Goal: Task Accomplishment & Management: Manage account settings

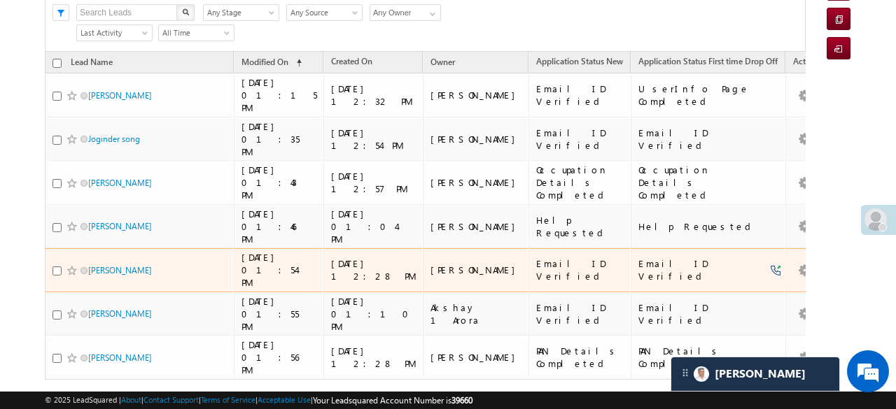
scroll to position [88, 0]
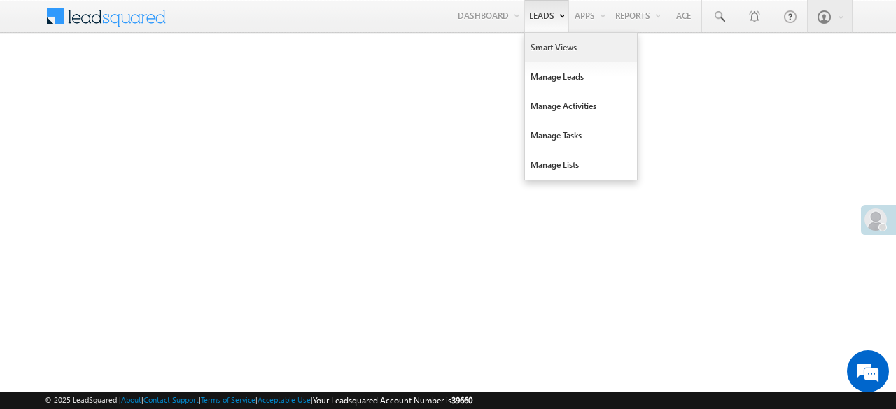
click at [550, 49] on link "Smart Views" at bounding box center [581, 47] width 112 height 29
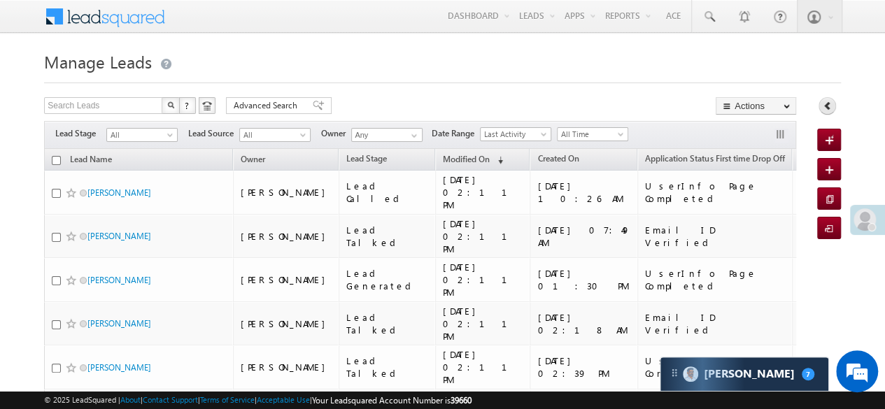
click at [824, 101] on icon at bounding box center [828, 106] width 10 height 10
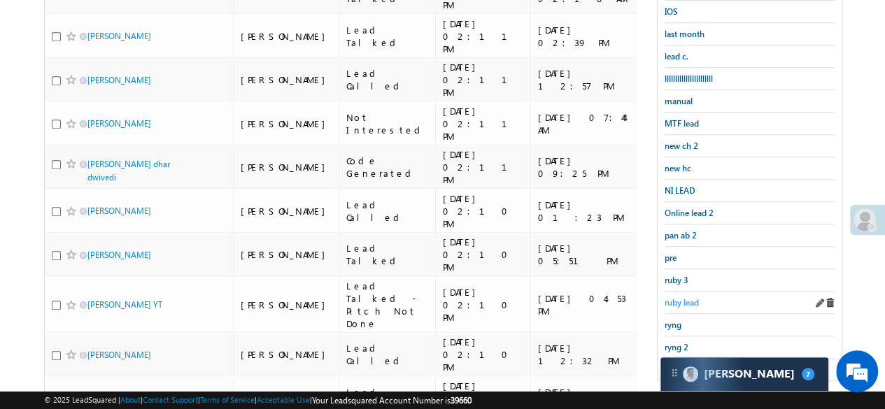
scroll to position [420, 0]
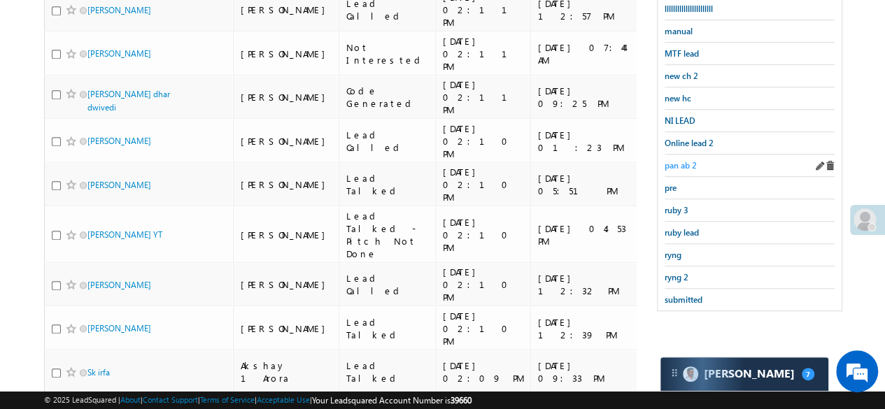
click at [680, 160] on span "pan ab 2" at bounding box center [681, 165] width 32 height 10
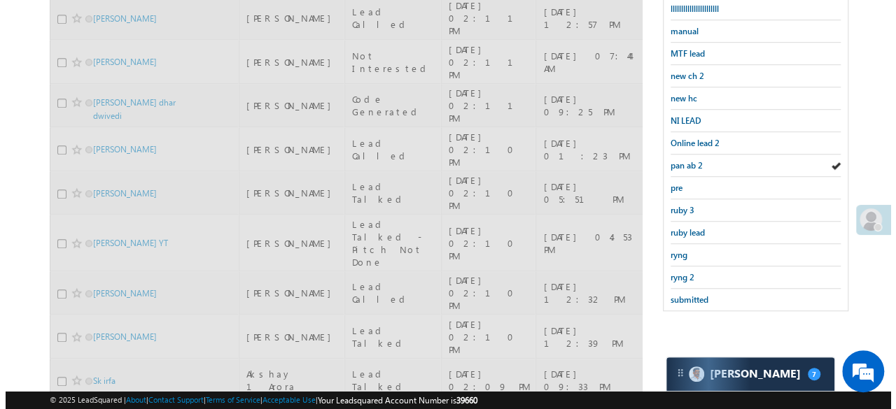
scroll to position [0, 0]
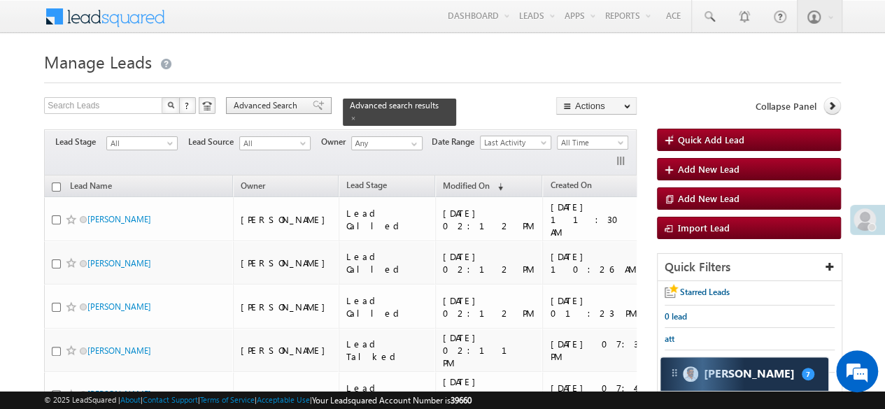
click at [278, 107] on span "Advanced Search" at bounding box center [268, 105] width 68 height 13
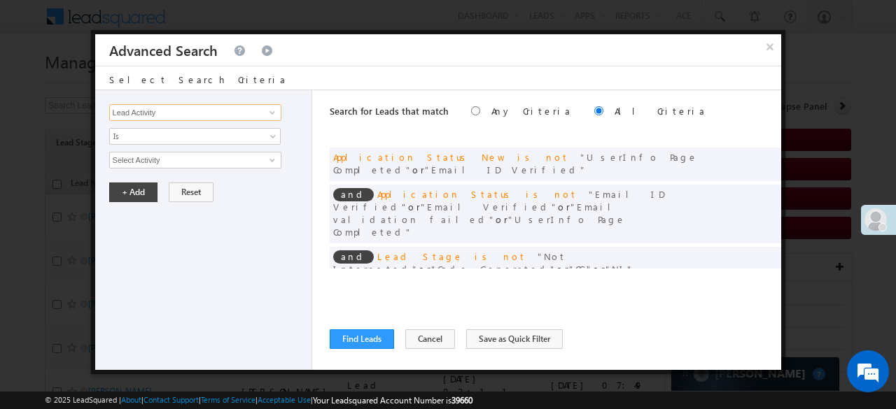
click at [178, 111] on input "Lead Activity" at bounding box center [195, 112] width 172 height 17
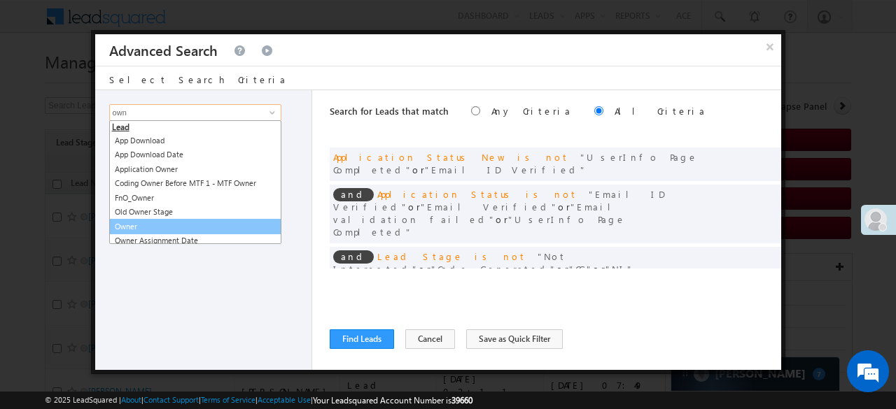
click at [146, 225] on link "Owner" at bounding box center [195, 227] width 172 height 16
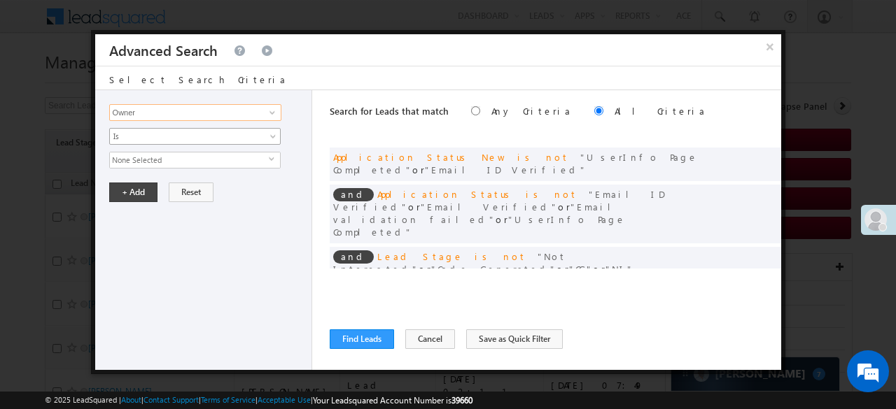
type input "Owner"
click at [134, 136] on span "Is" at bounding box center [186, 136] width 152 height 13
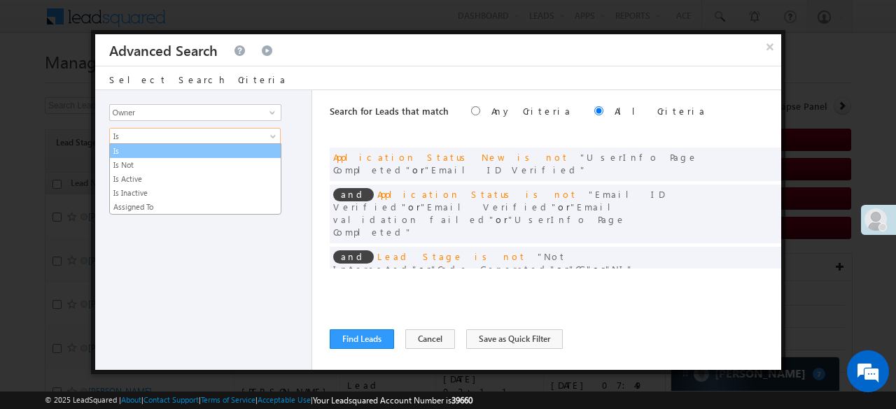
click at [133, 152] on link "Is" at bounding box center [195, 151] width 171 height 13
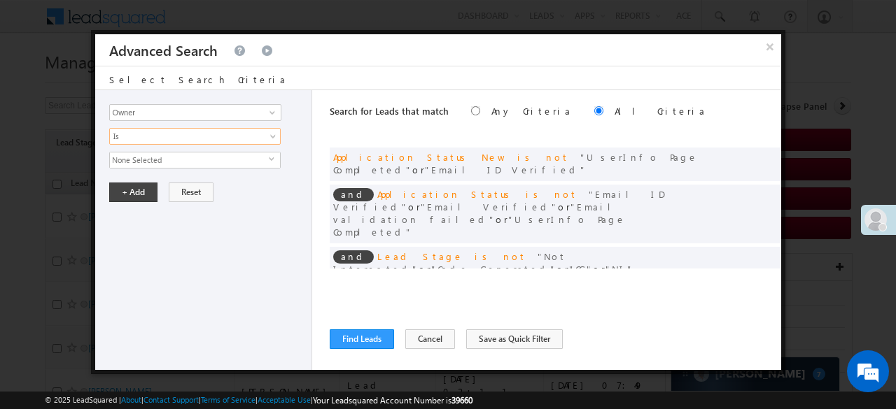
click at [133, 153] on span "None Selected" at bounding box center [189, 160] width 159 height 15
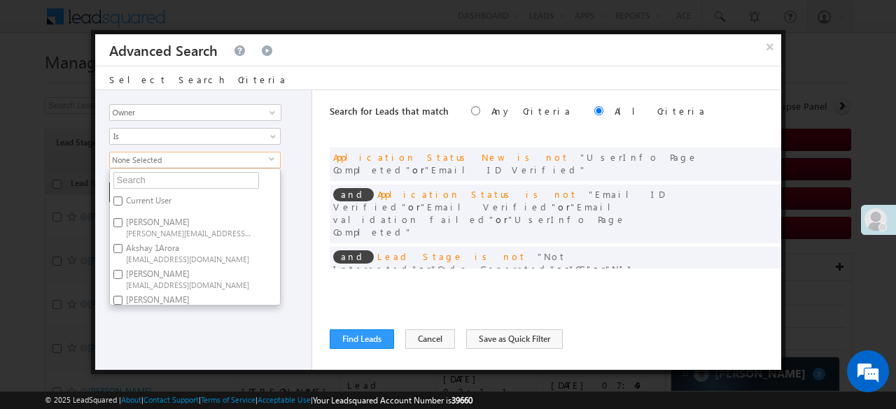
scroll to position [245, 0]
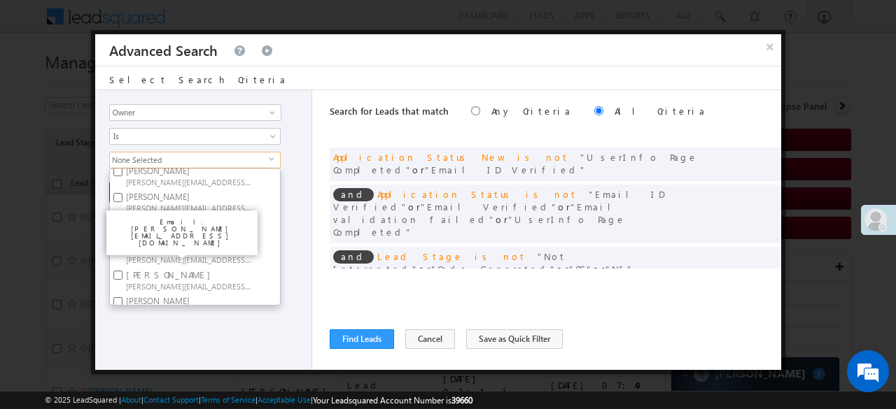
click at [151, 281] on span "Shubham.KumarKeshari@angelbroking.com" at bounding box center [189, 286] width 126 height 10
click at [122, 271] on input "Shubhamkumar keshari Shubham.KumarKeshari@angelbroking.com" at bounding box center [117, 275] width 9 height 9
checkbox input "true"
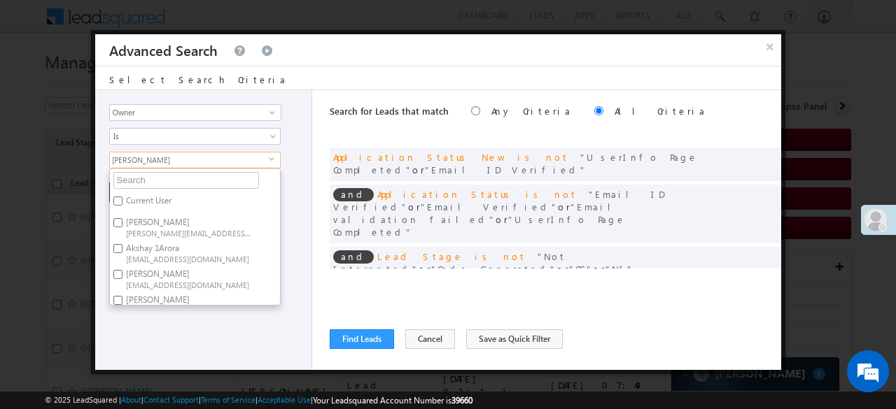
scroll to position [140, 0]
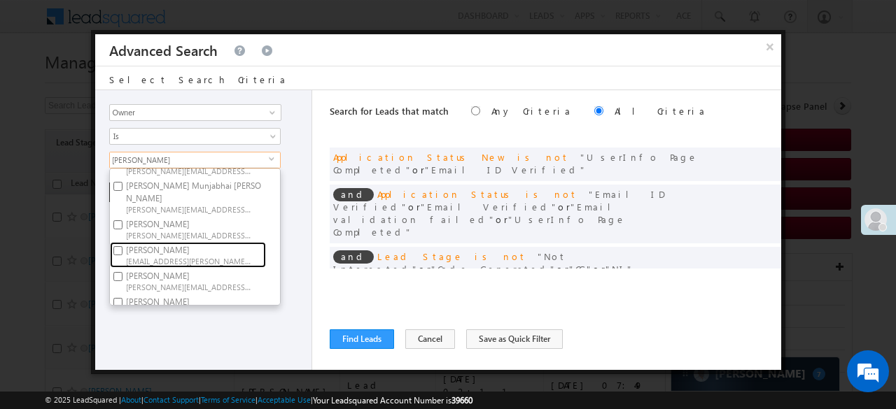
drag, startPoint x: 151, startPoint y: 243, endPoint x: 151, endPoint y: 269, distance: 26.6
click at [151, 255] on span "Puja.Kour@angelbroking.com" at bounding box center [189, 260] width 126 height 10
click at [122, 246] on input "Puja Kour Puja.Kour@angelbroking.com" at bounding box center [117, 250] width 9 height 9
checkbox input "true"
click at [154, 348] on div "Lead Activity Task Sales Group Prospect Id WA Last Message Timestamp 4th Day Di…" at bounding box center [203, 230] width 217 height 280
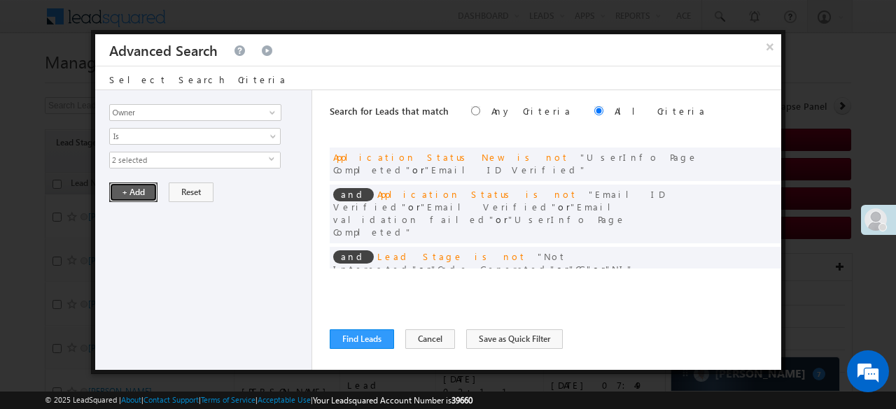
click at [120, 188] on button "+ Add" at bounding box center [133, 193] width 48 height 20
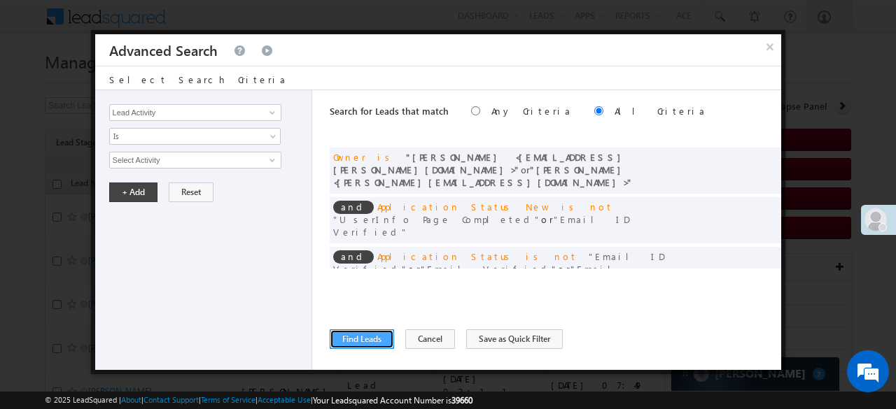
click at [361, 344] on button "Find Leads" at bounding box center [362, 340] width 64 height 20
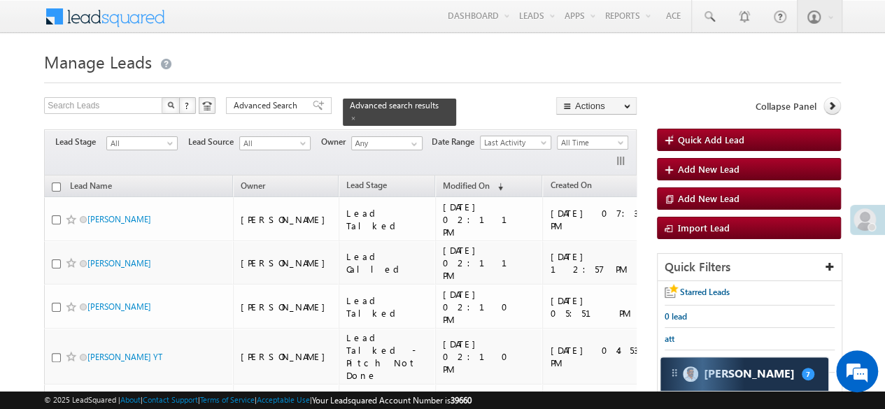
drag, startPoint x: 56, startPoint y: 172, endPoint x: 155, endPoint y: 184, distance: 100.1
click at [56, 183] on input "checkbox" at bounding box center [56, 187] width 9 height 9
checkbox input "true"
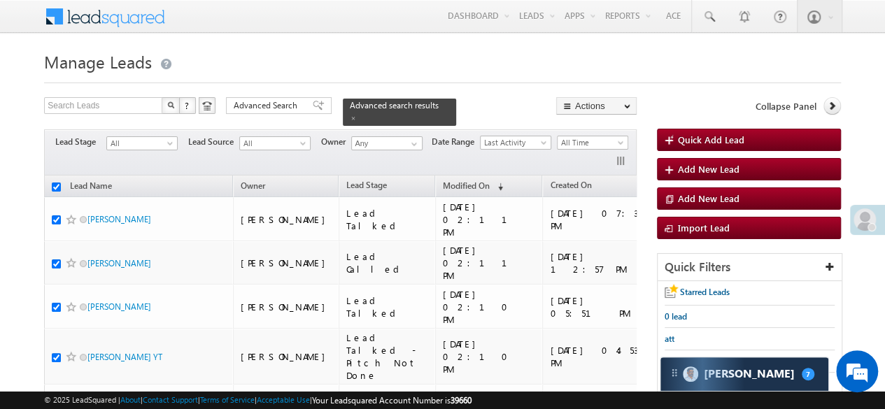
checkbox input "true"
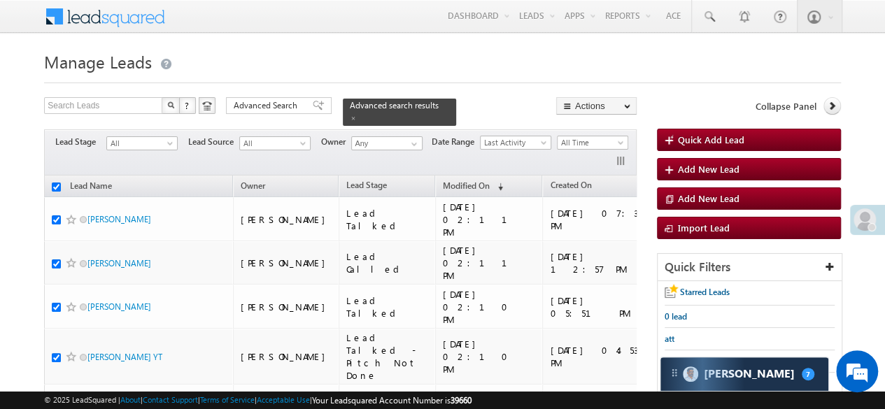
checkbox input "true"
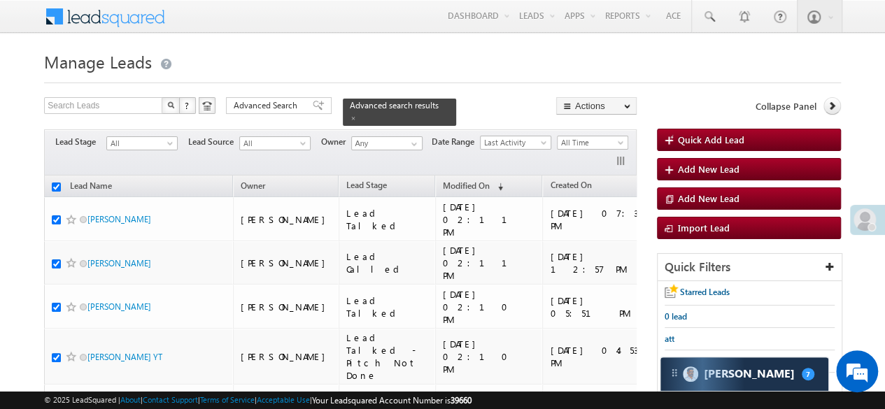
checkbox input "true"
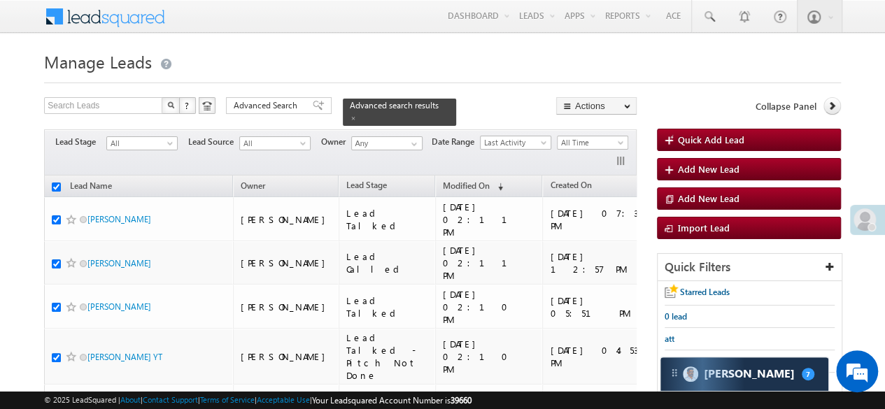
checkbox input "true"
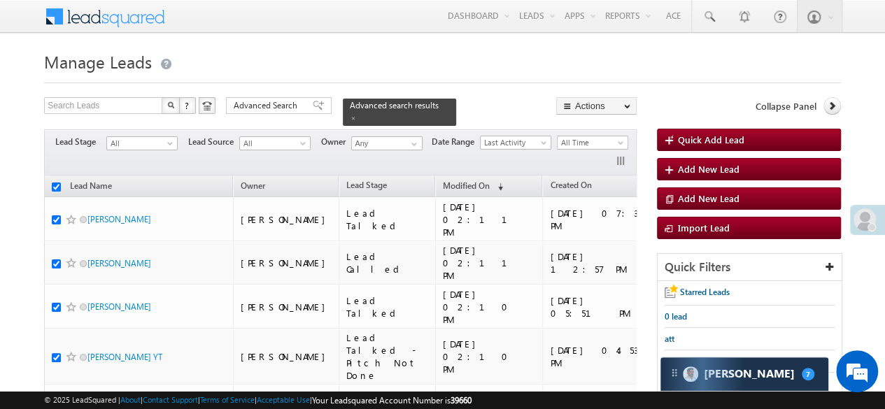
checkbox input "true"
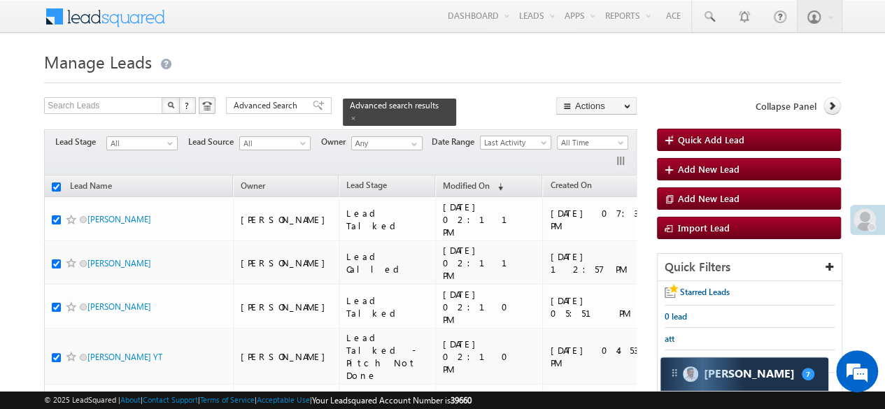
checkbox input "true"
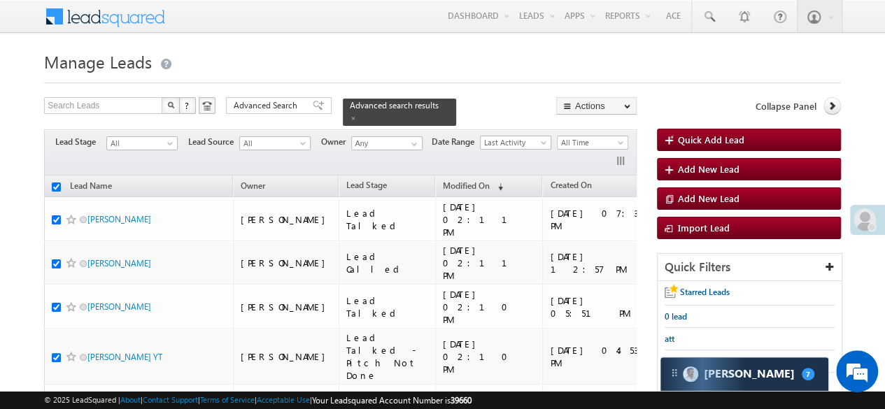
checkbox input "true"
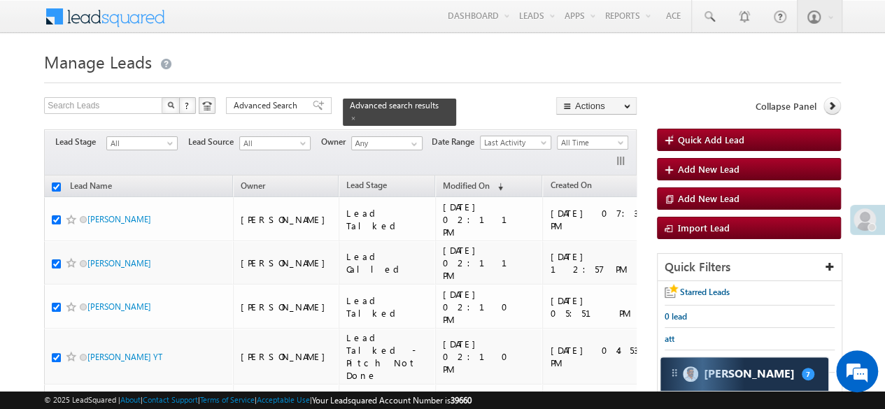
checkbox input "true"
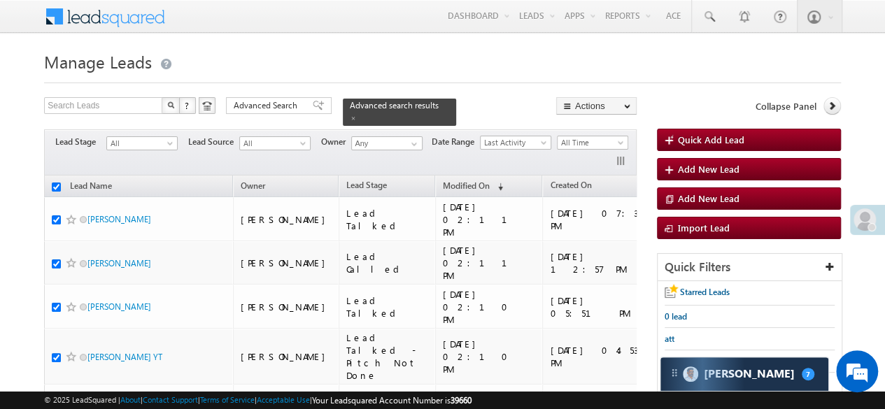
checkbox input "true"
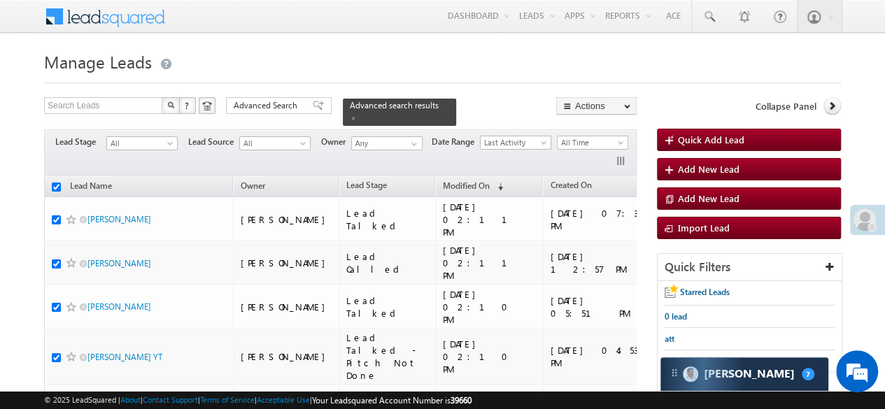
checkbox input "true"
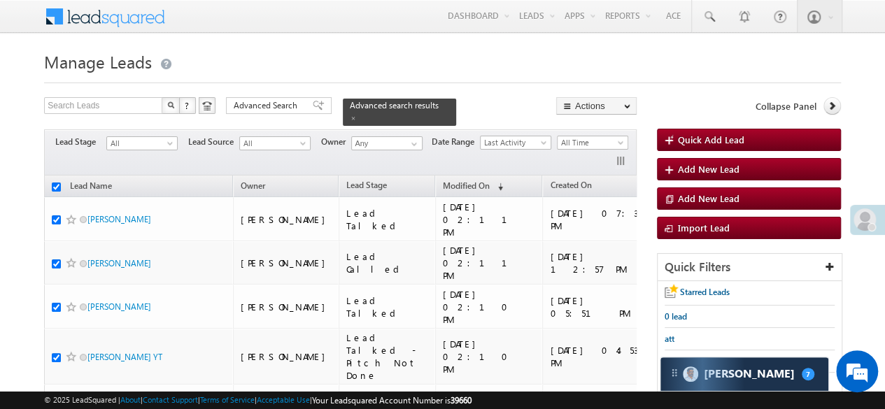
checkbox input "true"
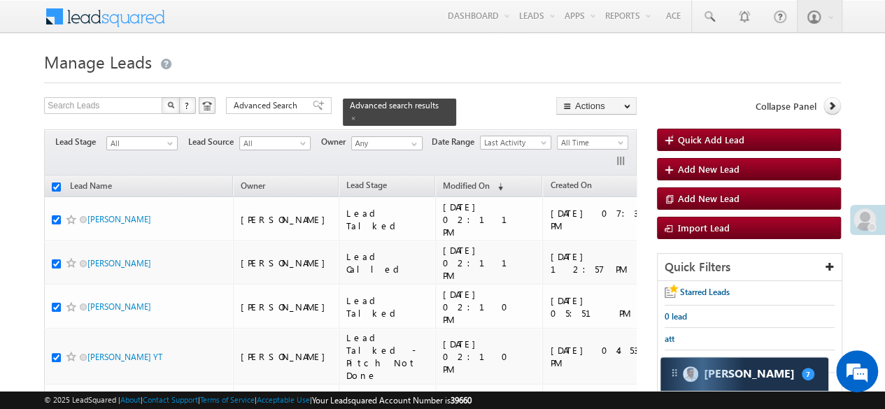
checkbox input "true"
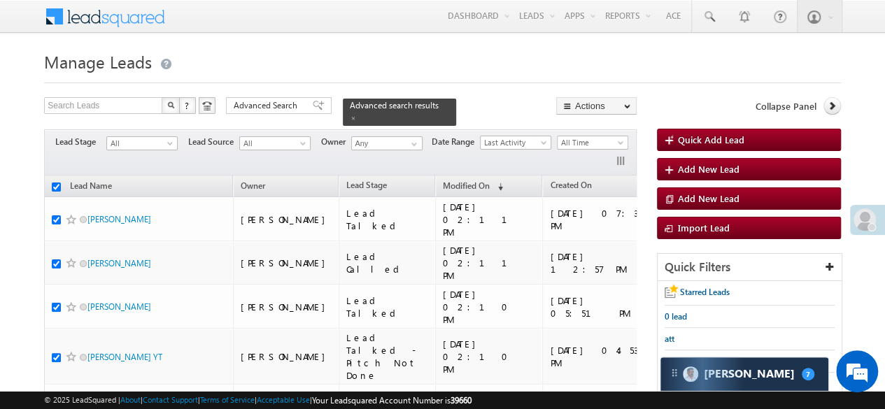
checkbox input "true"
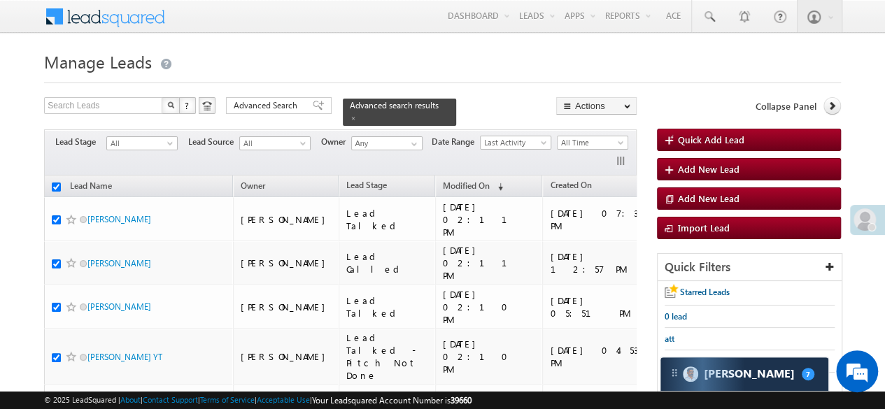
checkbox input "true"
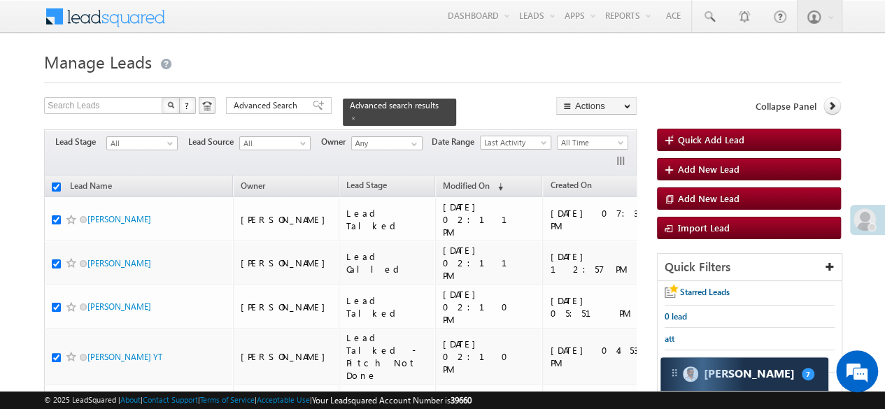
checkbox input "true"
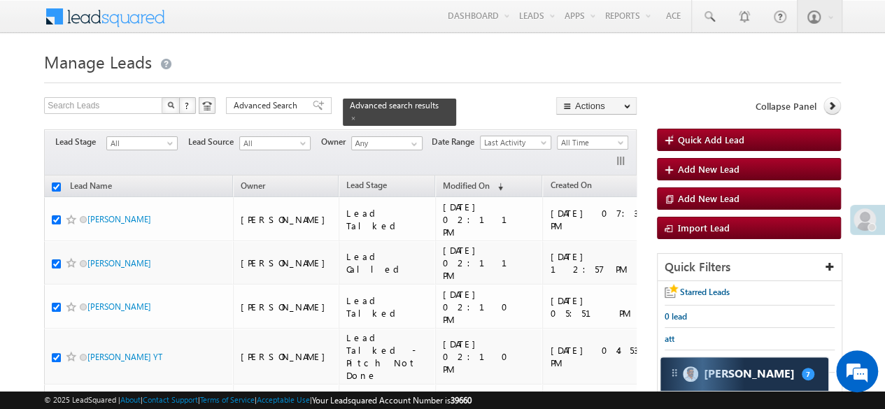
checkbox input "true"
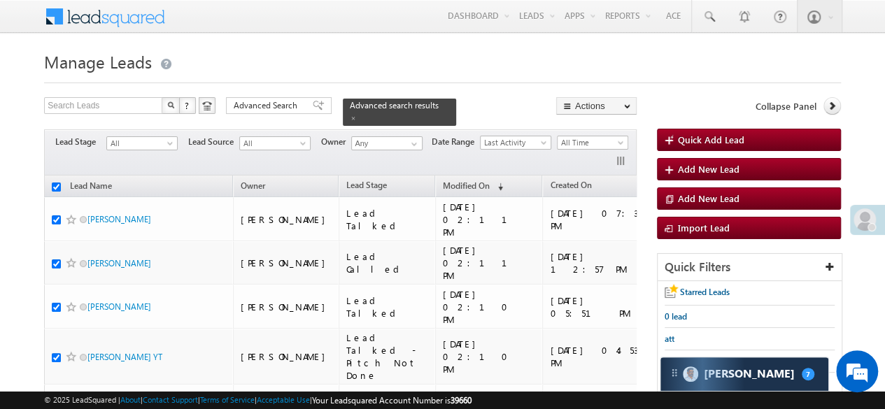
checkbox input "true"
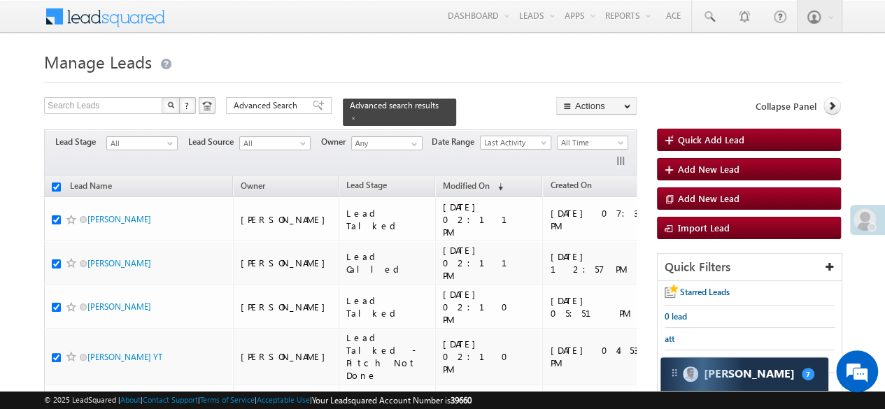
checkbox input "true"
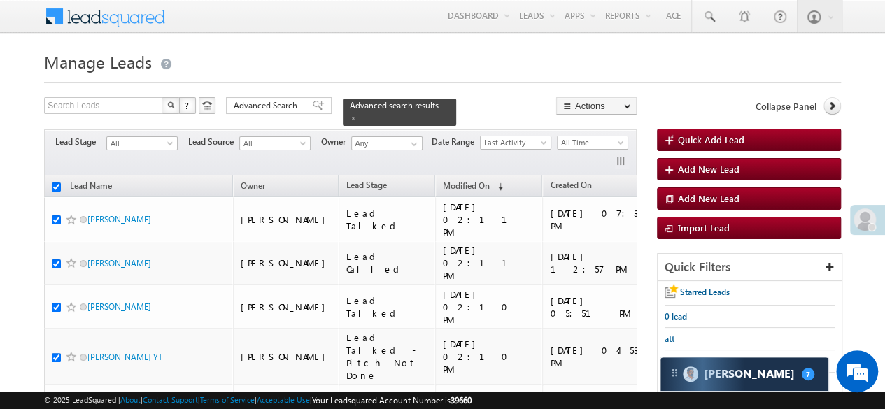
checkbox input "true"
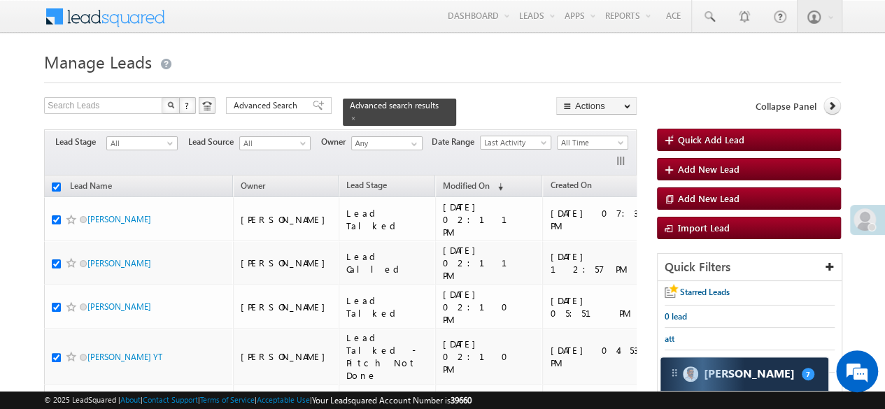
checkbox input "true"
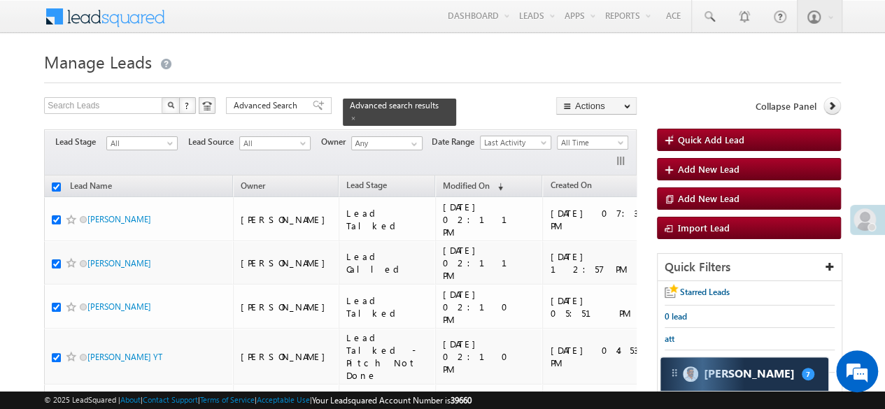
checkbox input "true"
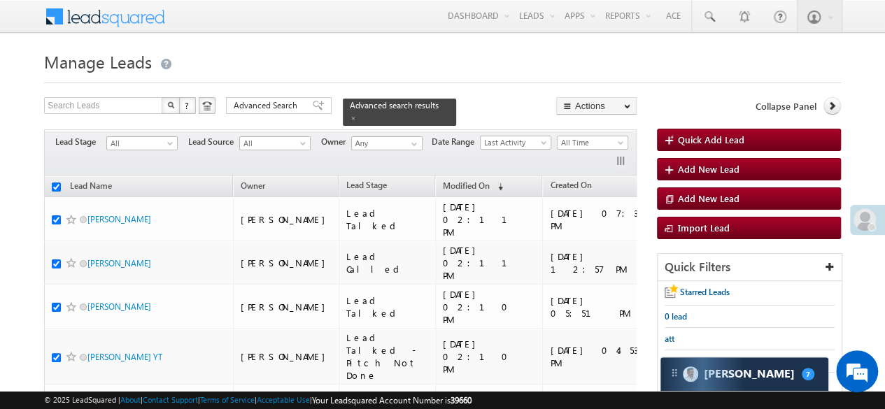
checkbox input "true"
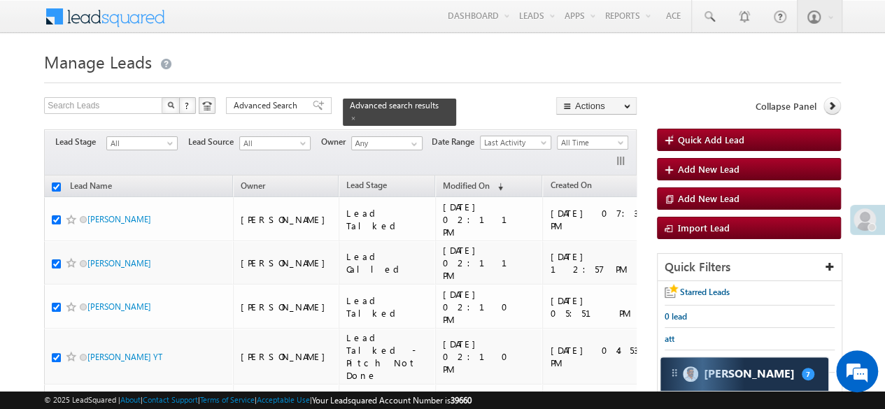
checkbox input "true"
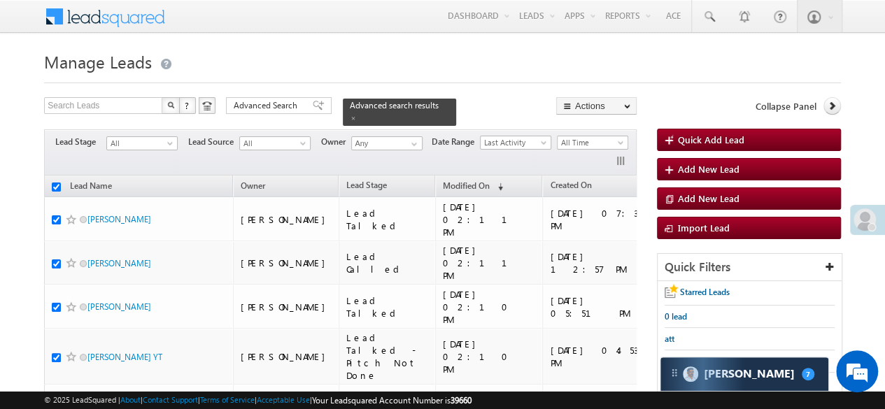
checkbox input "true"
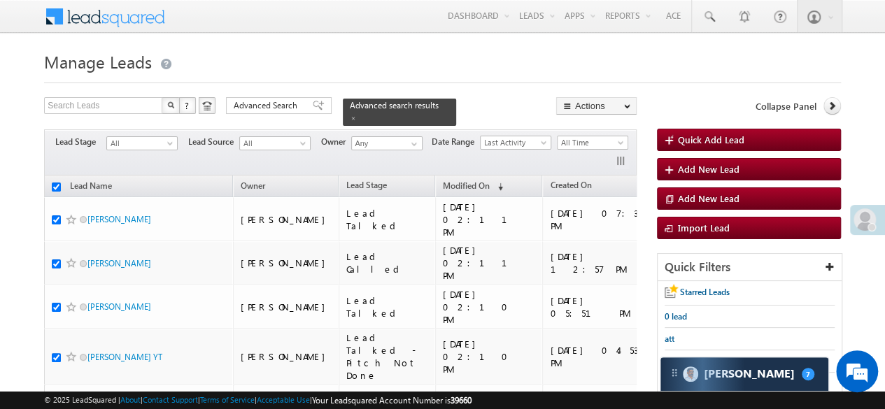
checkbox input "true"
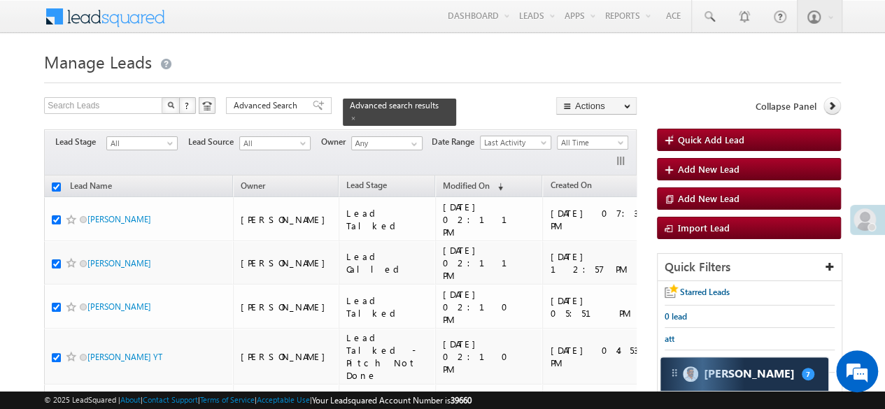
checkbox input "true"
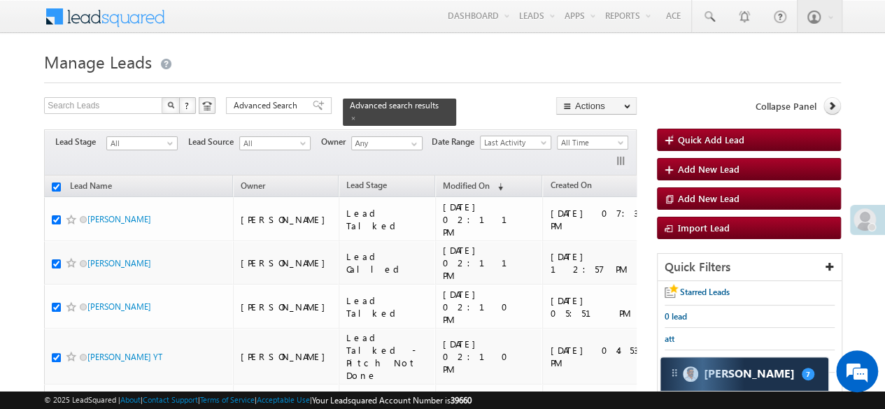
checkbox input "true"
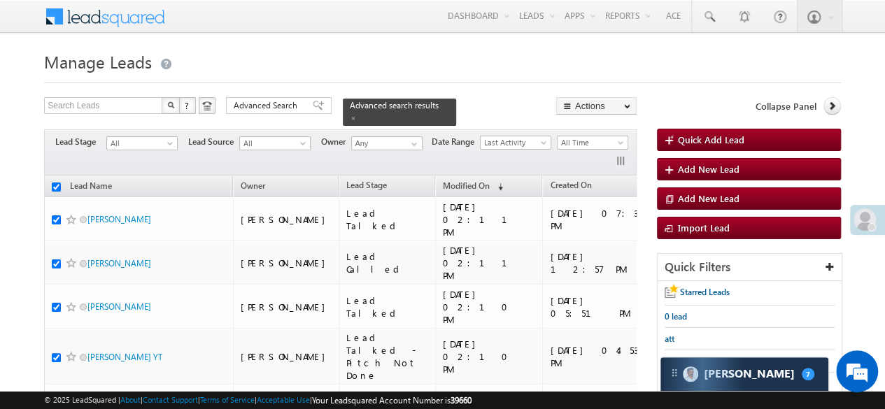
checkbox input "true"
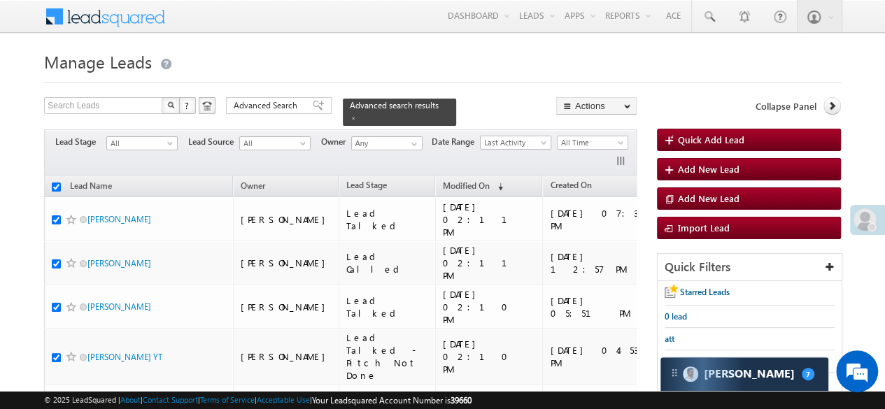
checkbox input "true"
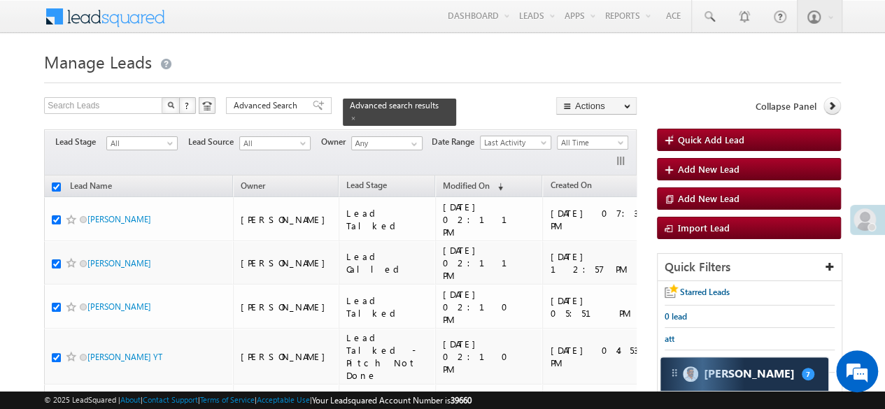
checkbox input "true"
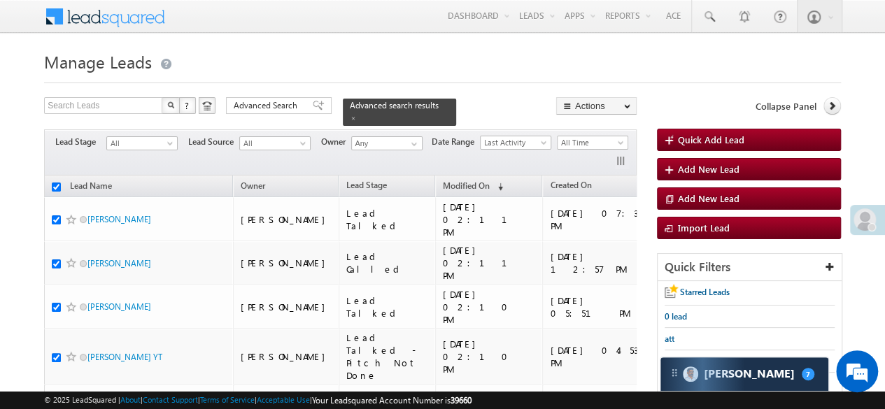
checkbox input "true"
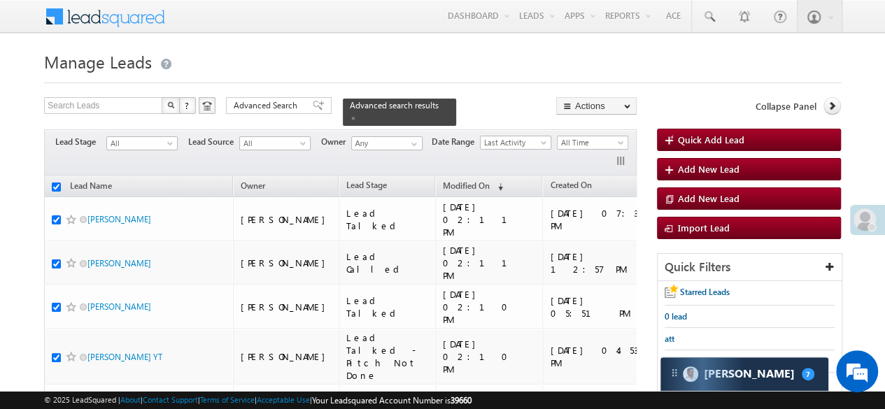
checkbox input "true"
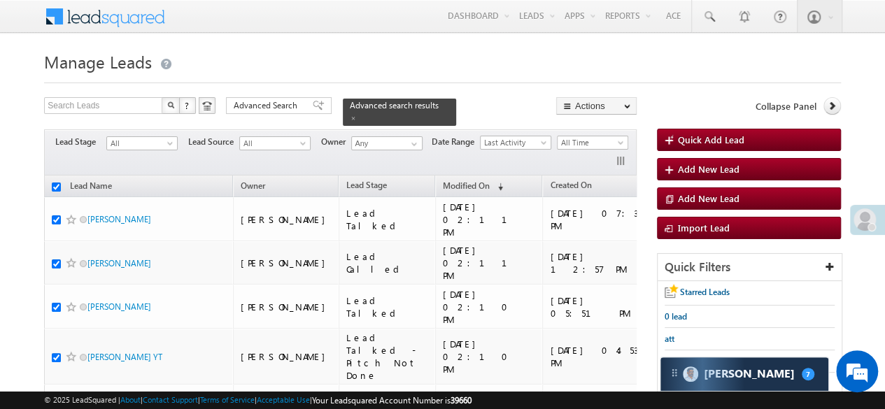
checkbox input "true"
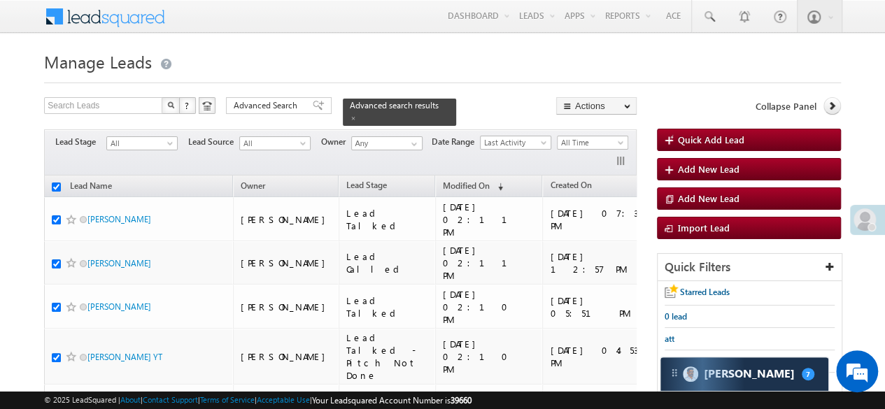
checkbox input "true"
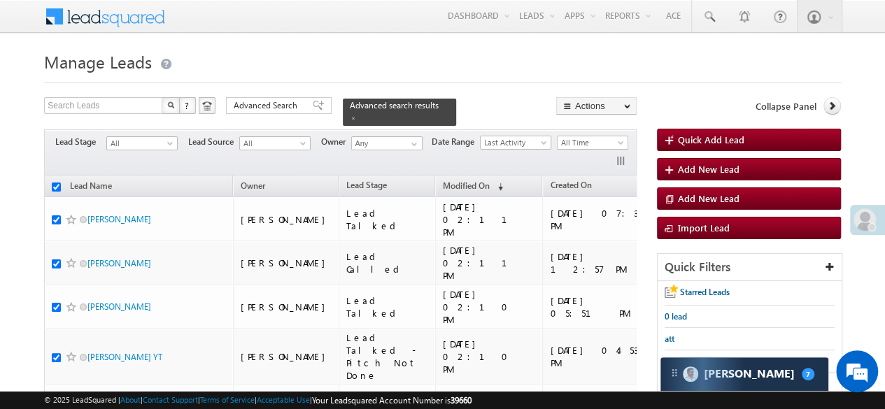
checkbox input "true"
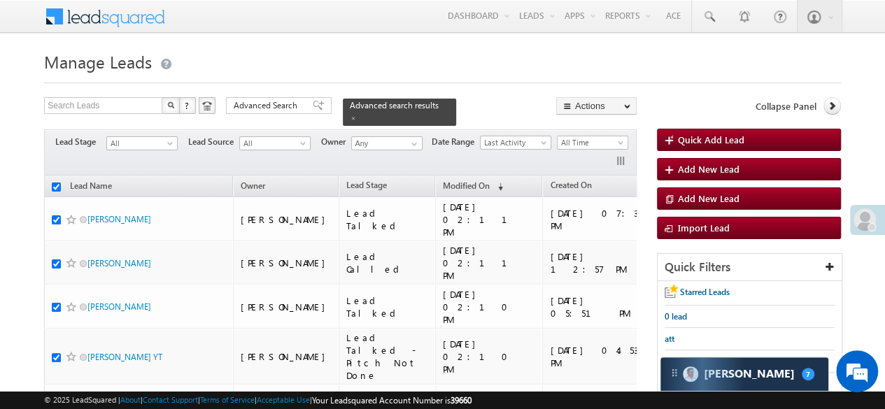
checkbox input "true"
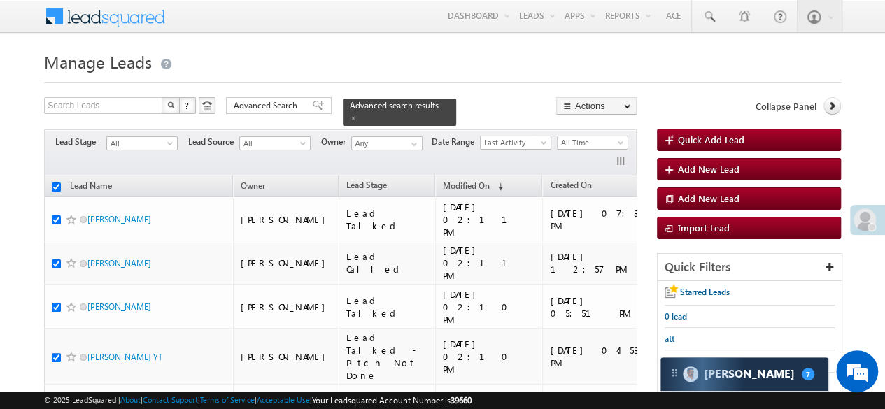
checkbox input "true"
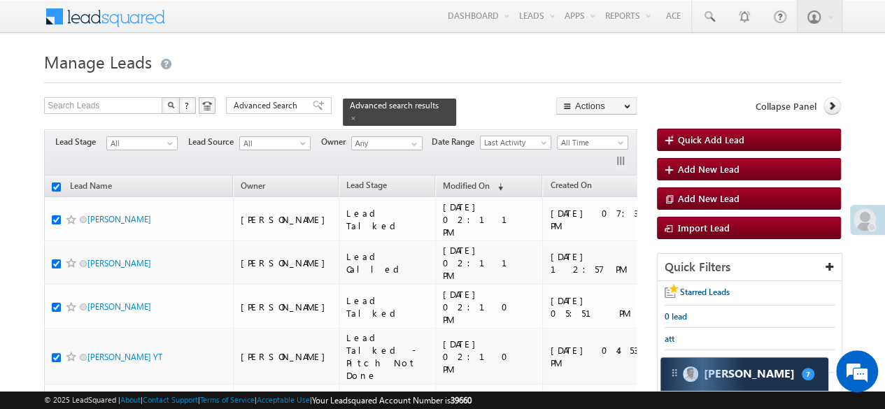
checkbox input "true"
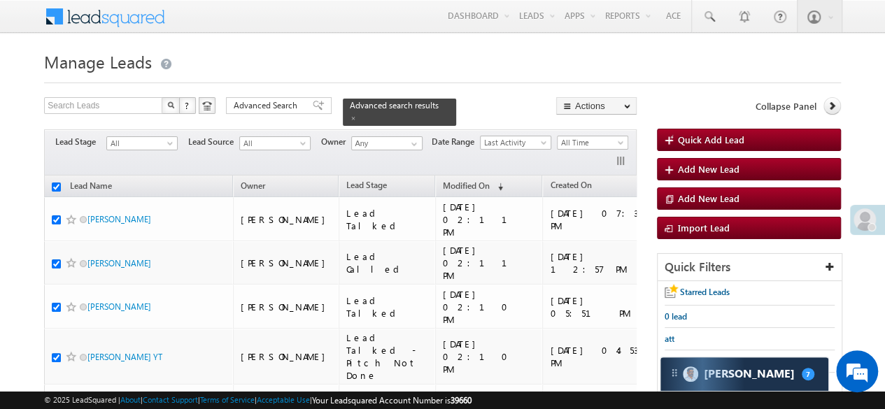
checkbox input "true"
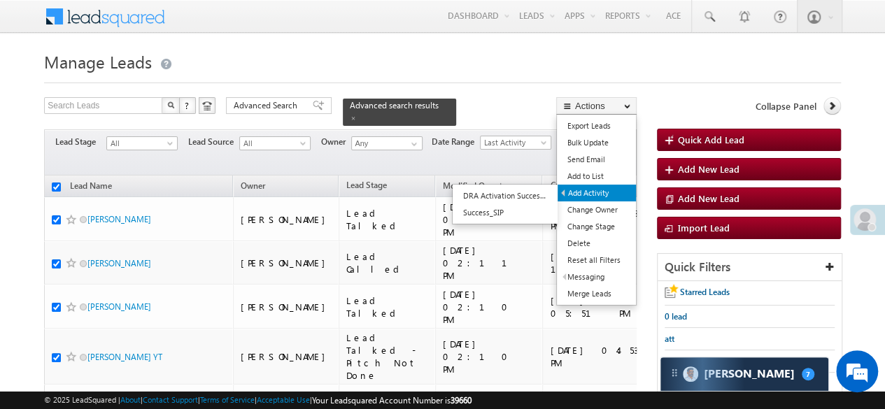
click at [610, 194] on link "Add Activity" at bounding box center [597, 193] width 78 height 17
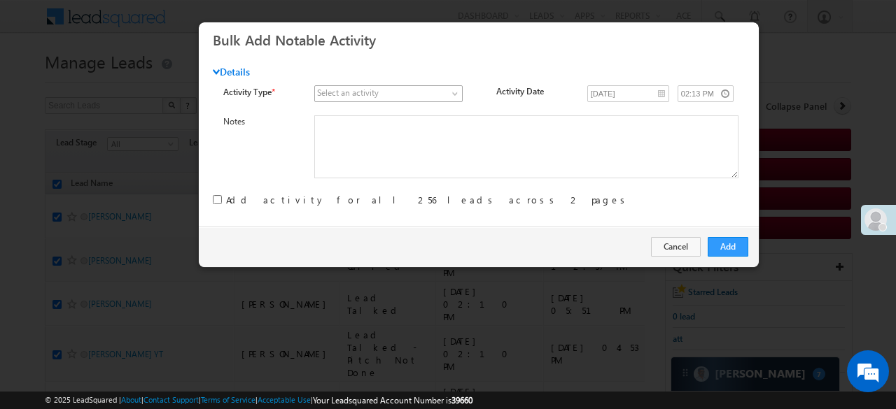
click at [432, 89] on span at bounding box center [381, 93] width 132 height 13
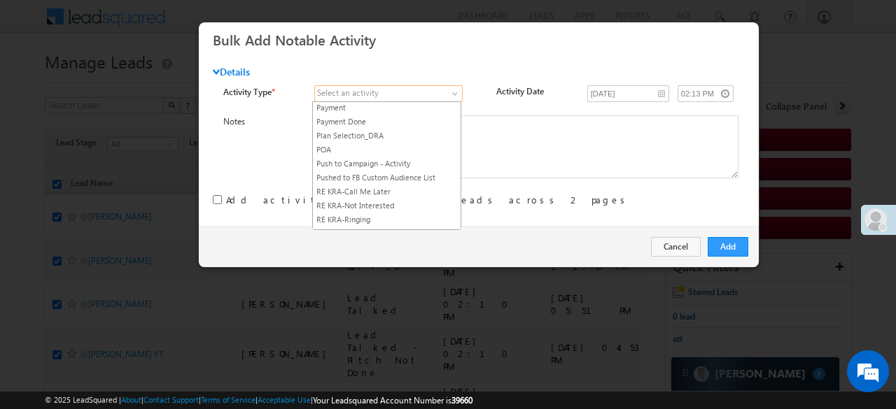
scroll to position [1740, 0]
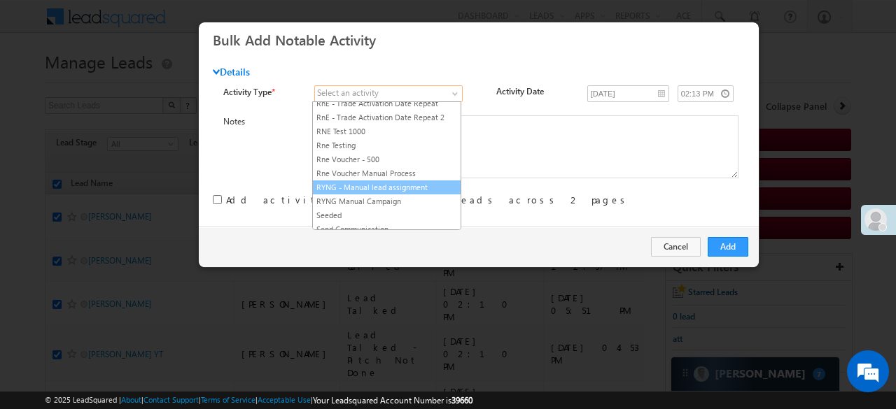
click at [423, 181] on link "RYNG - Manual lead assignment" at bounding box center [387, 187] width 148 height 13
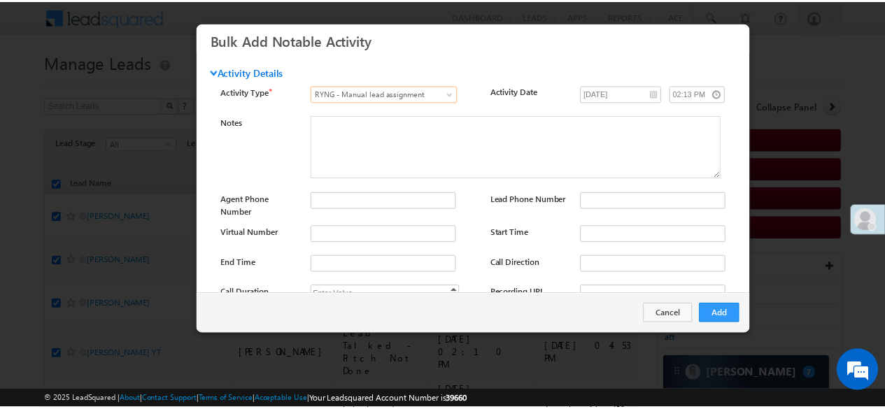
scroll to position [186, 0]
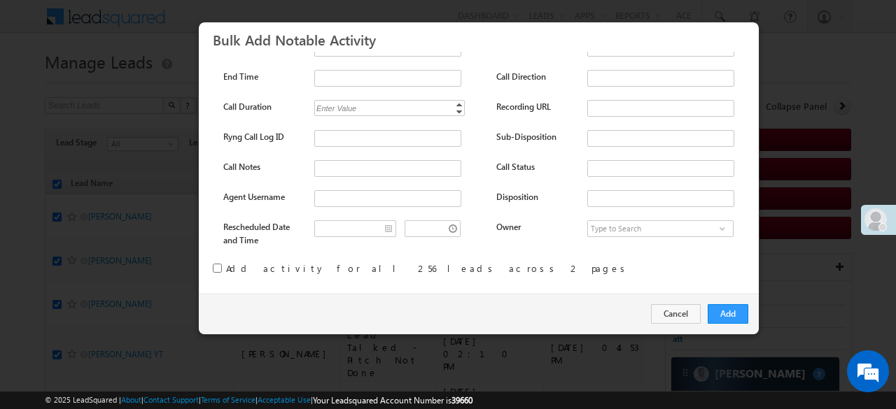
drag, startPoint x: 214, startPoint y: 268, endPoint x: 222, endPoint y: 265, distance: 8.2
click at [214, 268] on input "checkbox" at bounding box center [217, 268] width 9 height 9
click at [723, 305] on button "Add" at bounding box center [728, 314] width 41 height 20
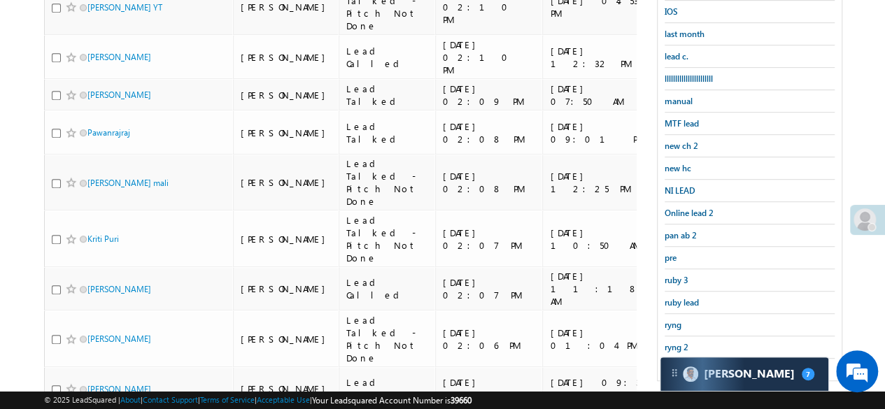
scroll to position [490, 0]
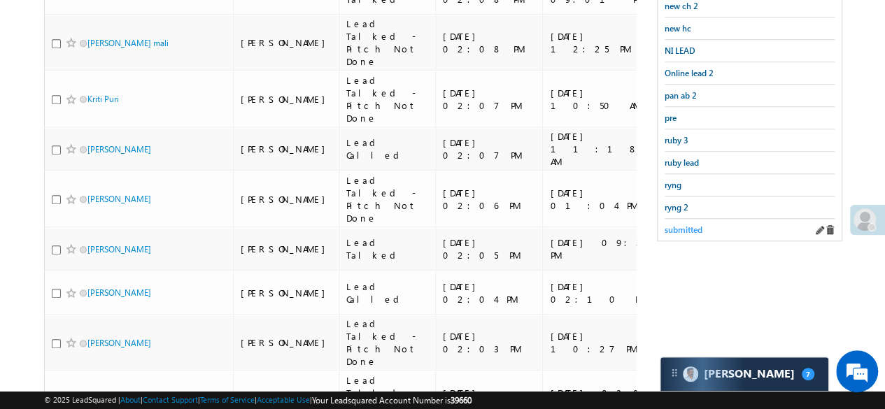
click at [668, 225] on span "submitted" at bounding box center [684, 230] width 38 height 10
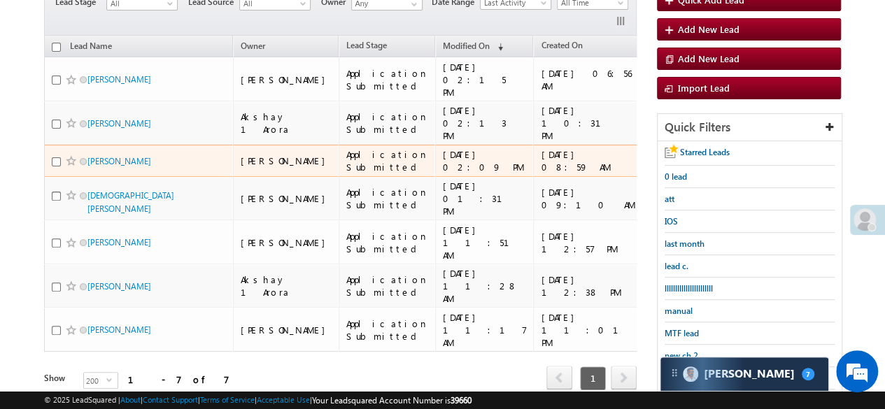
scroll to position [0, 0]
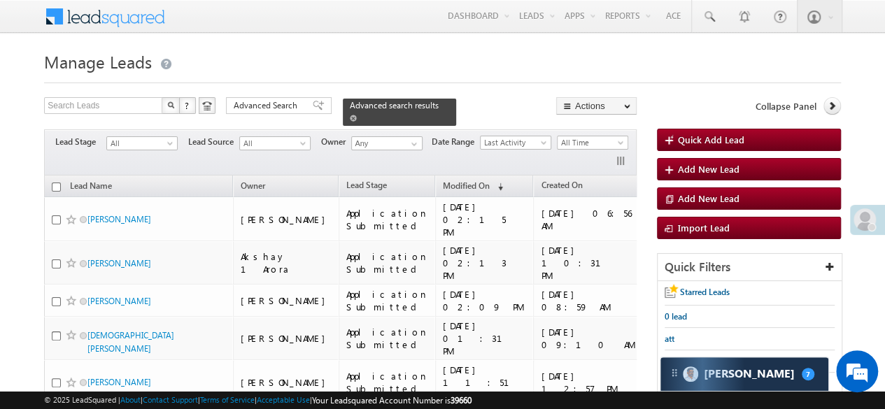
click at [421, 107] on div "Advanced search results" at bounding box center [399, 112] width 113 height 27
click at [357, 115] on span at bounding box center [353, 118] width 7 height 7
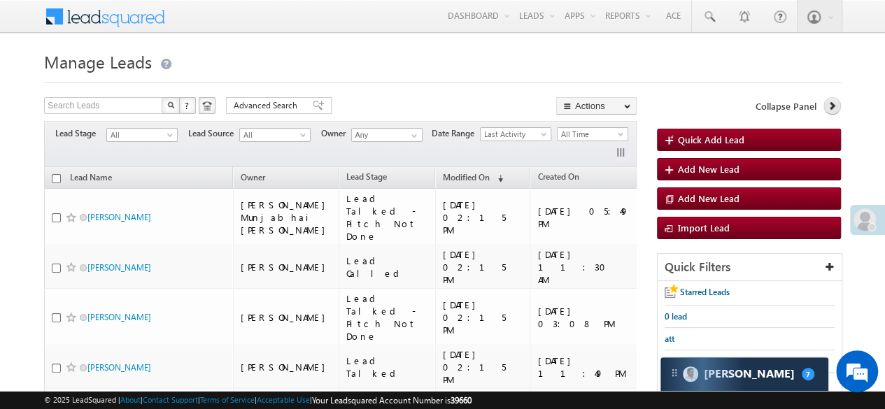
click at [836, 108] on icon at bounding box center [832, 106] width 10 height 10
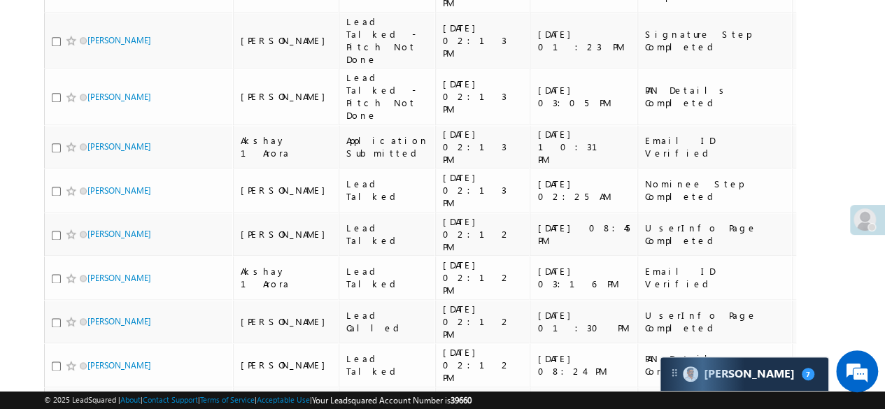
scroll to position [910, 0]
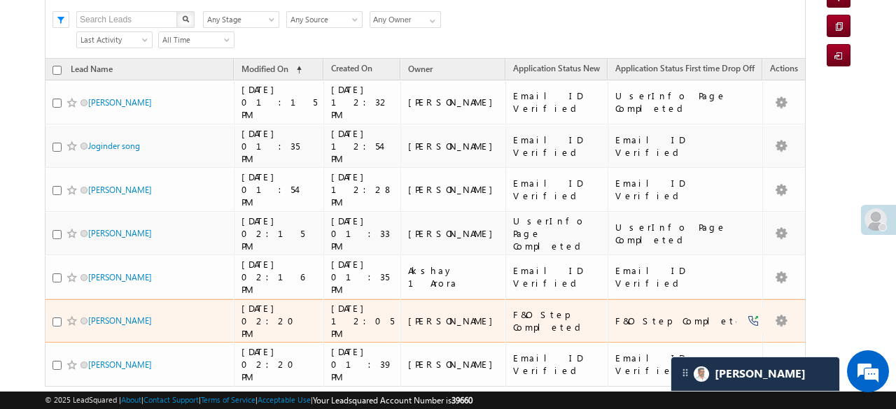
scroll to position [57, 0]
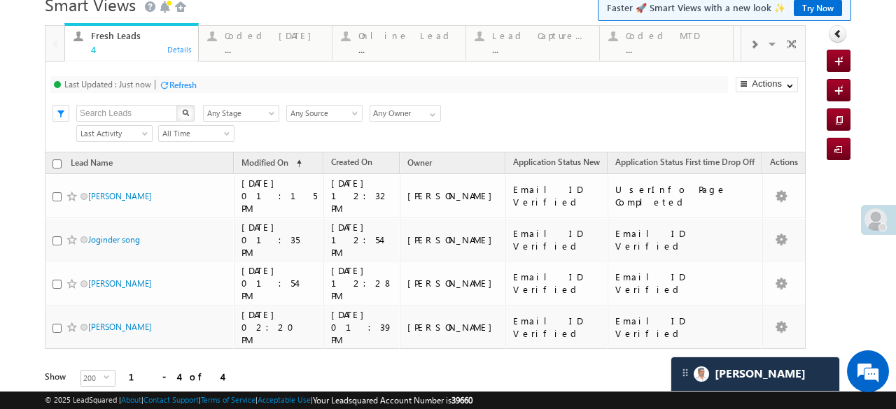
click at [183, 85] on div "Refresh" at bounding box center [182, 85] width 27 height 10
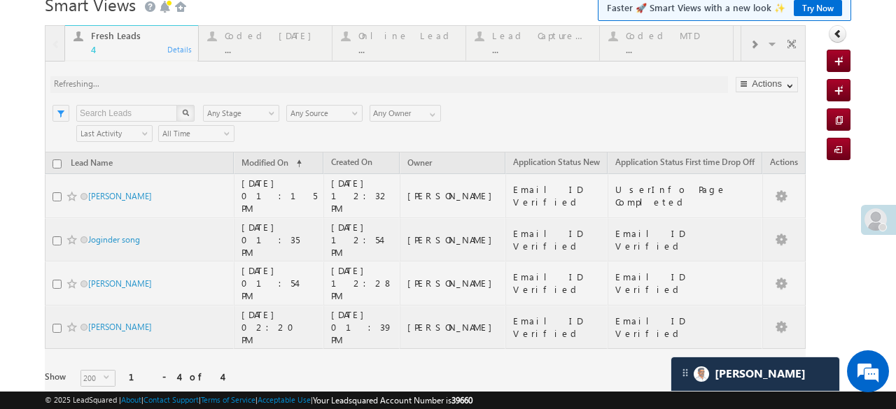
scroll to position [0, 0]
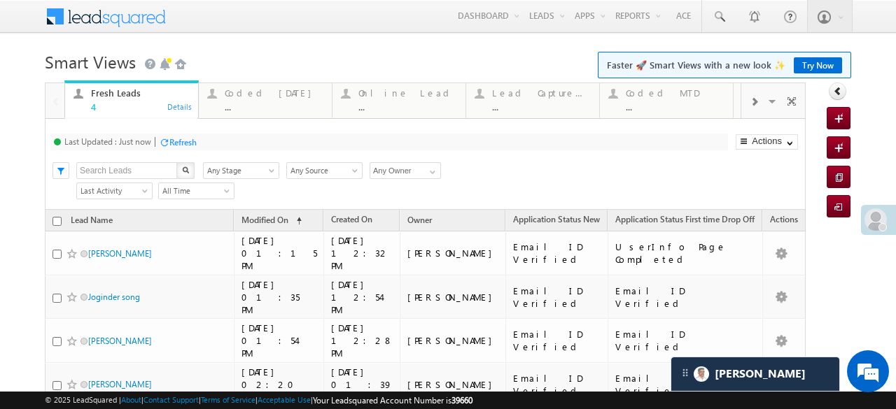
click at [55, 218] on input "checkbox" at bounding box center [56, 221] width 9 height 9
checkbox input "true"
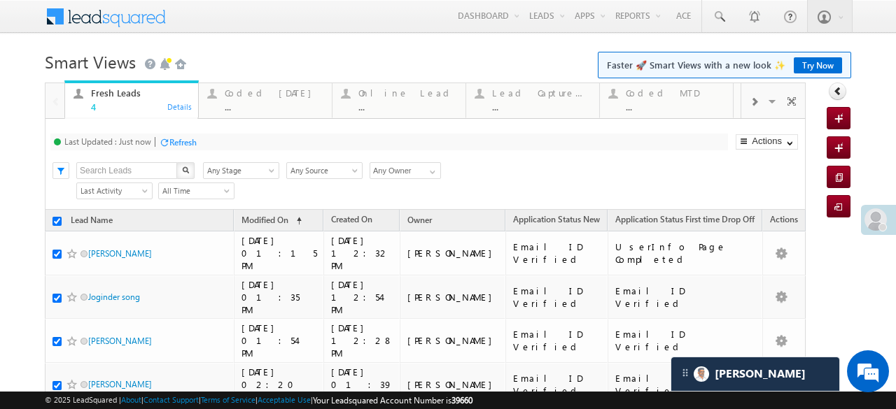
checkbox input "true"
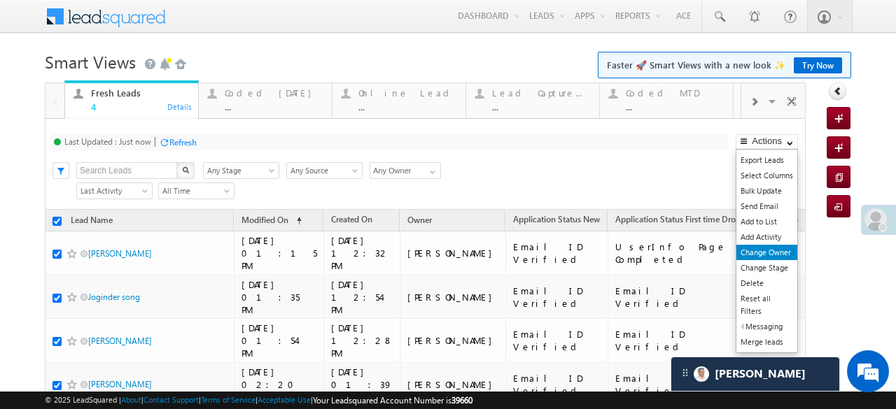
click at [760, 248] on link "Change Owner" at bounding box center [766, 252] width 61 height 15
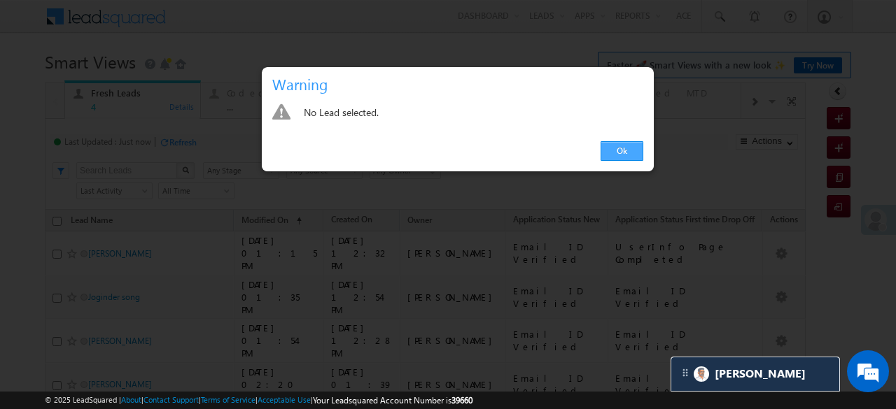
click at [621, 145] on link "Ok" at bounding box center [621, 151] width 43 height 20
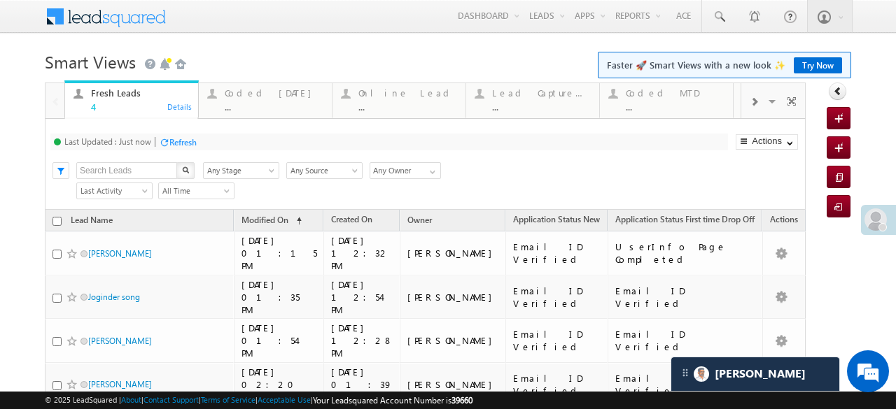
click at [55, 223] on input "checkbox" at bounding box center [56, 221] width 9 height 9
checkbox input "true"
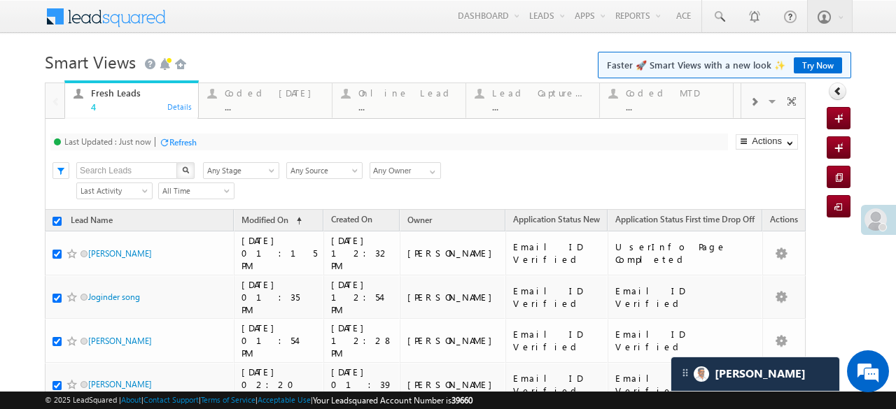
checkbox input "true"
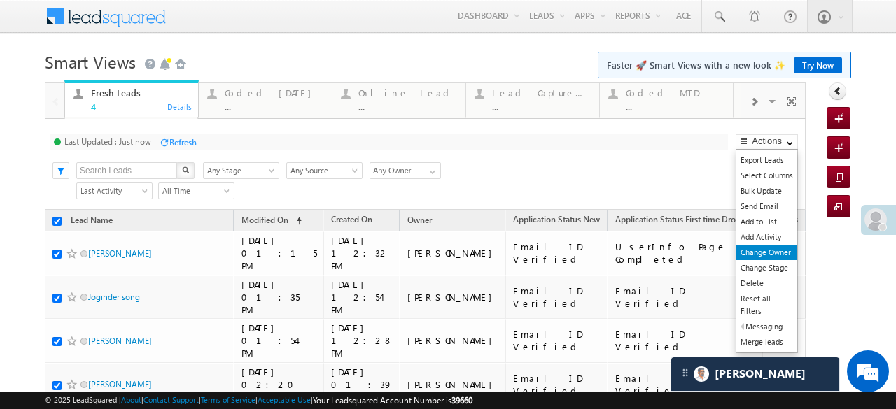
click at [771, 247] on link "Change Owner" at bounding box center [766, 252] width 61 height 15
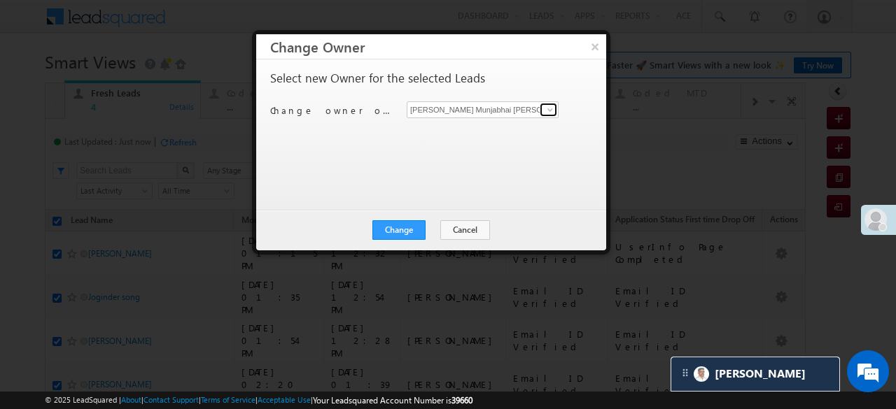
click at [554, 109] on span at bounding box center [549, 109] width 11 height 11
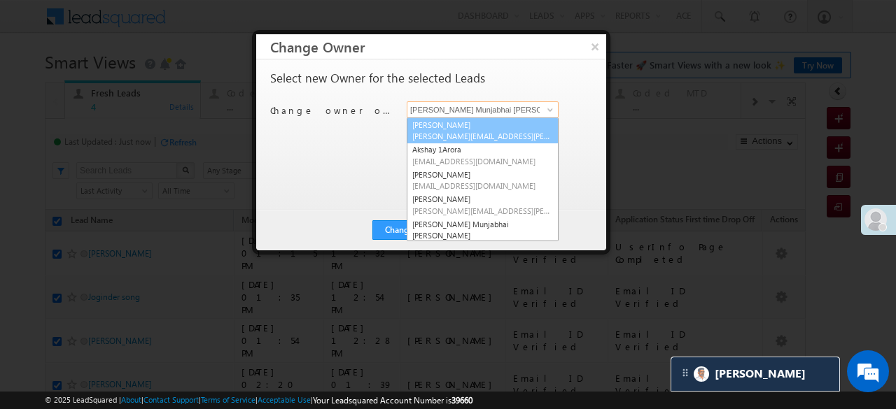
click at [449, 131] on span "[PERSON_NAME][EMAIL_ADDRESS][PERSON_NAME][DOMAIN_NAME]" at bounding box center [482, 136] width 141 height 10
type input "Aftab Desai"
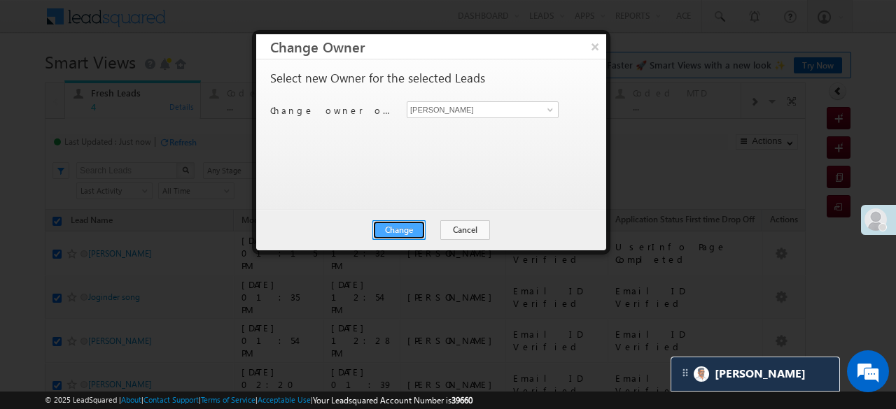
click at [410, 229] on button "Change" at bounding box center [398, 230] width 53 height 20
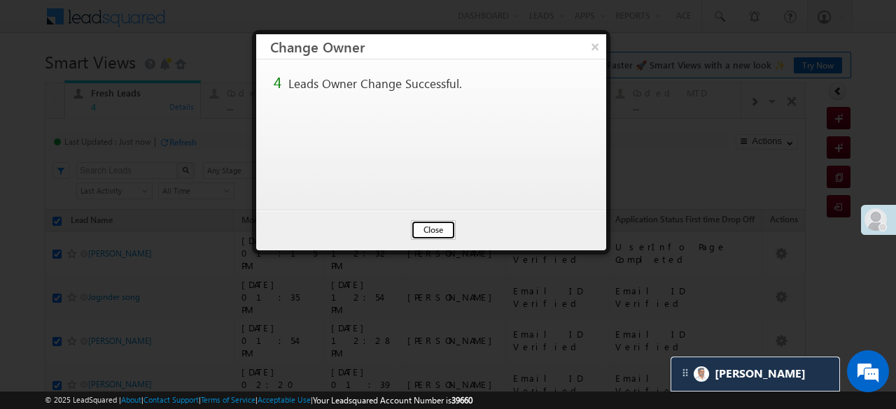
click at [435, 231] on button "Close" at bounding box center [433, 230] width 45 height 20
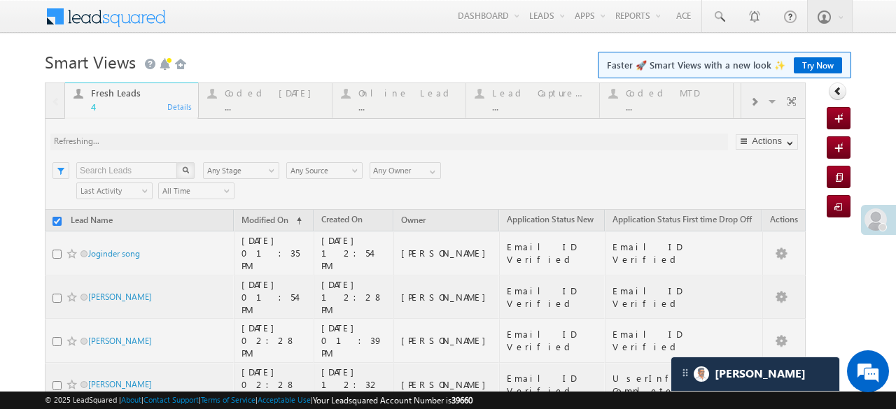
checkbox input "false"
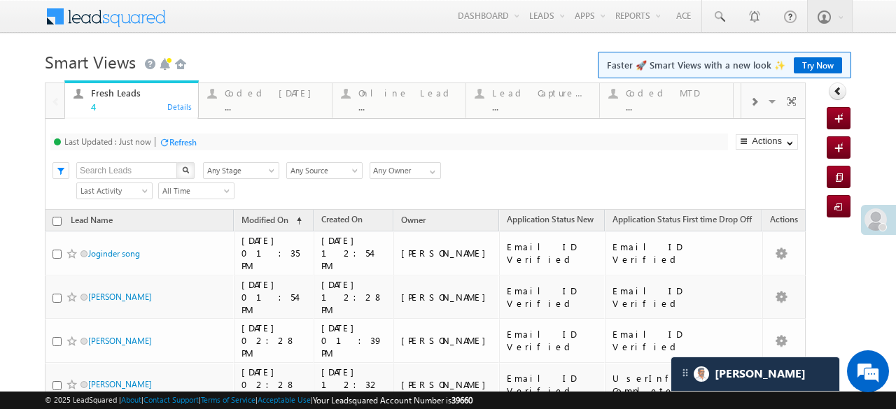
click at [181, 148] on div "Refresh" at bounding box center [178, 141] width 38 height 13
click at [410, 104] on div "..." at bounding box center [407, 106] width 99 height 10
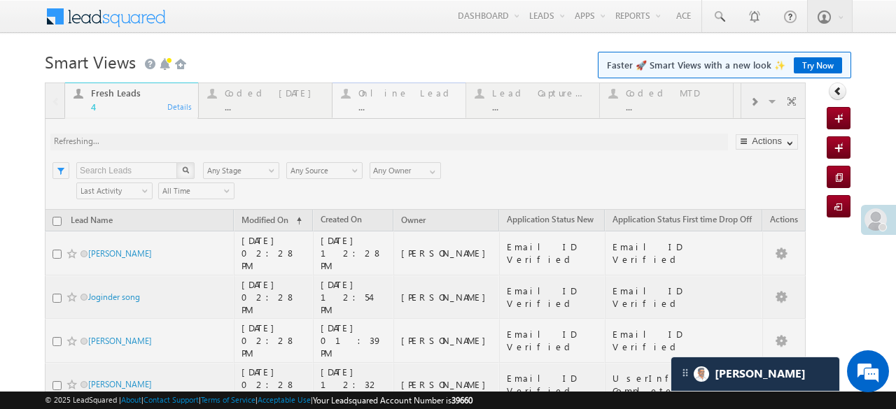
click at [410, 104] on div at bounding box center [425, 284] width 761 height 402
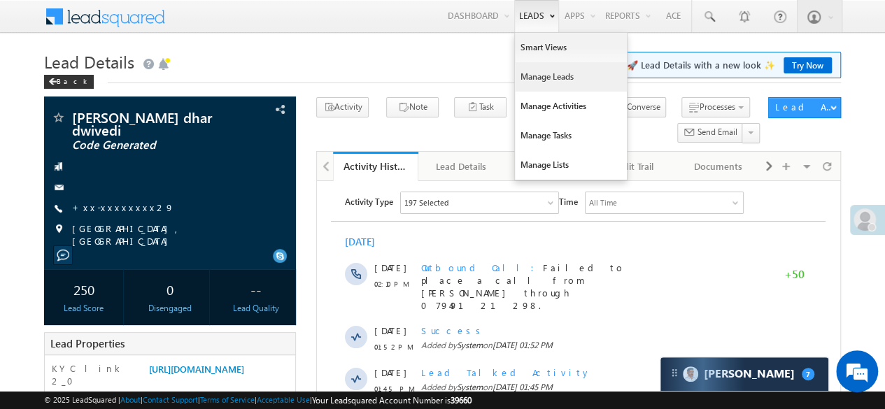
click at [532, 74] on link "Manage Leads" at bounding box center [571, 76] width 112 height 29
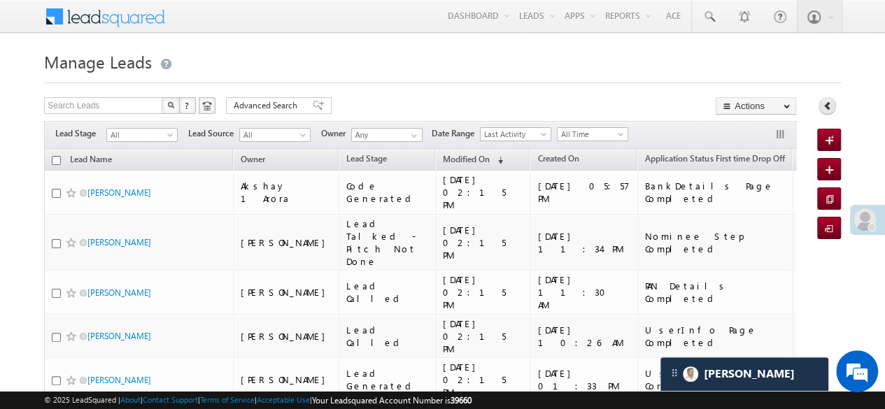
click at [831, 110] on link at bounding box center [827, 105] width 17 height 17
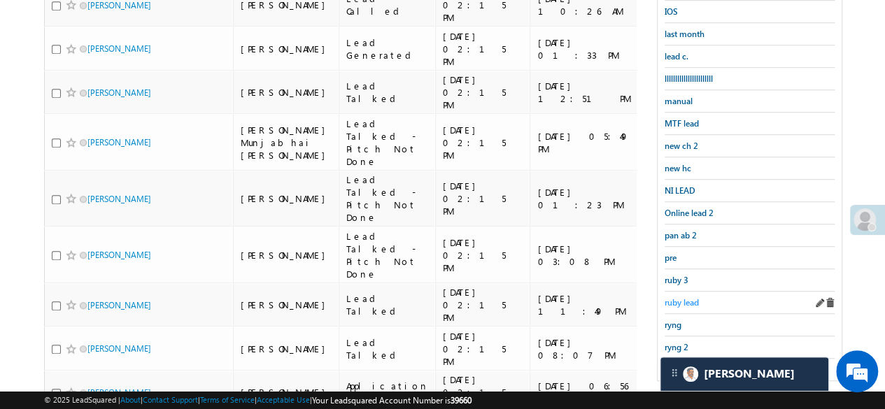
scroll to position [420, 0]
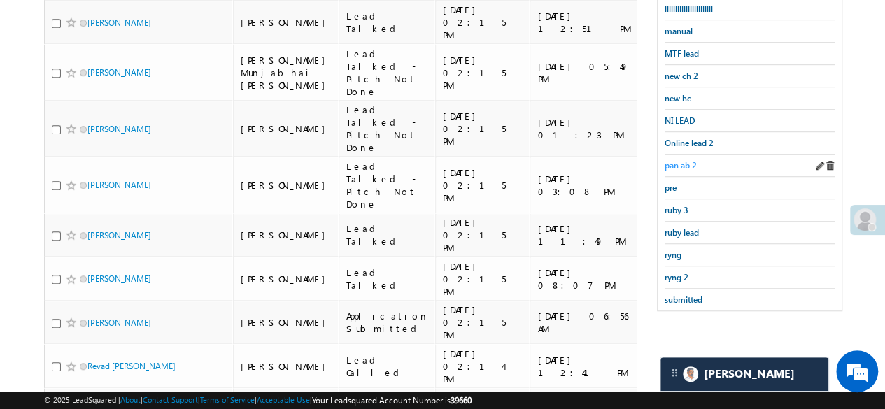
click at [673, 160] on span "pan ab 2" at bounding box center [681, 165] width 32 height 10
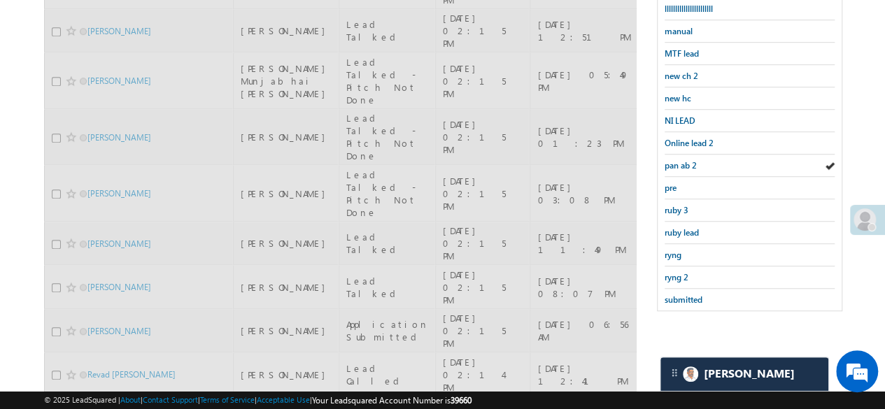
scroll to position [0, 0]
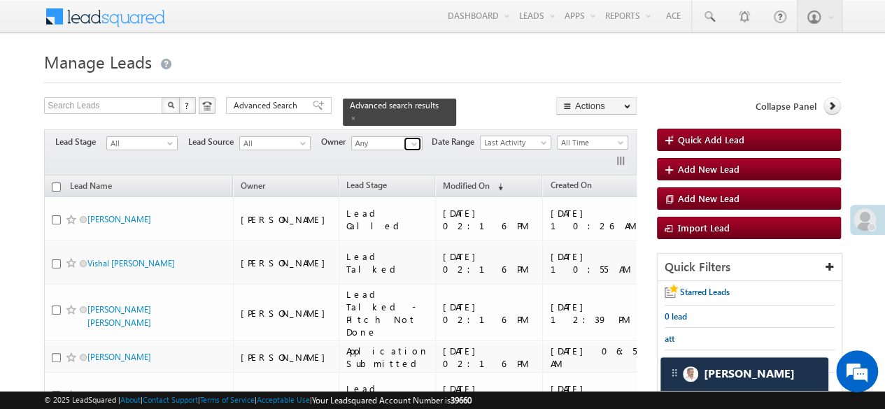
click at [404, 137] on link at bounding box center [412, 144] width 17 height 14
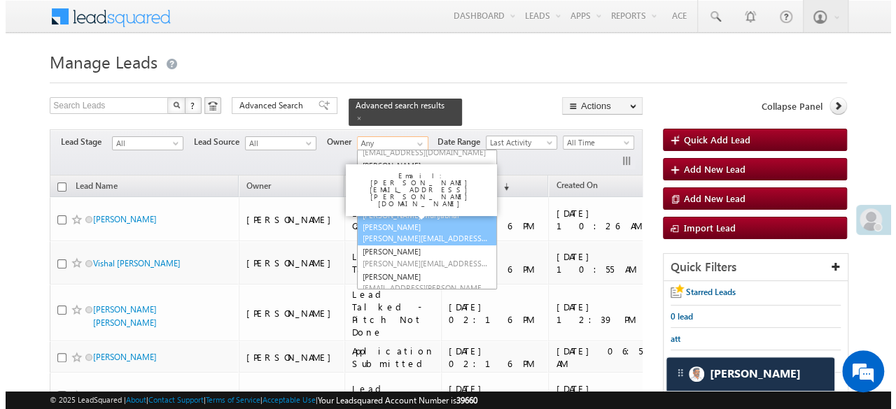
scroll to position [140, 0]
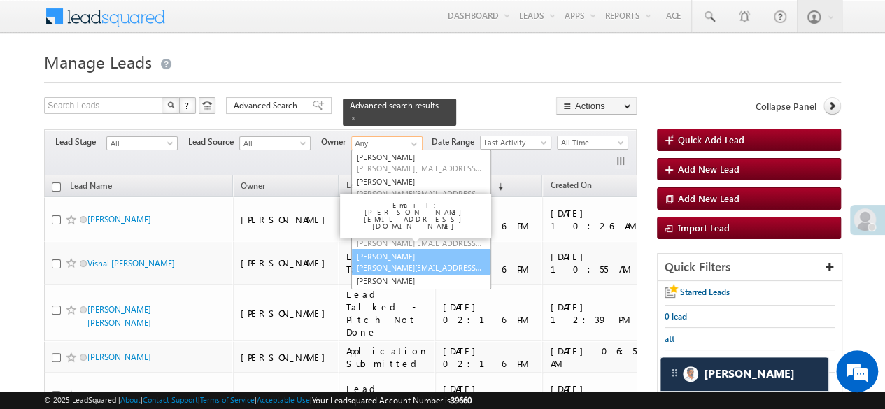
click at [391, 249] on link "Saddam Kureshi Kureshi.1Saddam@angelbroking.com" at bounding box center [421, 262] width 140 height 27
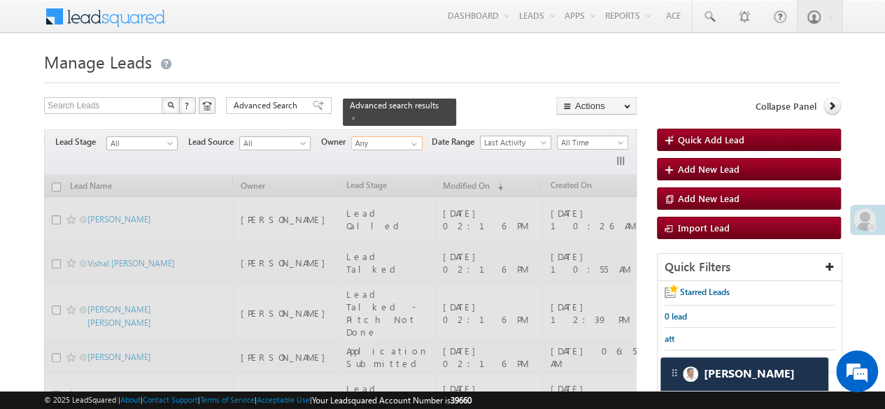
type input "[PERSON_NAME]"
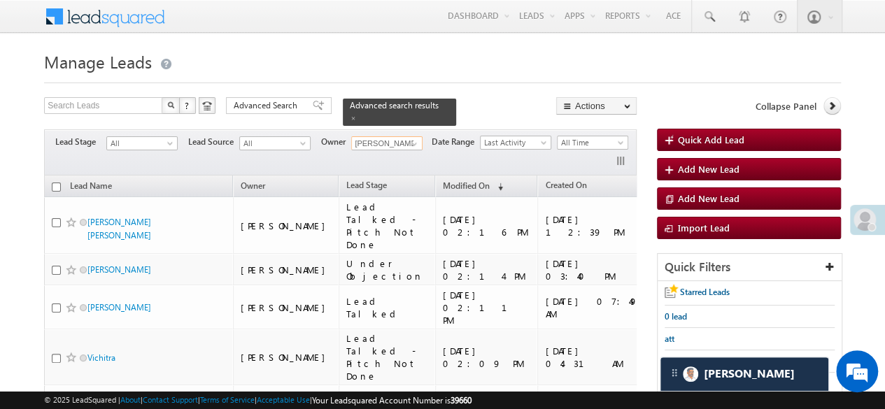
click at [56, 183] on input "checkbox" at bounding box center [56, 187] width 9 height 9
checkbox input "true"
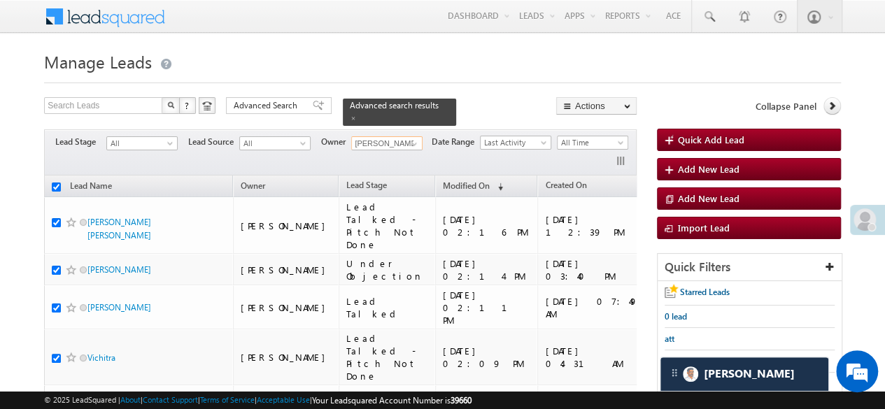
checkbox input "true"
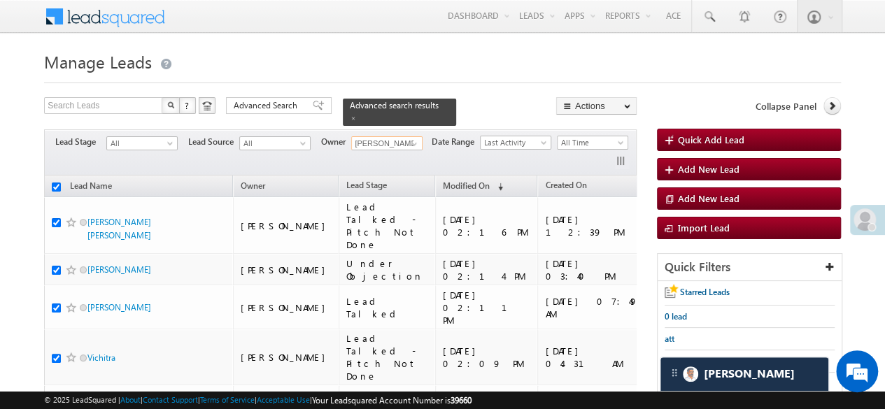
checkbox input "true"
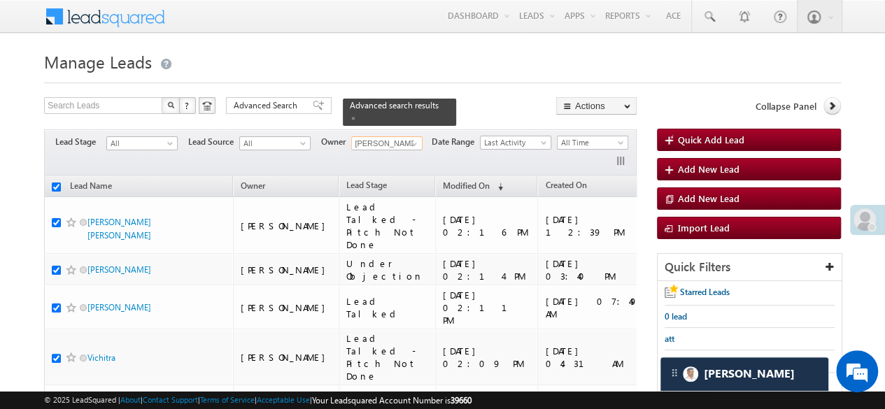
checkbox input "true"
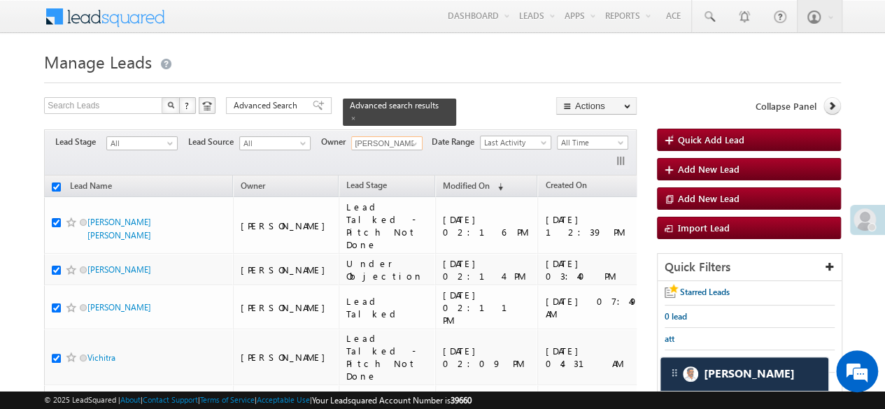
checkbox input "true"
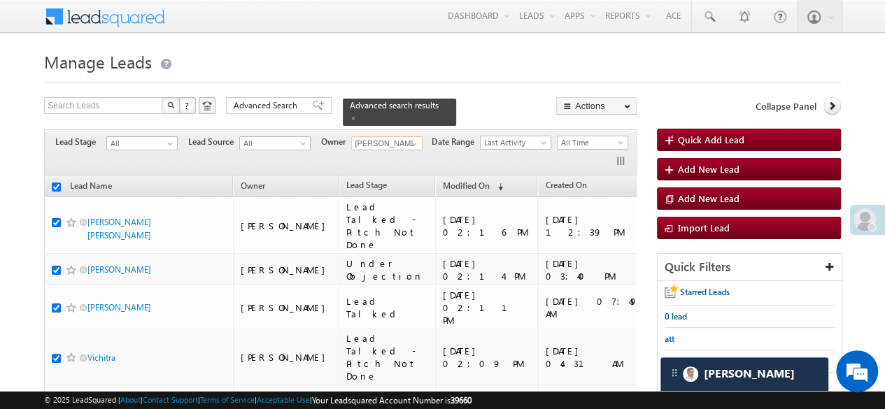
checkbox input "true"
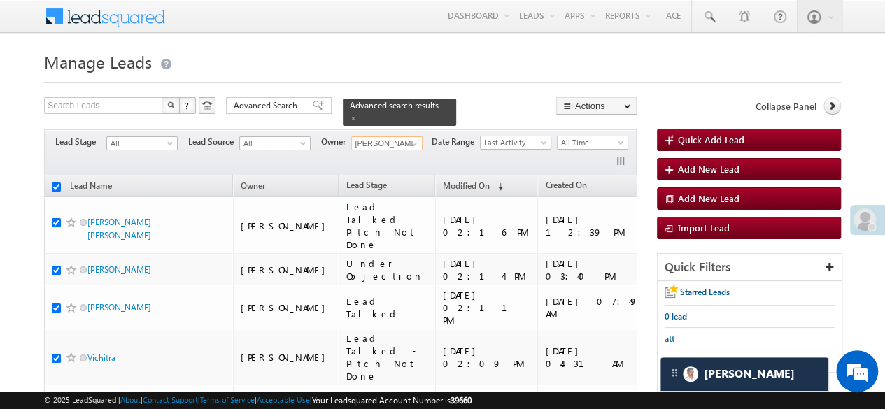
checkbox input "true"
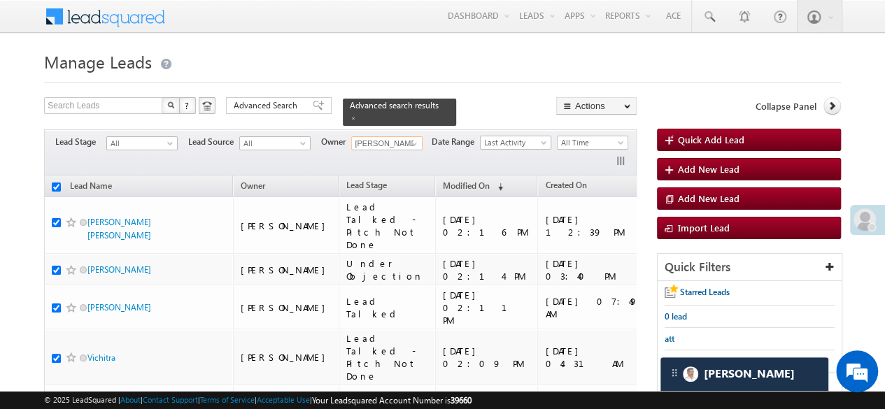
checkbox input "true"
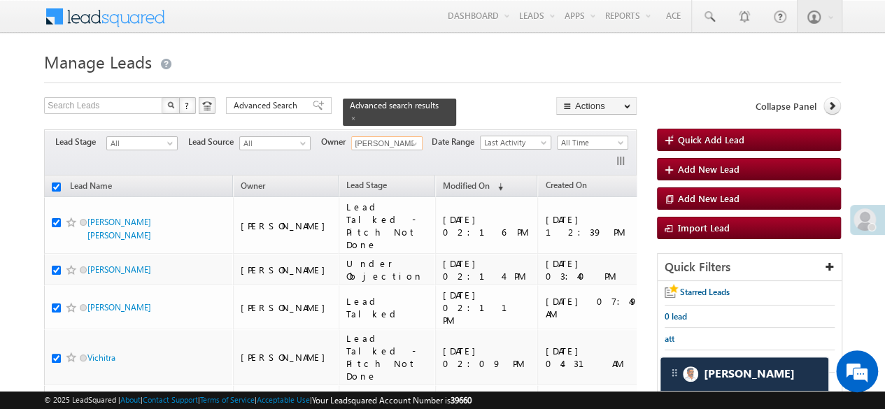
checkbox input "true"
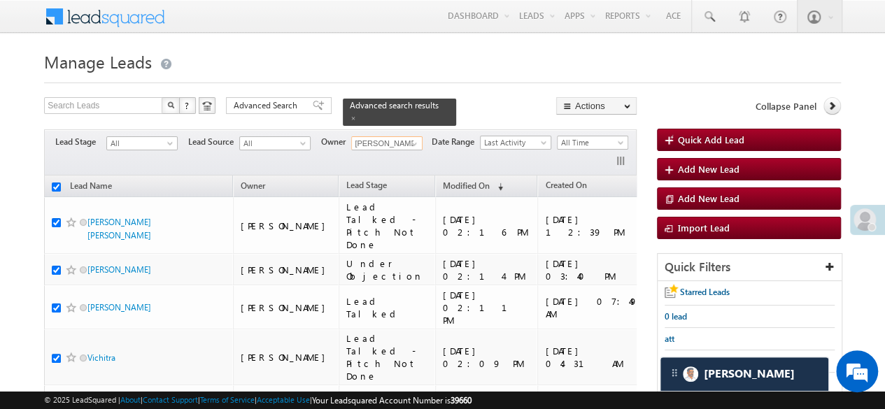
checkbox input "true"
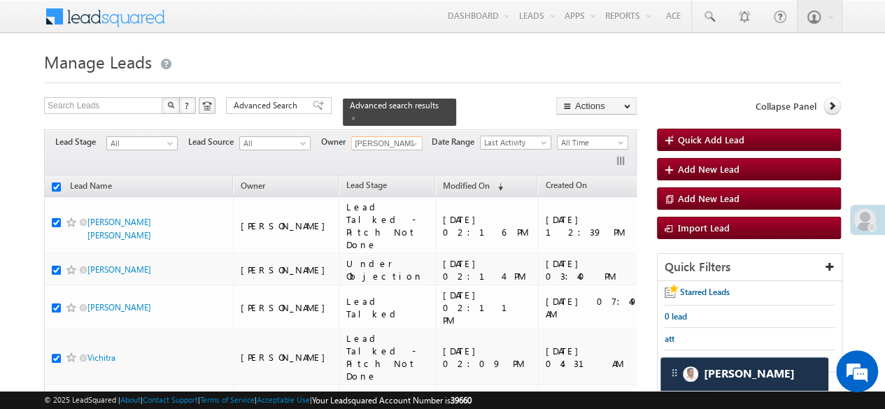
checkbox input "true"
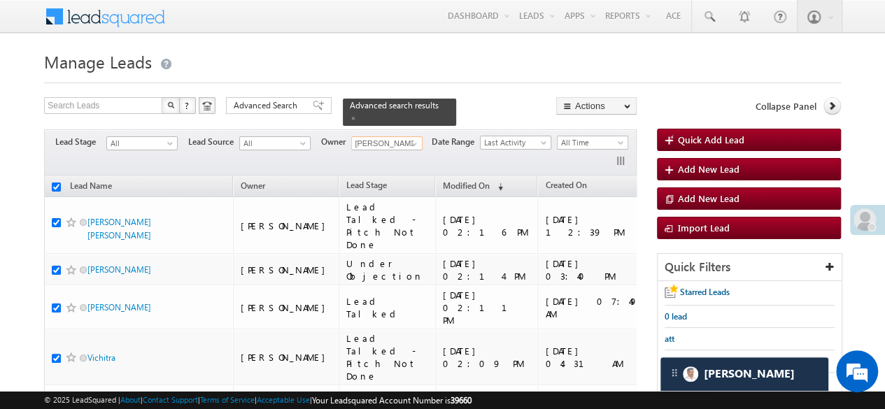
checkbox input "true"
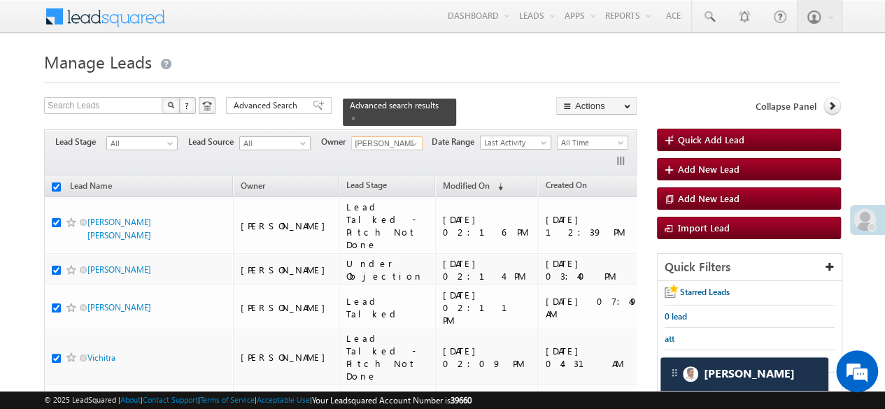
checkbox input "true"
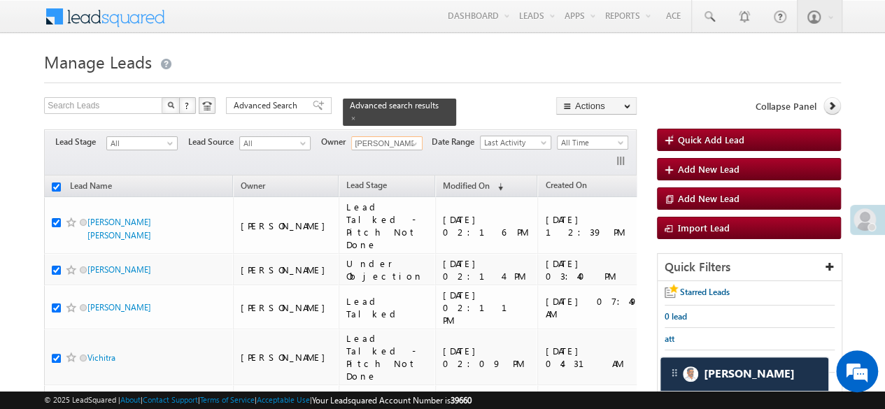
checkbox input "true"
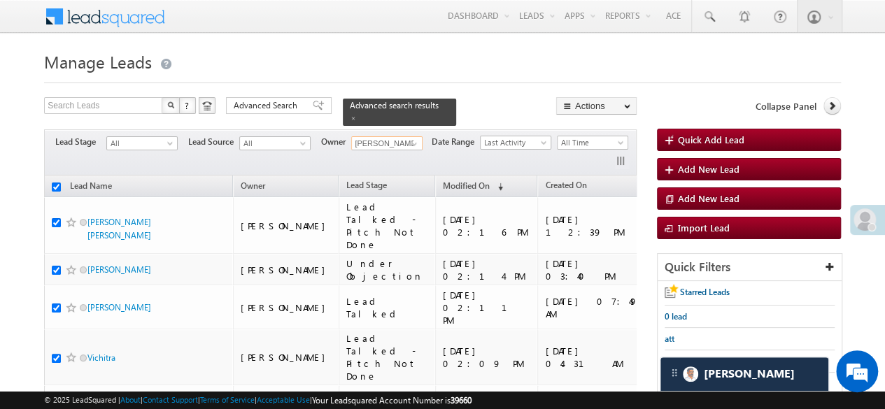
checkbox input "true"
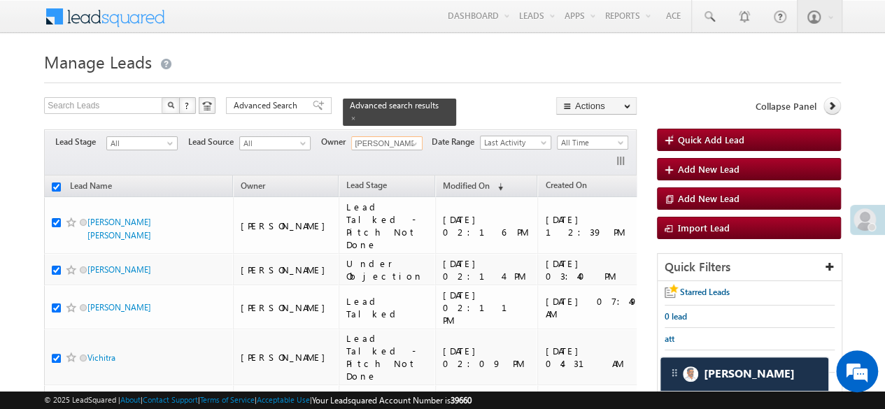
checkbox input "true"
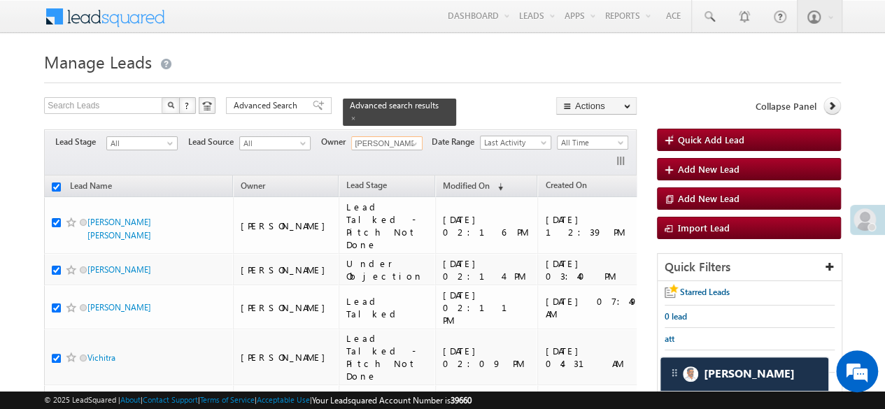
checkbox input "true"
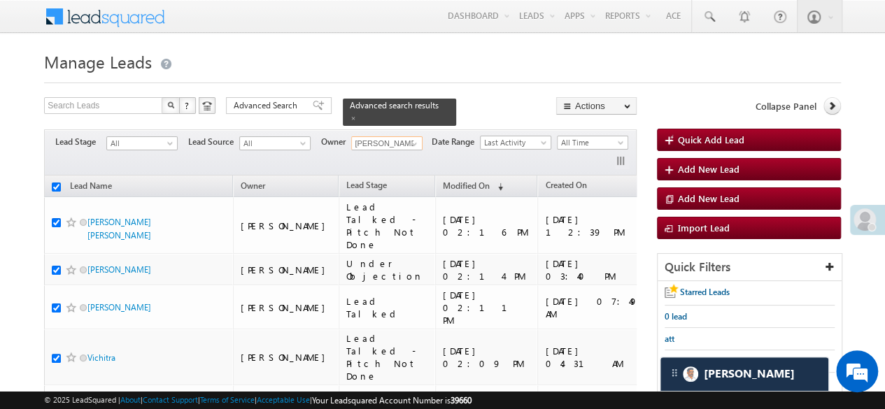
checkbox input "true"
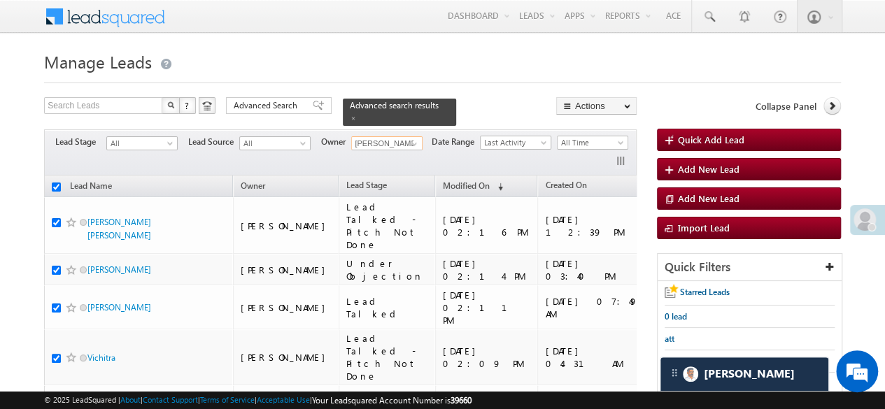
checkbox input "true"
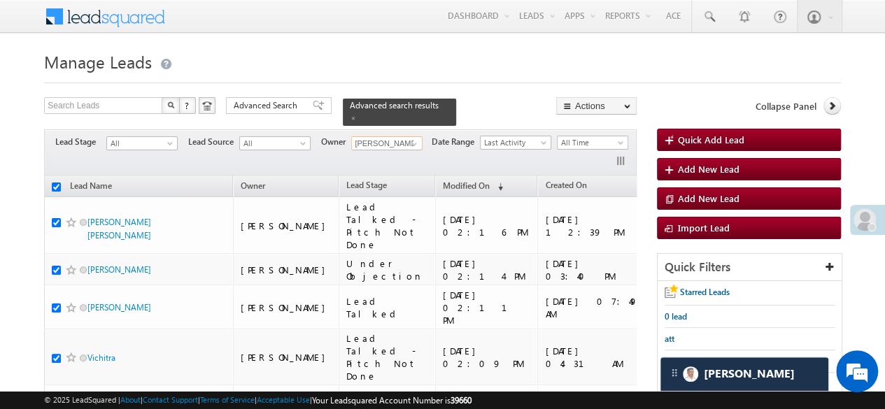
checkbox input "true"
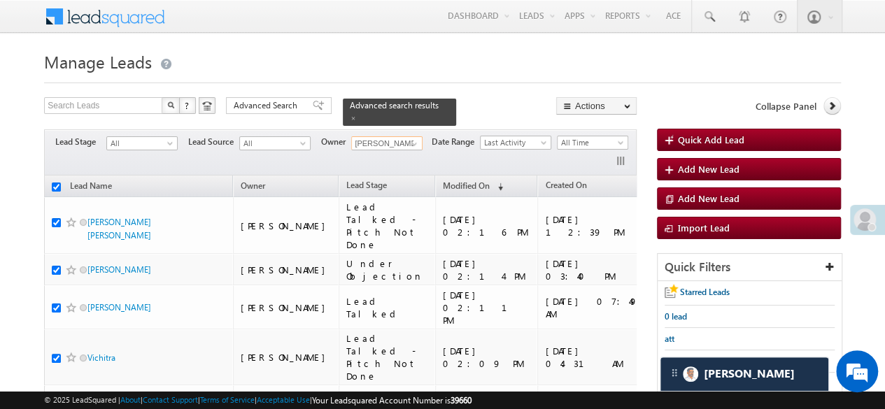
checkbox input "true"
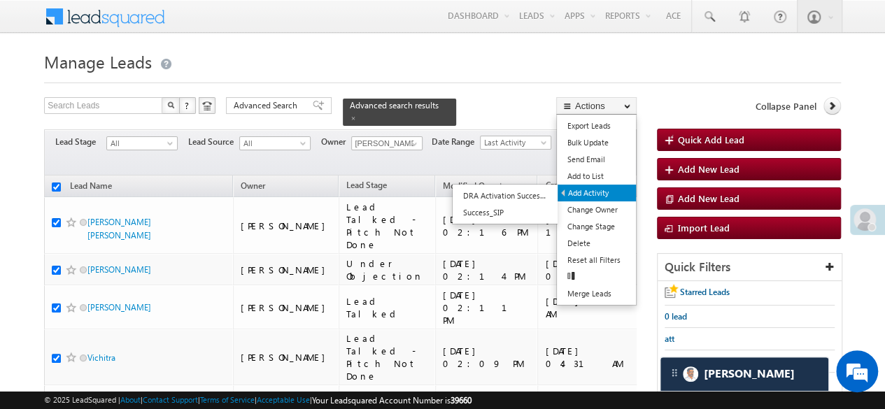
click at [607, 188] on link "Add Activity" at bounding box center [597, 193] width 78 height 17
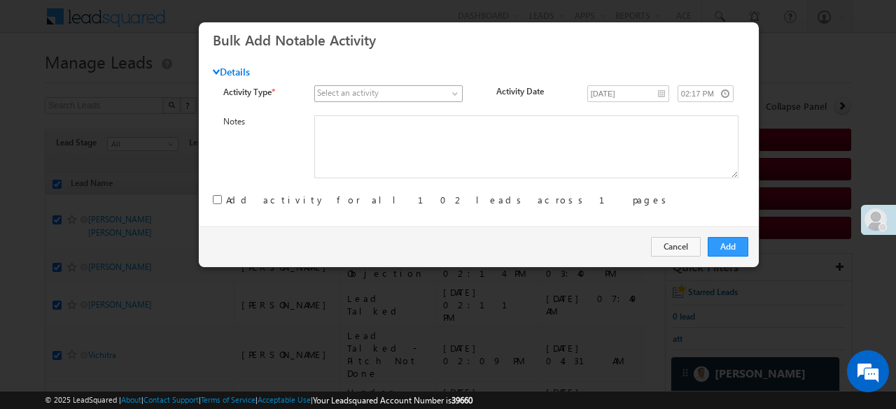
click at [419, 94] on span at bounding box center [381, 93] width 132 height 13
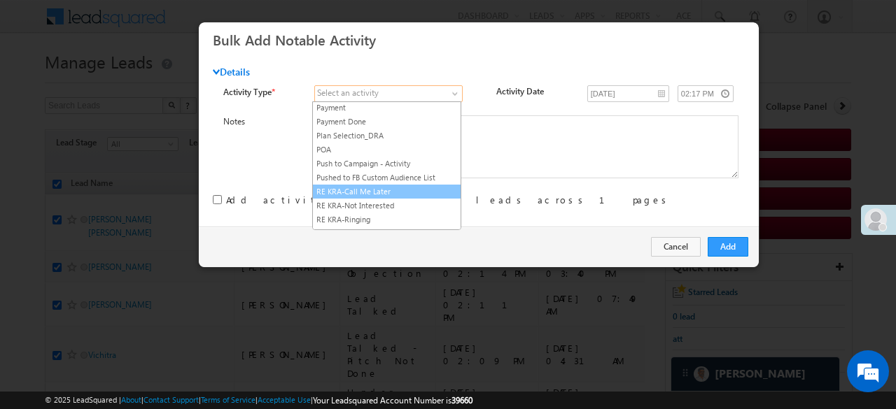
scroll to position [1740, 0]
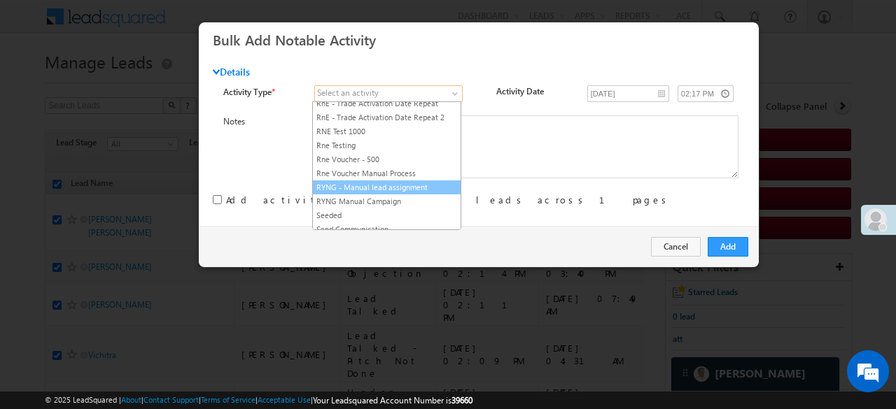
click at [414, 181] on link "RYNG - Manual lead assignment" at bounding box center [387, 187] width 148 height 13
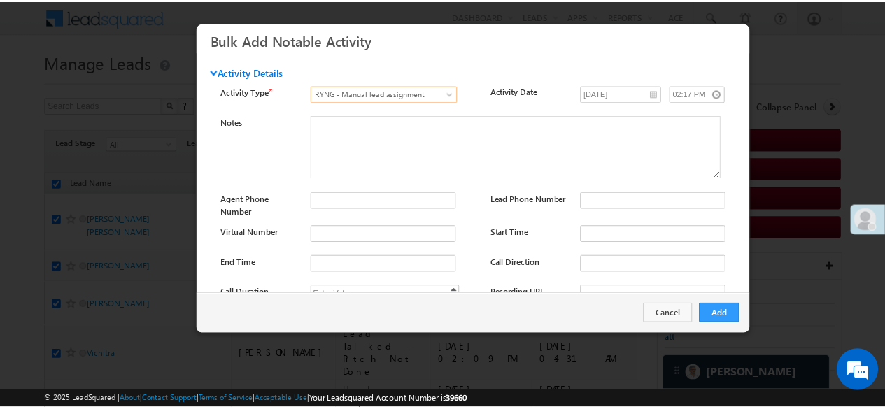
scroll to position [186, 0]
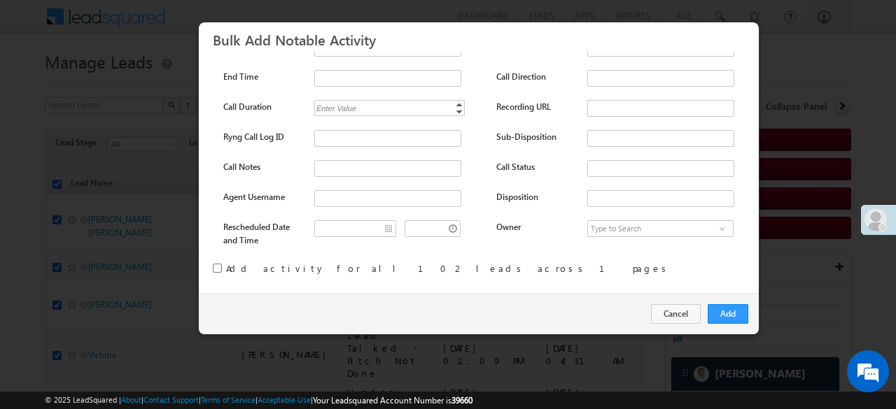
click at [217, 267] on input "checkbox" at bounding box center [217, 268] width 9 height 9
checkbox input "true"
click at [736, 314] on button "Add" at bounding box center [728, 314] width 41 height 20
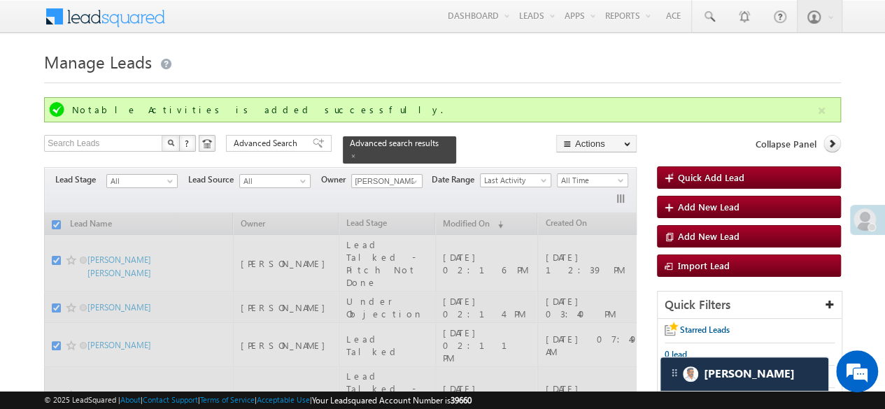
checkbox input "false"
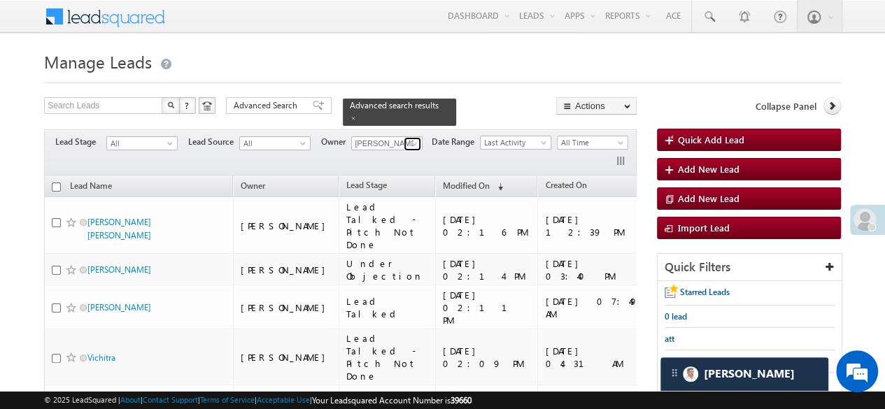
click at [415, 139] on span at bounding box center [414, 144] width 11 height 11
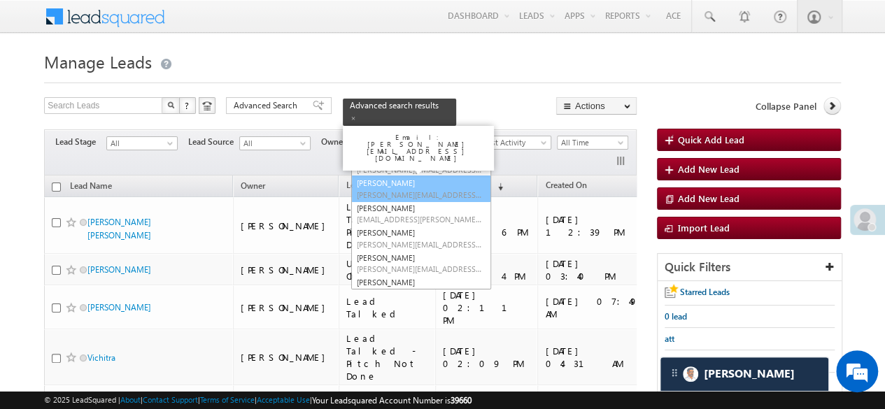
scroll to position [0, 0]
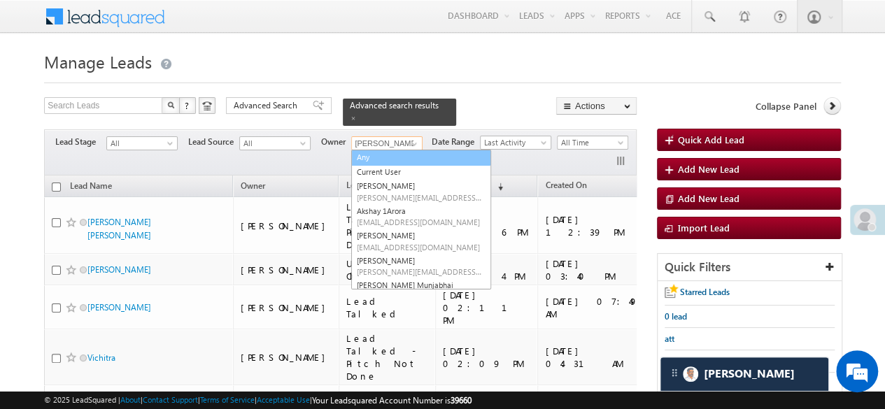
click at [366, 152] on link "Any" at bounding box center [421, 158] width 140 height 16
type input "Any"
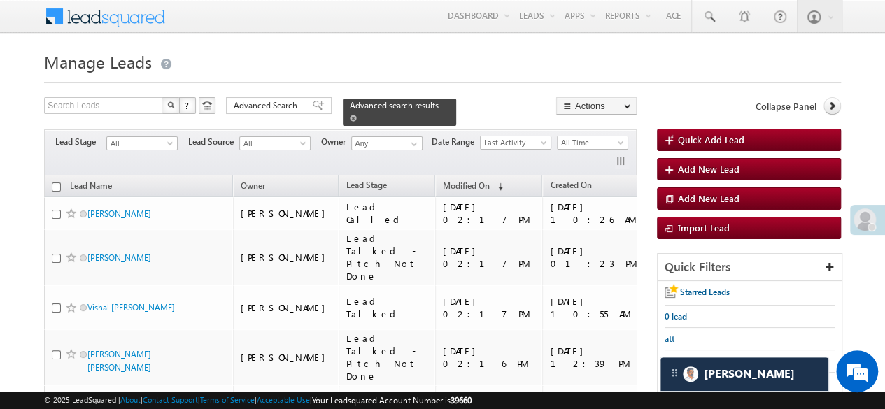
click at [357, 115] on span at bounding box center [353, 118] width 7 height 7
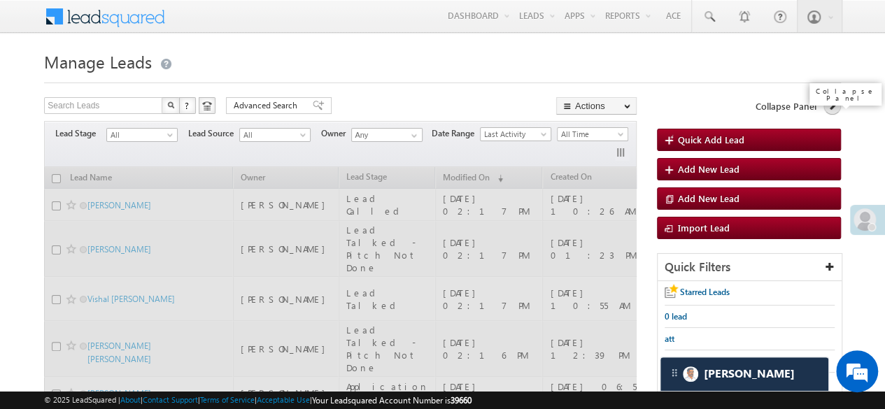
click at [831, 111] on link at bounding box center [832, 105] width 17 height 17
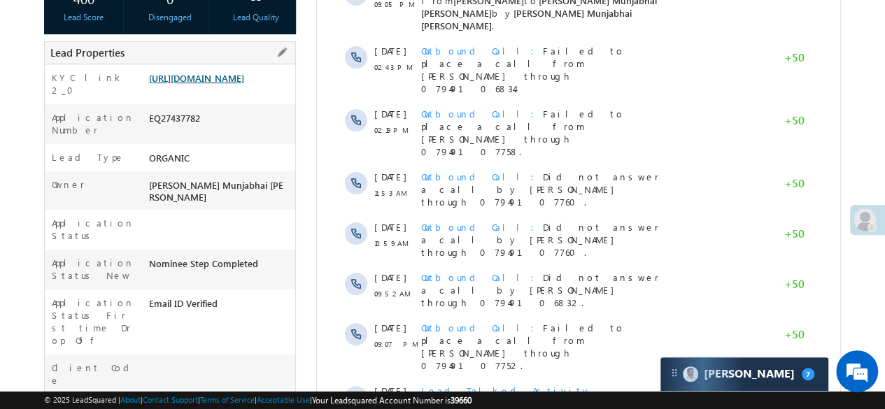
scroll to position [210, 0]
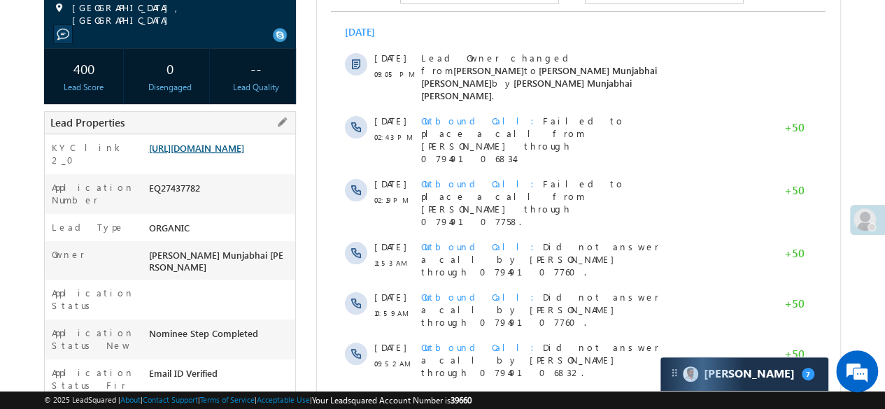
click at [202, 154] on link "[URL][DOMAIN_NAME]" at bounding box center [195, 148] width 95 height 12
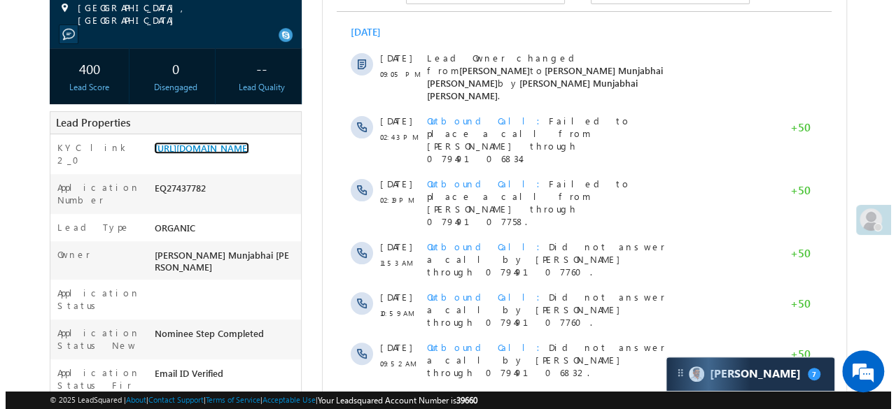
scroll to position [0, 0]
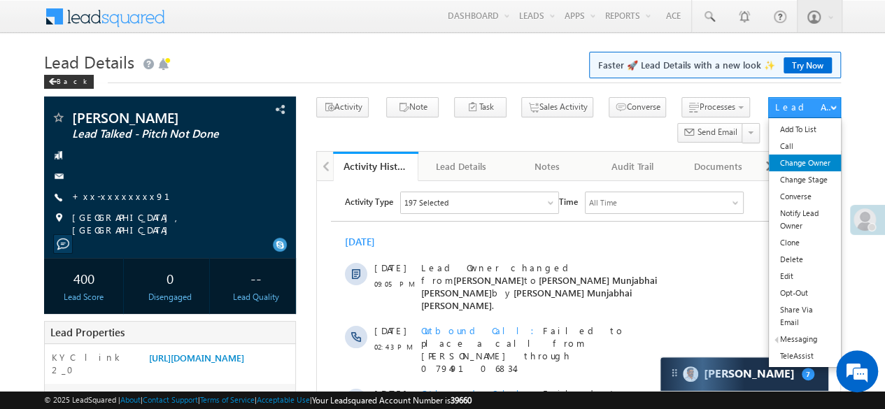
click at [829, 163] on link "Change Owner" at bounding box center [804, 163] width 71 height 17
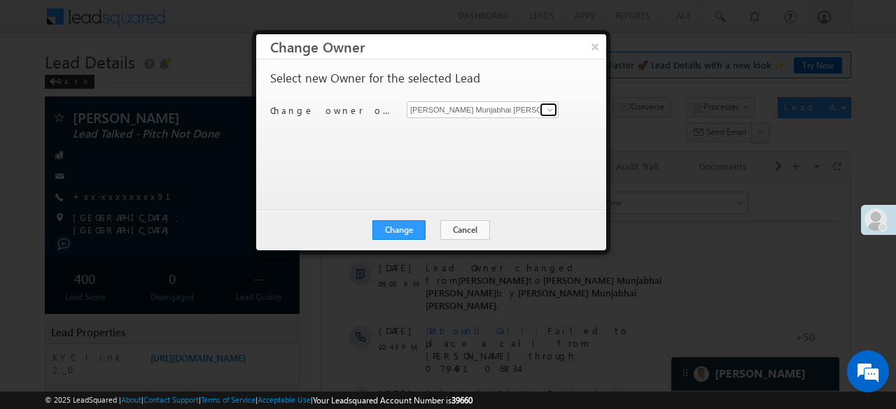
click at [542, 113] on link at bounding box center [548, 110] width 17 height 14
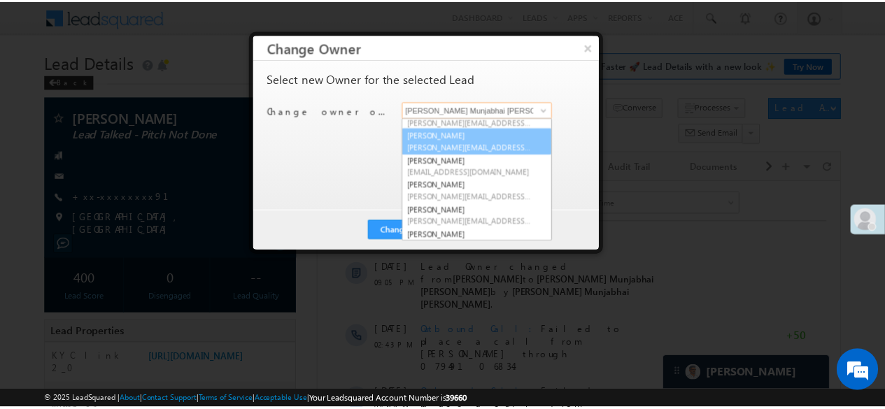
scroll to position [199, 0]
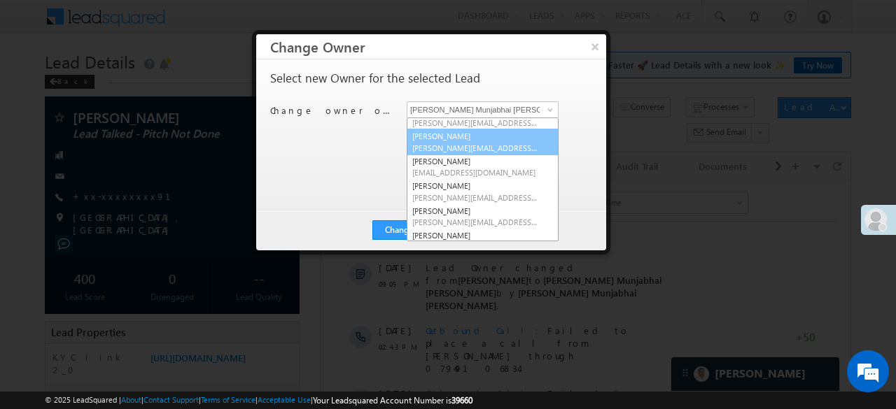
click at [486, 143] on span "[PERSON_NAME][EMAIL_ADDRESS][DOMAIN_NAME]" at bounding box center [475, 148] width 126 height 10
type input "[PERSON_NAME]"
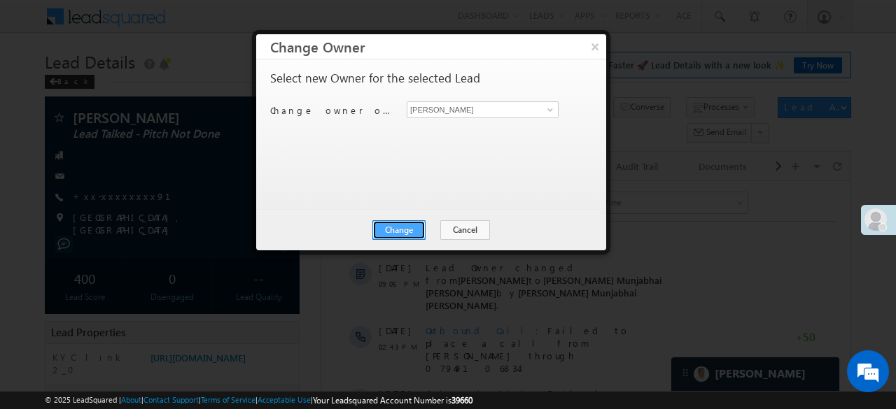
click at [398, 231] on button "Change" at bounding box center [398, 230] width 53 height 20
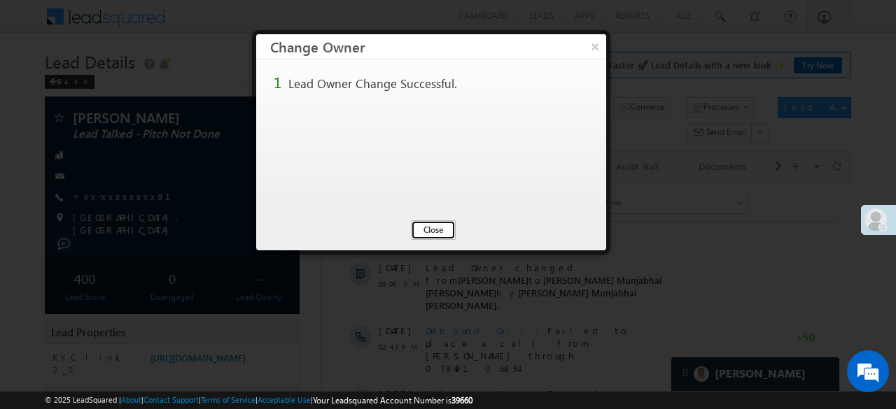
click at [435, 226] on button "Close" at bounding box center [433, 230] width 45 height 20
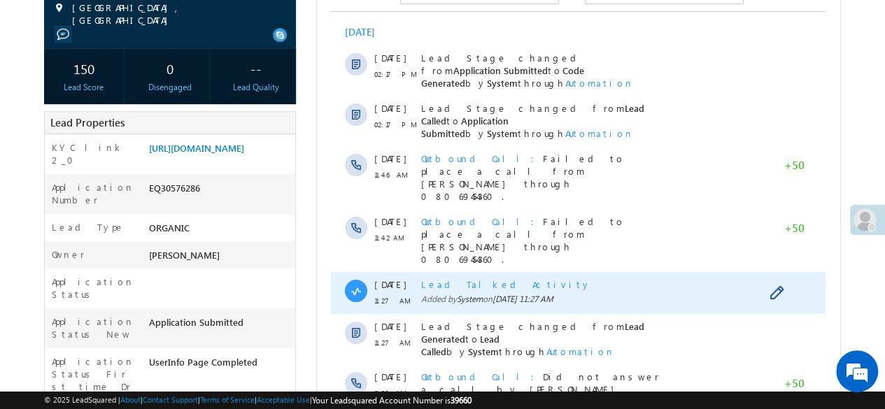
scroll to position [70, 0]
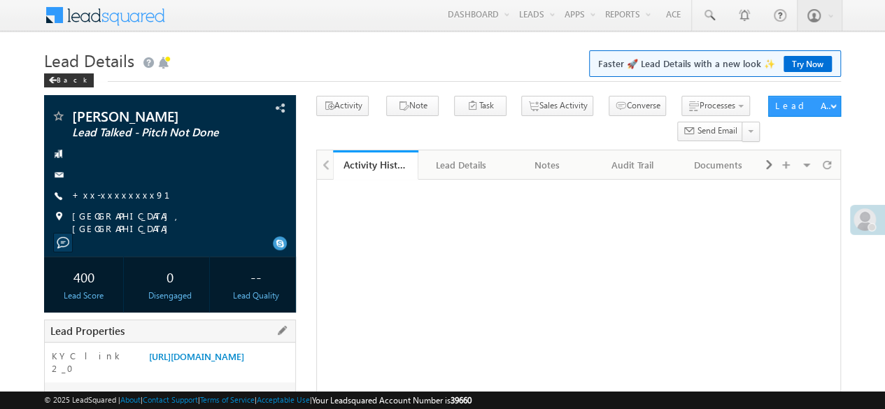
scroll to position [141, 0]
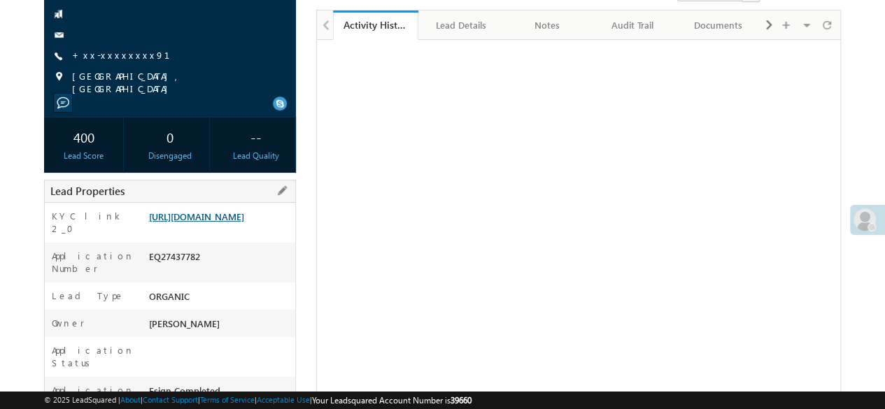
click at [230, 223] on link "[URL][DOMAIN_NAME]" at bounding box center [195, 217] width 95 height 12
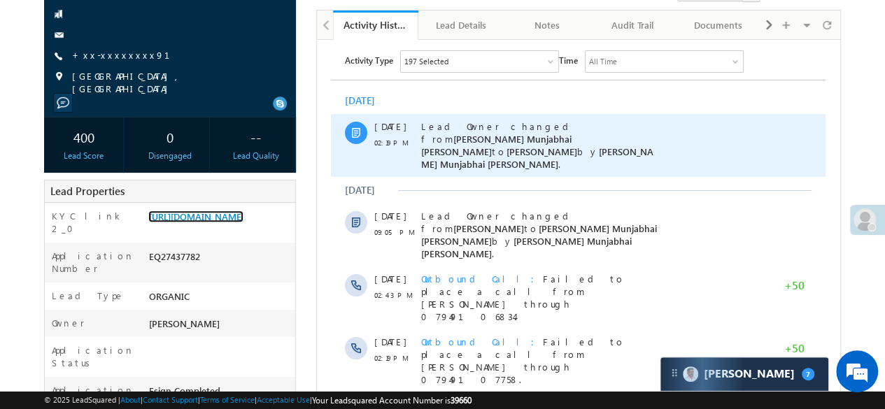
scroll to position [1, 0]
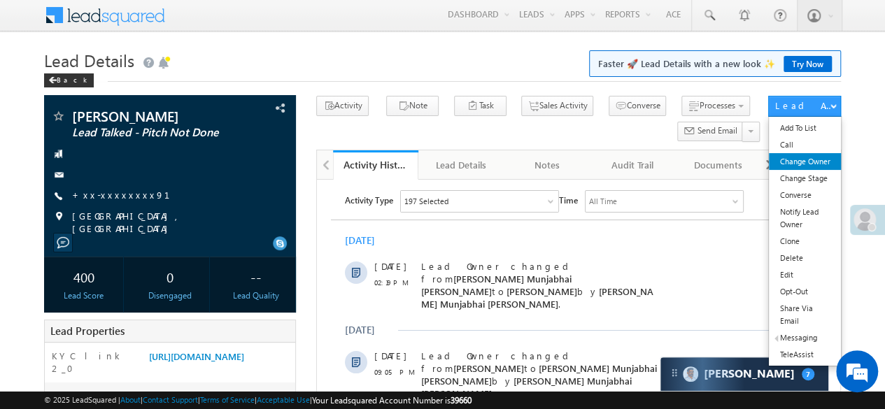
click at [821, 156] on link "Change Owner" at bounding box center [804, 161] width 71 height 17
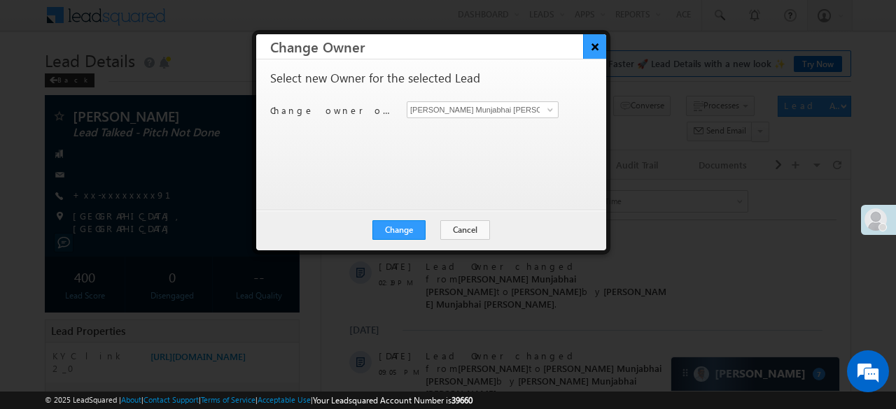
click at [596, 51] on button "×" at bounding box center [594, 46] width 23 height 24
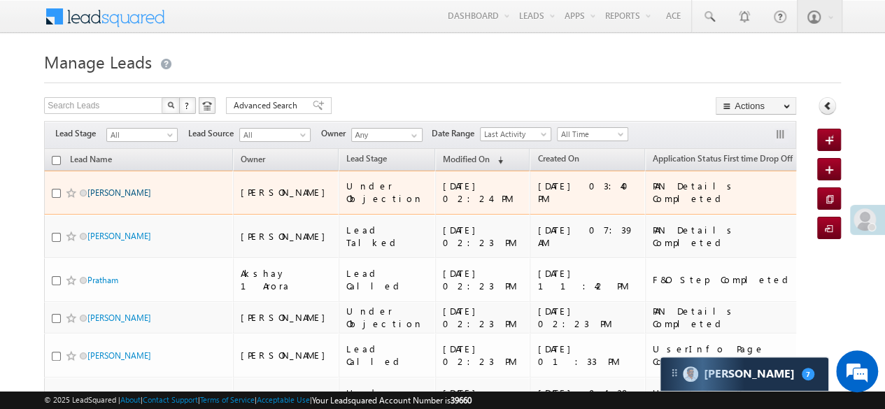
click at [112, 188] on link "[PERSON_NAME]" at bounding box center [119, 193] width 64 height 10
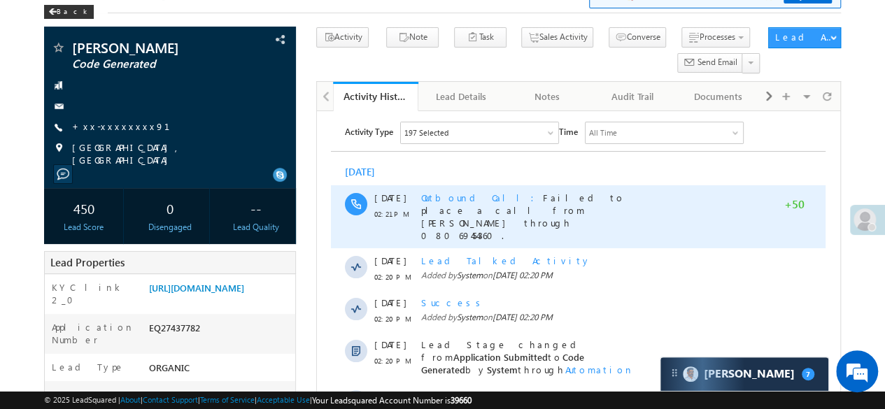
scroll to position [280, 0]
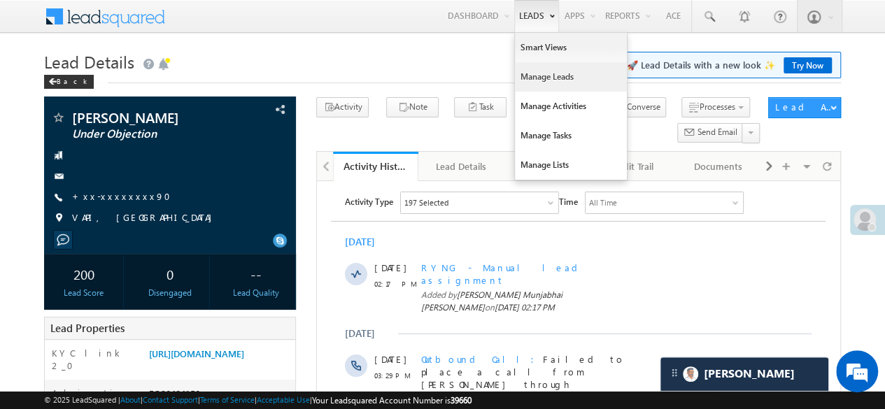
click at [538, 75] on link "Manage Leads" at bounding box center [571, 76] width 112 height 29
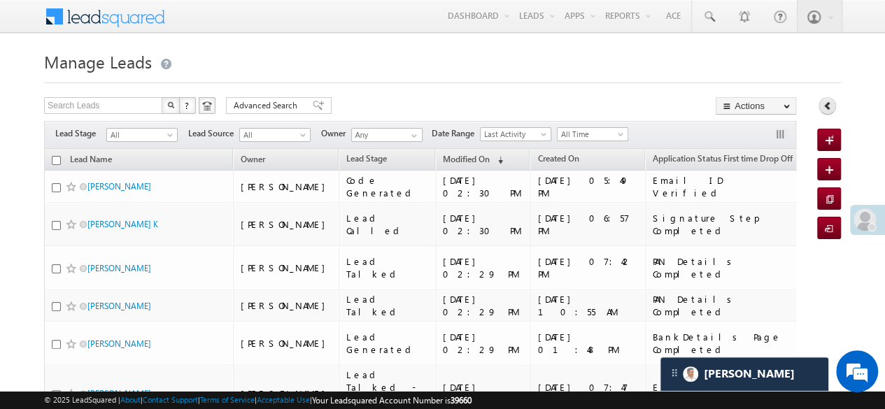
click at [827, 104] on icon at bounding box center [828, 106] width 10 height 10
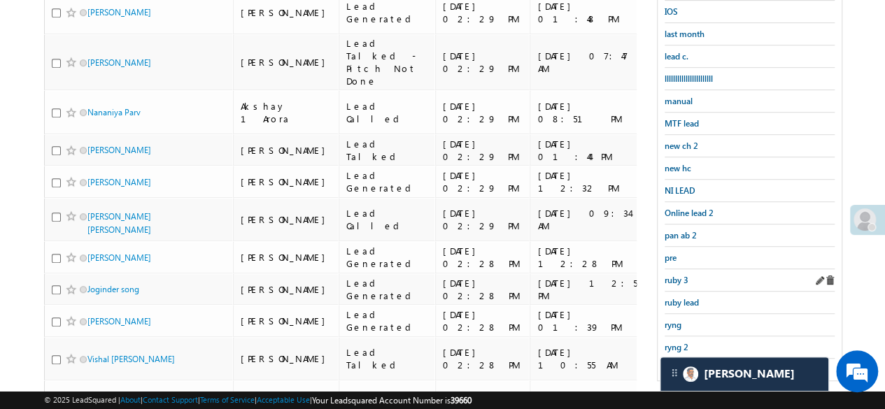
scroll to position [490, 0]
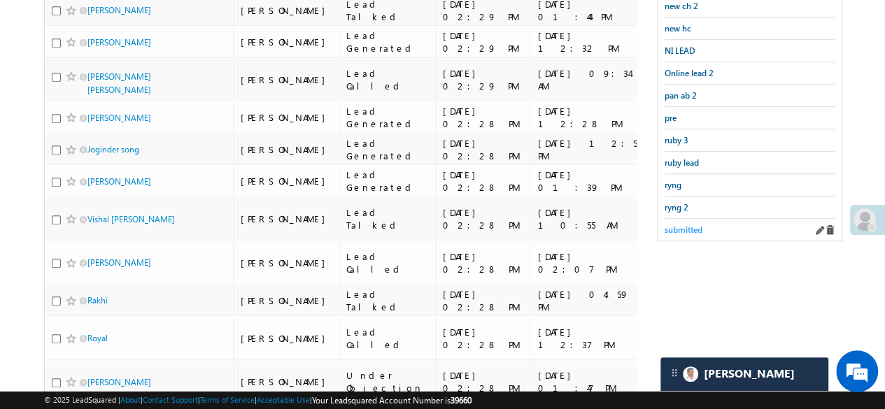
click at [682, 225] on span "submitted" at bounding box center [684, 230] width 38 height 10
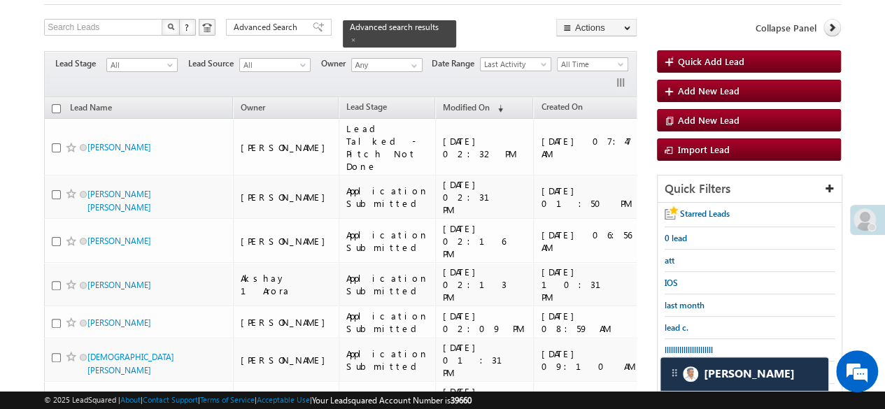
scroll to position [8, 0]
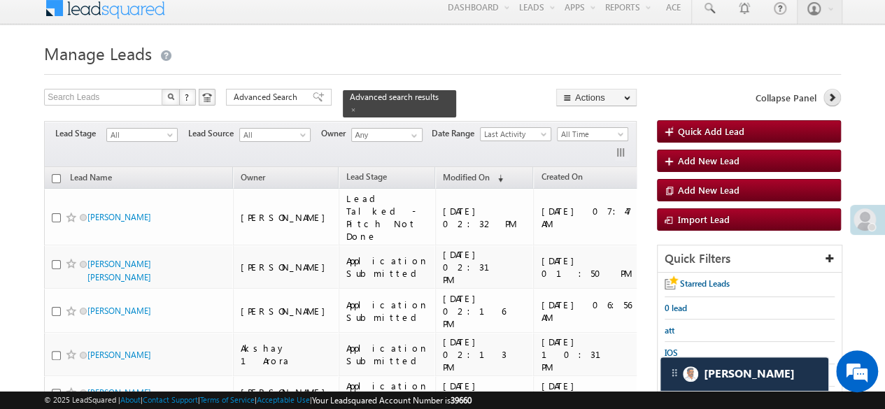
click at [840, 95] on link at bounding box center [832, 97] width 17 height 17
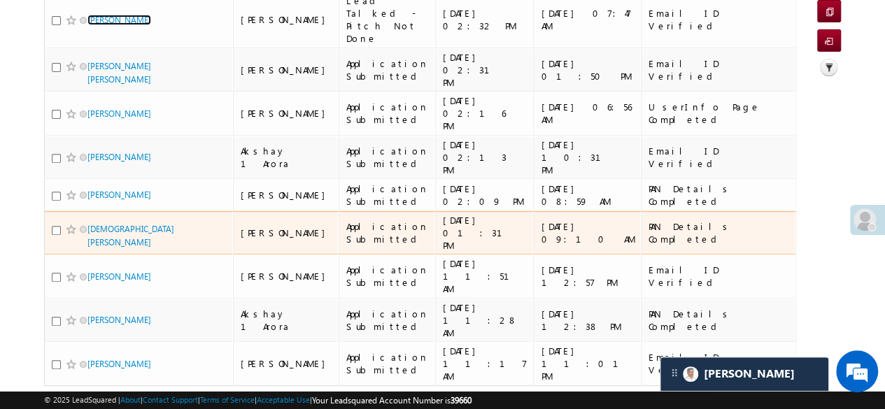
scroll to position [0, 0]
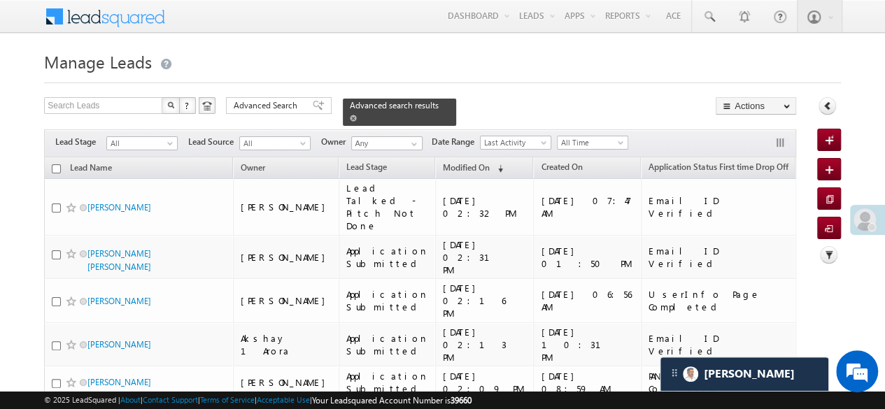
click at [357, 115] on span at bounding box center [353, 118] width 7 height 7
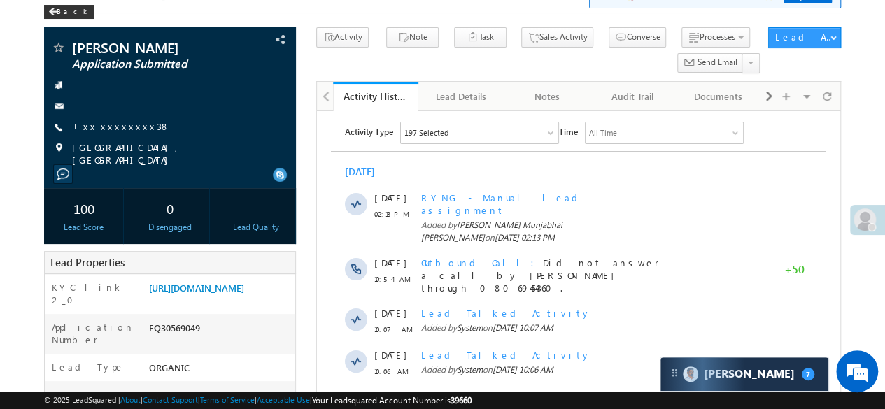
scroll to position [350, 0]
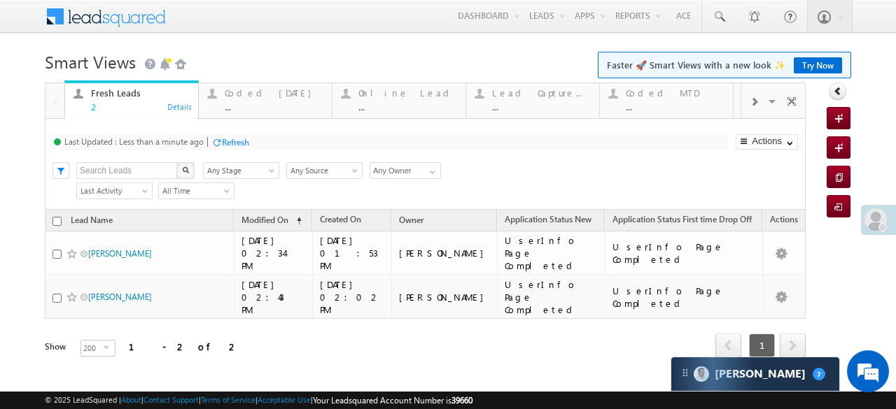
click at [574, 319] on div "Refresh first prev 1 next last 1 - 2 of 2" at bounding box center [425, 339] width 761 height 41
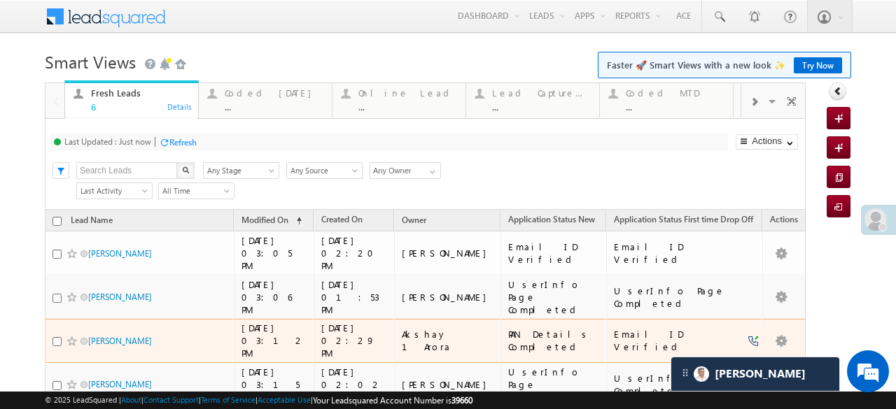
scroll to position [70, 0]
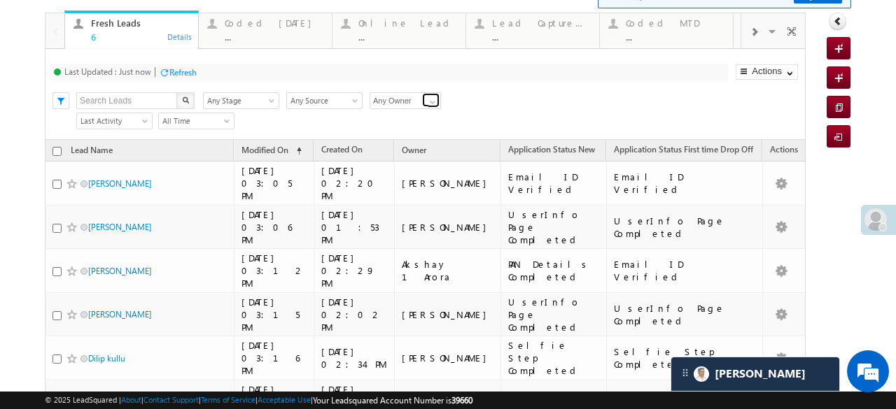
click at [430, 106] on span at bounding box center [432, 102] width 11 height 11
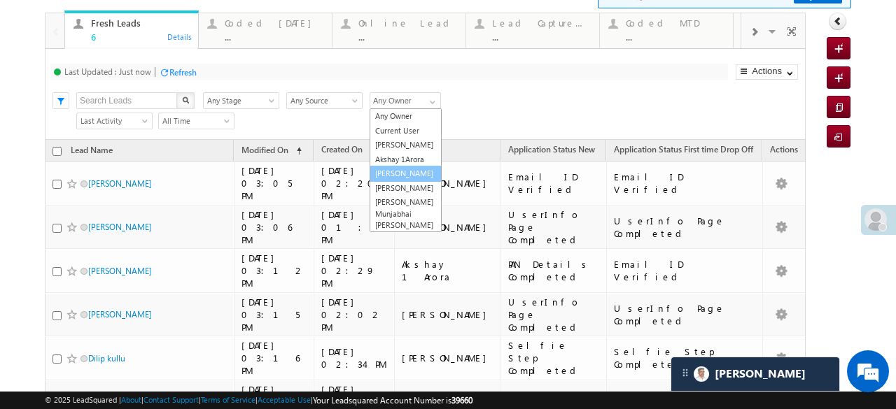
click at [412, 182] on link "[PERSON_NAME]" at bounding box center [406, 174] width 72 height 16
type input "[PERSON_NAME]"
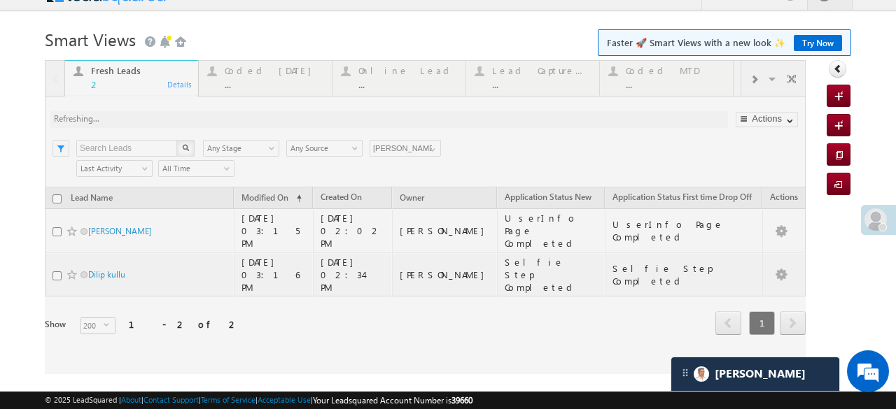
scroll to position [22, 0]
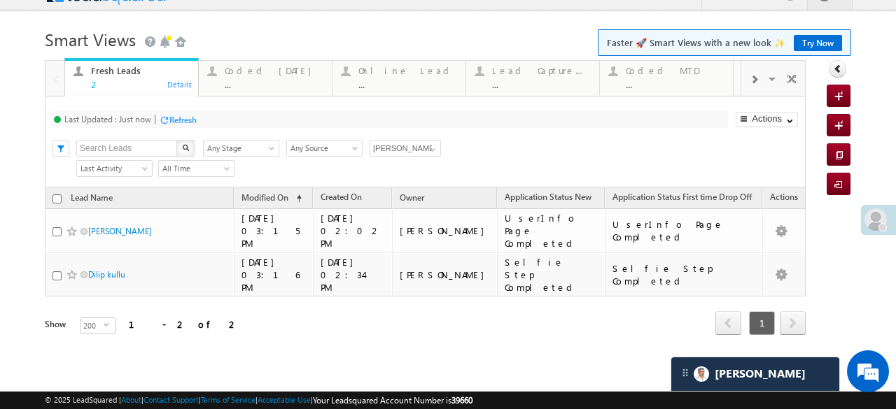
click at [55, 200] on input "checkbox" at bounding box center [56, 199] width 9 height 9
checkbox input "true"
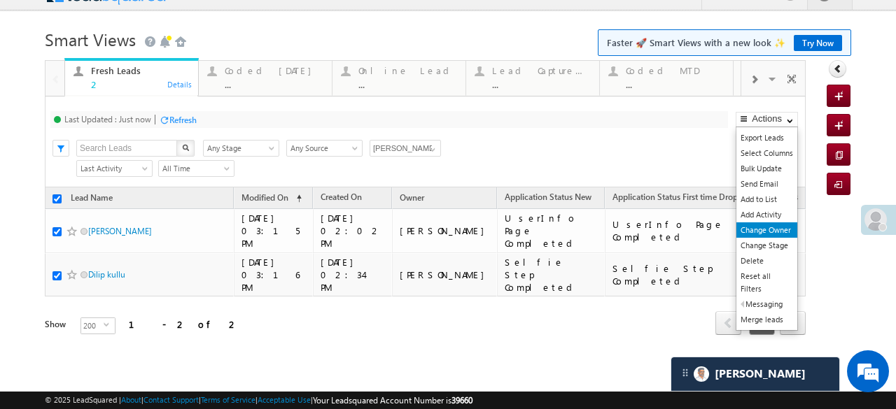
click at [768, 226] on link "Change Owner" at bounding box center [766, 230] width 61 height 15
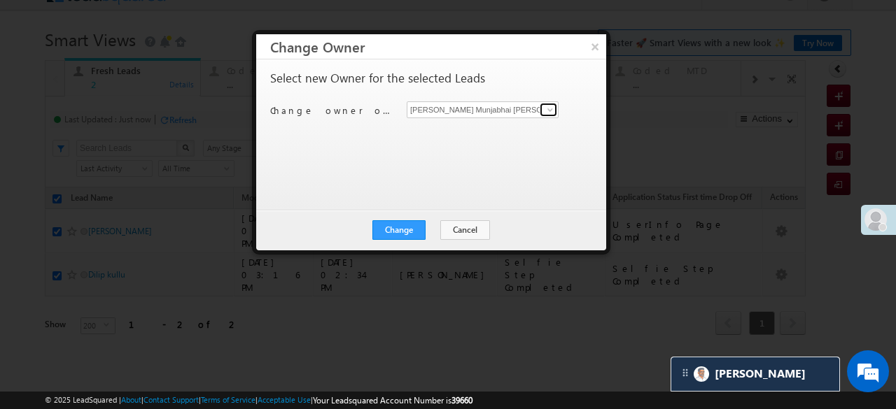
click at [556, 111] on link at bounding box center [548, 110] width 17 height 14
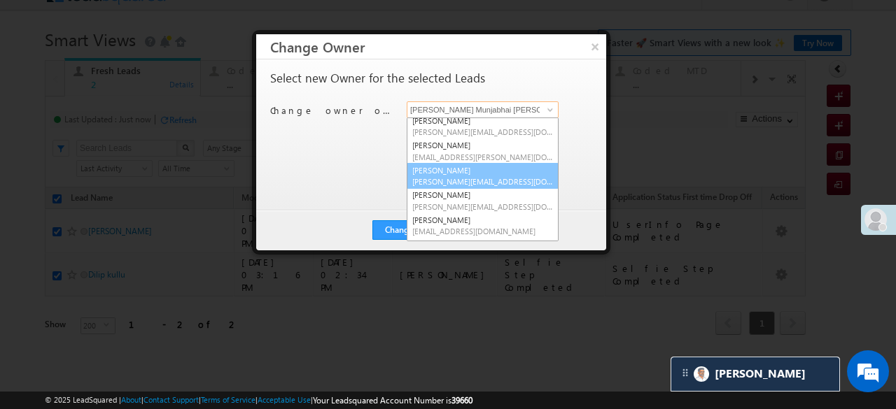
scroll to position [199, 0]
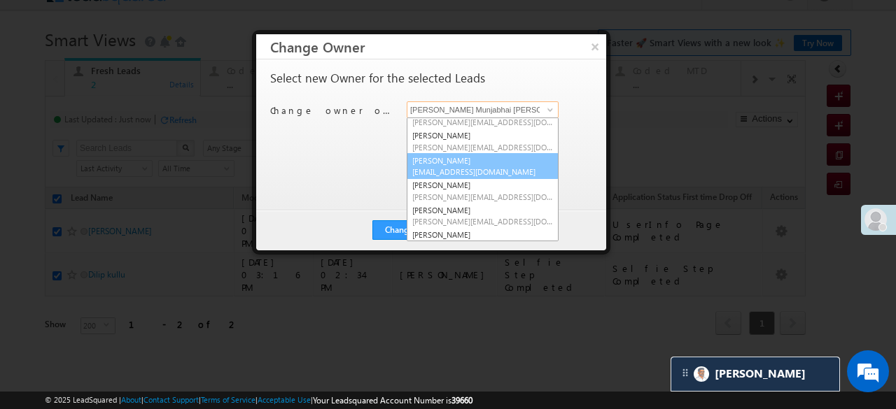
click at [455, 167] on span "Sana.Shaikh@angelbroking.com" at bounding box center [482, 172] width 141 height 10
type input "[PERSON_NAME]"
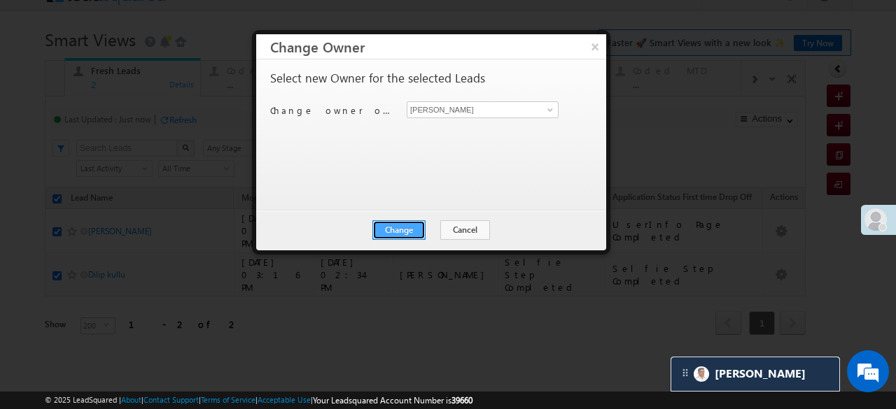
click at [418, 232] on button "Change" at bounding box center [398, 230] width 53 height 20
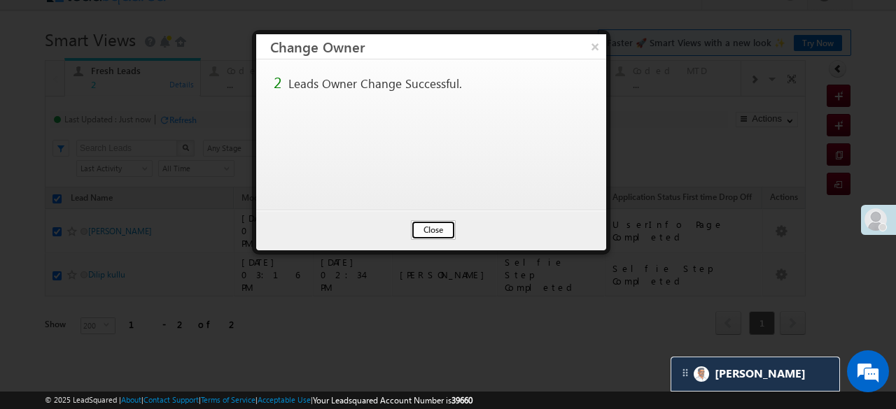
click at [438, 230] on button "Close" at bounding box center [433, 230] width 45 height 20
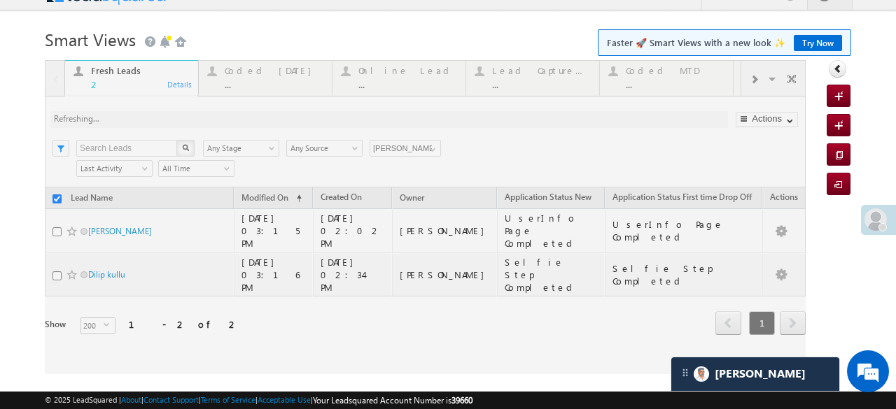
checkbox input "false"
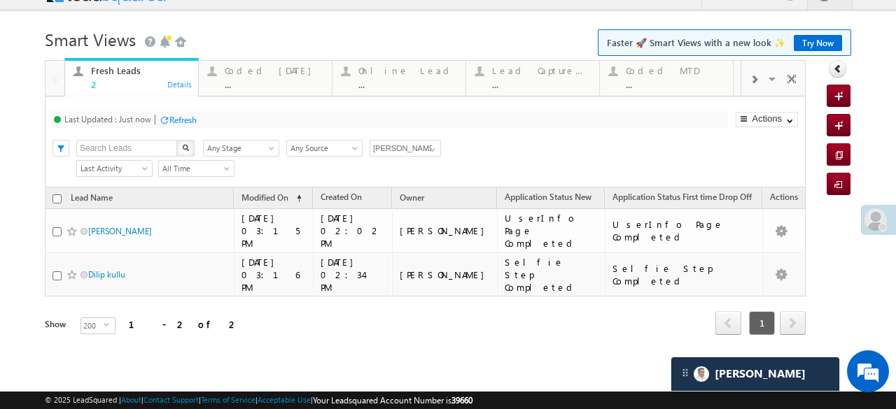
click at [167, 116] on div at bounding box center [164, 120] width 10 height 10
click at [183, 119] on div "Refresh" at bounding box center [182, 120] width 27 height 10
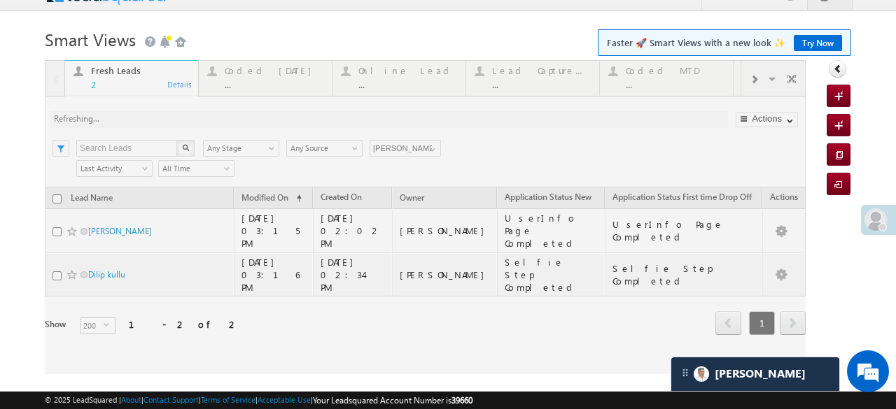
scroll to position [0, 0]
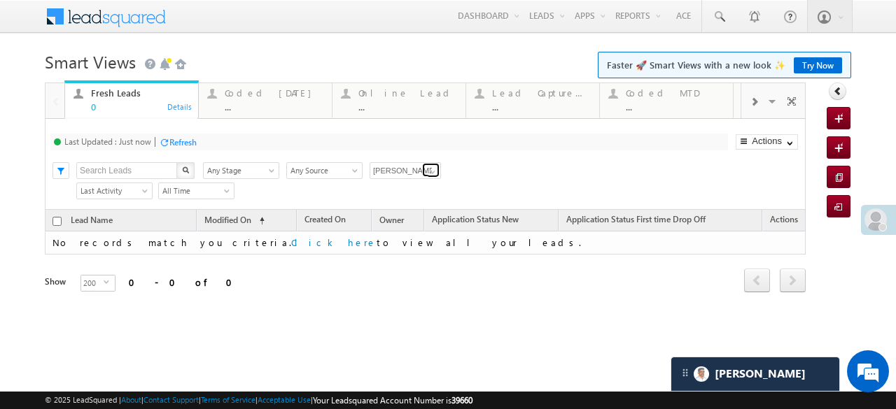
click at [430, 170] on span at bounding box center [432, 172] width 11 height 11
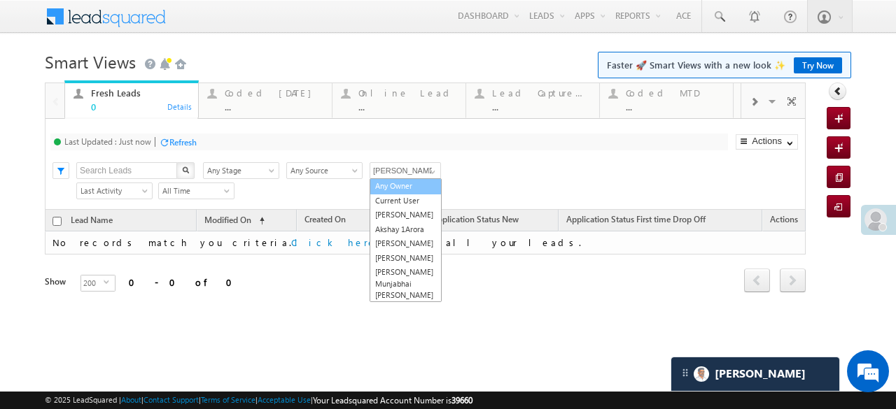
click at [414, 188] on link "Any Owner" at bounding box center [406, 186] width 72 height 16
type input "Any Owner"
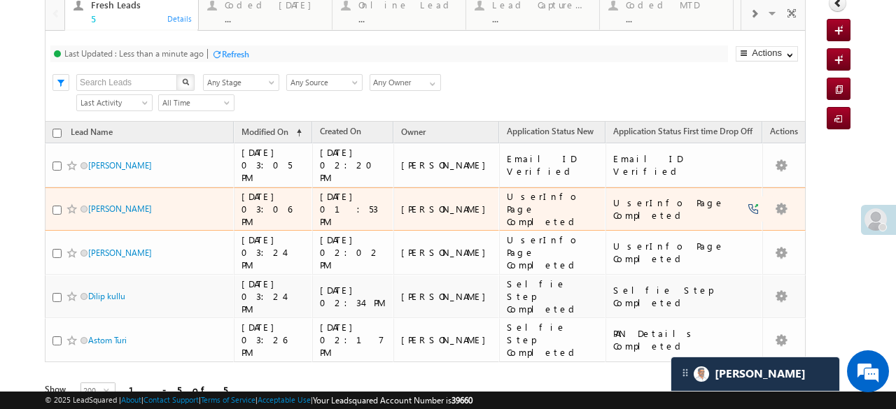
scroll to position [18, 0]
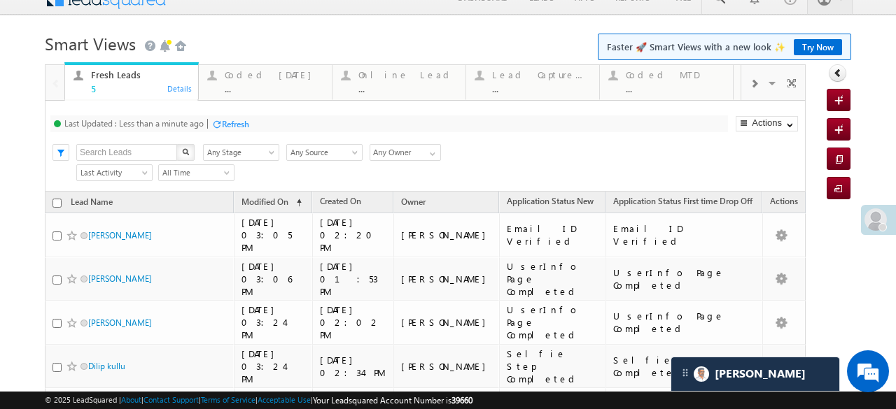
click at [227, 122] on div "Refresh" at bounding box center [235, 124] width 27 height 10
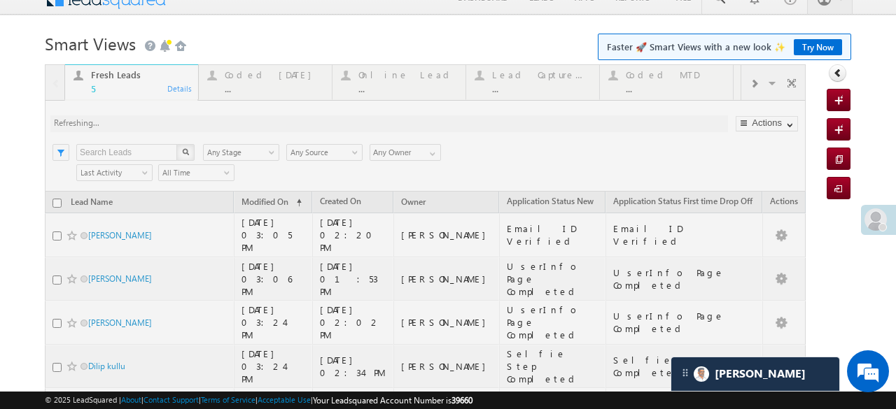
scroll to position [0, 0]
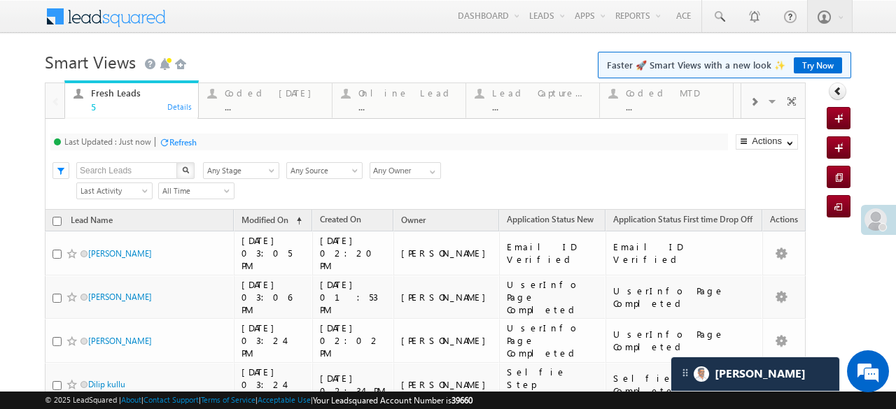
click at [183, 140] on div "Refresh" at bounding box center [182, 142] width 27 height 10
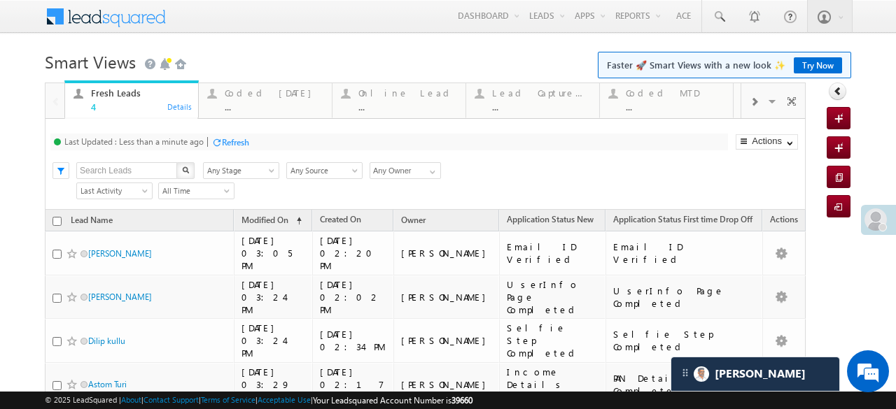
click at [225, 137] on div "Refresh" at bounding box center [235, 142] width 27 height 10
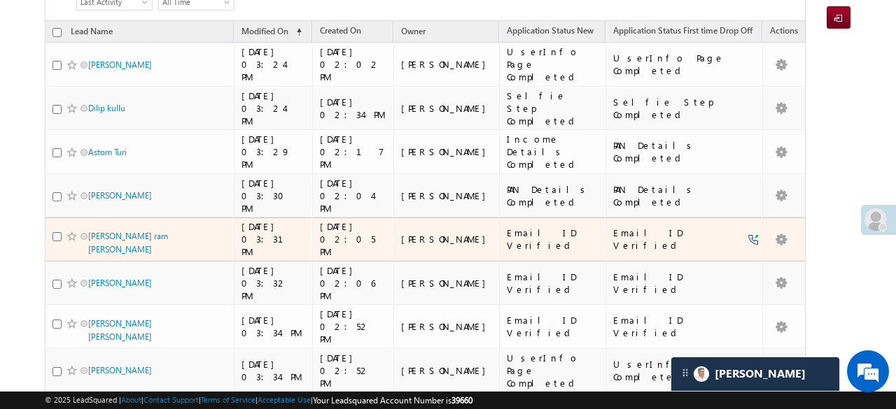
scroll to position [119, 0]
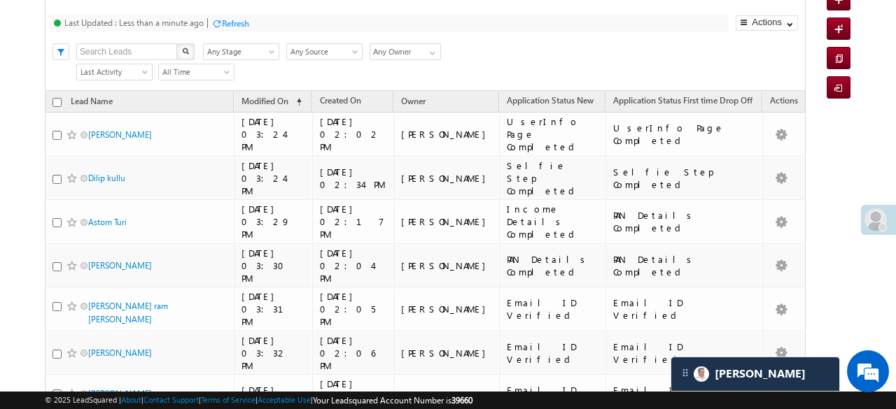
click at [223, 20] on div "Refresh" at bounding box center [235, 23] width 27 height 10
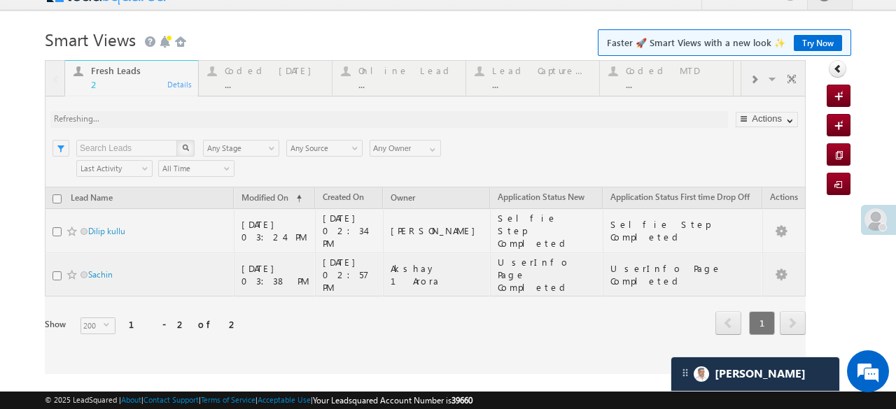
scroll to position [22, 0]
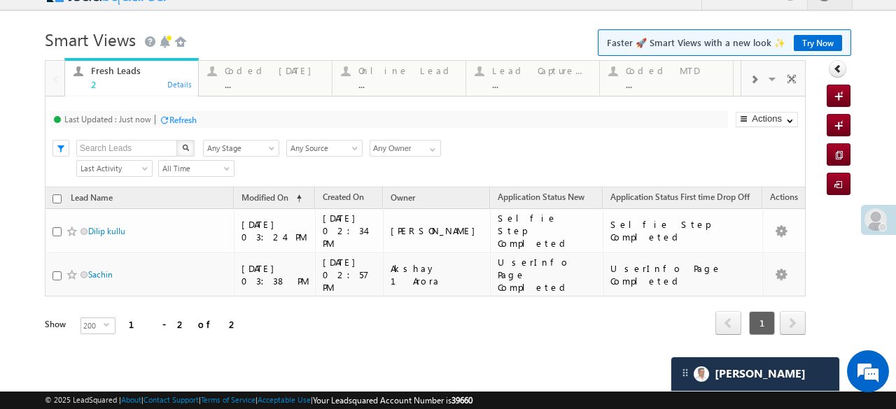
click at [171, 118] on div "Refresh" at bounding box center [182, 120] width 27 height 10
click at [393, 83] on div "..." at bounding box center [407, 84] width 99 height 10
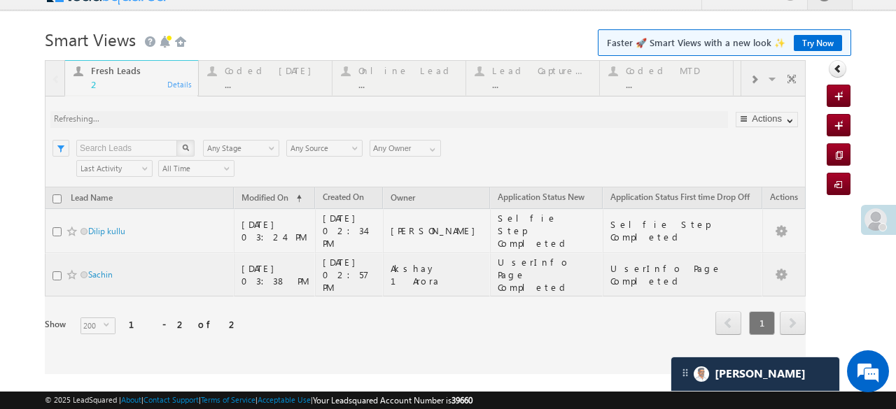
click at [392, 83] on div at bounding box center [425, 217] width 761 height 314
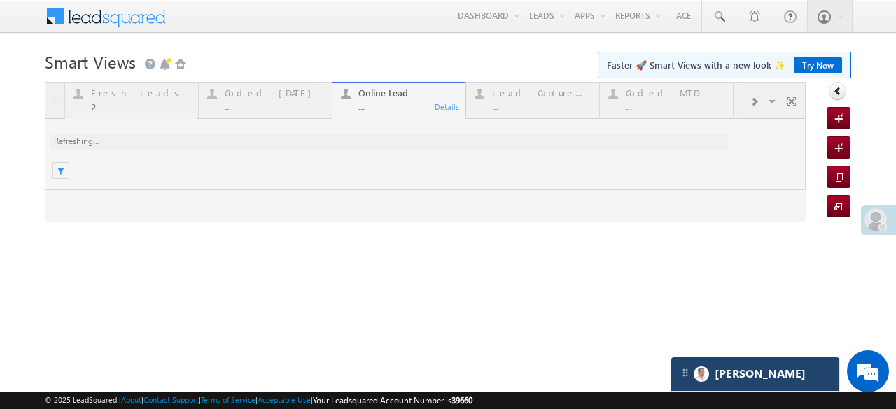
scroll to position [0, 0]
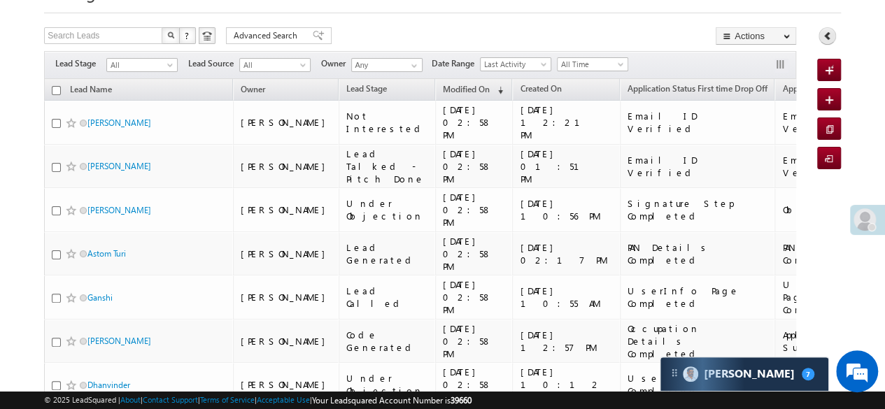
click at [824, 37] on icon at bounding box center [828, 36] width 10 height 10
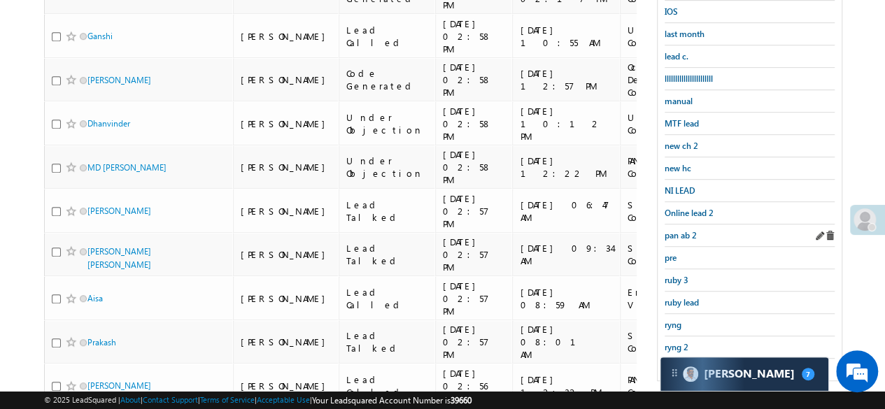
scroll to position [560, 0]
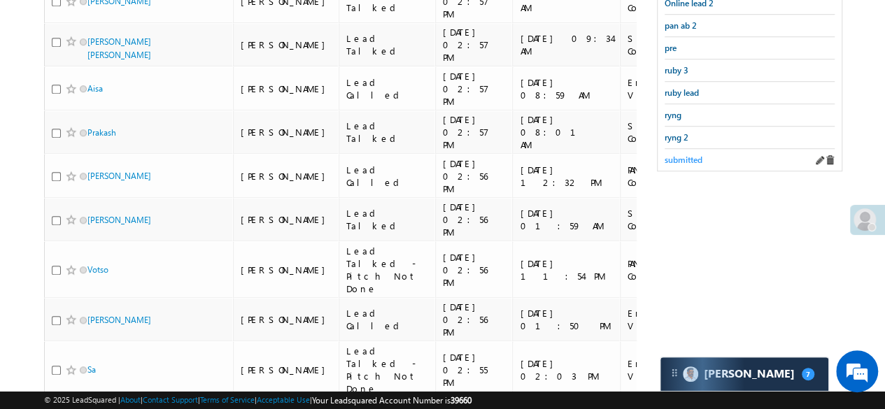
click at [682, 154] on link "submitted" at bounding box center [684, 159] width 38 height 13
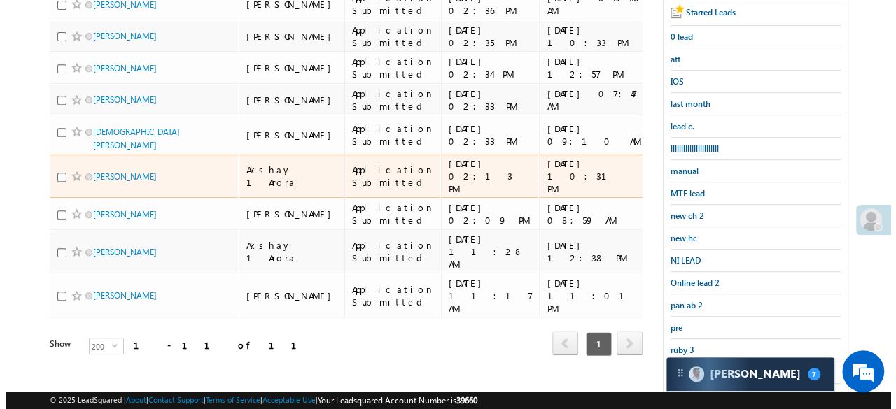
scroll to position [0, 0]
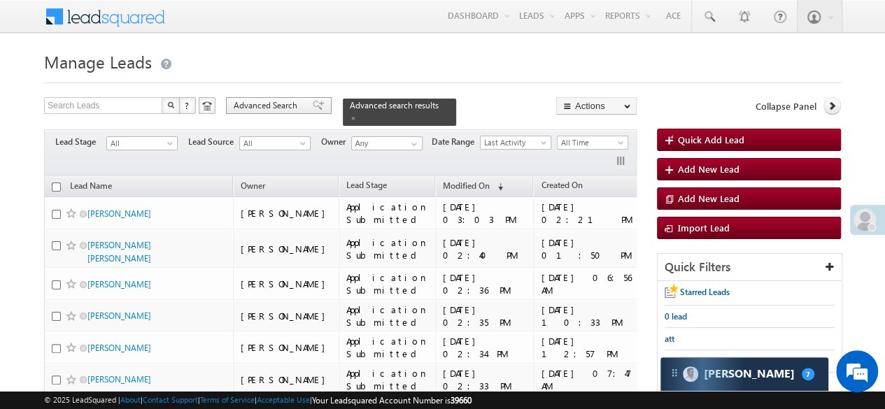
click at [259, 99] on span "Advanced Search" at bounding box center [268, 105] width 68 height 13
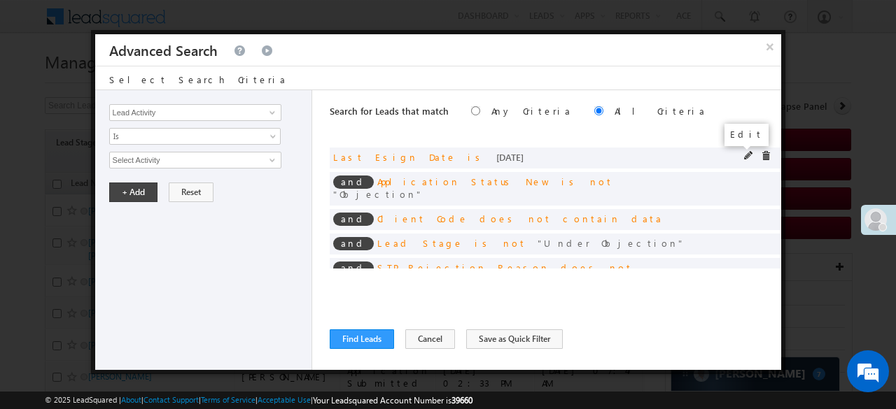
click at [744, 158] on span at bounding box center [749, 156] width 10 height 10
click at [153, 155] on span "[DATE]" at bounding box center [186, 160] width 152 height 13
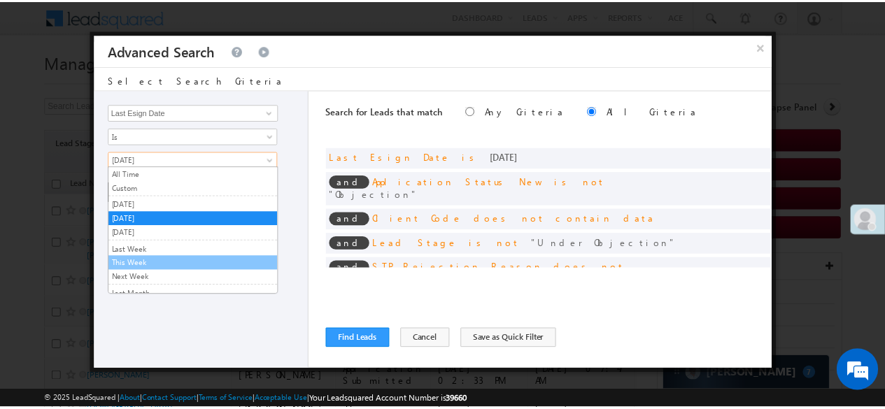
scroll to position [70, 0]
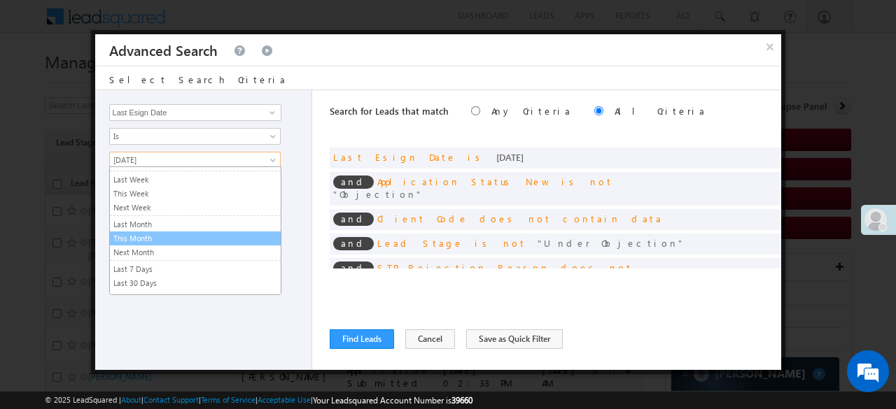
click at [161, 237] on link "This Month" at bounding box center [195, 238] width 171 height 13
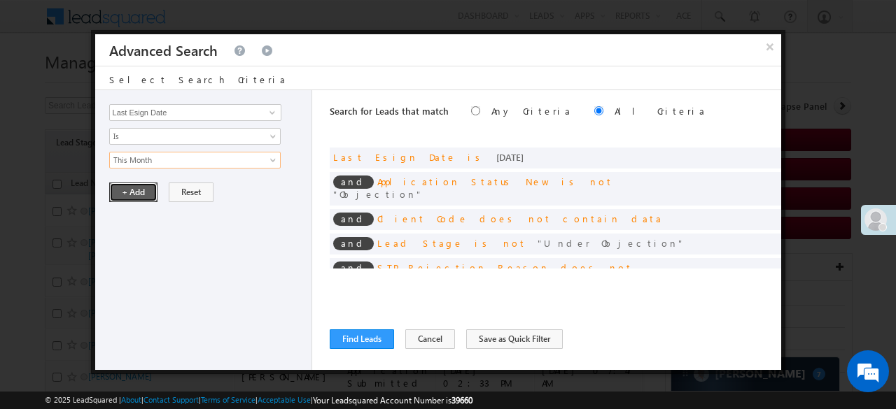
click at [136, 195] on button "+ Add" at bounding box center [133, 193] width 48 height 20
click at [347, 346] on button "Find Leads" at bounding box center [362, 340] width 64 height 20
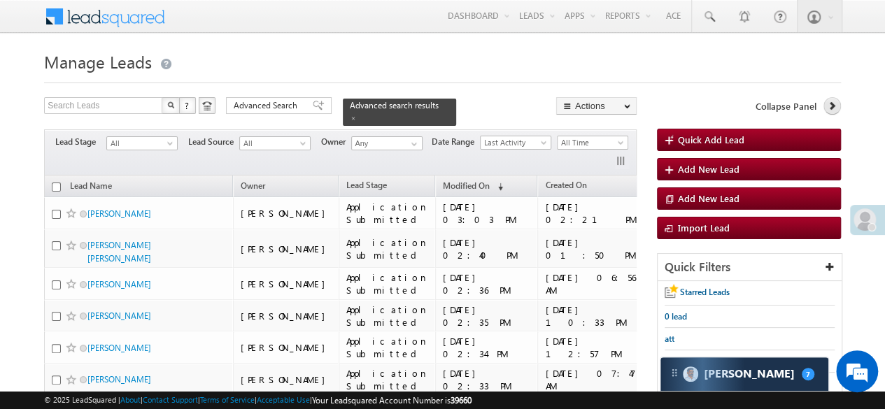
click at [834, 110] on link at bounding box center [832, 105] width 17 height 17
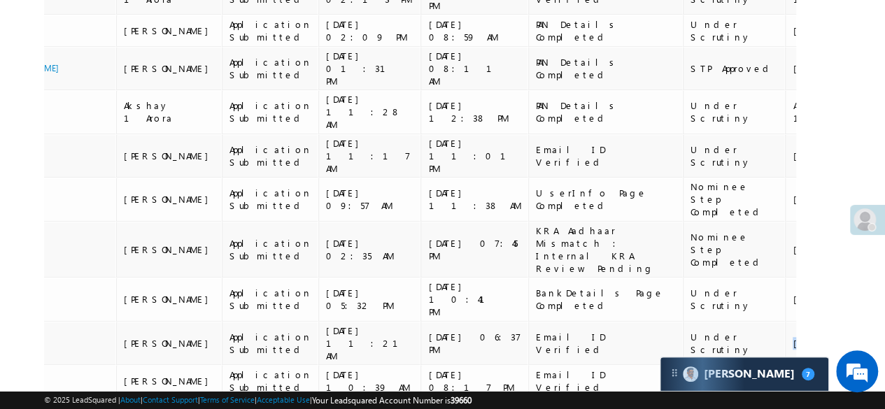
scroll to position [0, 310]
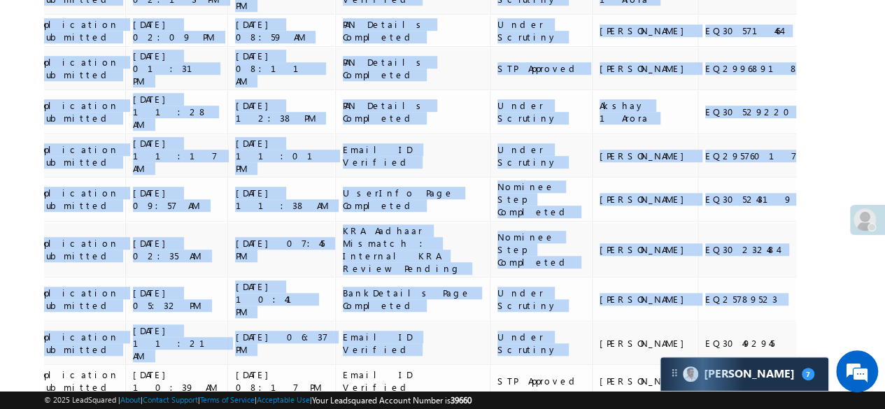
drag, startPoint x: 778, startPoint y: 223, endPoint x: 825, endPoint y: 228, distance: 47.9
click at [826, 225] on div "Search Leads X ? 18 results found Advanced Search Advanced Search Advanced sear…" at bounding box center [442, 79] width 797 height 855
click at [752, 293] on div "Lead Name Owner Lead Stage Modified On (sorted descending) Created On Applicati…" at bounding box center [420, 100] width 752 height 777
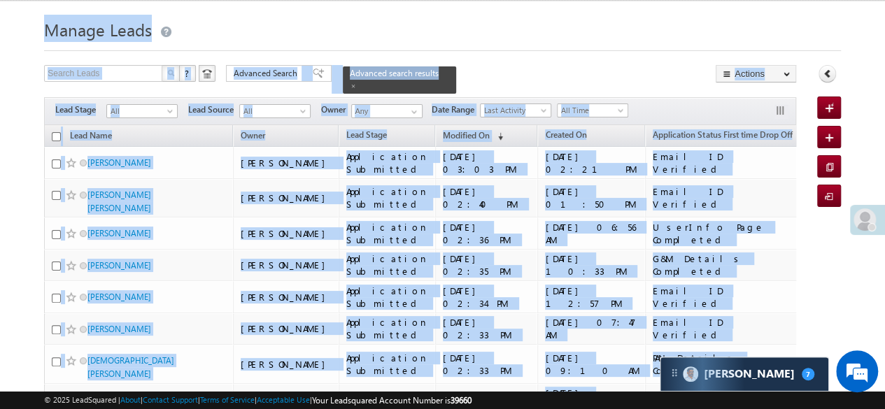
scroll to position [0, 0]
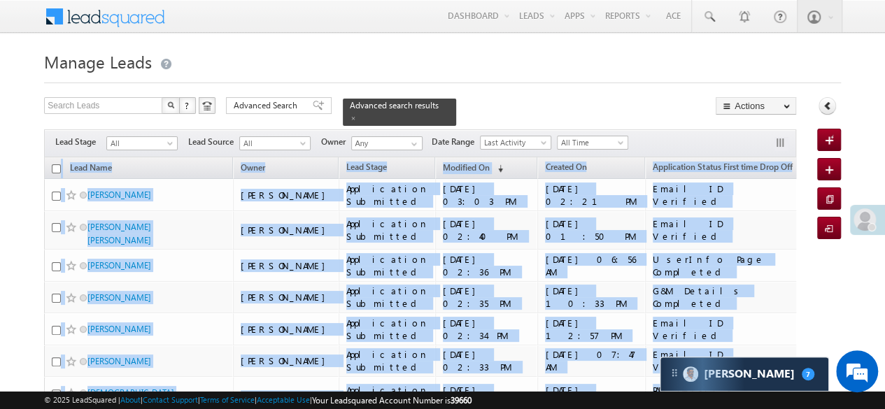
drag, startPoint x: 754, startPoint y: 274, endPoint x: 48, endPoint y: 154, distance: 716.9
copy table "Lead Name Owner Lead Stage Modified On (sorted descending) Created On Applicati…"
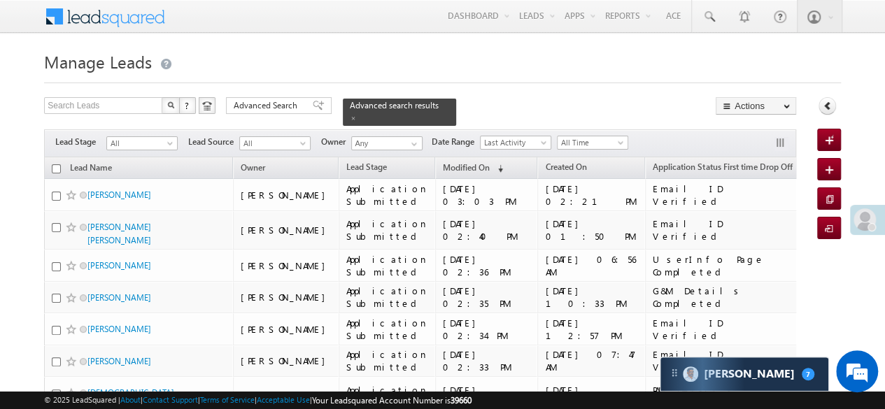
click at [357, 115] on span at bounding box center [353, 118] width 7 height 7
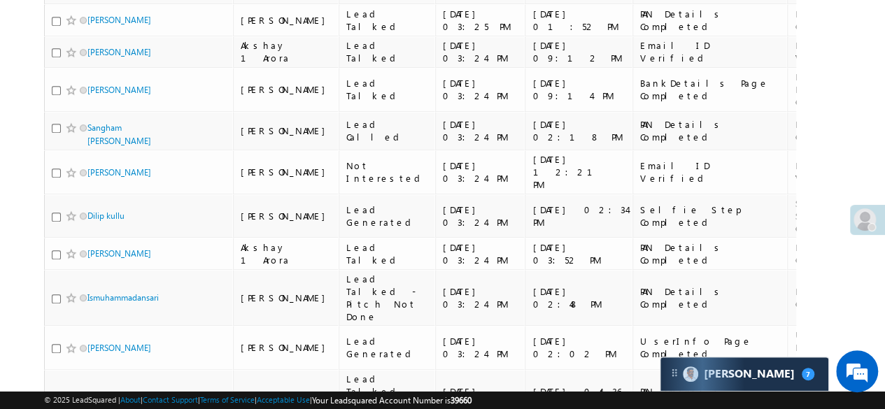
scroll to position [490, 0]
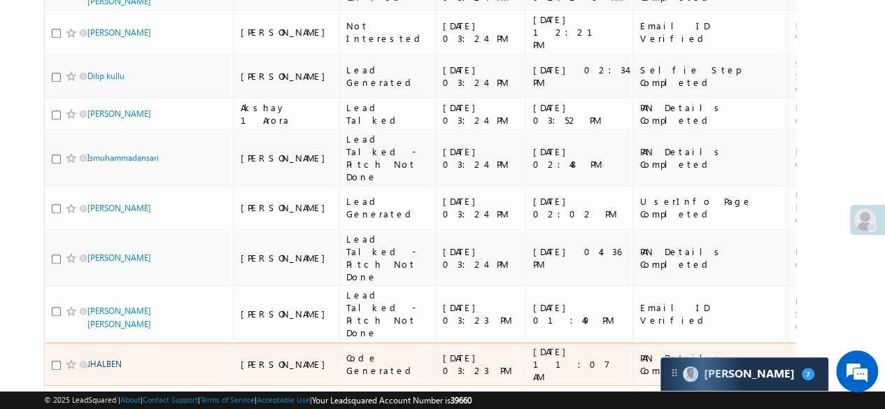
click at [116, 359] on link "JHALBEN" at bounding box center [104, 364] width 34 height 10
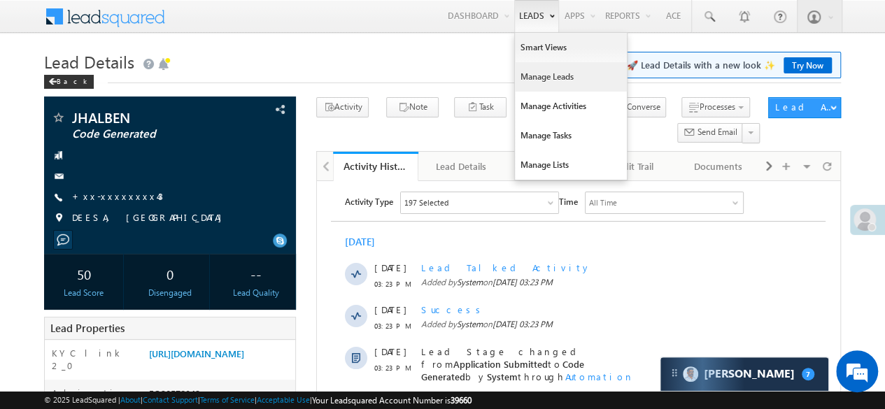
click at [543, 79] on link "Manage Leads" at bounding box center [571, 76] width 112 height 29
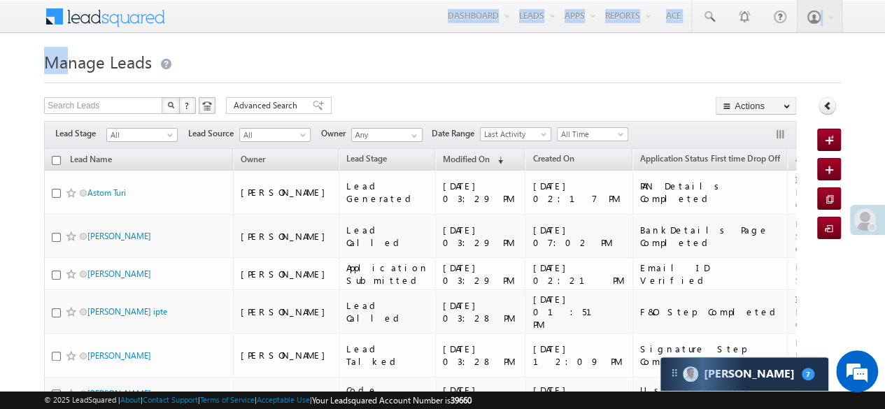
drag, startPoint x: 0, startPoint y: 0, endPoint x: 105, endPoint y: 33, distance: 110.0
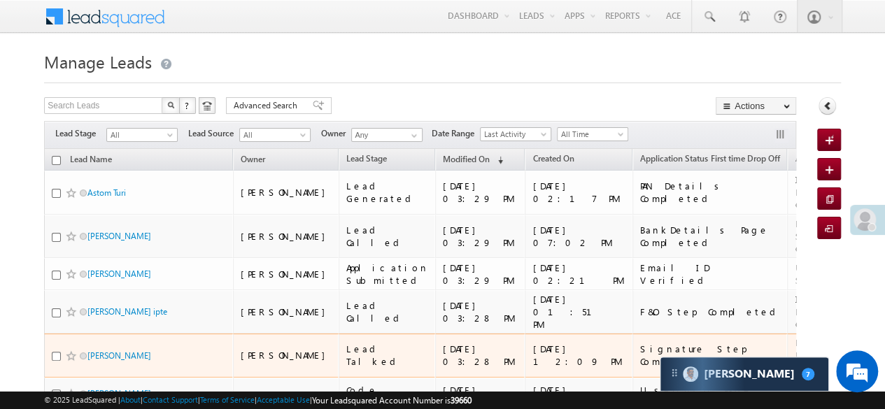
click at [273, 334] on td "[PERSON_NAME]" at bounding box center [286, 356] width 106 height 44
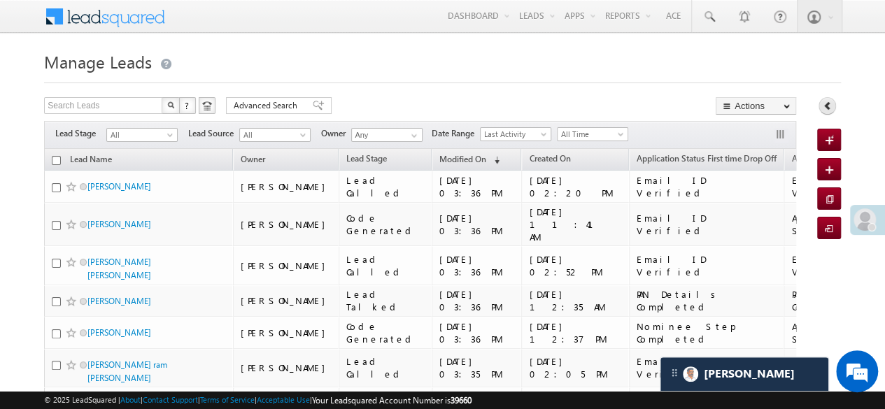
click at [832, 109] on icon at bounding box center [828, 106] width 10 height 10
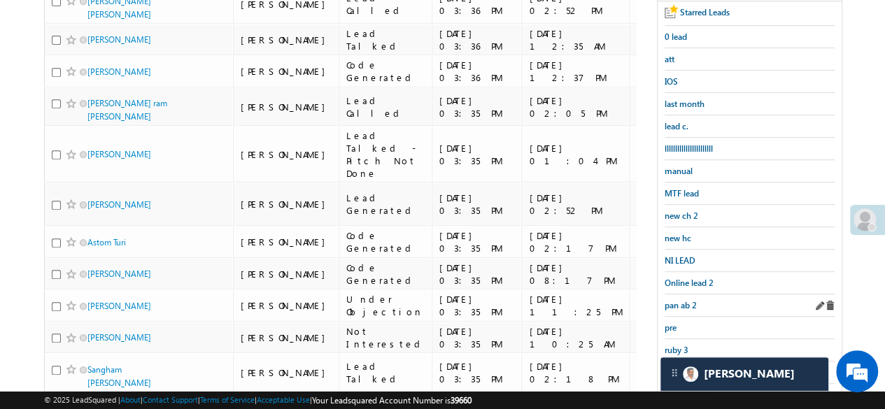
scroll to position [350, 0]
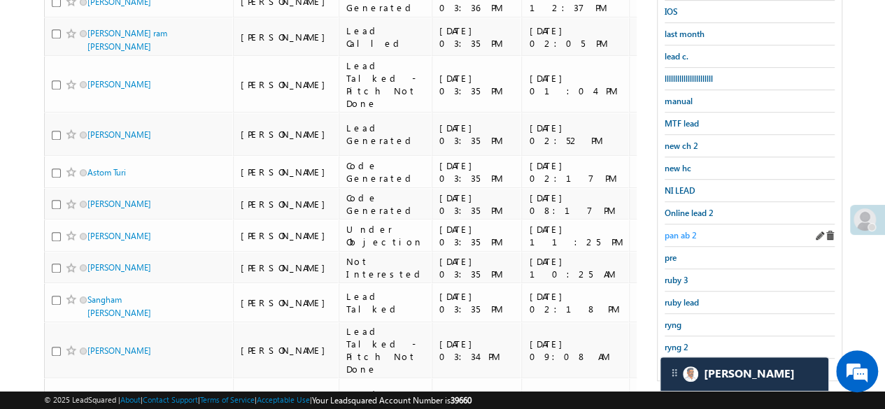
click at [682, 230] on span "pan ab 2" at bounding box center [681, 235] width 32 height 10
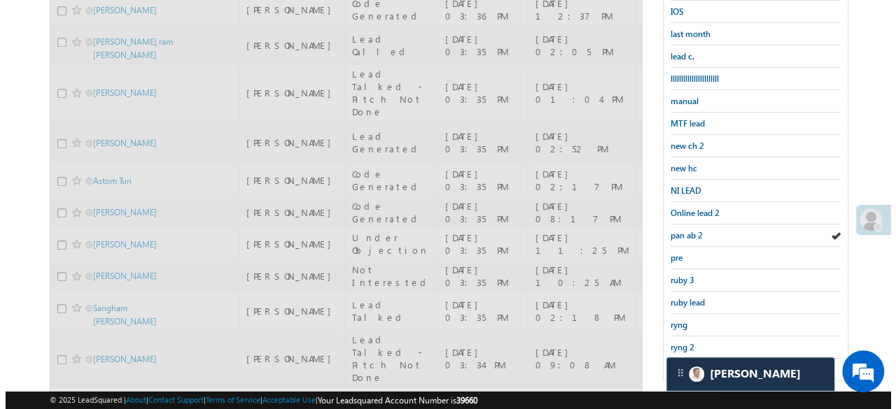
scroll to position [0, 0]
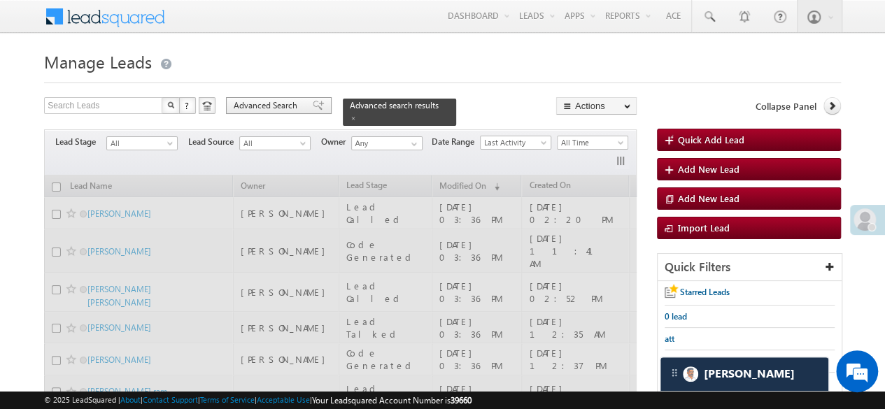
click at [274, 107] on span "Advanced Search" at bounding box center [268, 105] width 68 height 13
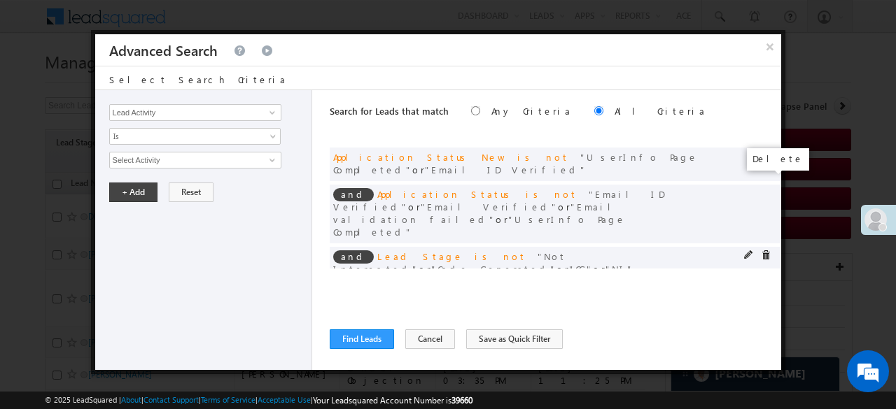
click at [0, 0] on span at bounding box center [0, 0] width 0 height 0
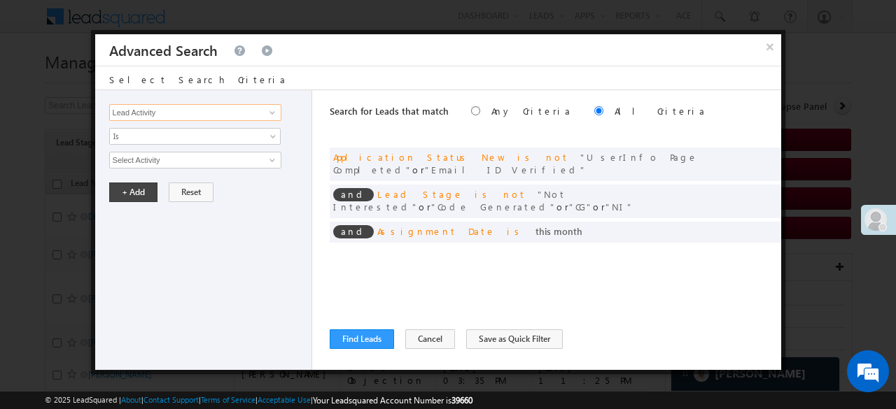
click at [250, 111] on input "Lead Activity" at bounding box center [195, 112] width 172 height 17
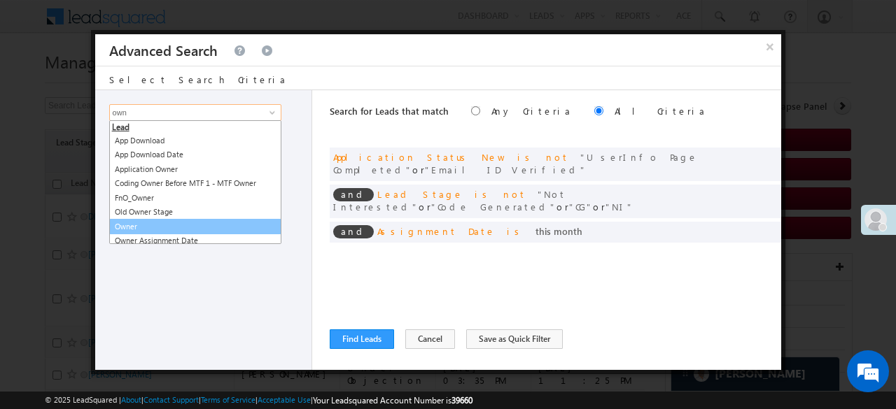
click at [137, 225] on link "Owner" at bounding box center [195, 227] width 172 height 16
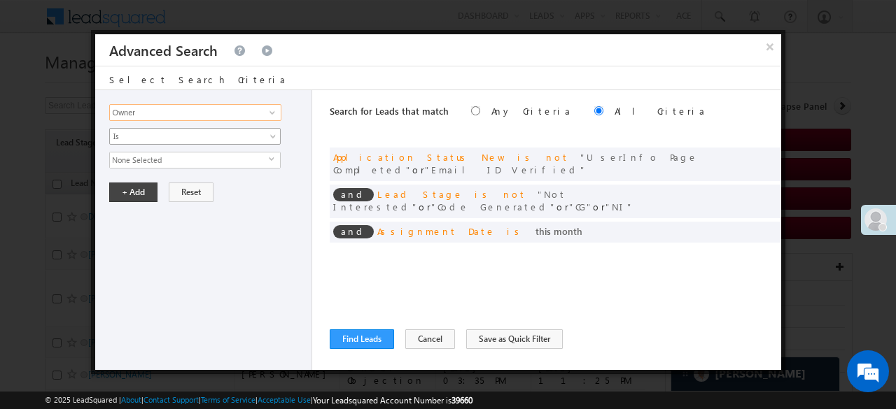
type input "Owner"
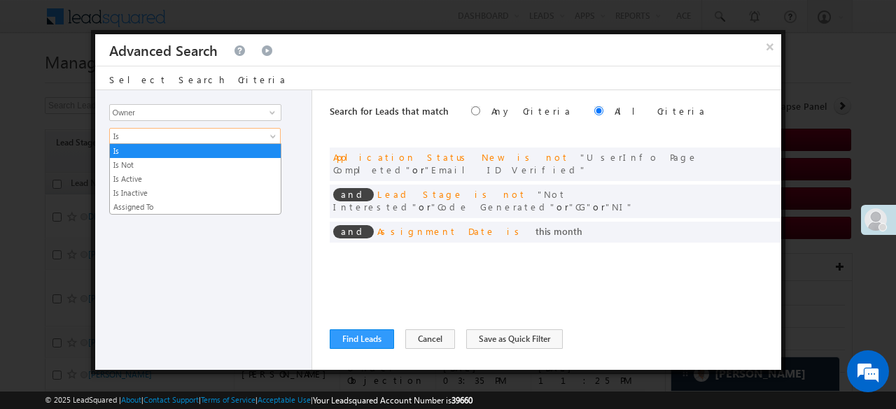
click at [120, 132] on span "Is" at bounding box center [186, 136] width 152 height 13
click at [125, 150] on link "Is" at bounding box center [195, 151] width 171 height 13
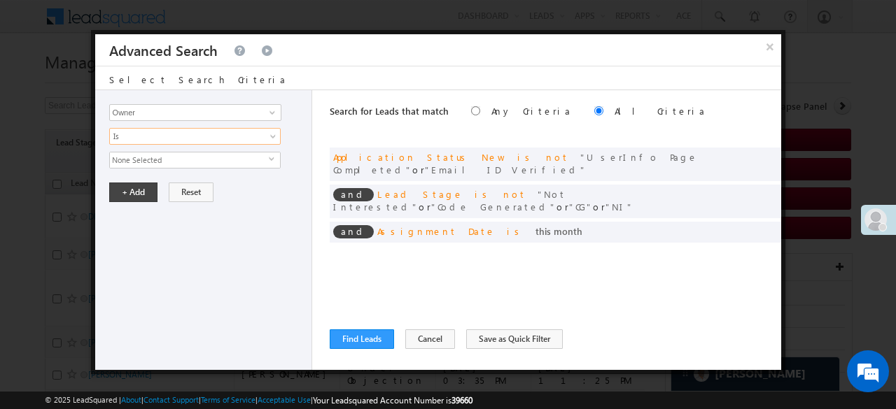
click at [130, 167] on span "None Selected" at bounding box center [189, 160] width 159 height 15
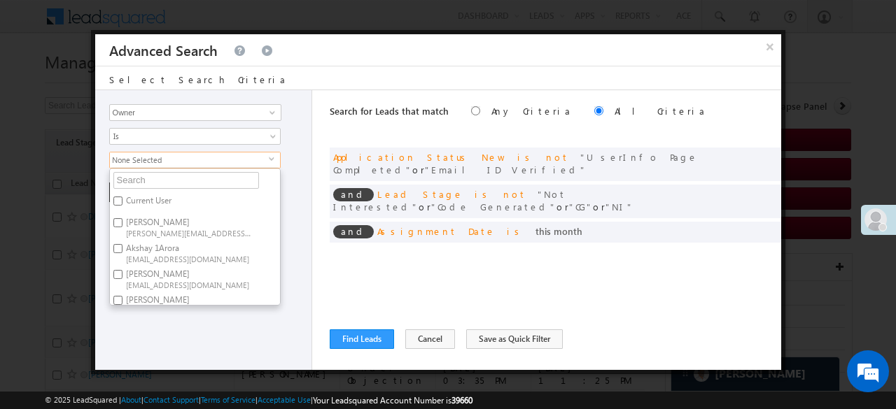
scroll to position [245, 0]
click at [148, 202] on span "Kureshi.1Saddam@angelbroking.com" at bounding box center [189, 207] width 126 height 10
click at [122, 193] on input "Saddam Kureshi Kureshi.1Saddam@angelbroking.com" at bounding box center [117, 197] width 9 height 9
checkbox input "true"
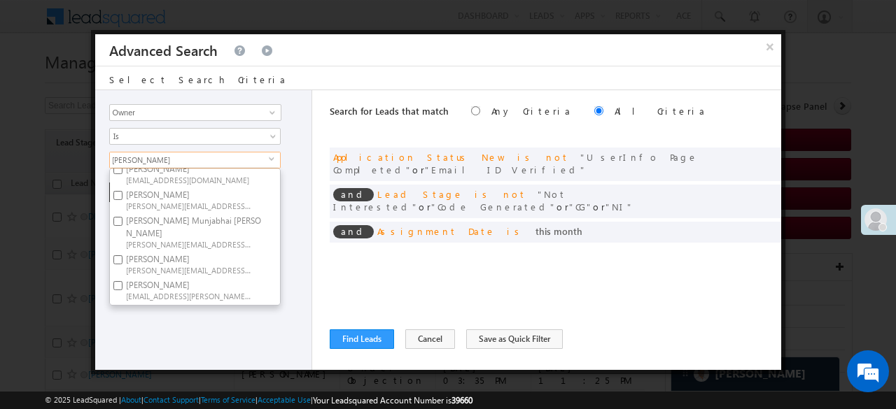
scroll to position [175, 0]
click at [173, 246] on span "Jaydip.Rathod@angelbroking.com" at bounding box center [189, 251] width 126 height 10
click at [122, 238] on input "Rathod Jaydip Jaydip.Rathod@angelbroking.com" at bounding box center [117, 241] width 9 height 9
checkbox input "true"
click at [174, 334] on div "Lead Activity Task Sales Group Prospect Id WA Last Message Timestamp 4th Day Di…" at bounding box center [203, 230] width 217 height 280
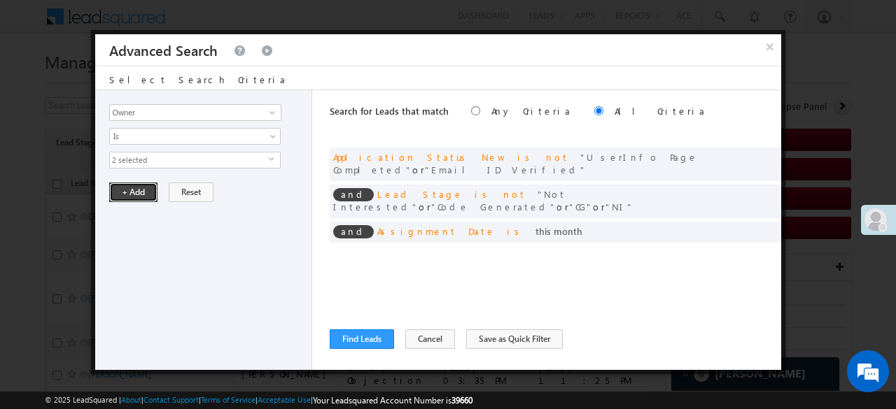
click at [119, 192] on button "+ Add" at bounding box center [133, 193] width 48 height 20
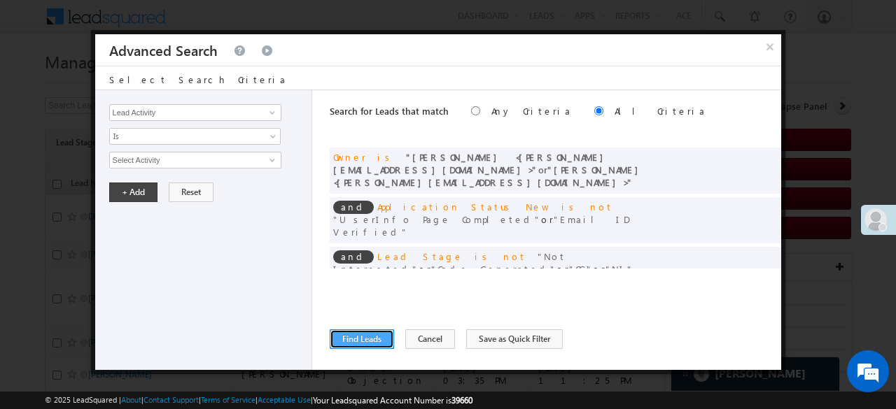
click at [362, 330] on button "Find Leads" at bounding box center [362, 340] width 64 height 20
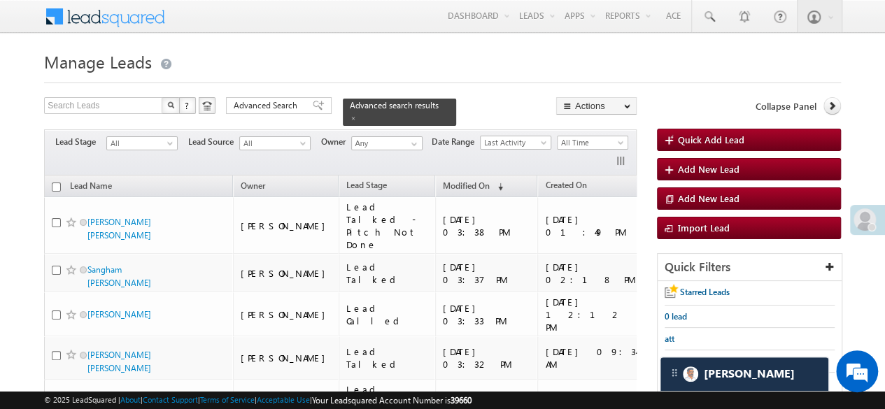
click at [55, 183] on input "checkbox" at bounding box center [56, 187] width 9 height 9
checkbox input "true"
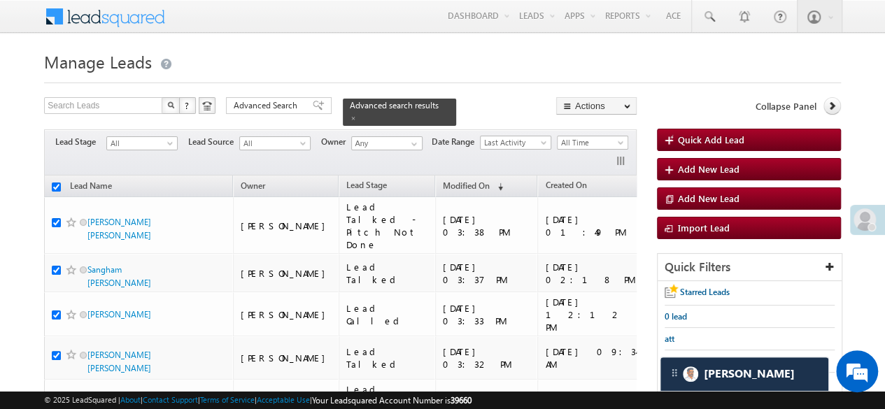
checkbox input "true"
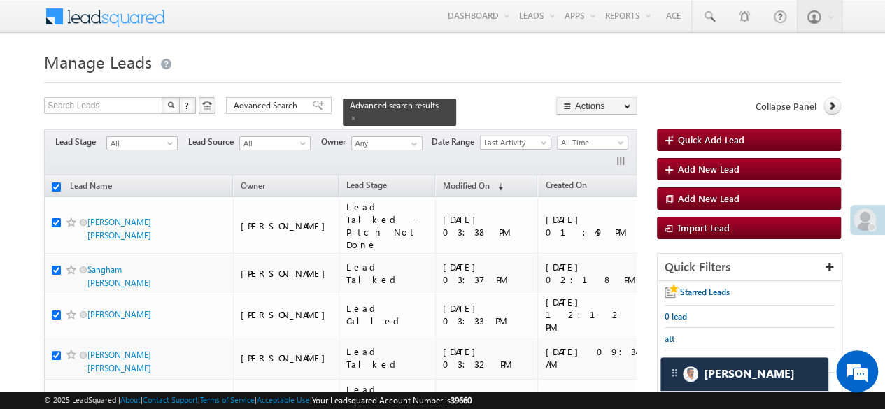
checkbox input "true"
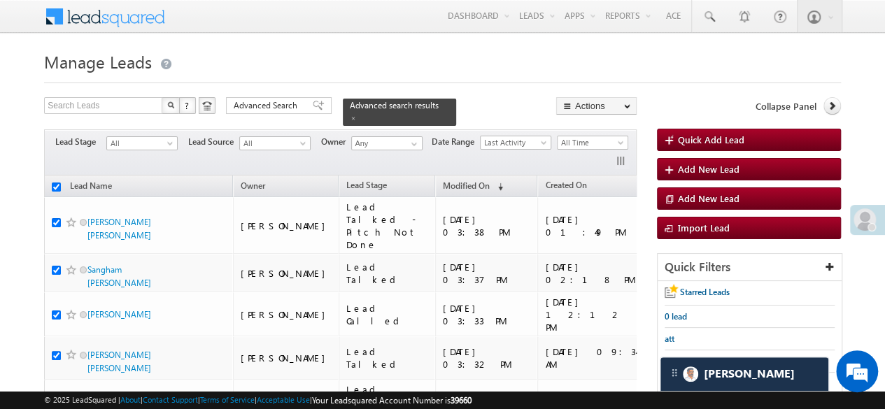
checkbox input "true"
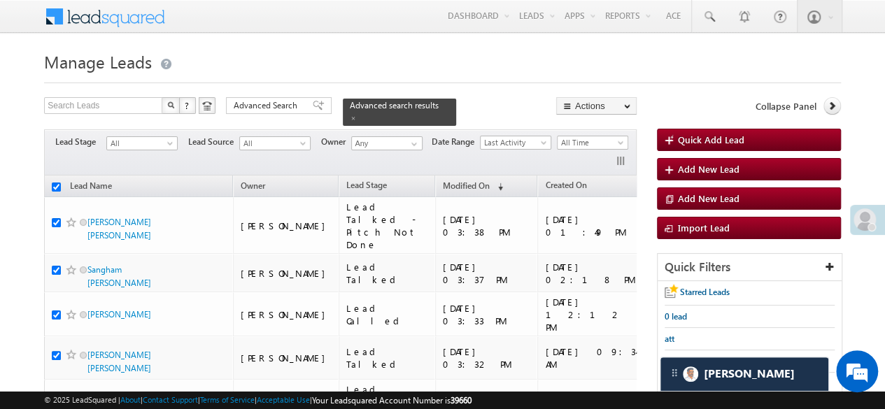
checkbox input "true"
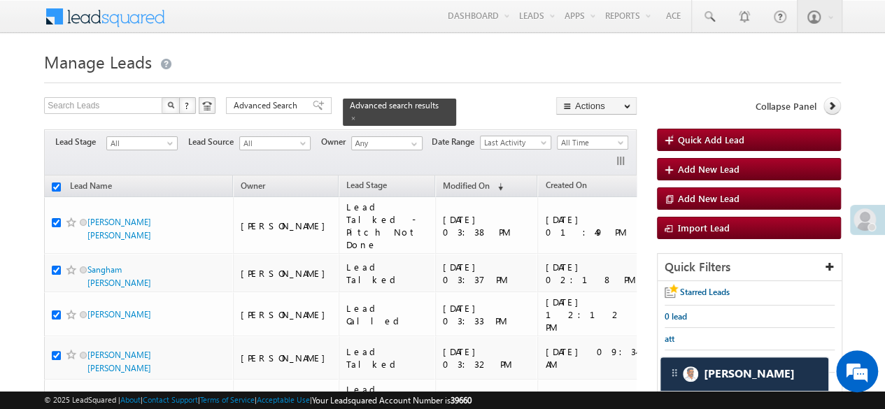
checkbox input "true"
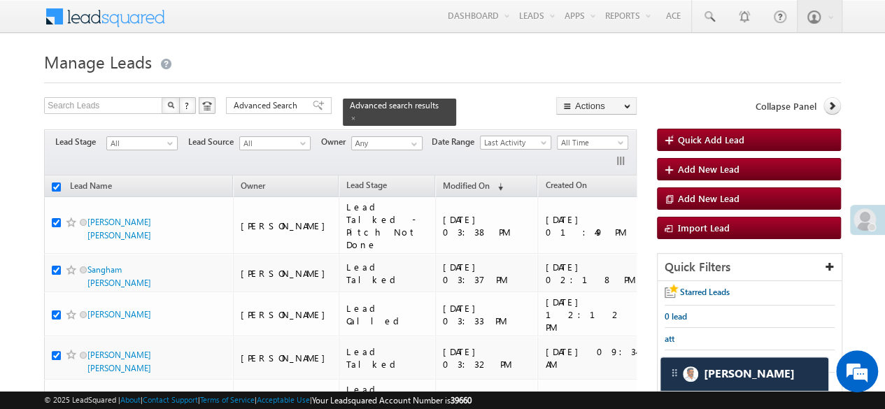
checkbox input "true"
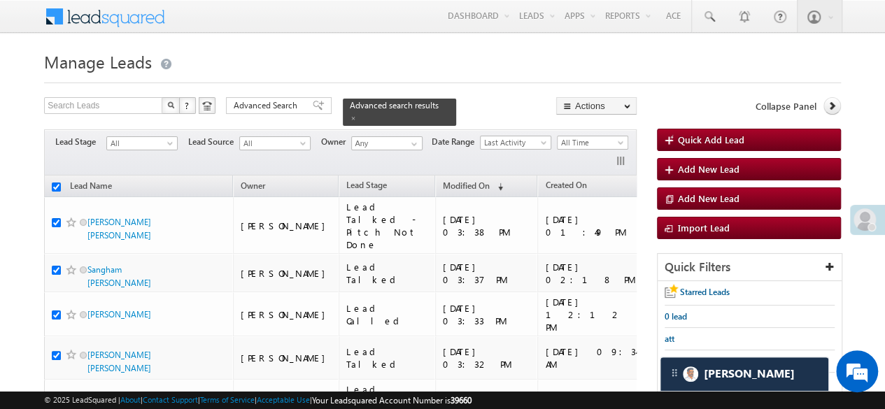
checkbox input "true"
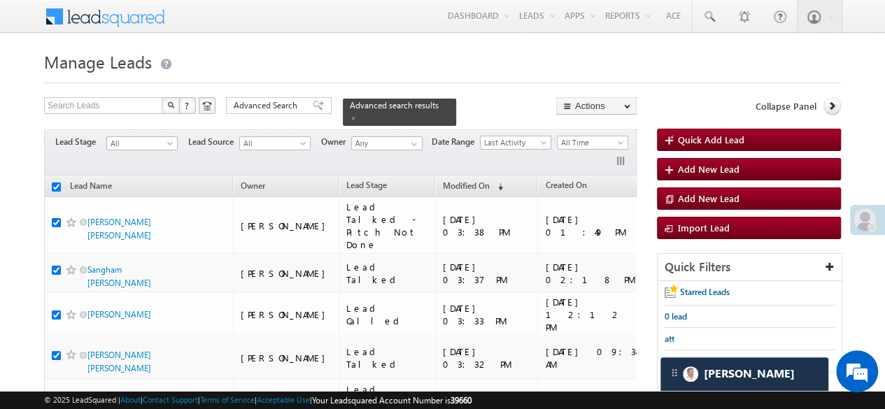
checkbox input "true"
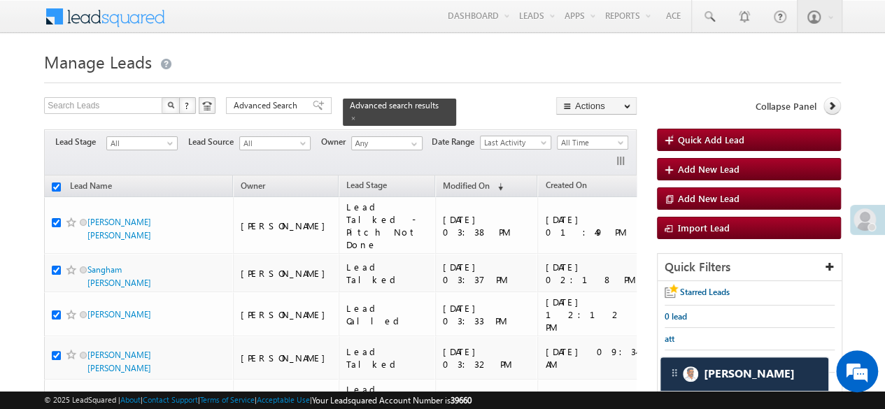
checkbox input "true"
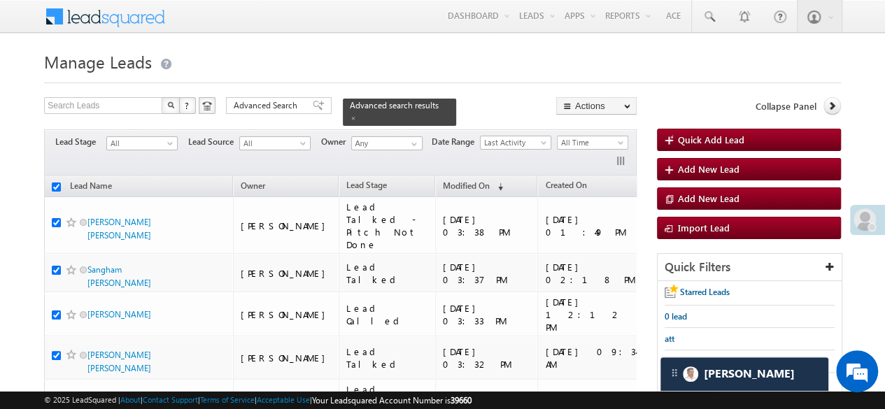
checkbox input "true"
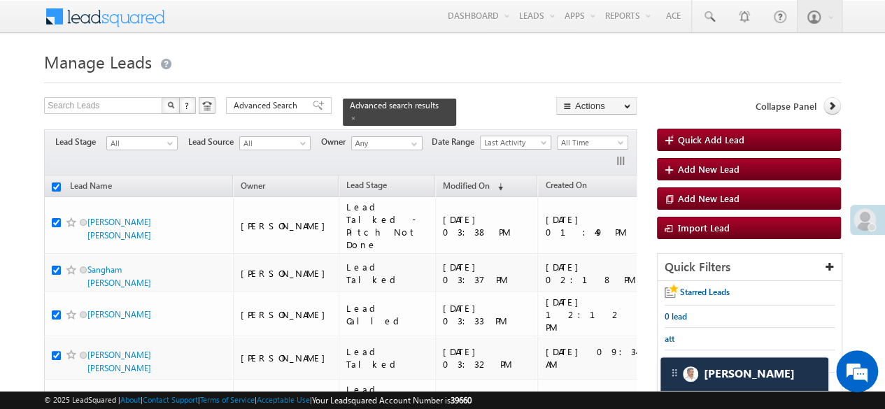
checkbox input "true"
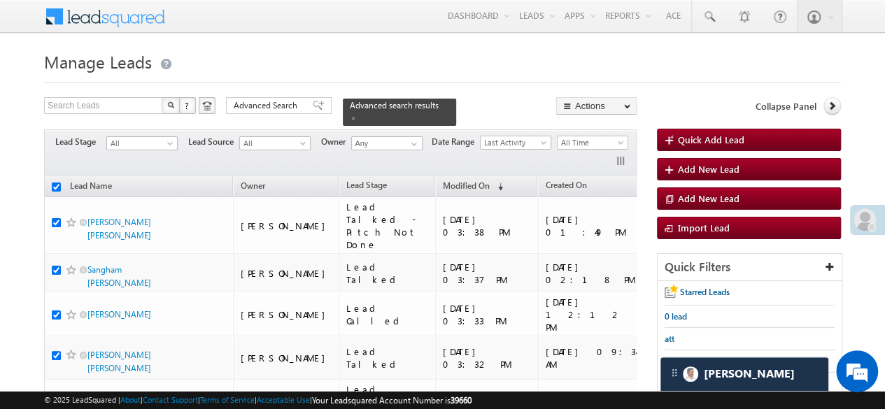
checkbox input "true"
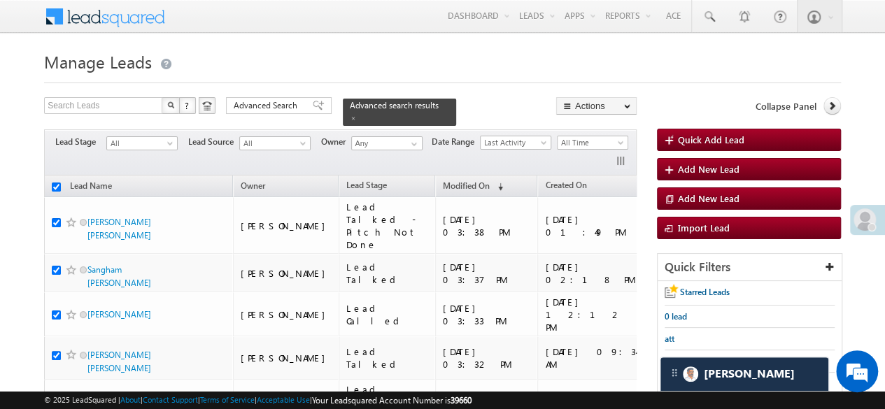
checkbox input "true"
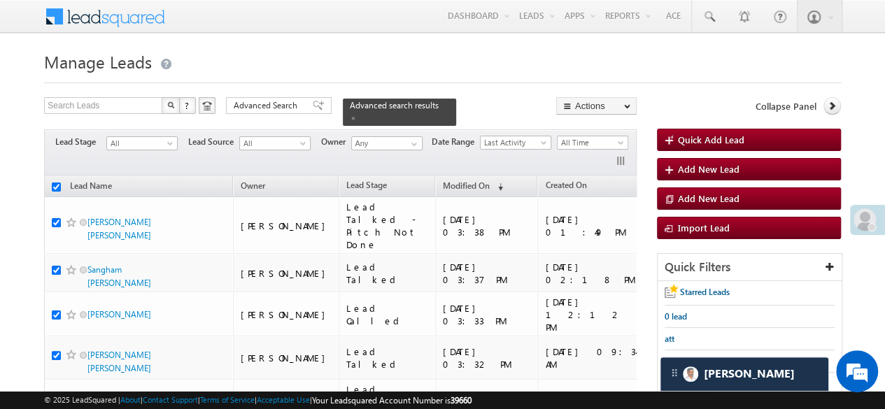
checkbox input "true"
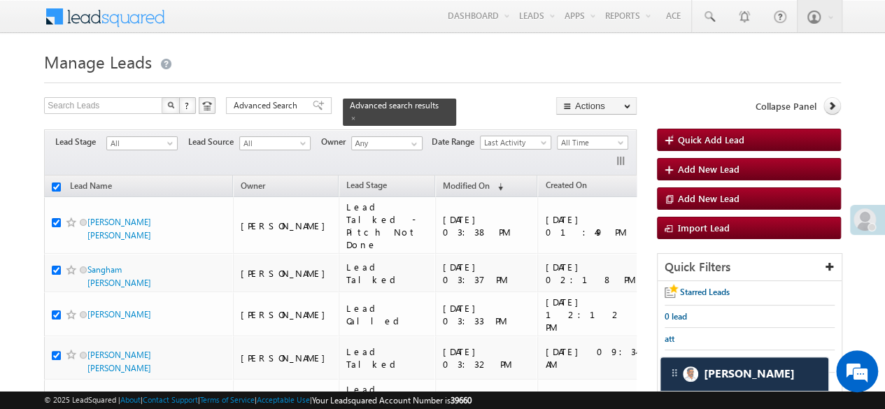
checkbox input "true"
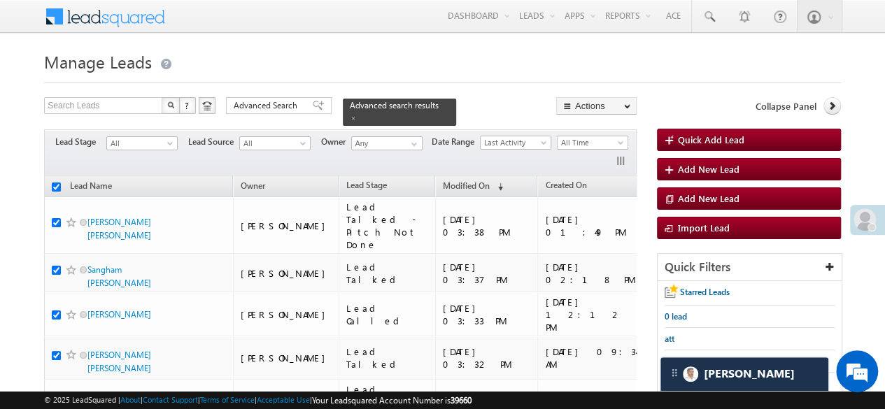
checkbox input "true"
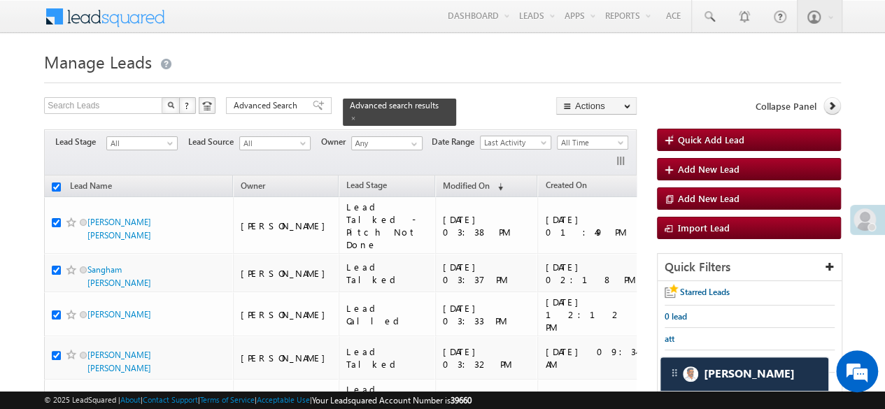
checkbox input "true"
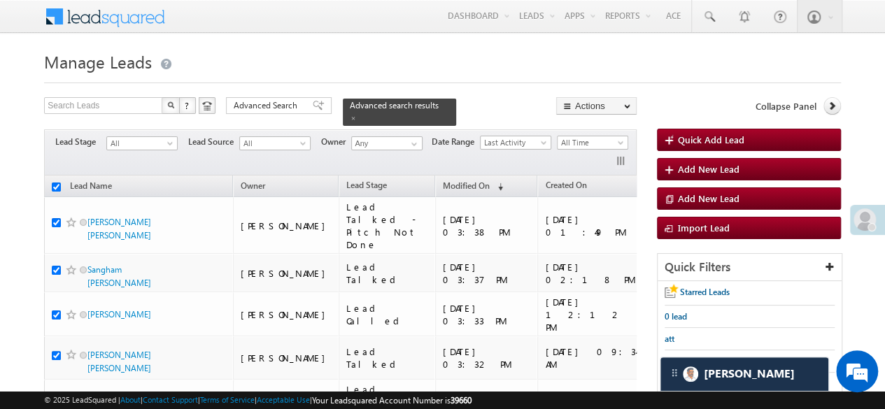
checkbox input "true"
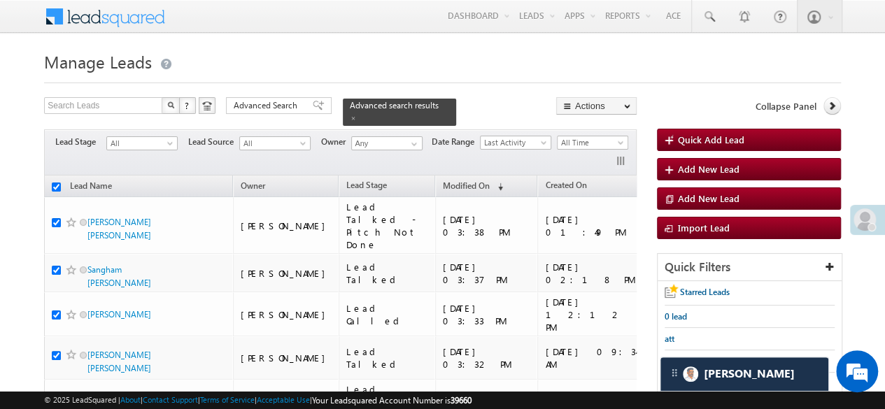
checkbox input "true"
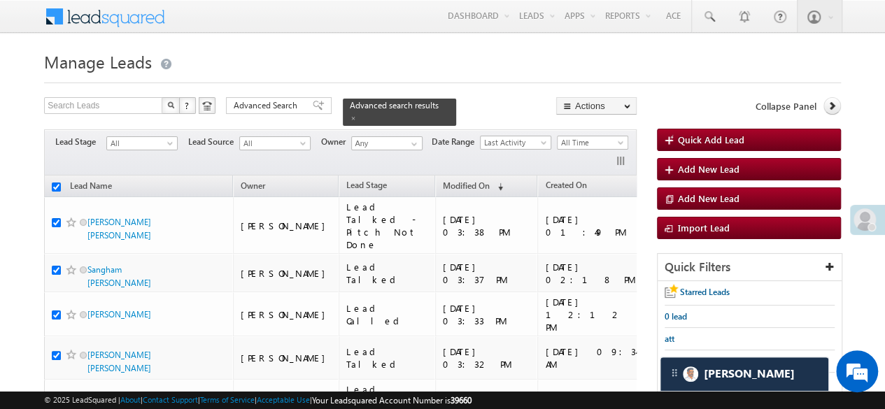
checkbox input "true"
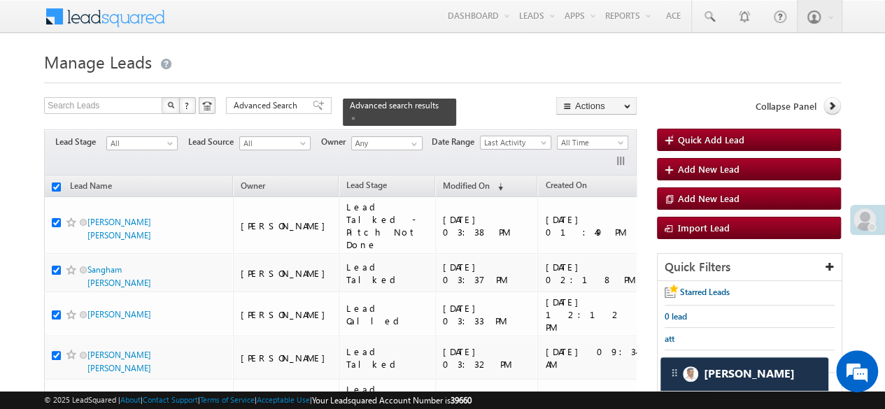
checkbox input "true"
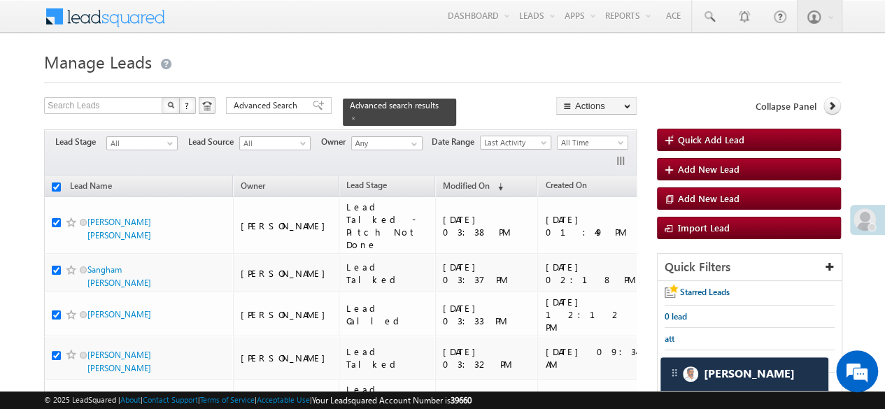
checkbox input "true"
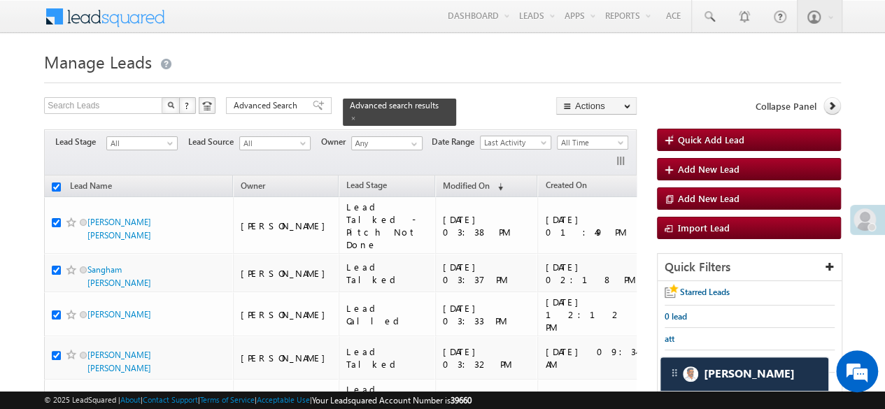
checkbox input "true"
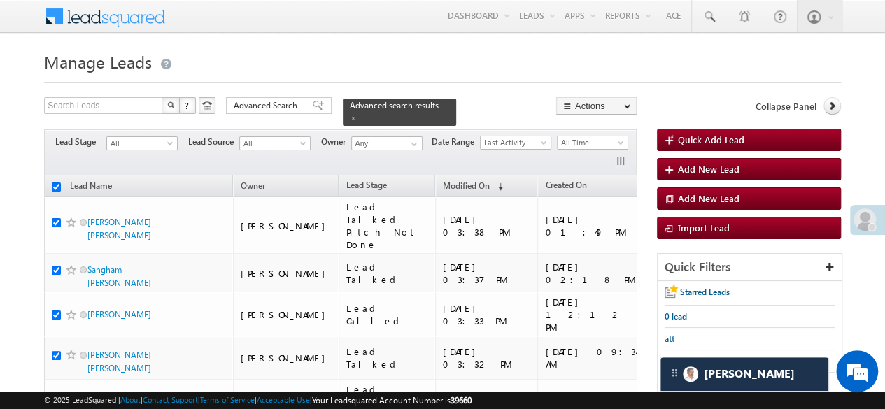
checkbox input "true"
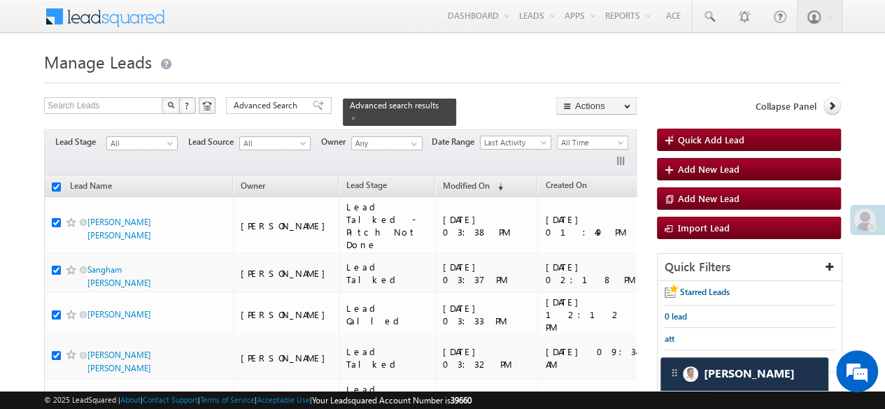
checkbox input "true"
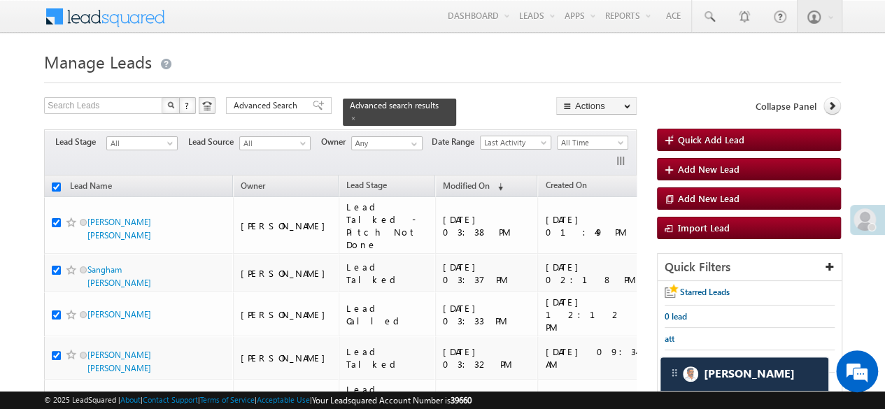
checkbox input "true"
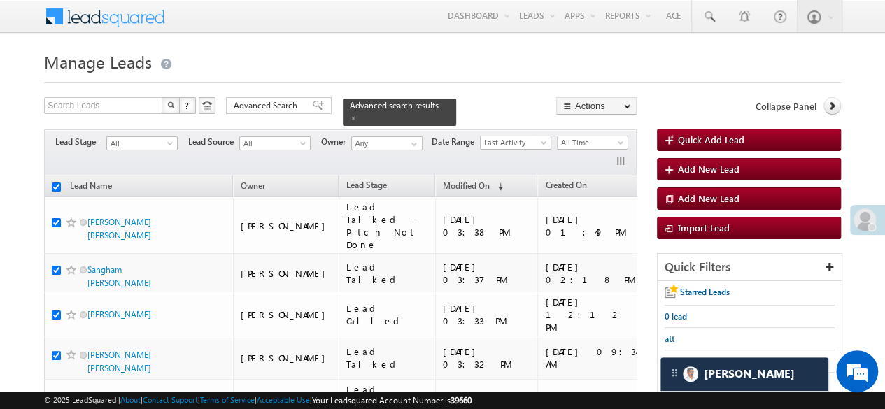
checkbox input "true"
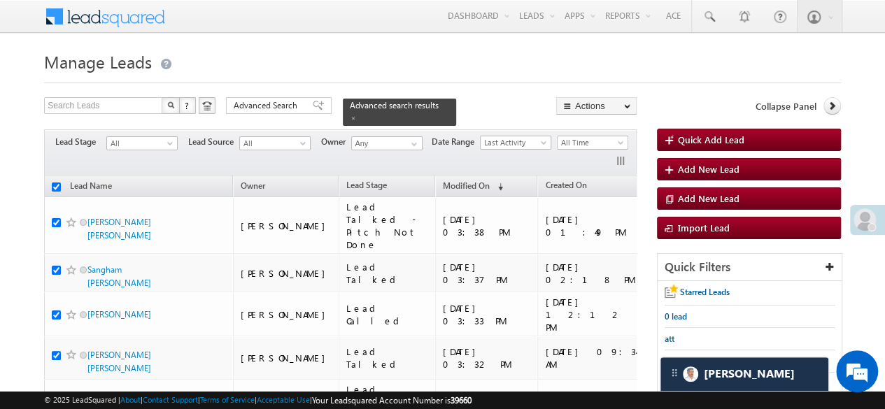
checkbox input "true"
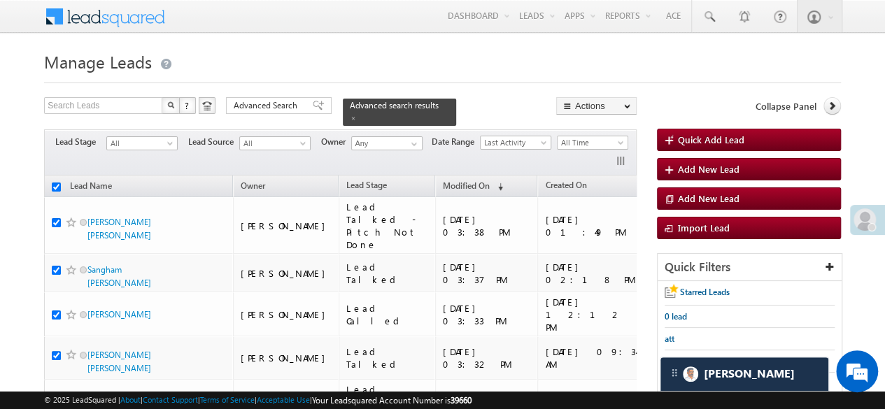
checkbox input "true"
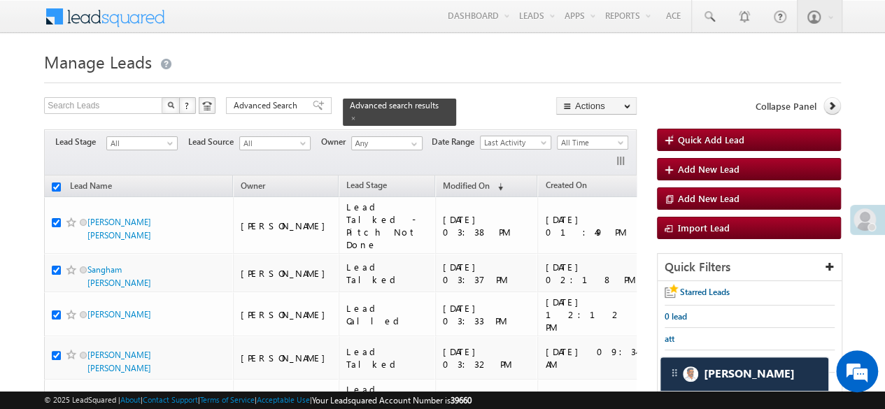
checkbox input "true"
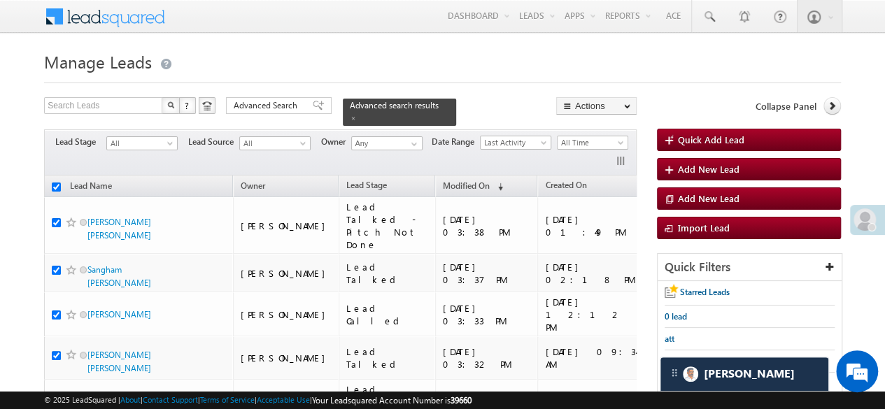
checkbox input "true"
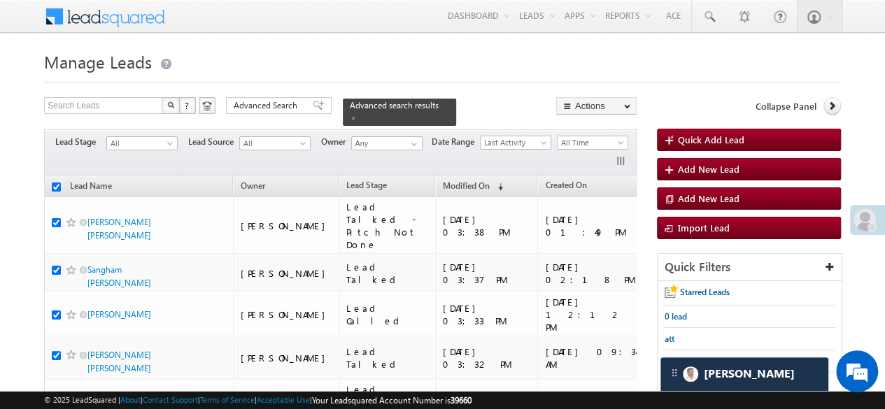
checkbox input "true"
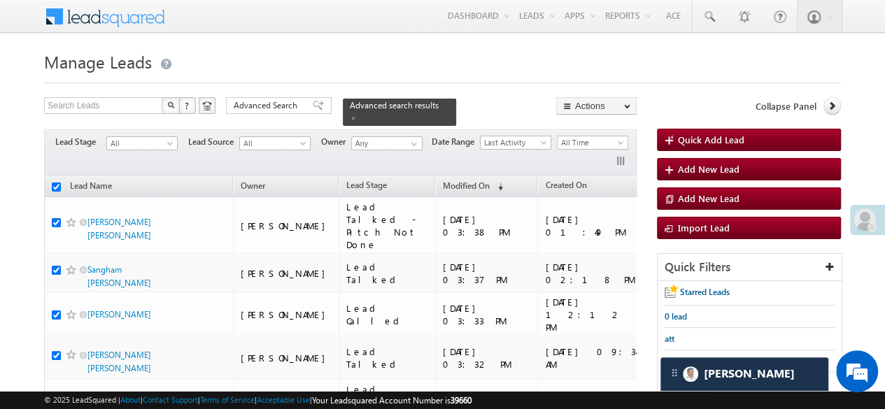
checkbox input "true"
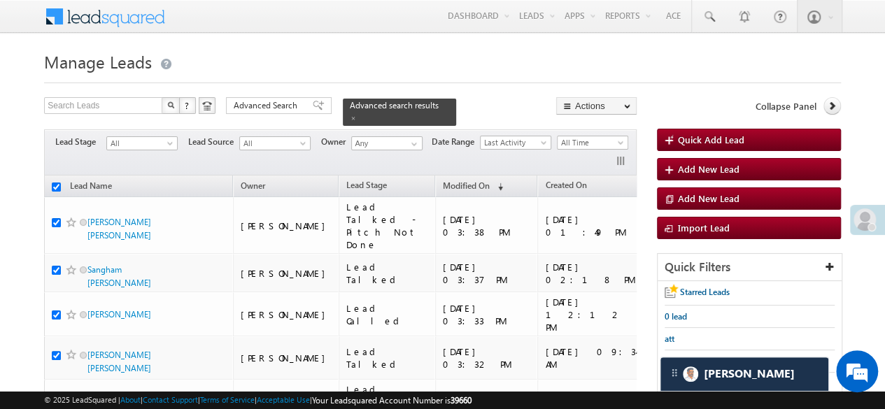
checkbox input "true"
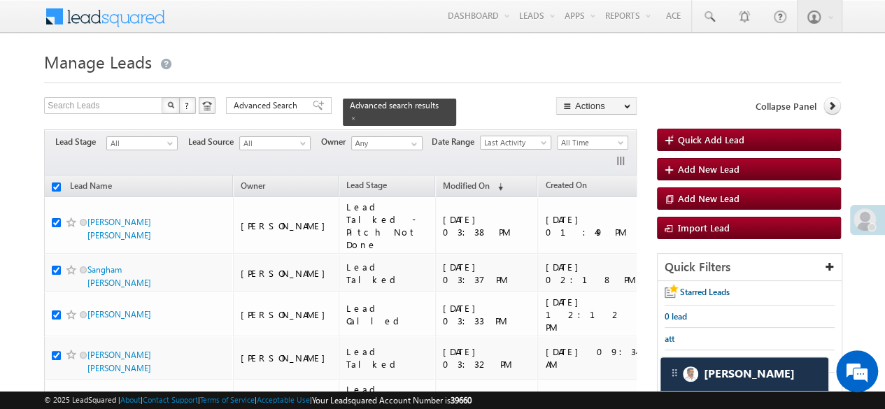
checkbox input "true"
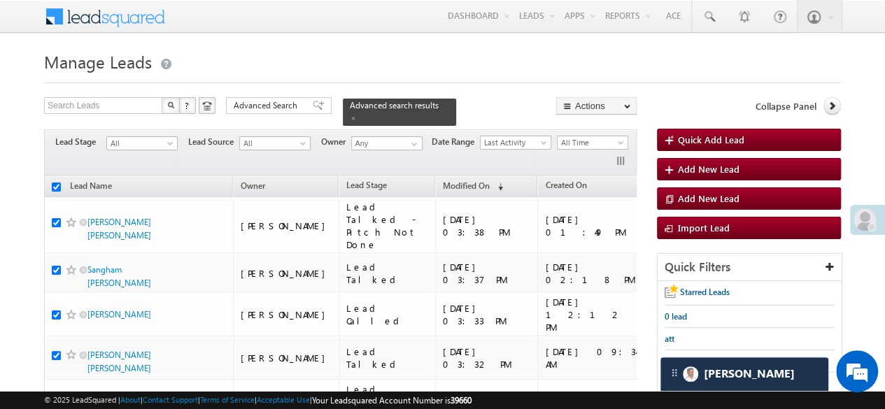
checkbox input "true"
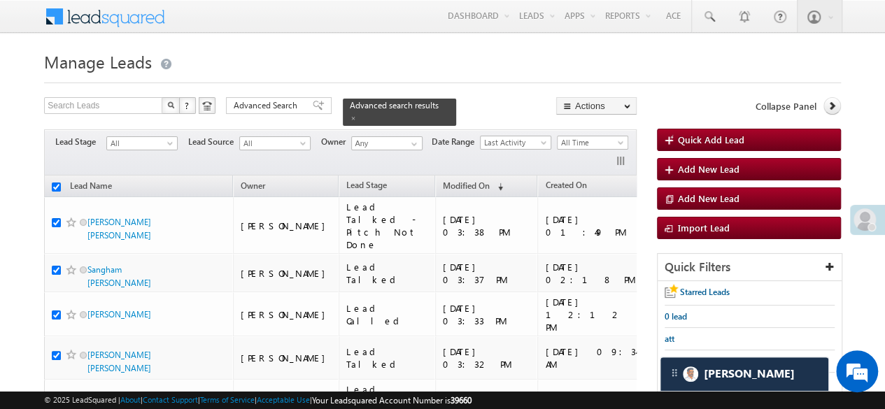
checkbox input "true"
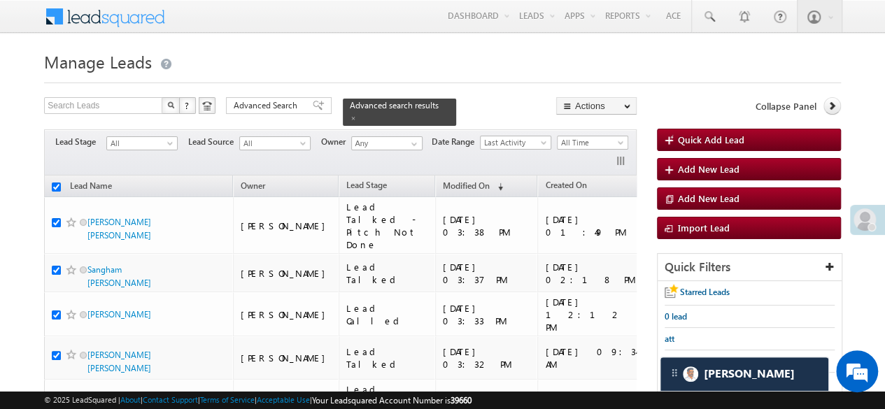
checkbox input "true"
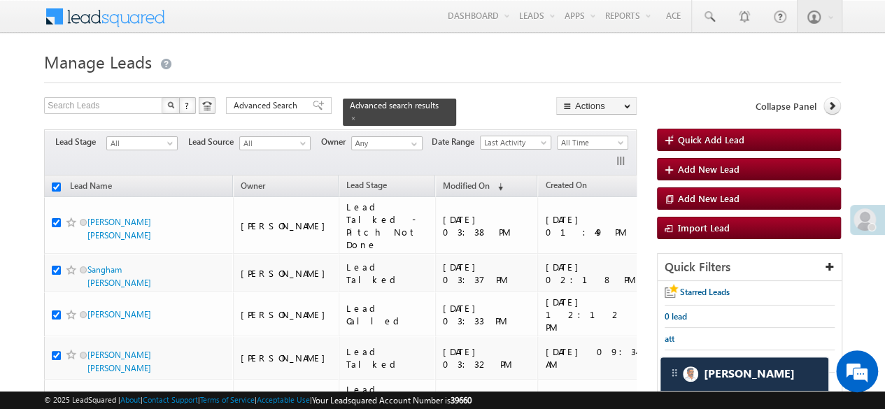
checkbox input "true"
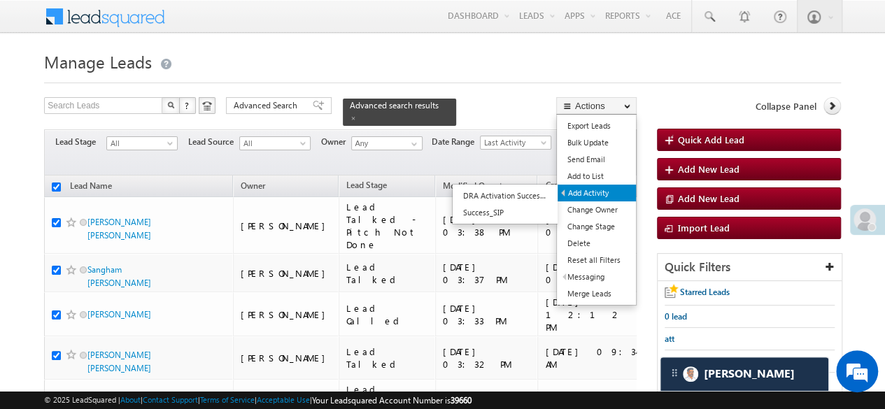
click at [612, 185] on link "Add Activity" at bounding box center [597, 193] width 78 height 17
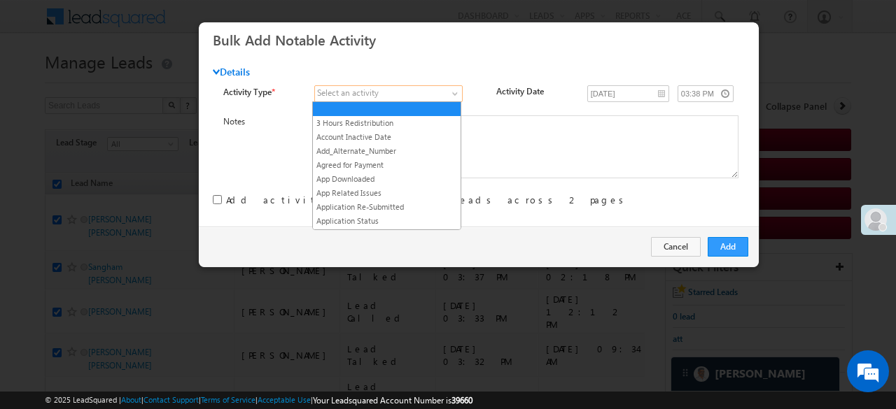
click at [394, 95] on span at bounding box center [381, 93] width 132 height 13
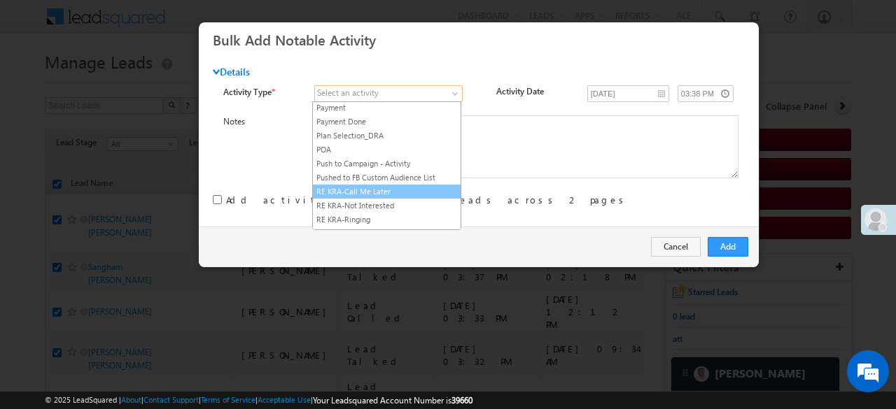
scroll to position [1740, 0]
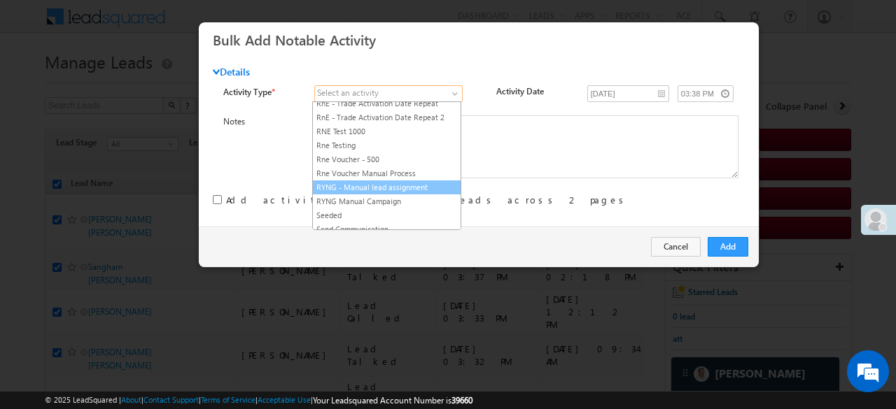
click at [401, 181] on link "RYNG - Manual lead assignment" at bounding box center [387, 187] width 148 height 13
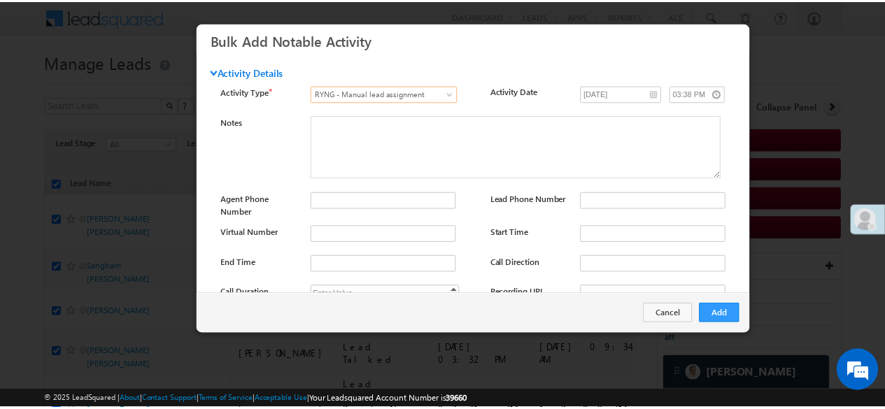
scroll to position [186, 0]
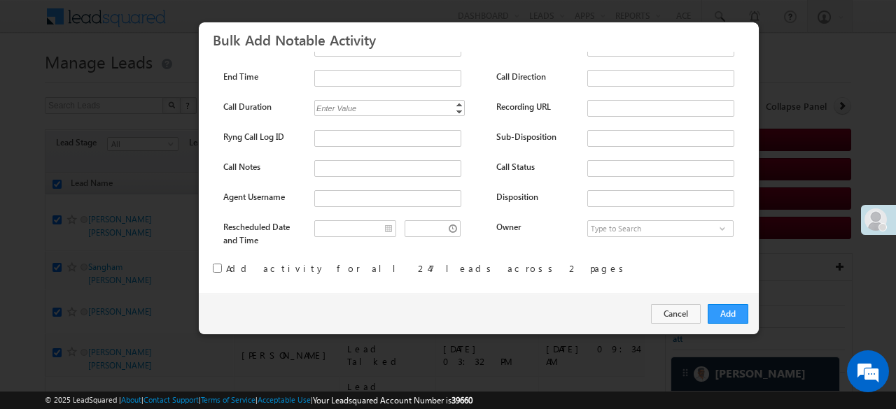
click at [217, 268] on input "checkbox" at bounding box center [217, 268] width 9 height 9
click at [724, 314] on button "Add" at bounding box center [728, 314] width 41 height 20
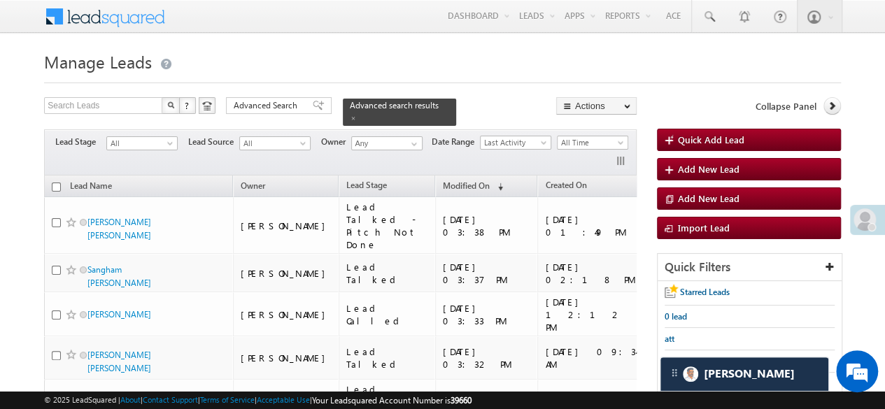
click at [357, 115] on span at bounding box center [353, 118] width 7 height 7
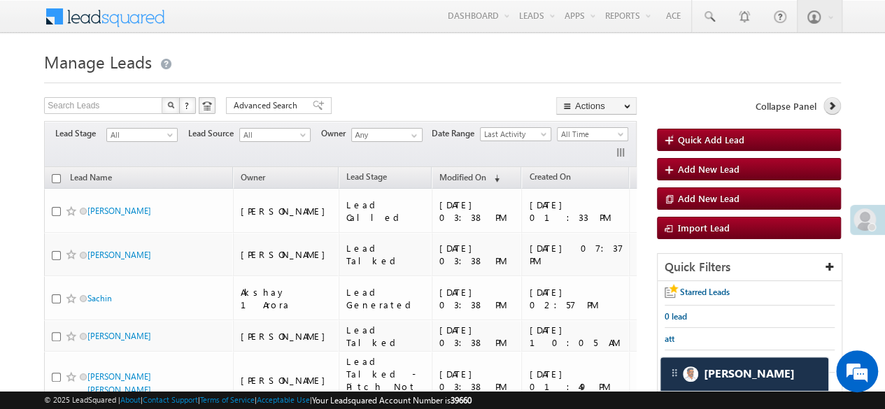
click at [835, 104] on icon at bounding box center [832, 106] width 10 height 10
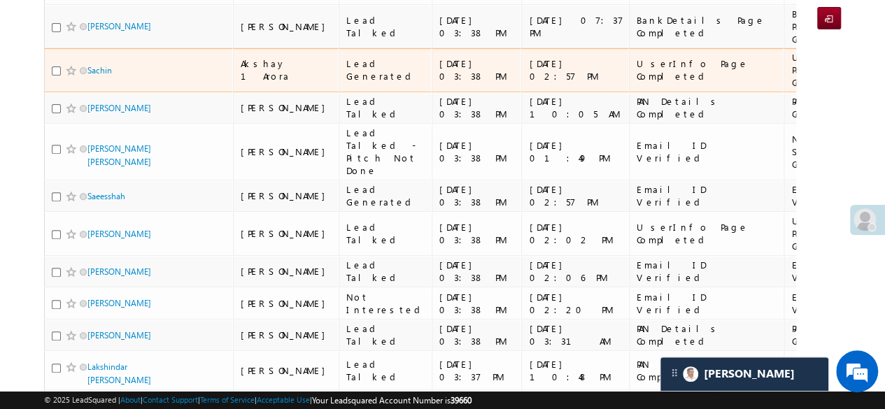
scroll to position [350, 0]
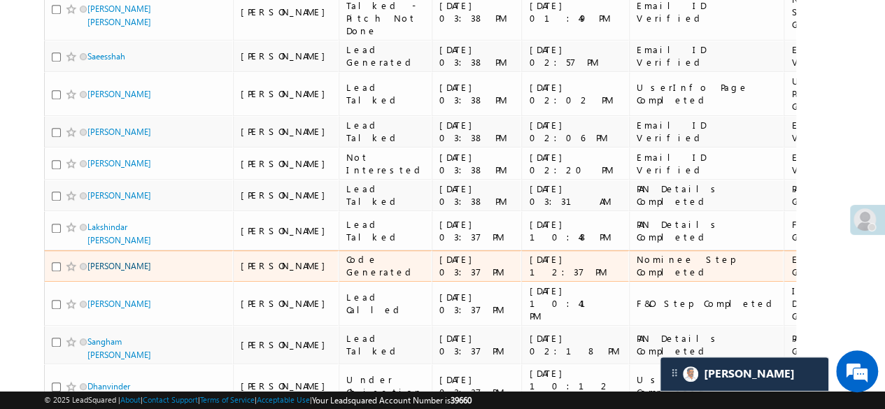
click at [102, 261] on link "Gosai Vishal" at bounding box center [119, 266] width 64 height 10
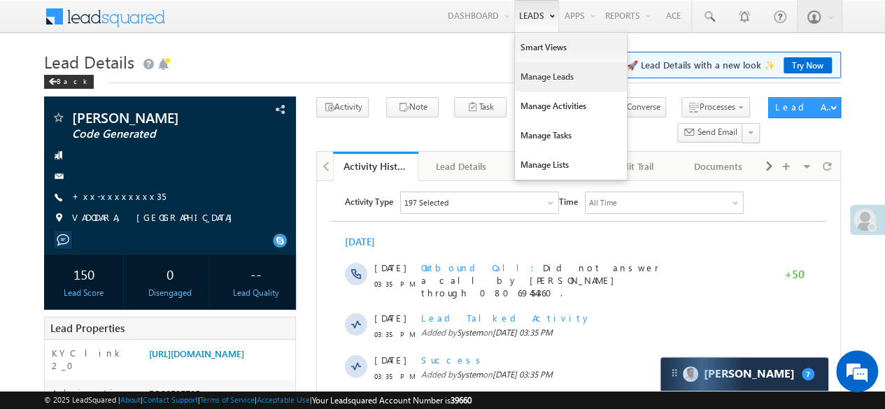
click at [544, 72] on link "Manage Leads" at bounding box center [571, 76] width 112 height 29
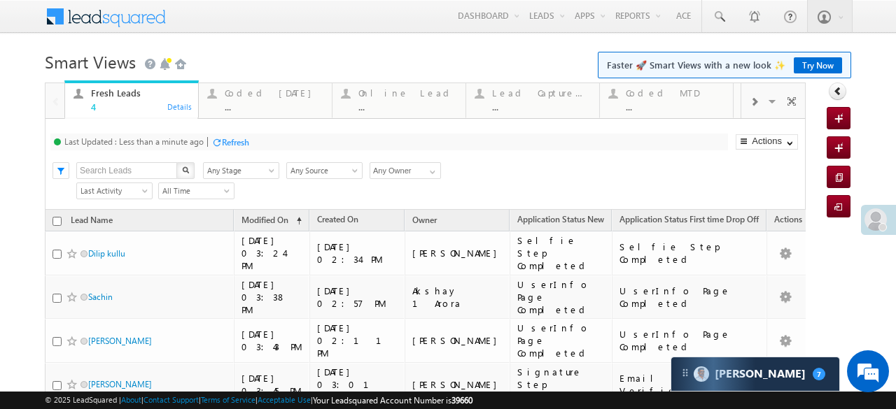
click at [241, 142] on div "Refresh" at bounding box center [235, 142] width 27 height 10
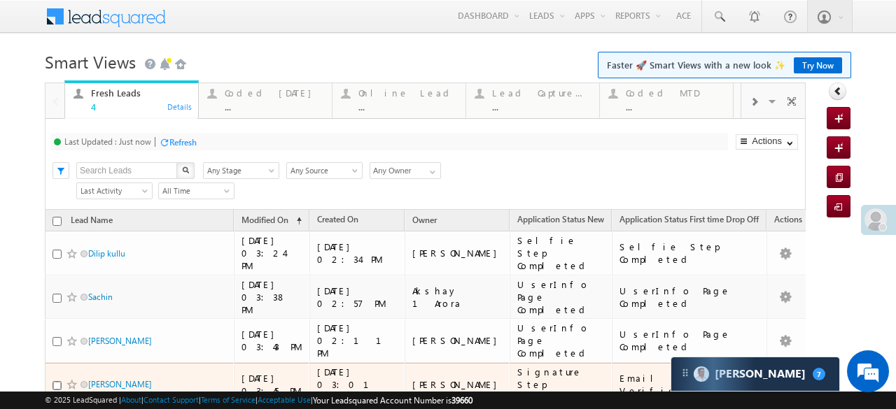
click at [54, 381] on input "checkbox" at bounding box center [56, 385] width 9 height 9
checkbox input "true"
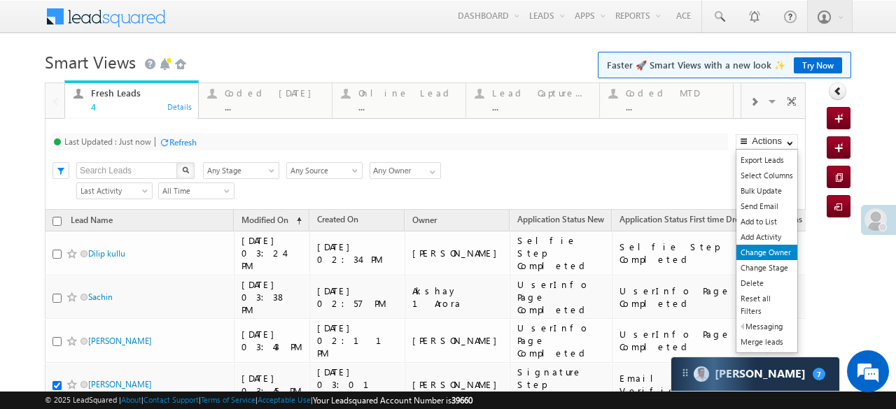
click at [770, 247] on link "Change Owner" at bounding box center [766, 252] width 61 height 15
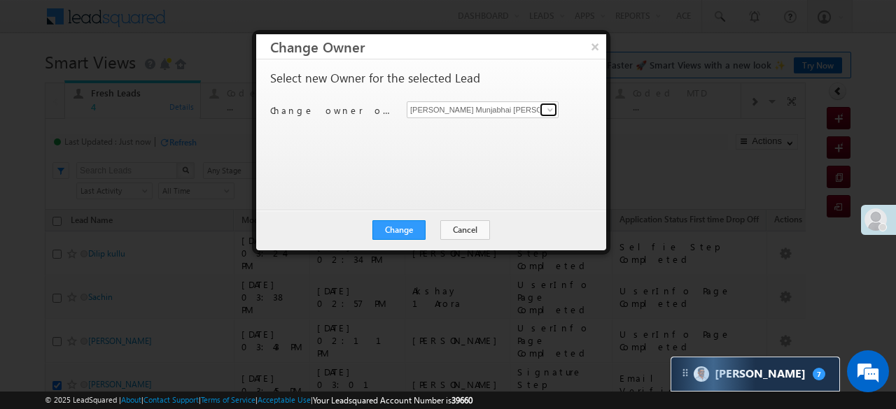
click at [547, 112] on span at bounding box center [549, 109] width 11 height 11
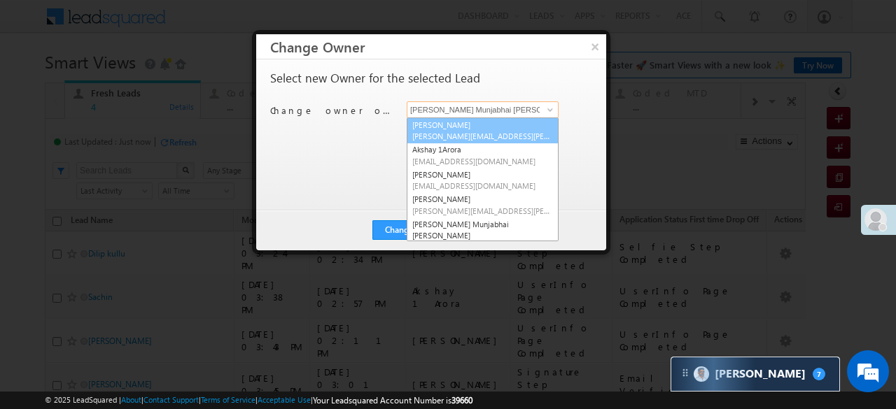
click at [486, 135] on span "Aftab.Desai@angelbroking.com" at bounding box center [482, 136] width 141 height 10
type input "[PERSON_NAME]"
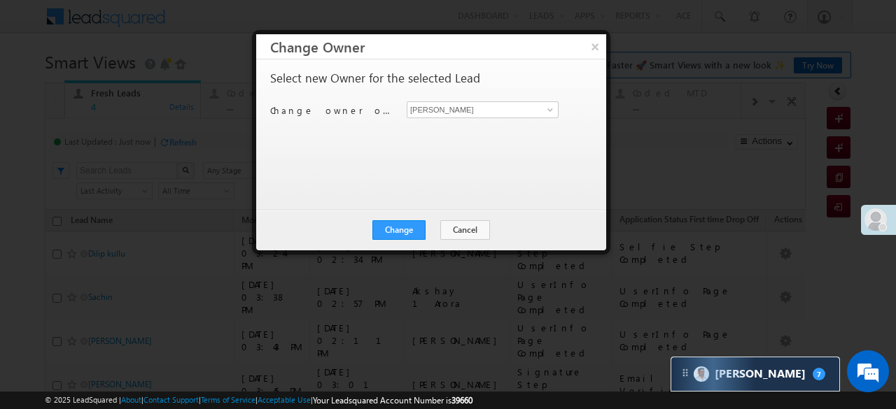
click at [444, 163] on div "Select new Owner for the selected Lead Change owner of 1 lead to Hardik Munjabh…" at bounding box center [429, 128] width 319 height 112
click at [601, 48] on button "×" at bounding box center [594, 46] width 23 height 24
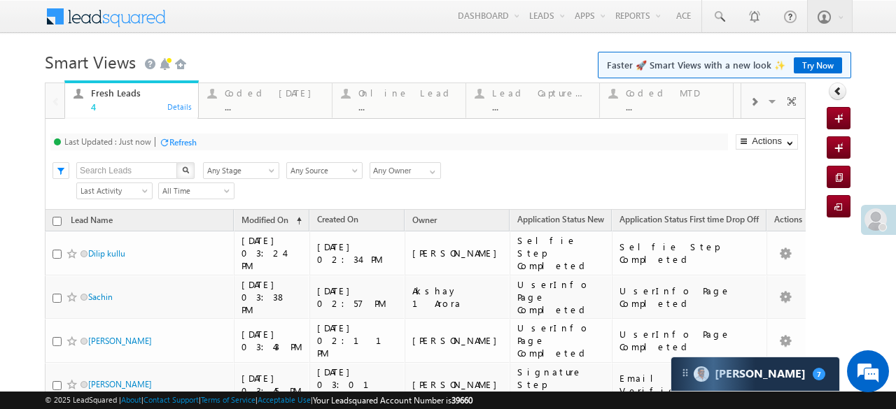
click at [190, 141] on div "Refresh" at bounding box center [182, 142] width 27 height 10
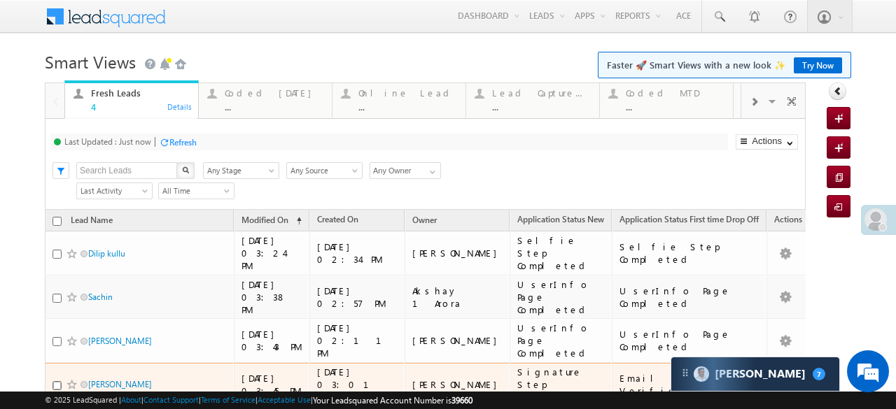
click at [57, 381] on input "checkbox" at bounding box center [56, 385] width 9 height 9
checkbox input "true"
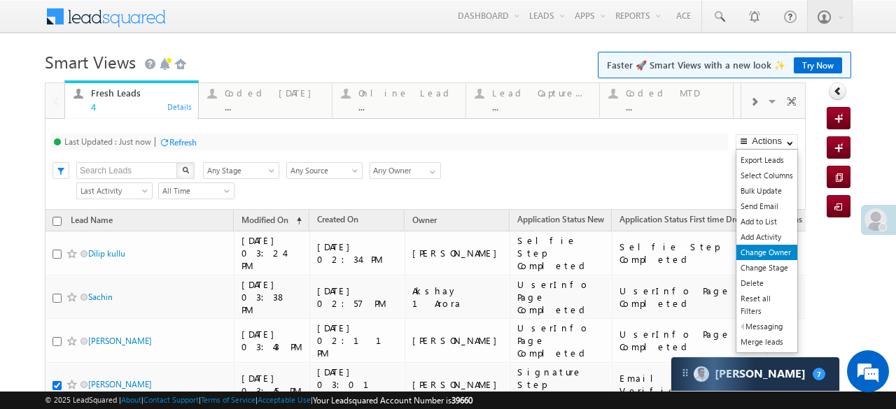
click at [769, 251] on link "Change Owner" at bounding box center [766, 252] width 61 height 15
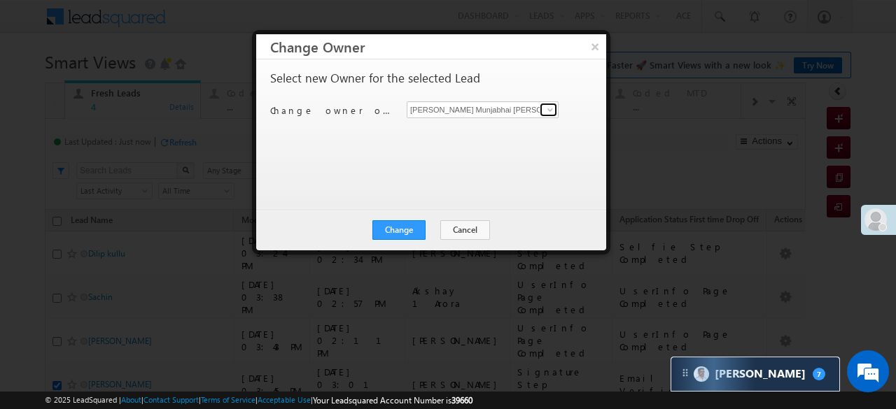
click at [544, 109] on span at bounding box center [549, 109] width 11 height 11
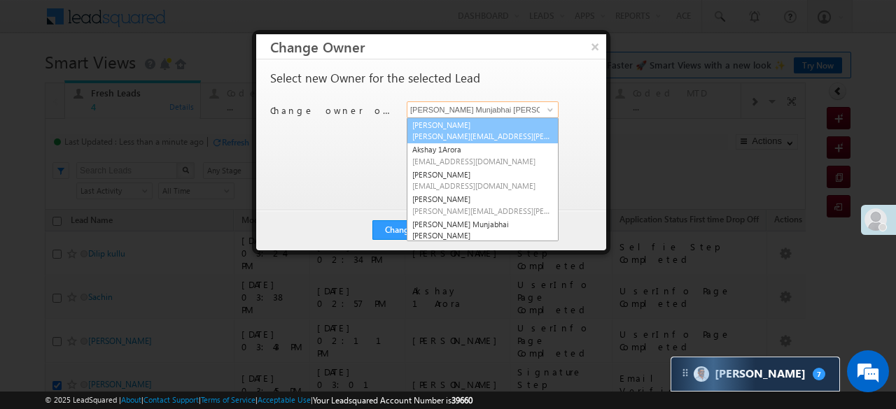
click at [473, 132] on span "Aftab.Desai@angelbroking.com" at bounding box center [482, 136] width 141 height 10
type input "[PERSON_NAME]"
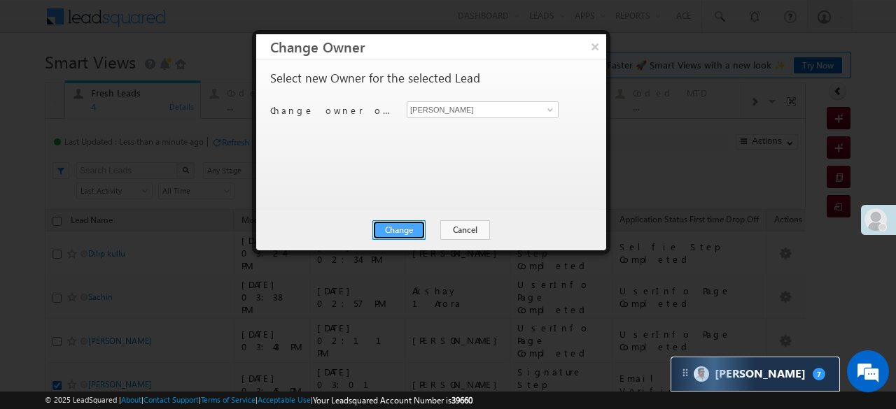
click at [395, 227] on button "Change" at bounding box center [398, 230] width 53 height 20
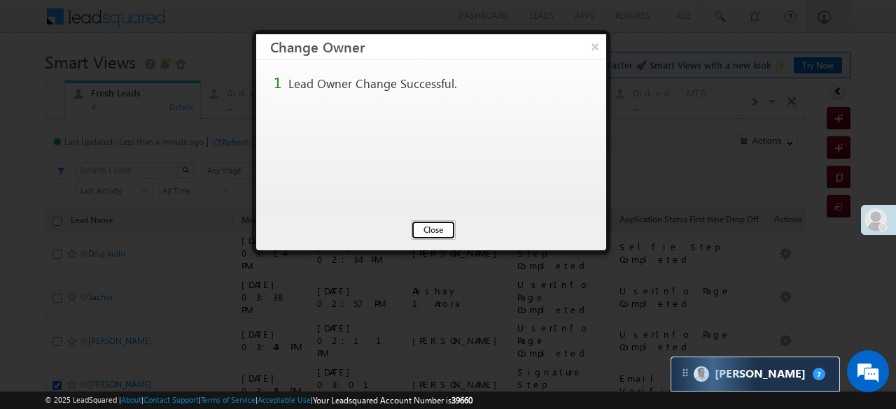
click at [427, 227] on button "Close" at bounding box center [433, 230] width 45 height 20
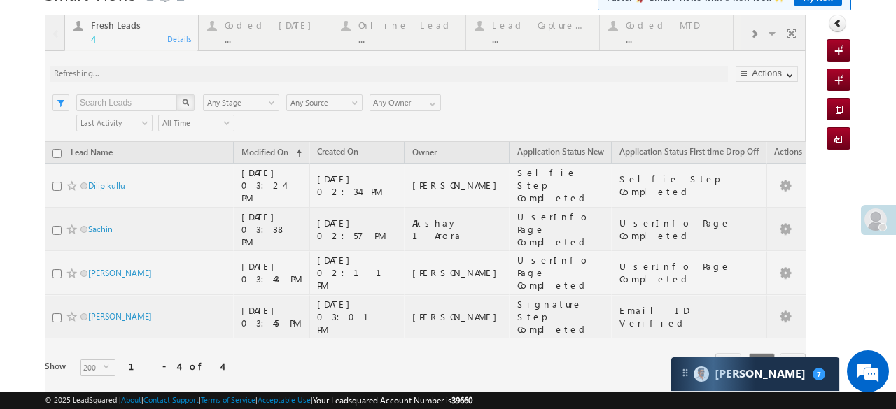
scroll to position [57, 0]
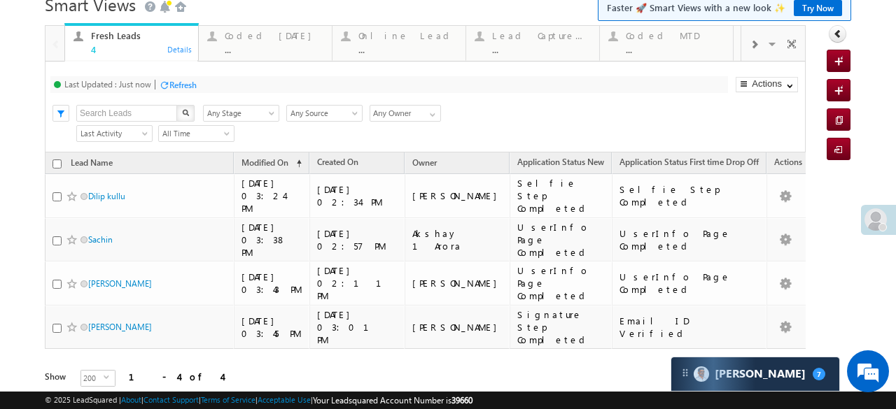
click at [177, 84] on div "Refresh" at bounding box center [182, 85] width 27 height 10
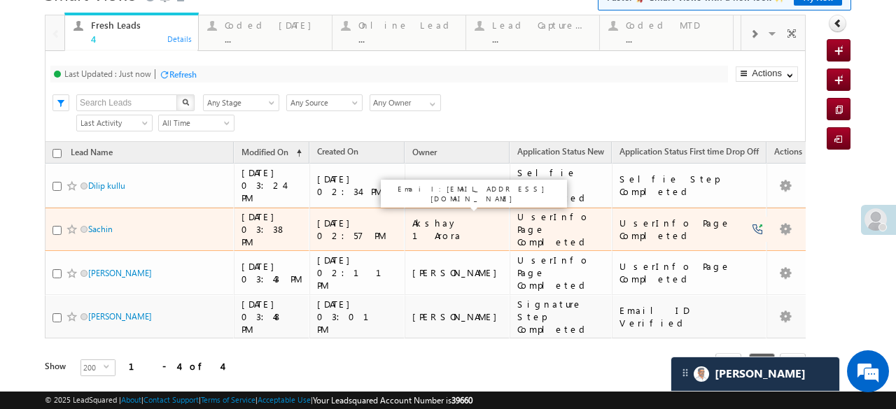
scroll to position [0, 0]
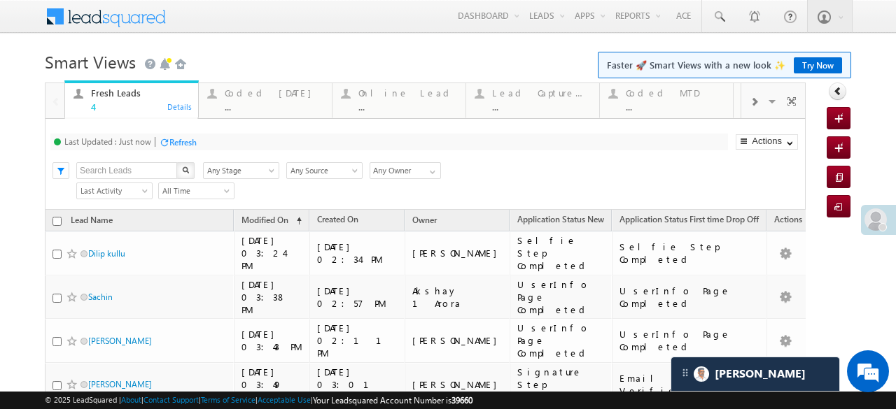
click at [188, 140] on div "Refresh" at bounding box center [182, 142] width 27 height 10
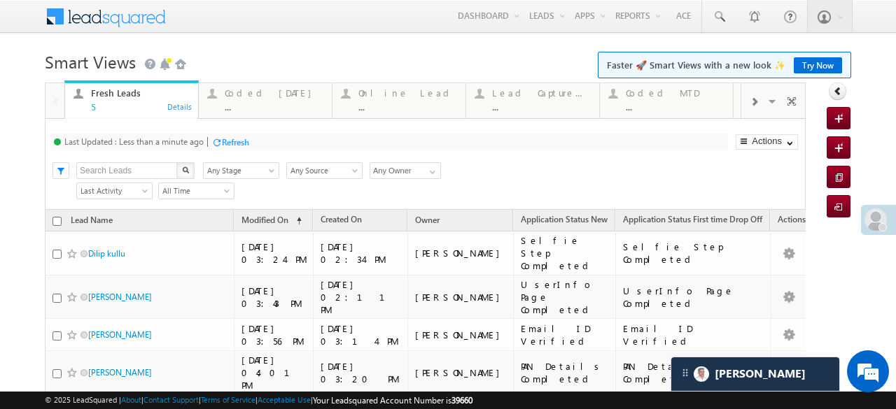
scroll to position [88, 0]
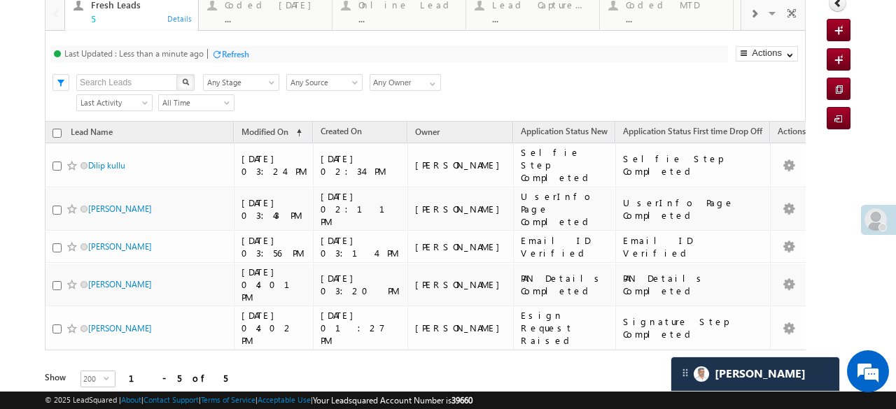
click at [229, 54] on div "Refresh" at bounding box center [235, 54] width 27 height 10
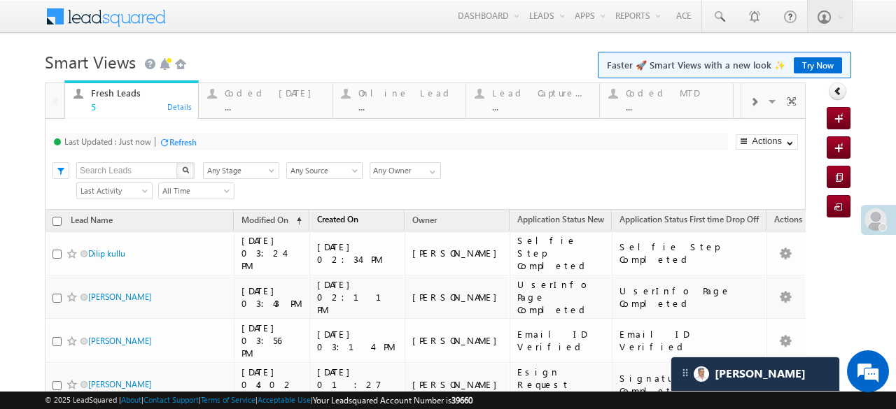
scroll to position [70, 0]
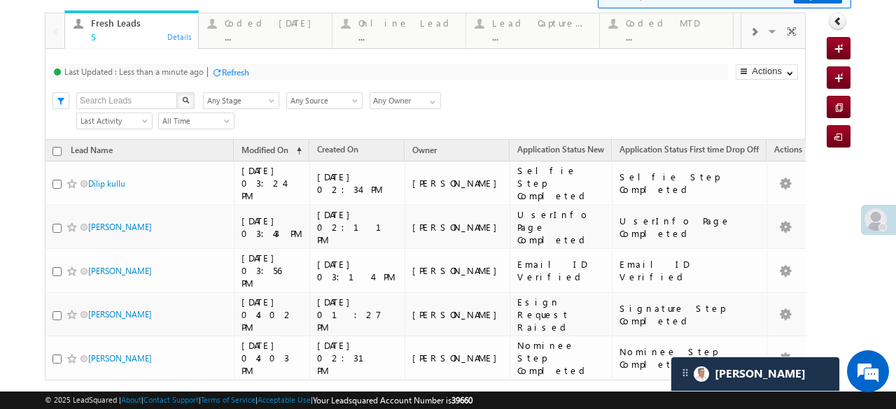
click at [244, 71] on div "Refresh" at bounding box center [235, 72] width 27 height 10
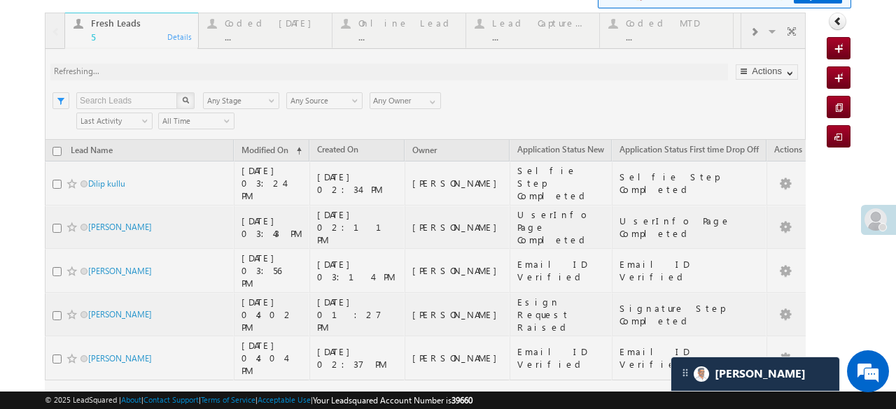
scroll to position [0, 0]
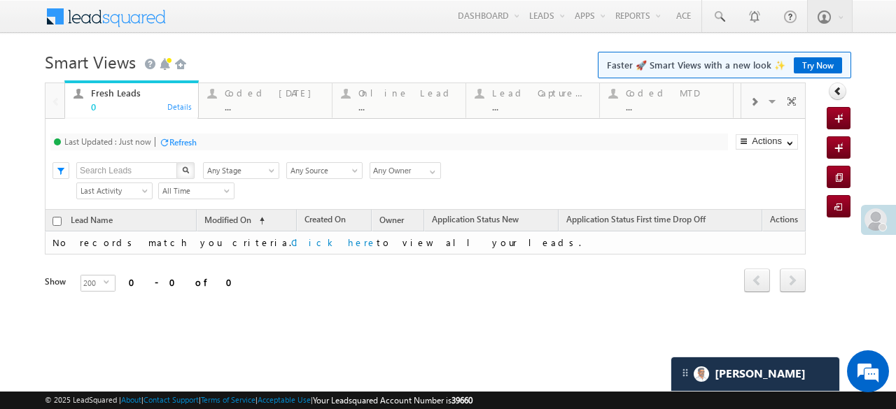
click at [161, 138] on div at bounding box center [164, 142] width 10 height 10
click at [432, 110] on div "..." at bounding box center [407, 106] width 99 height 10
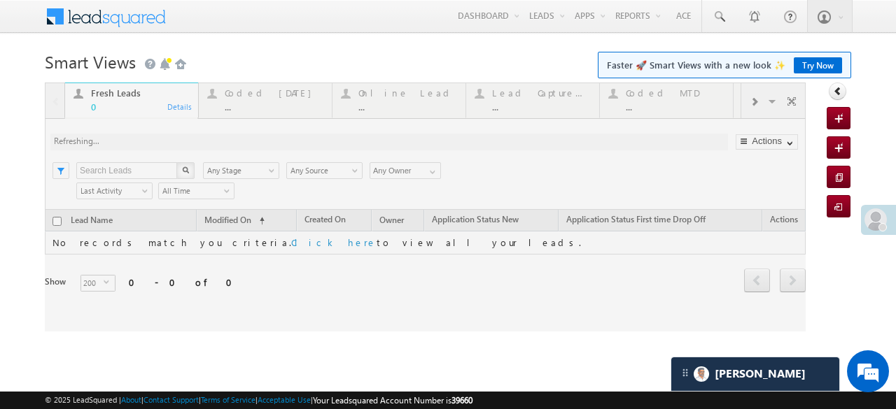
click at [432, 111] on div at bounding box center [425, 207] width 761 height 249
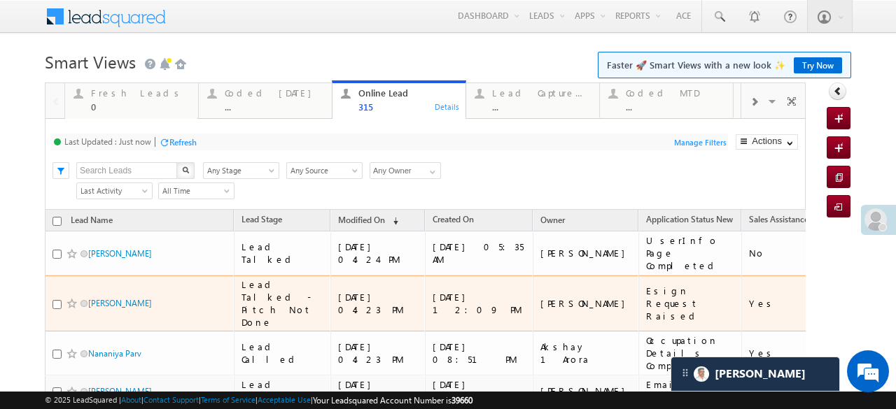
scroll to position [70, 0]
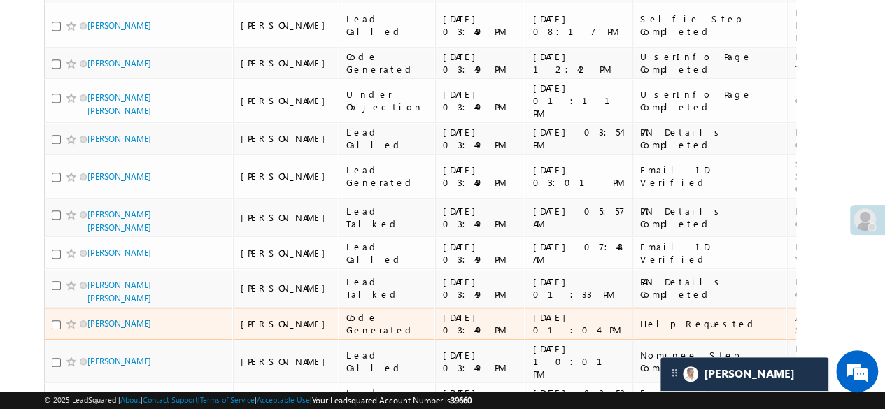
scroll to position [70, 0]
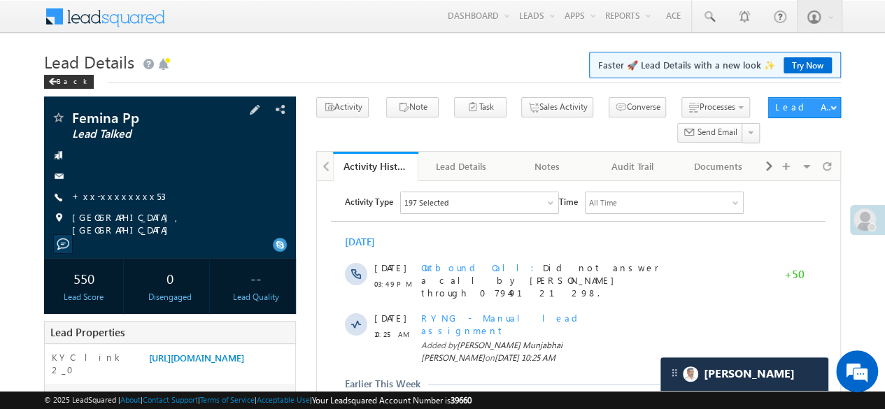
scroll to position [280, 0]
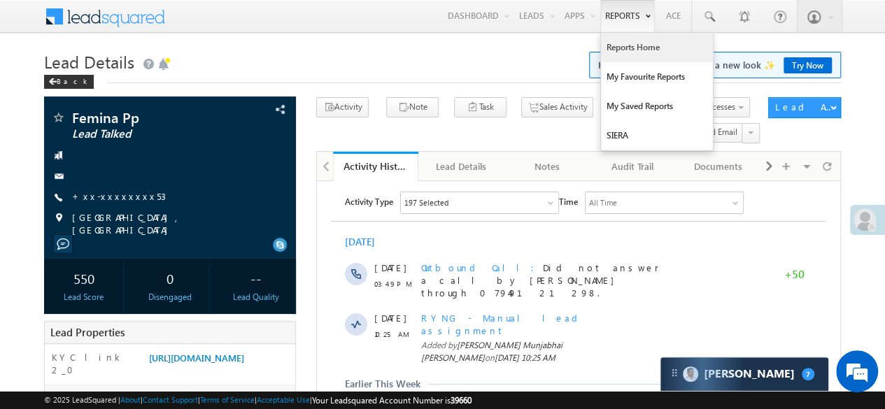
click at [635, 41] on link "Reports Home" at bounding box center [657, 47] width 112 height 29
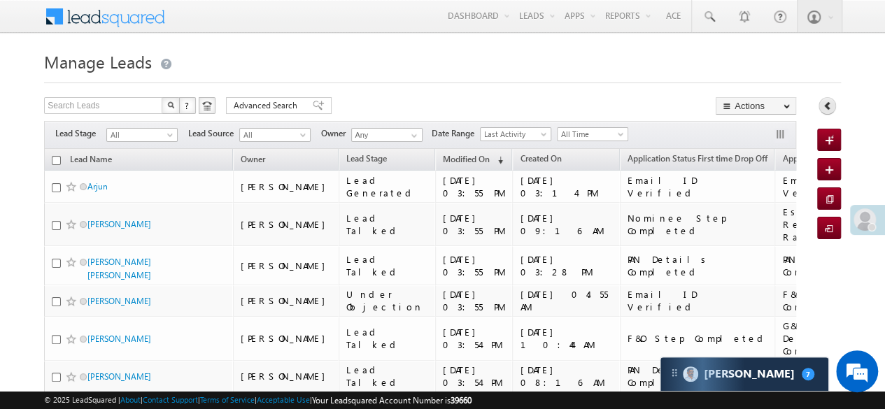
click at [825, 104] on icon at bounding box center [828, 106] width 10 height 10
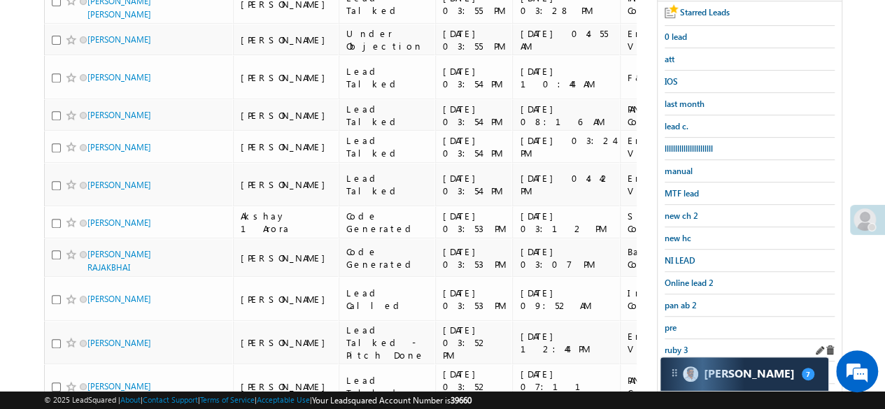
scroll to position [350, 0]
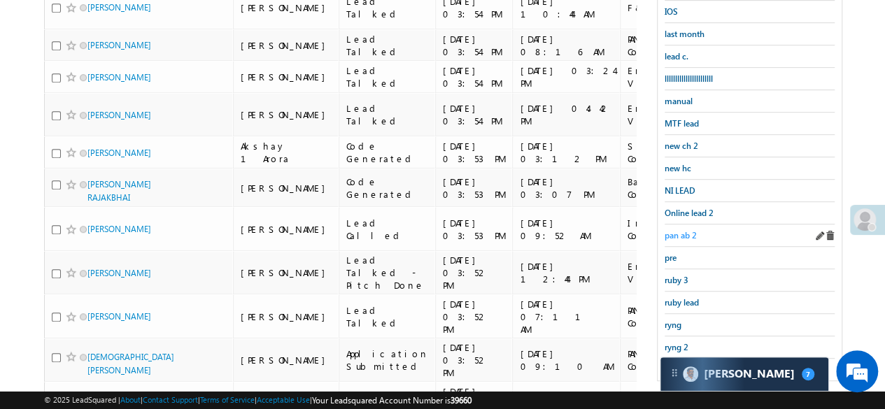
click at [679, 230] on span "pan ab 2" at bounding box center [681, 235] width 32 height 10
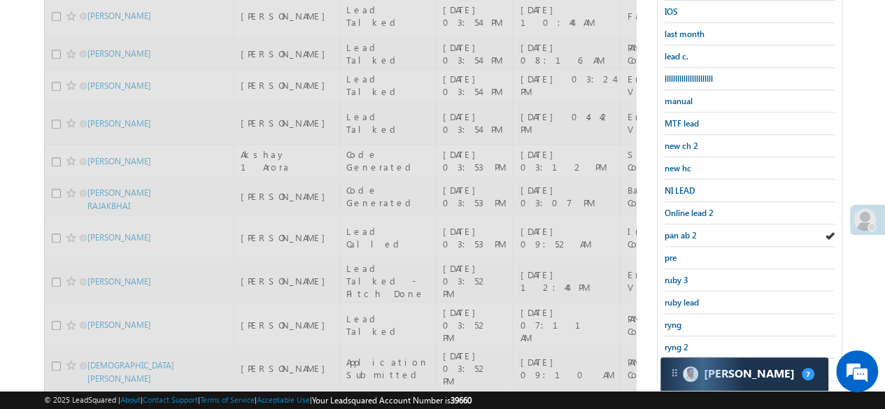
scroll to position [0, 0]
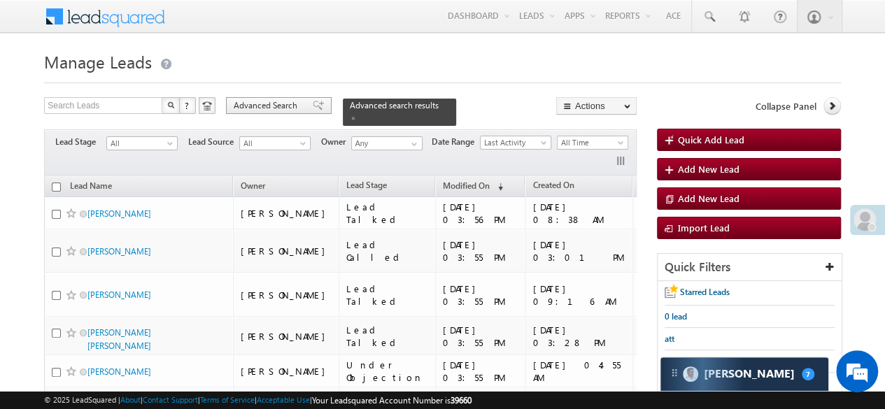
click at [301, 106] on div "Advanced Search" at bounding box center [279, 105] width 106 height 17
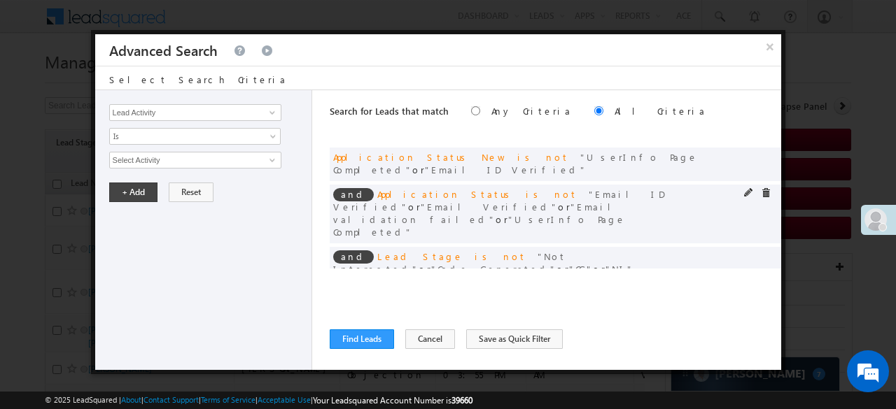
click at [764, 188] on span at bounding box center [766, 193] width 10 height 10
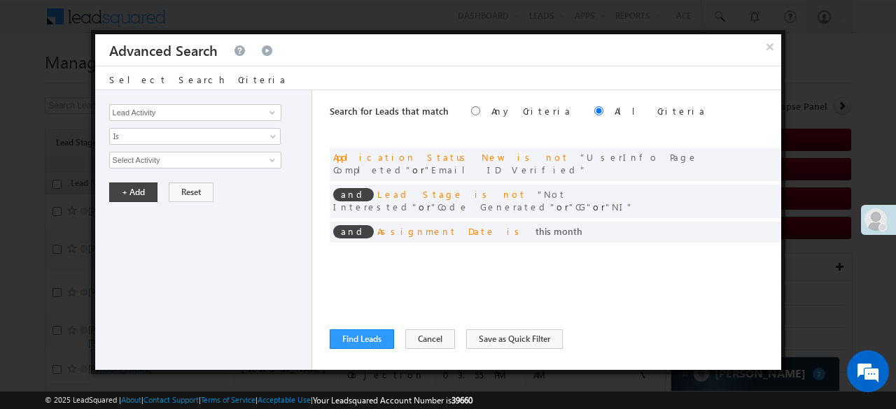
drag, startPoint x: 767, startPoint y: 48, endPoint x: 388, endPoint y: 167, distance: 397.7
click at [767, 48] on button "×" at bounding box center [770, 46] width 22 height 24
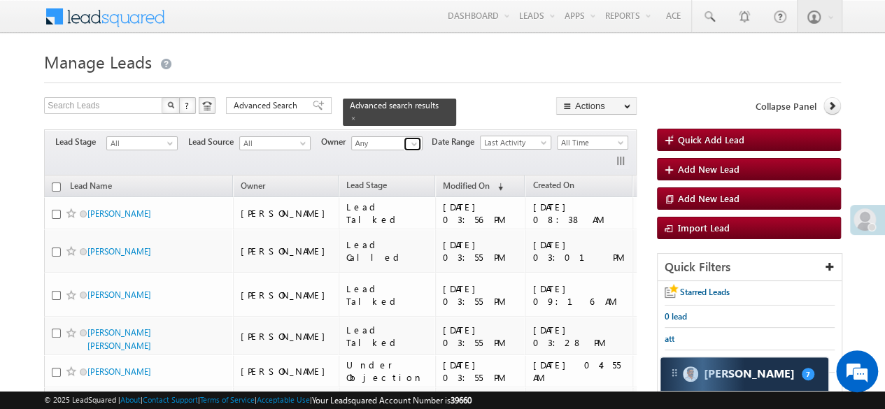
click at [405, 137] on link at bounding box center [412, 144] width 17 height 14
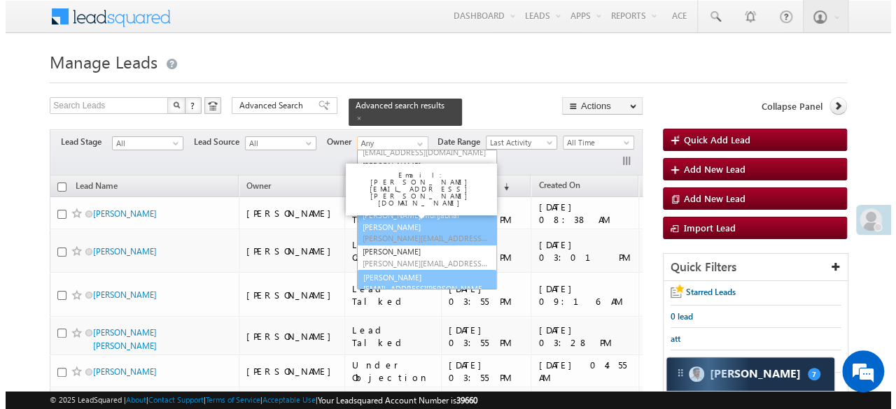
scroll to position [140, 0]
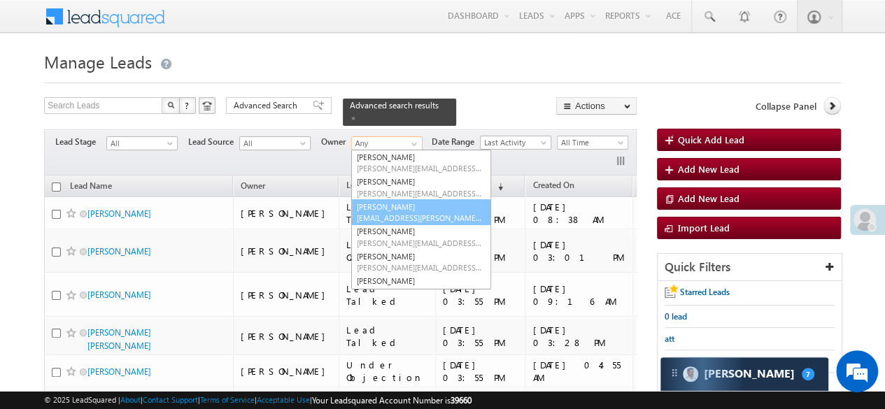
click at [384, 213] on span "Puja.Kour@angelbroking.com" at bounding box center [420, 218] width 126 height 10
type input "[PERSON_NAME]"
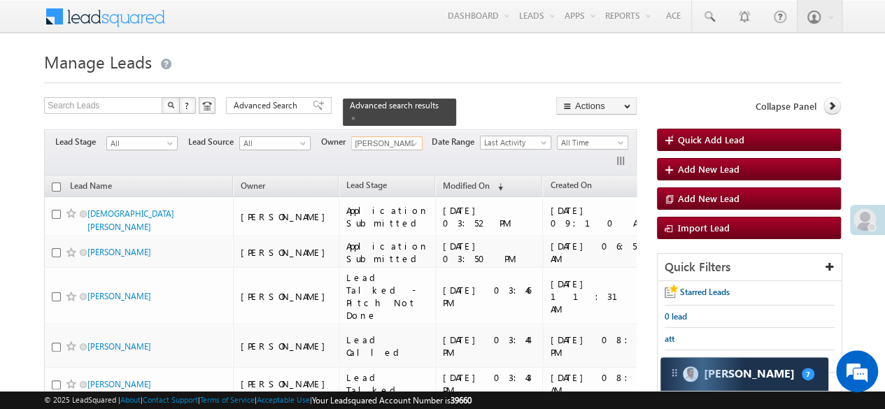
click at [53, 183] on input "checkbox" at bounding box center [56, 187] width 9 height 9
checkbox input "true"
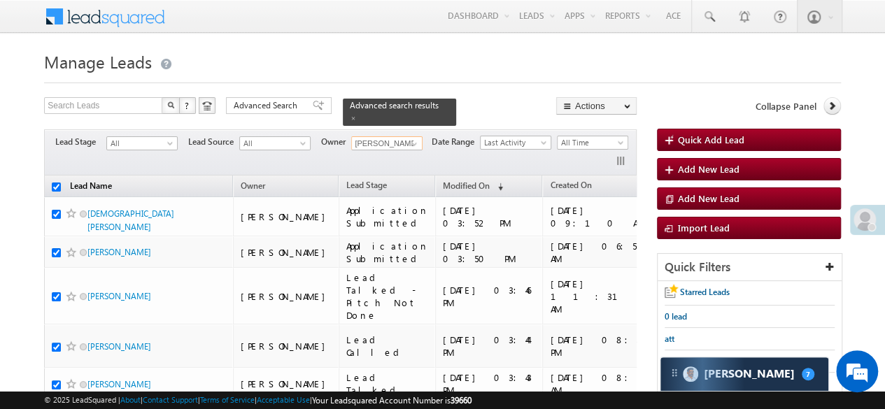
checkbox input "true"
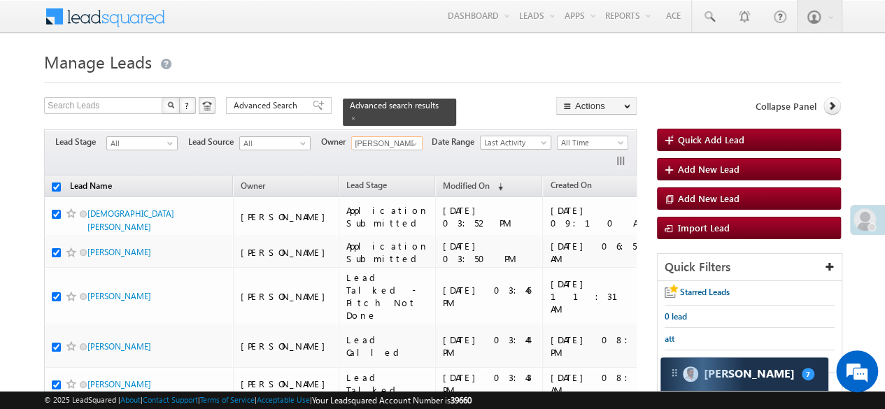
checkbox input "true"
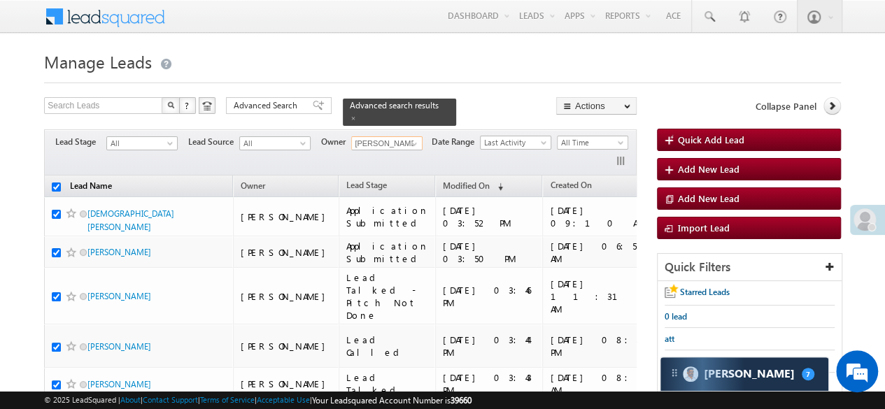
checkbox input "true"
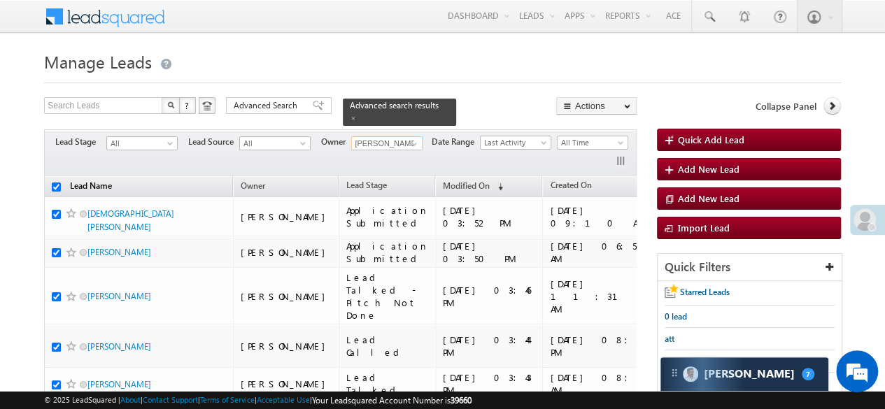
checkbox input "true"
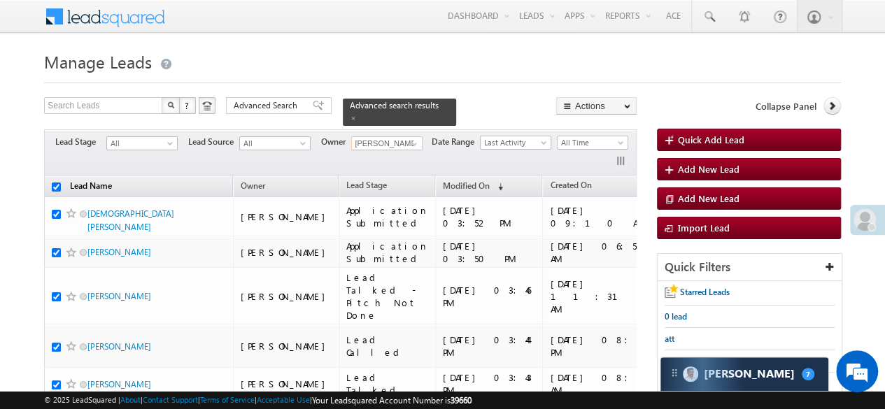
checkbox input "true"
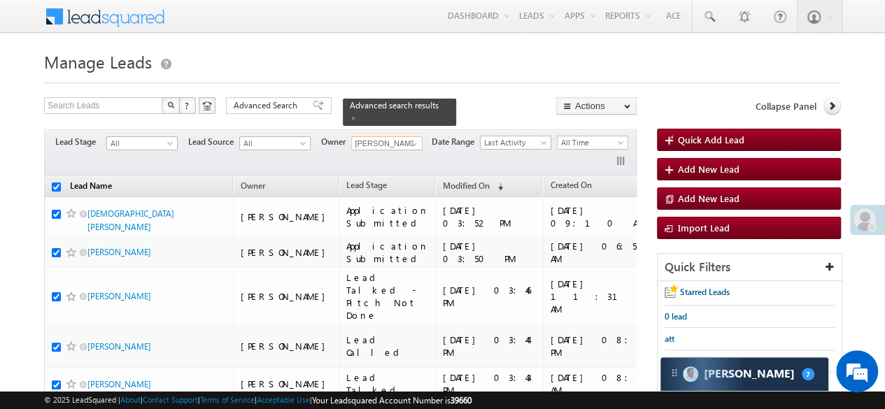
checkbox input "true"
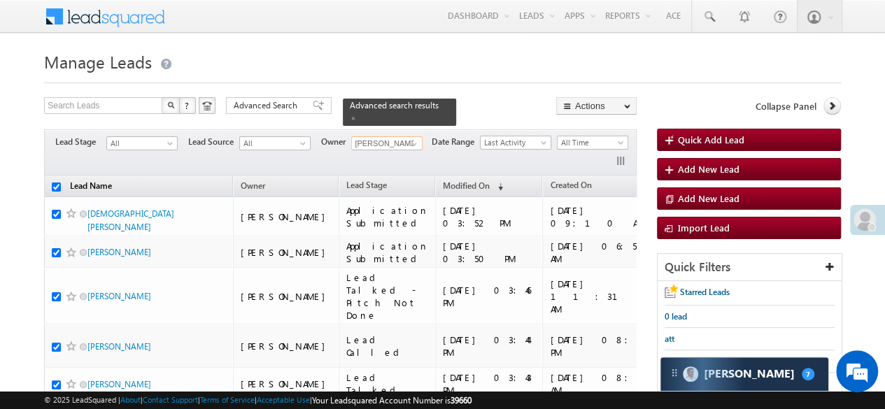
checkbox input "true"
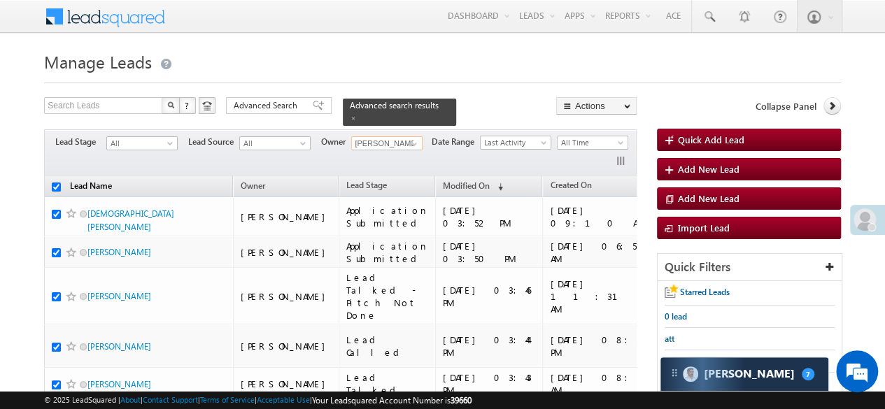
checkbox input "true"
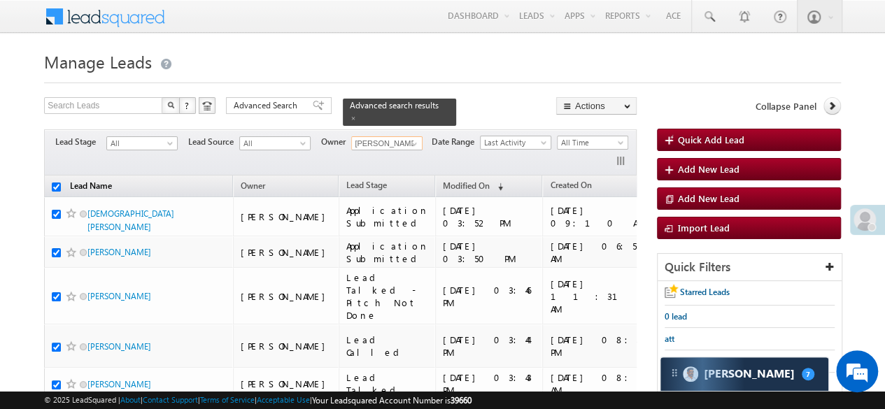
checkbox input "true"
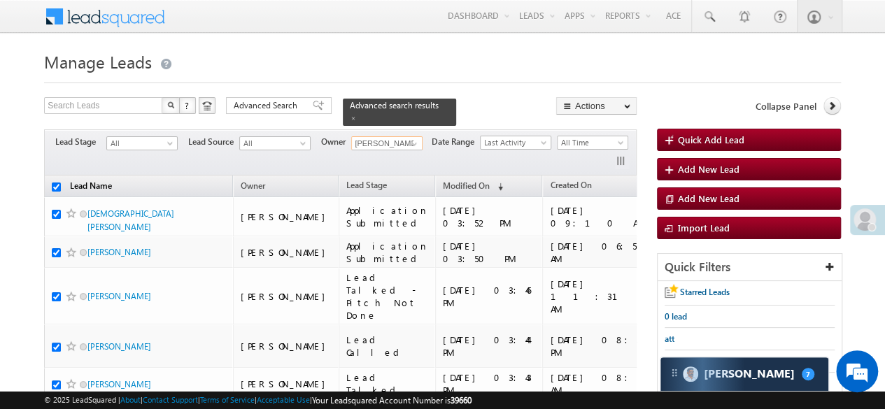
checkbox input "true"
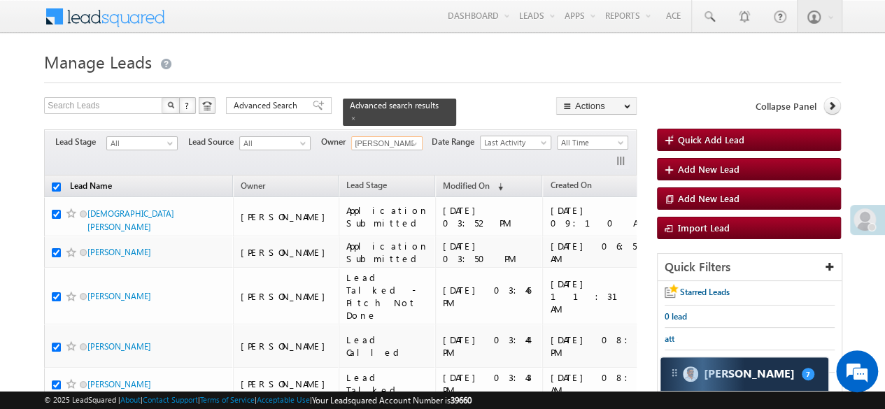
checkbox input "true"
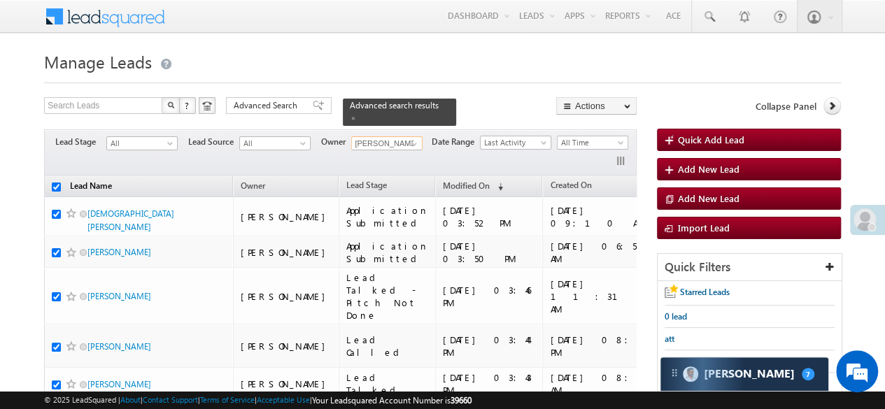
checkbox input "true"
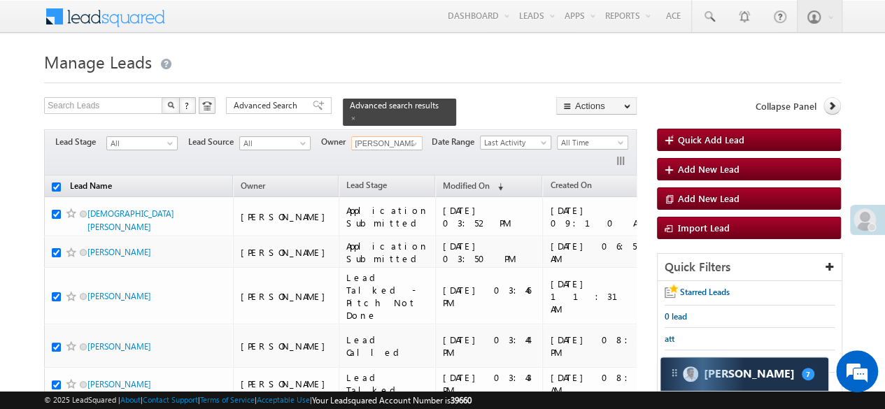
checkbox input "true"
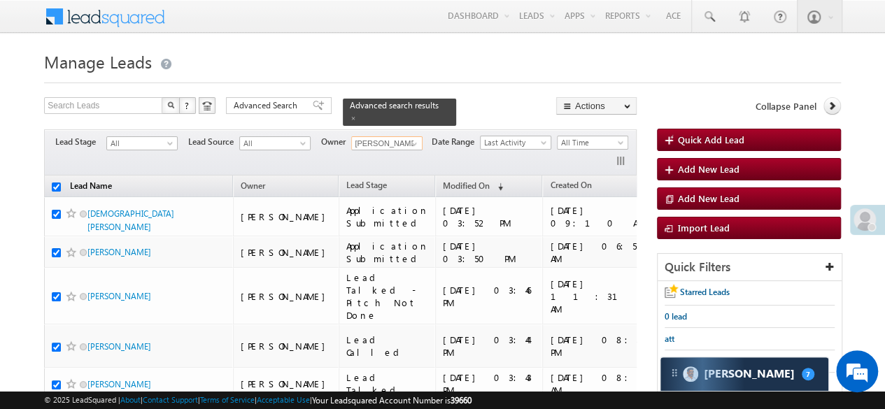
checkbox input "true"
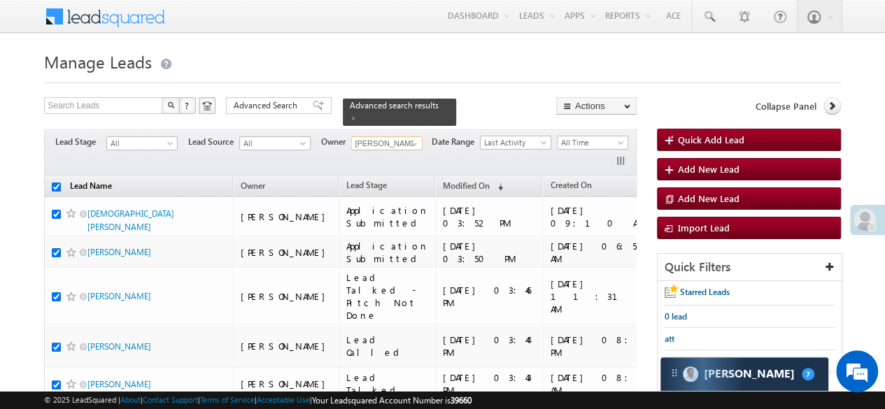
checkbox input "true"
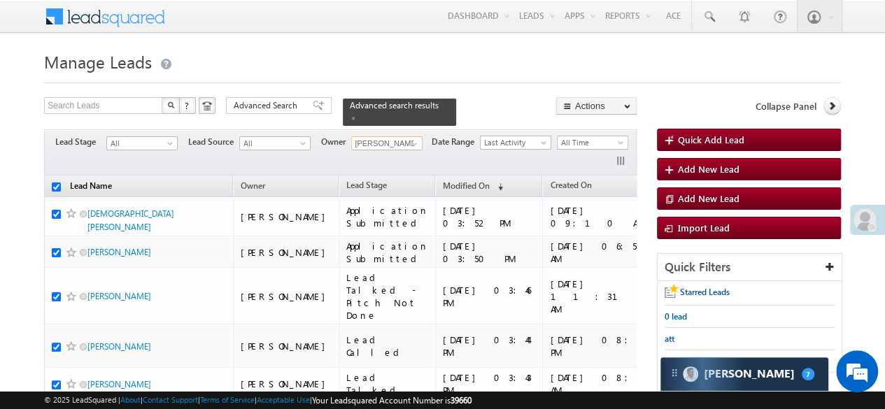
checkbox input "true"
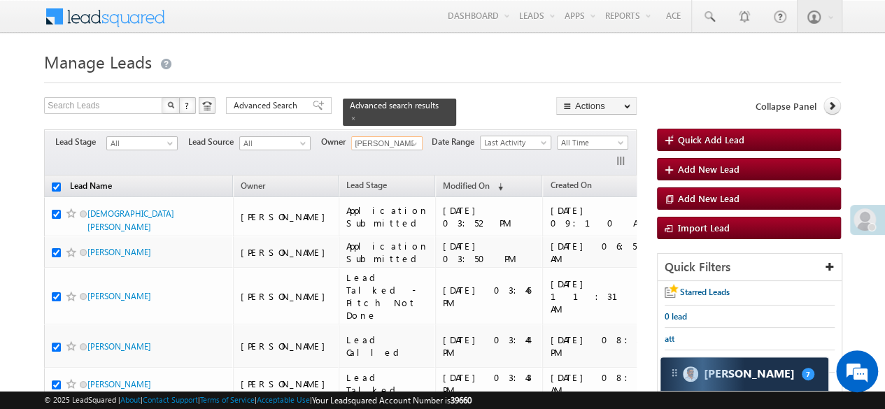
checkbox input "true"
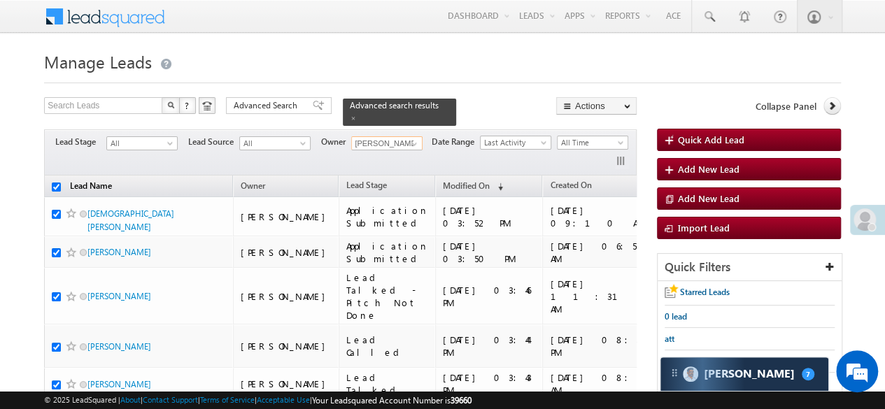
checkbox input "true"
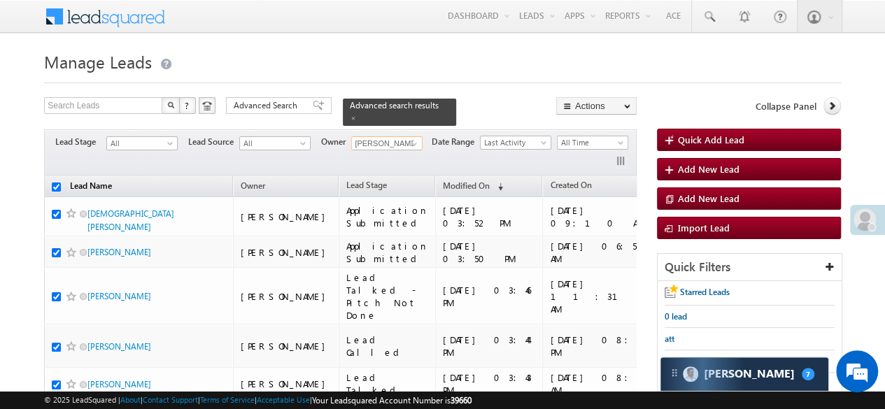
checkbox input "true"
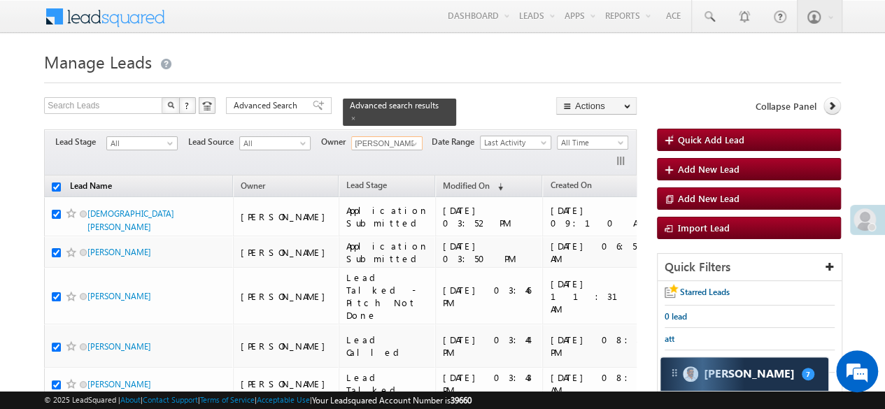
checkbox input "true"
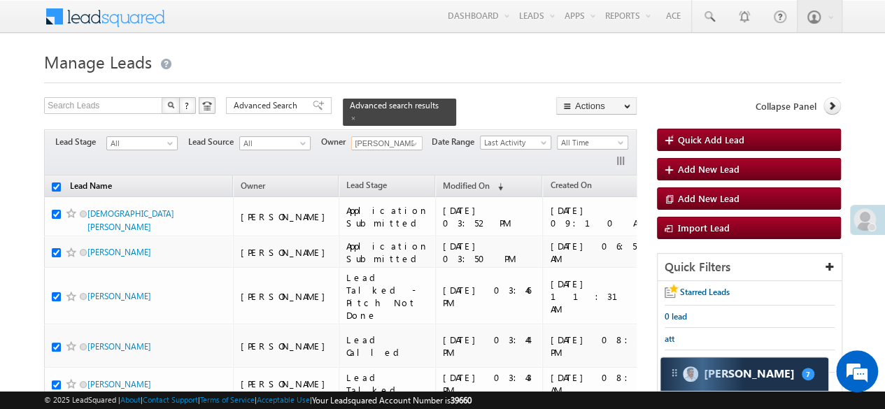
checkbox input "true"
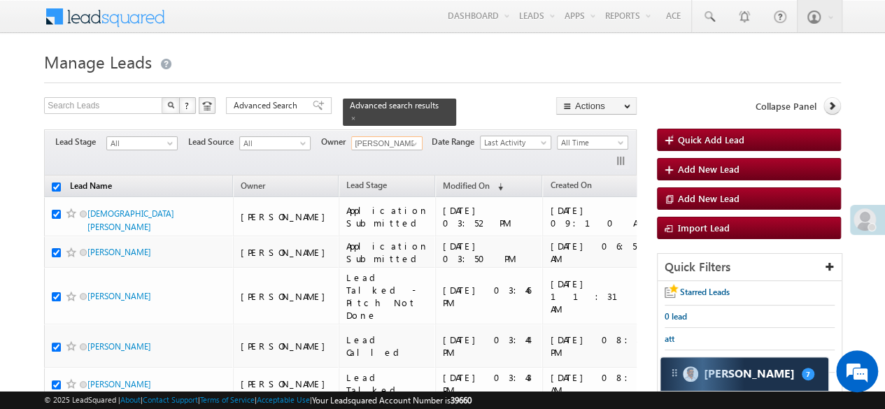
checkbox input "true"
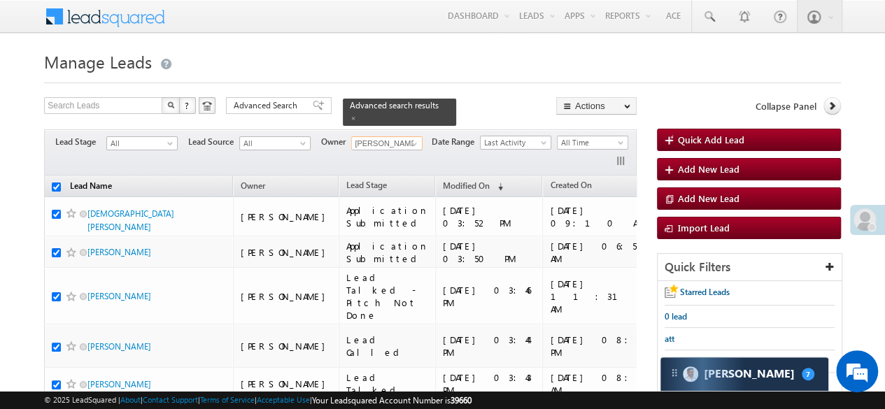
checkbox input "true"
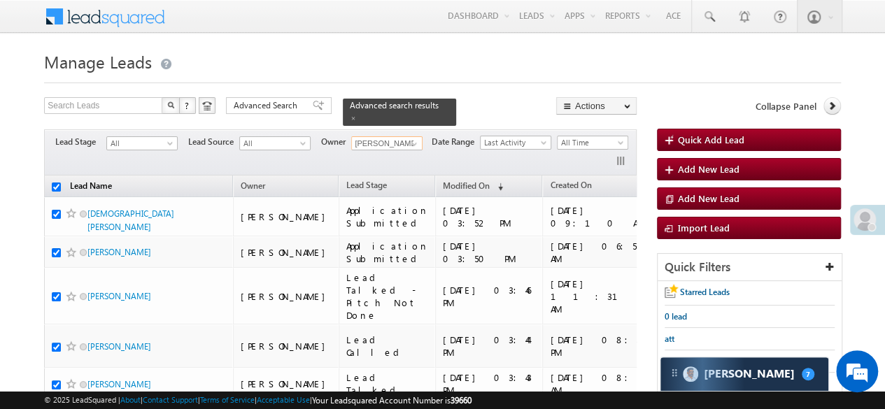
checkbox input "true"
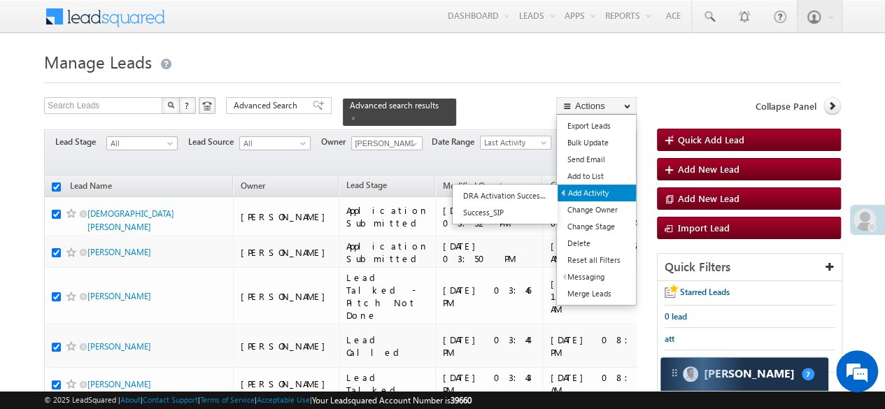
click at [598, 193] on link "Add Activity" at bounding box center [597, 193] width 78 height 17
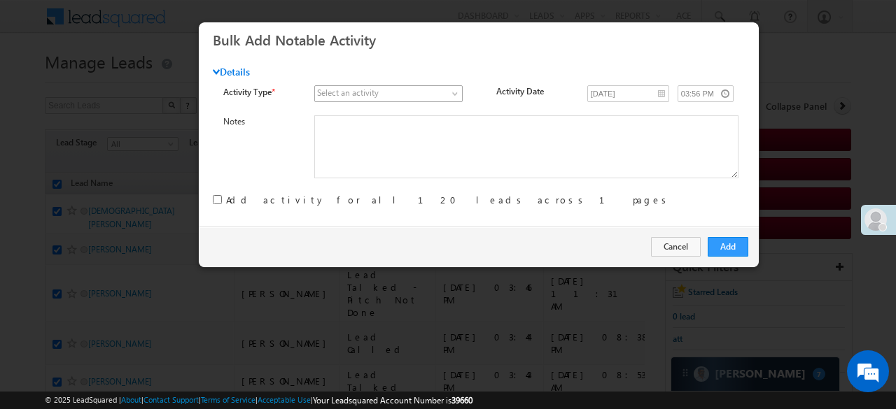
click at [423, 92] on span at bounding box center [381, 93] width 132 height 13
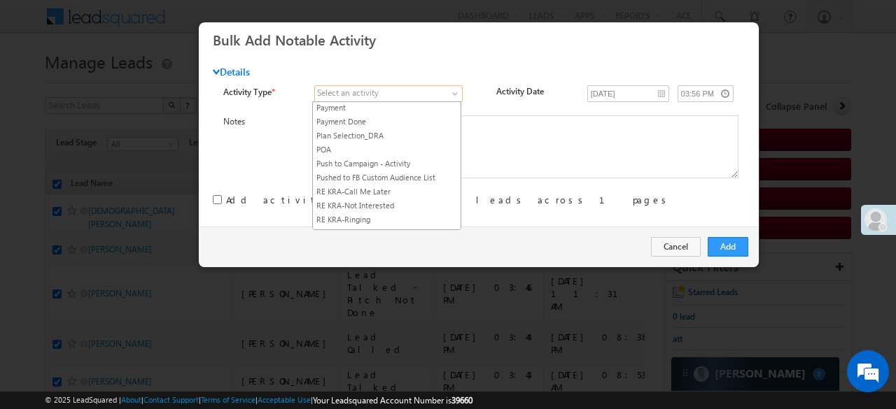
scroll to position [1740, 0]
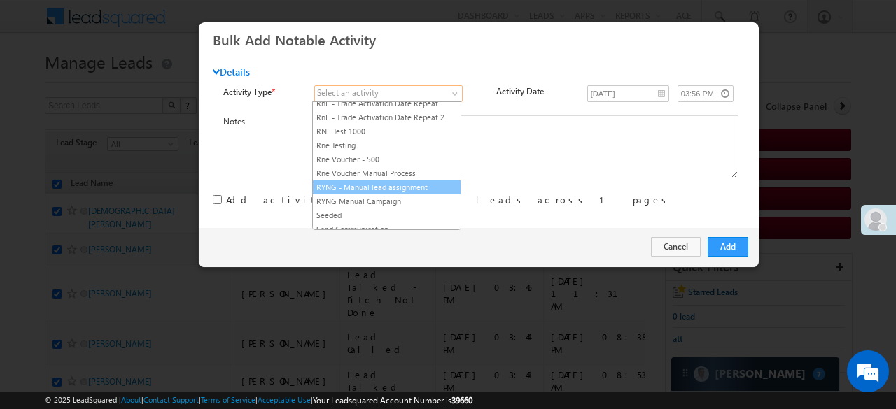
click at [414, 181] on link "RYNG - Manual lead assignment" at bounding box center [387, 187] width 148 height 13
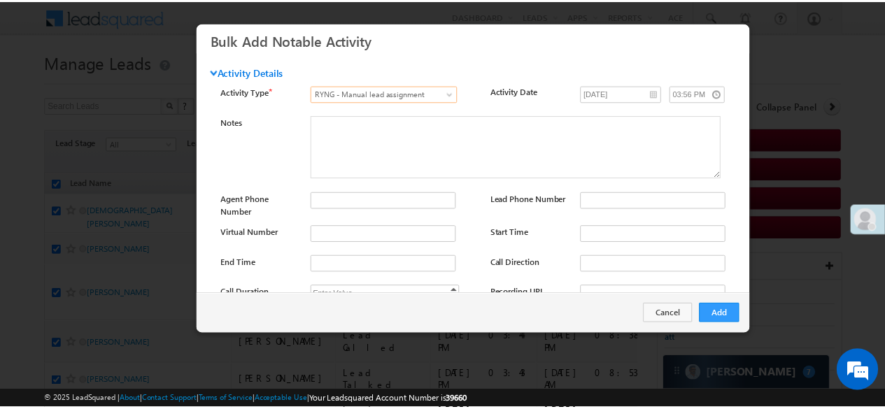
scroll to position [186, 0]
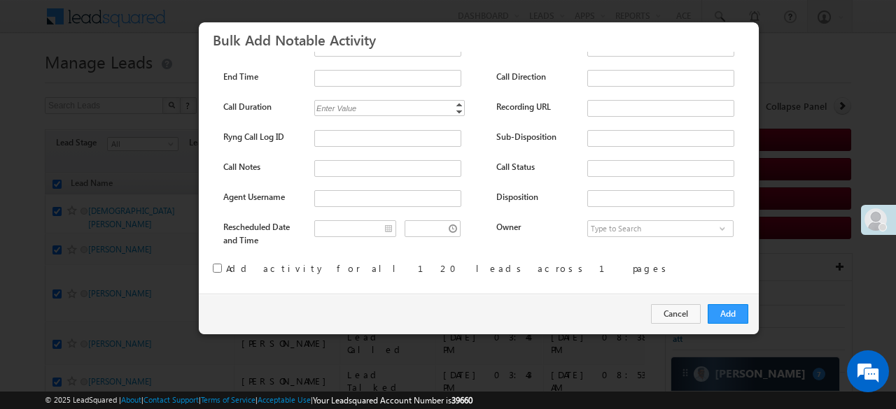
click at [220, 266] on input "checkbox" at bounding box center [217, 268] width 9 height 9
checkbox input "true"
click at [726, 311] on button "Add" at bounding box center [728, 314] width 41 height 20
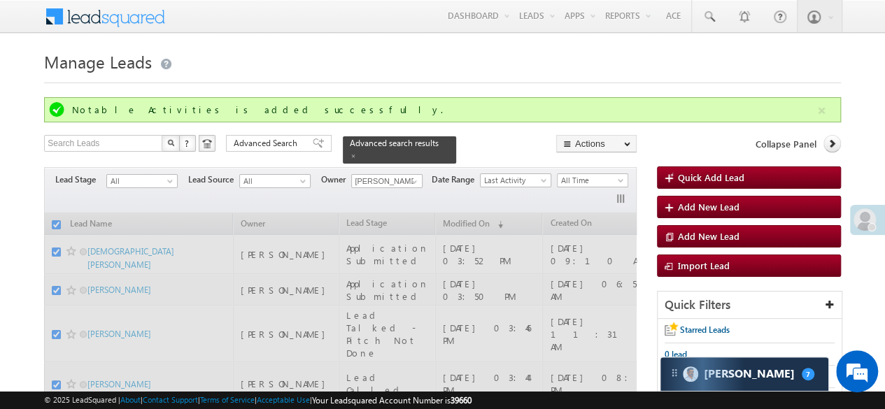
checkbox input "false"
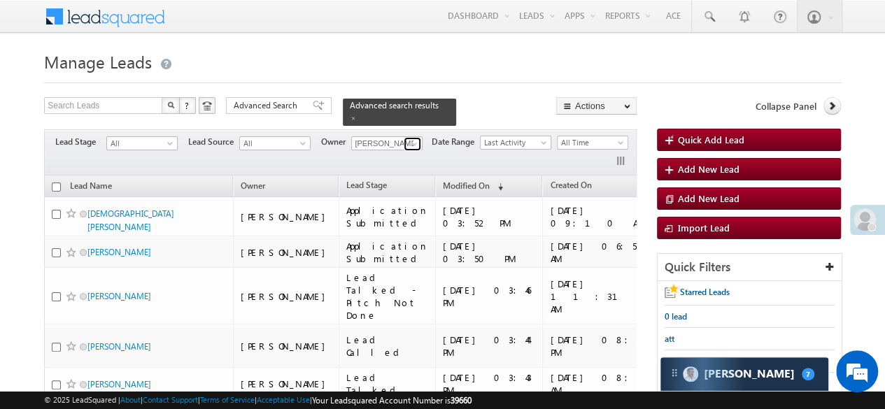
click at [409, 139] on span at bounding box center [414, 144] width 11 height 11
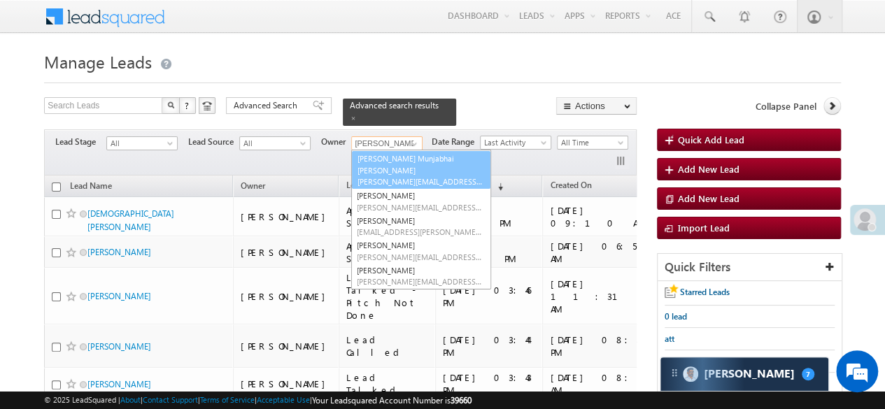
scroll to position [0, 0]
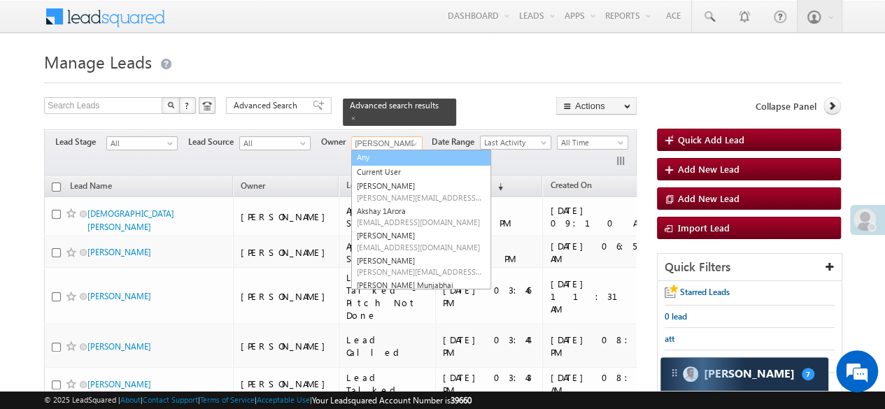
click at [374, 153] on link "Any" at bounding box center [421, 158] width 140 height 16
type input "Any"
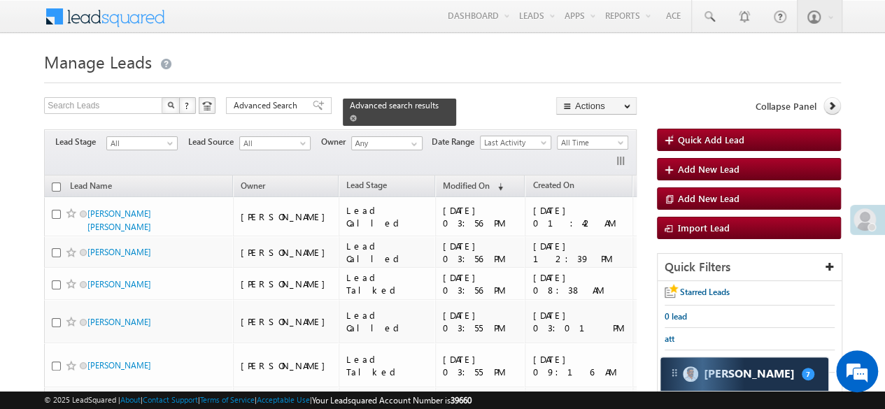
click at [357, 115] on span at bounding box center [353, 118] width 7 height 7
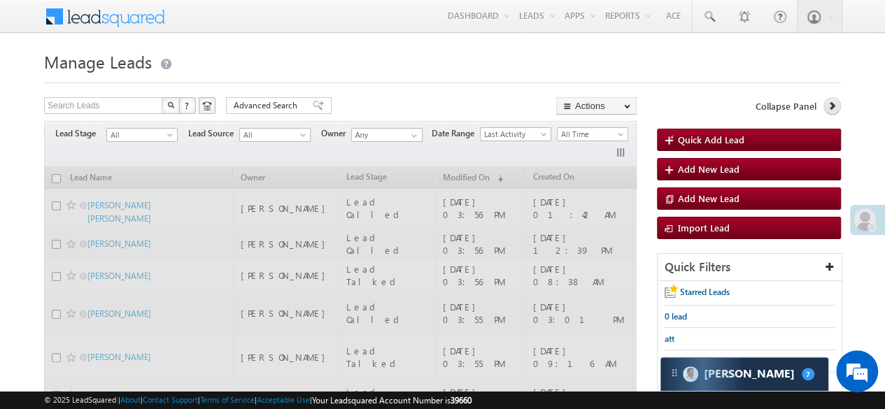
click at [833, 103] on icon at bounding box center [832, 106] width 10 height 10
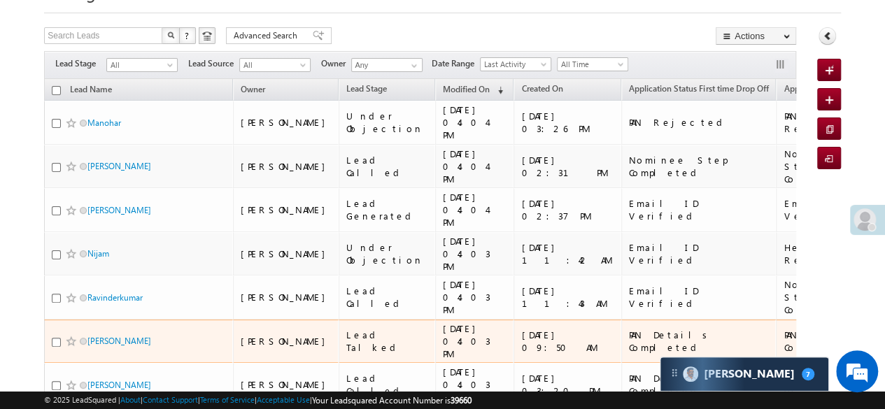
scroll to position [140, 0]
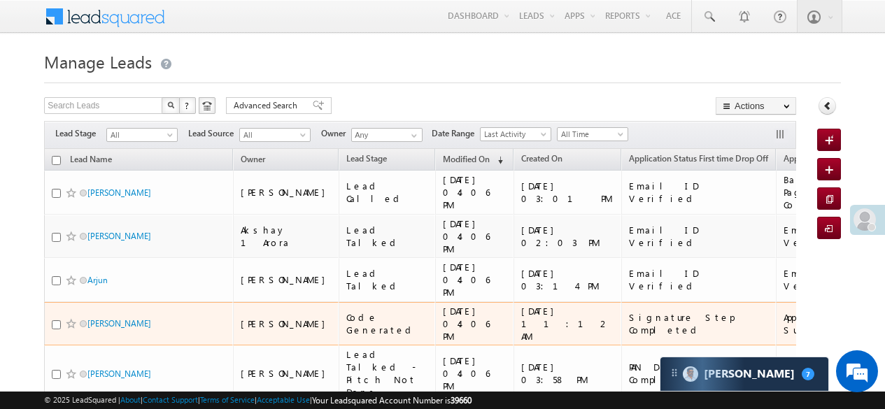
scroll to position [22, 0]
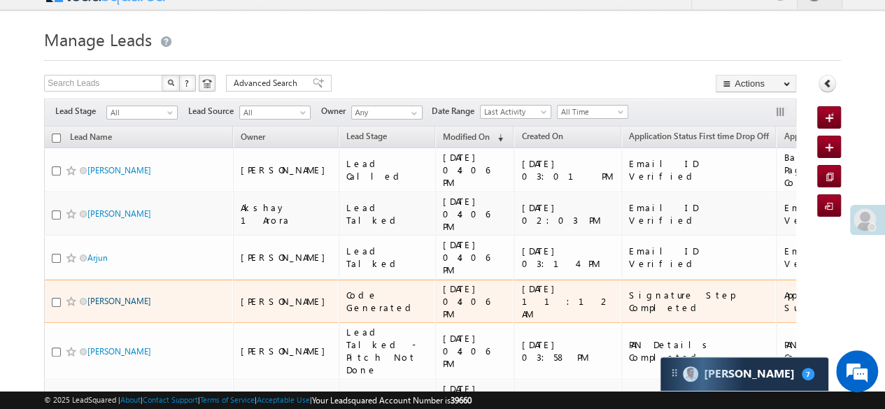
click at [151, 296] on link "[PERSON_NAME]" at bounding box center [119, 301] width 64 height 10
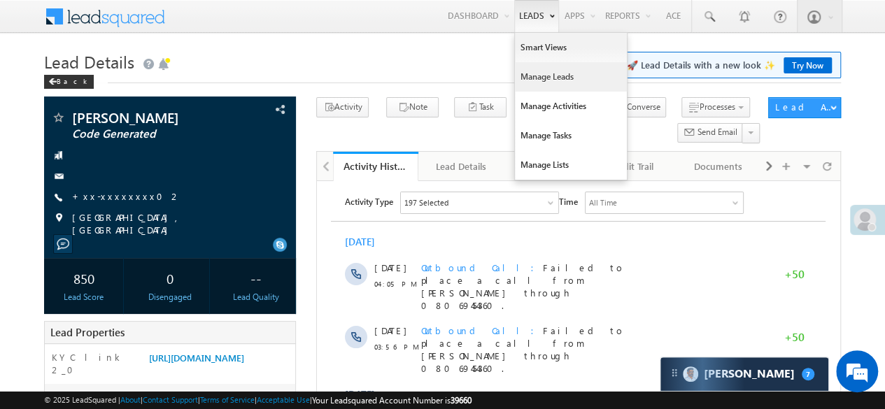
click at [544, 72] on link "Manage Leads" at bounding box center [571, 76] width 112 height 29
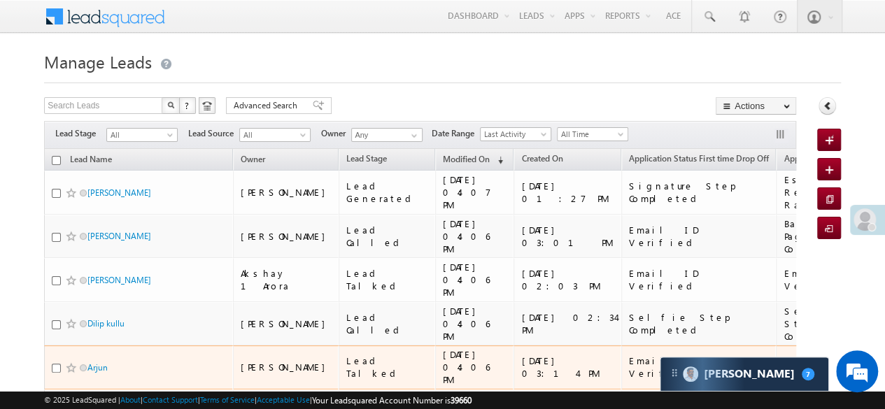
click at [346, 355] on div "Lead Talked" at bounding box center [387, 367] width 83 height 25
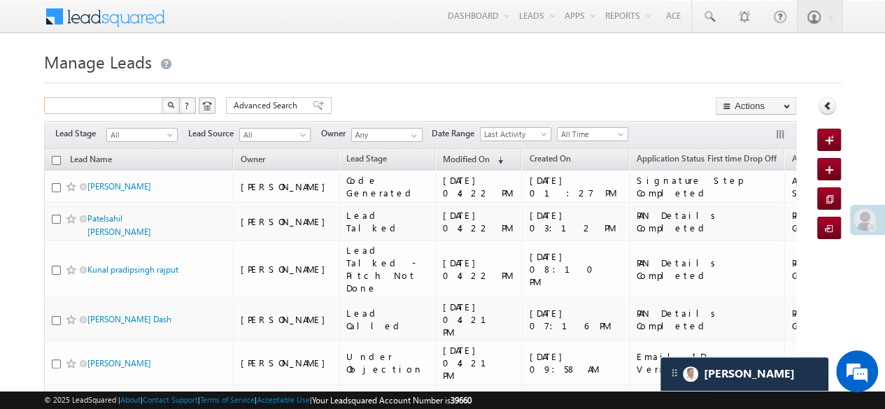
click at [139, 106] on input "text" at bounding box center [104, 105] width 120 height 17
paste input "EQ25789523"
click at [164, 107] on button "button" at bounding box center [171, 105] width 18 height 17
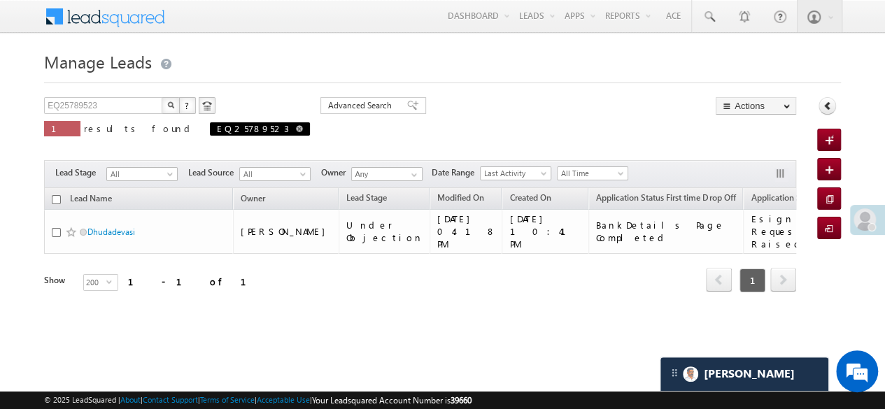
click at [296, 129] on span at bounding box center [299, 128] width 7 height 7
type input "Search Leads"
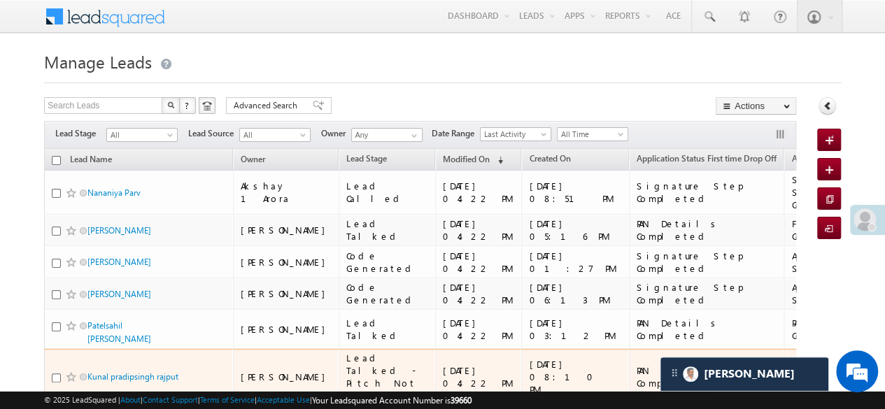
click at [339, 365] on td "Lead Talked - Pitch Not Done" at bounding box center [387, 377] width 97 height 57
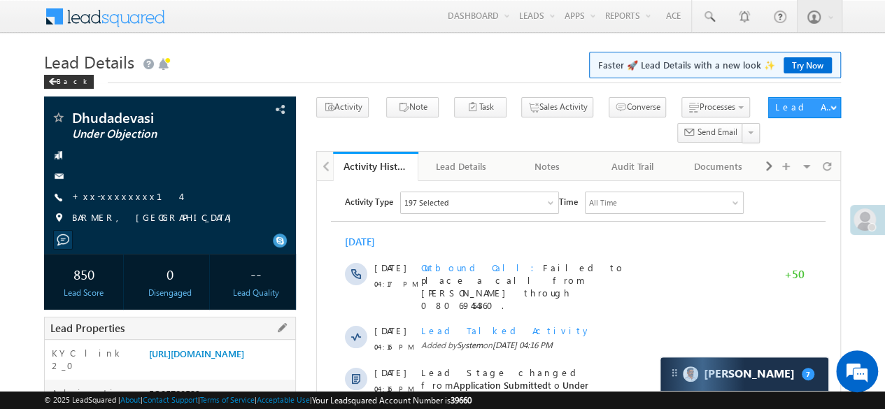
scroll to position [140, 0]
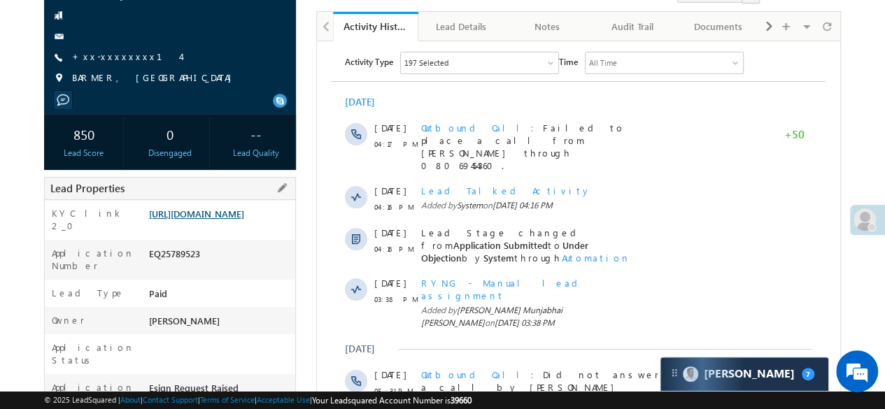
click at [204, 220] on link "[URL][DOMAIN_NAME]" at bounding box center [195, 214] width 95 height 12
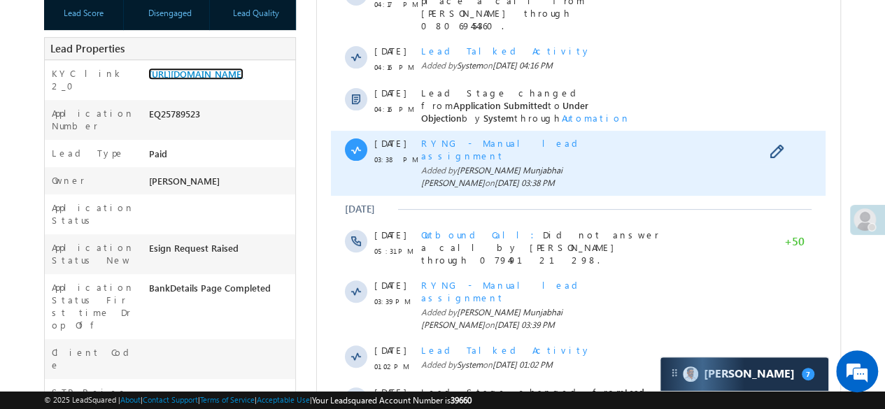
scroll to position [350, 0]
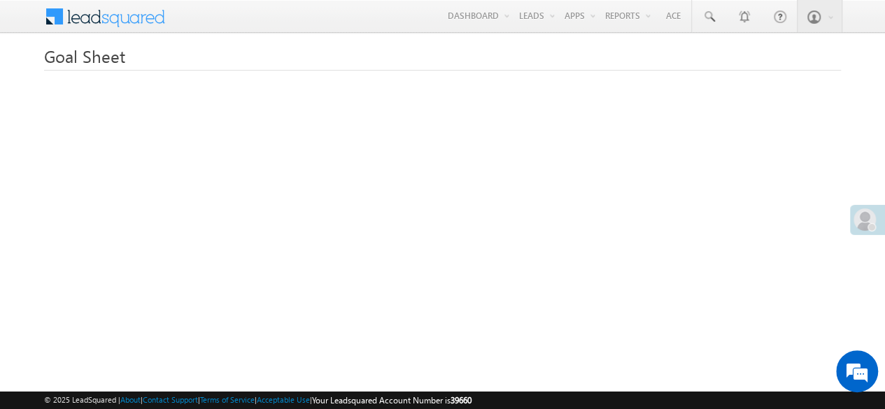
scroll to position [70, 0]
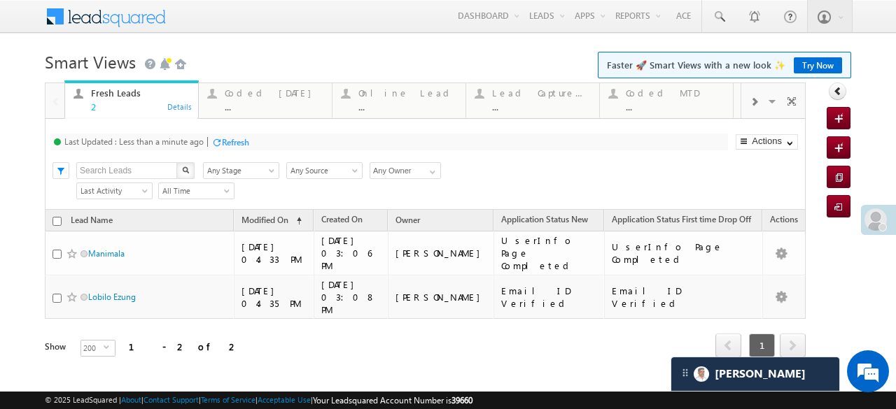
click at [223, 139] on div "Refresh" at bounding box center [235, 142] width 27 height 10
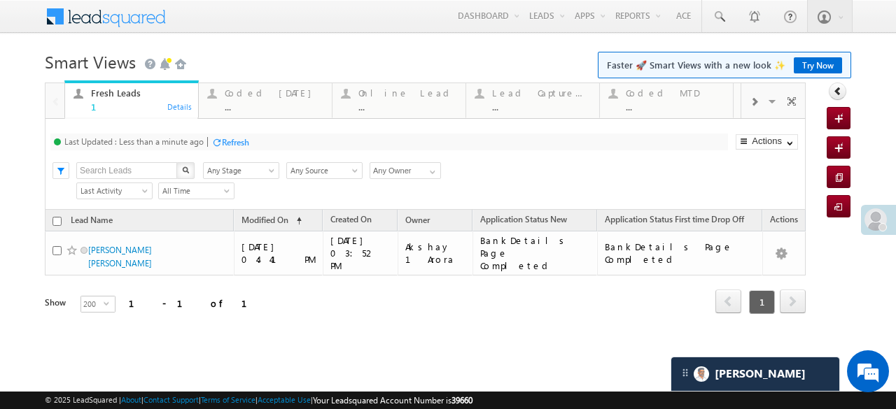
click at [225, 139] on div "Refresh" at bounding box center [235, 142] width 27 height 10
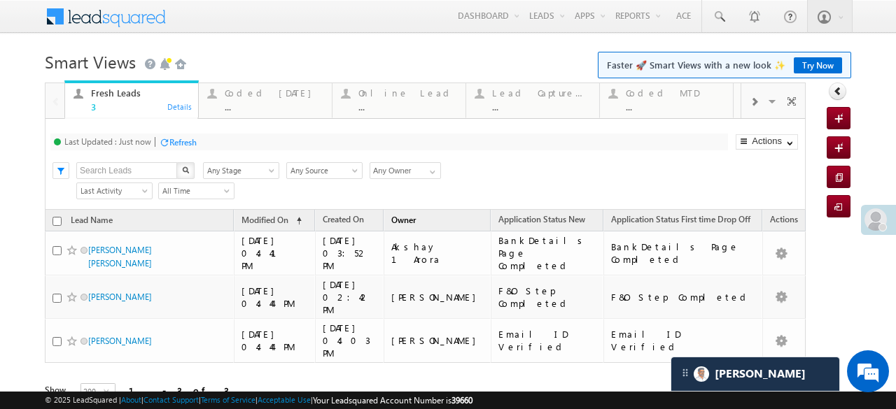
scroll to position [32, 0]
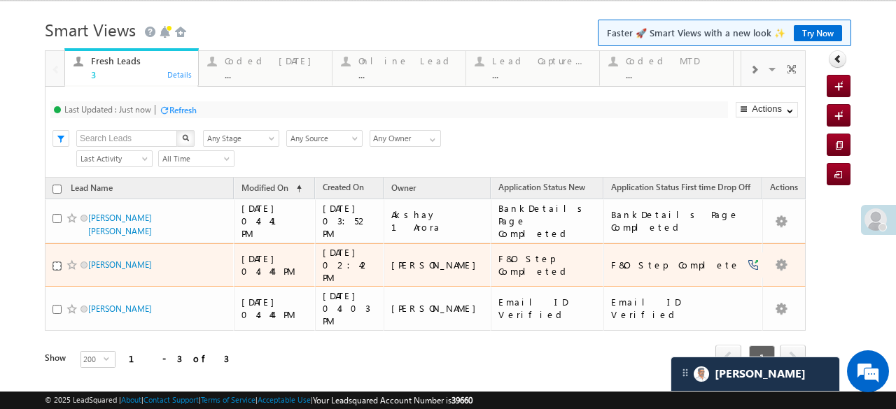
click at [53, 262] on input "checkbox" at bounding box center [56, 266] width 9 height 9
checkbox input "true"
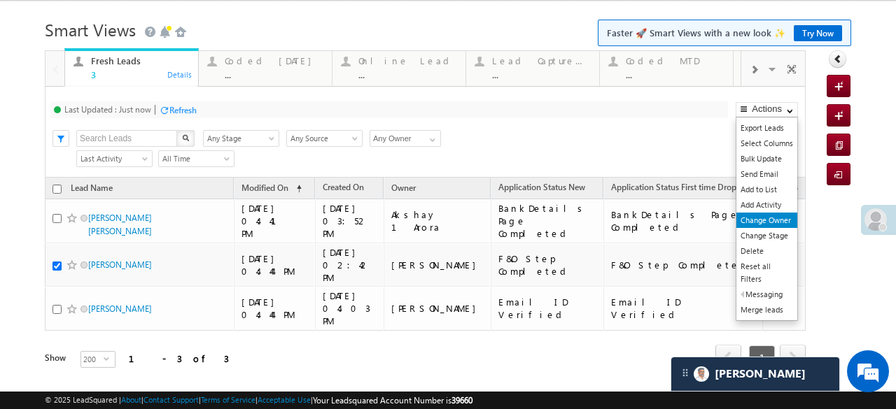
click at [773, 215] on link "Change Owner" at bounding box center [766, 220] width 61 height 15
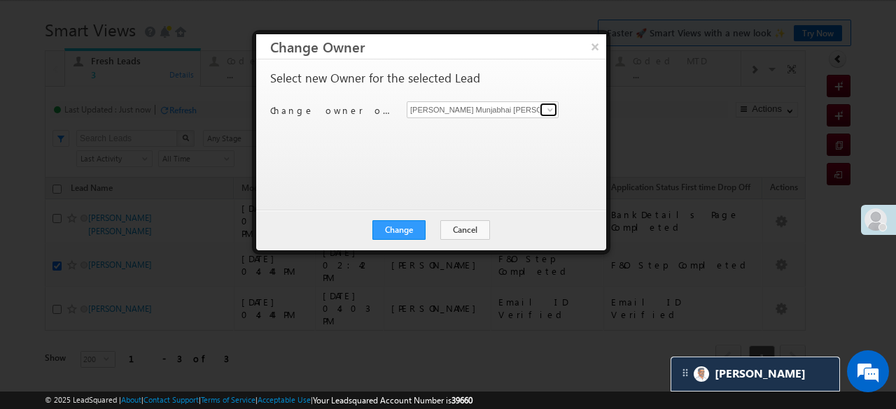
click at [544, 110] on link at bounding box center [548, 110] width 17 height 14
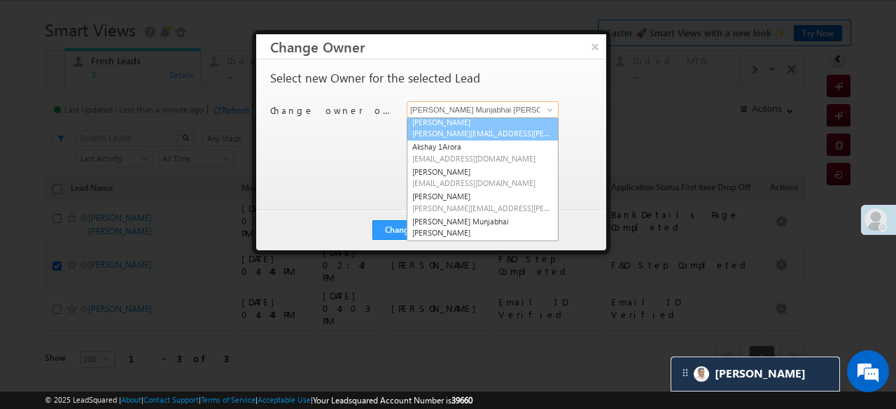
scroll to position [0, 0]
click at [438, 135] on span "[PERSON_NAME][EMAIL_ADDRESS][PERSON_NAME][DOMAIN_NAME]" at bounding box center [482, 136] width 141 height 10
type input "[PERSON_NAME]"
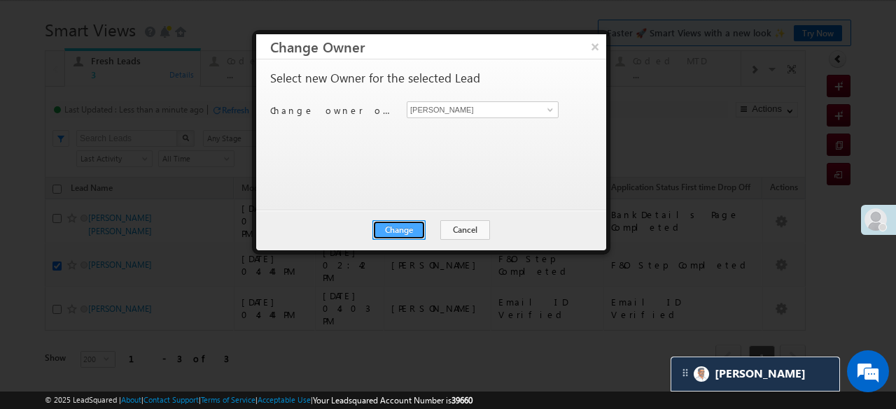
click at [414, 223] on button "Change" at bounding box center [398, 230] width 53 height 20
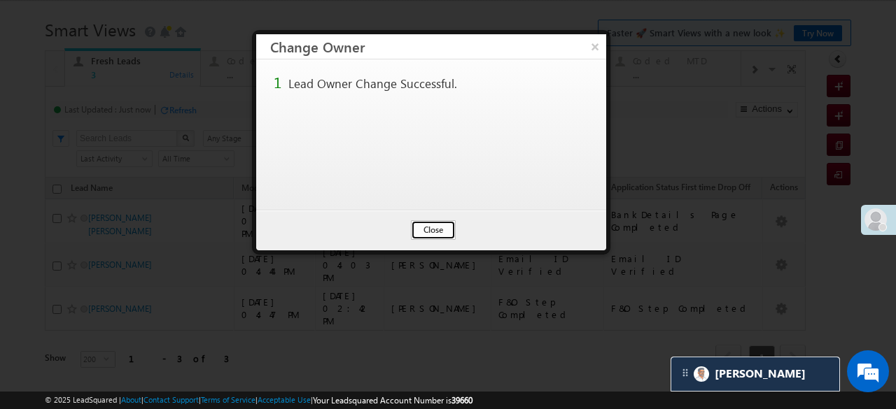
click at [437, 230] on button "Close" at bounding box center [433, 230] width 45 height 20
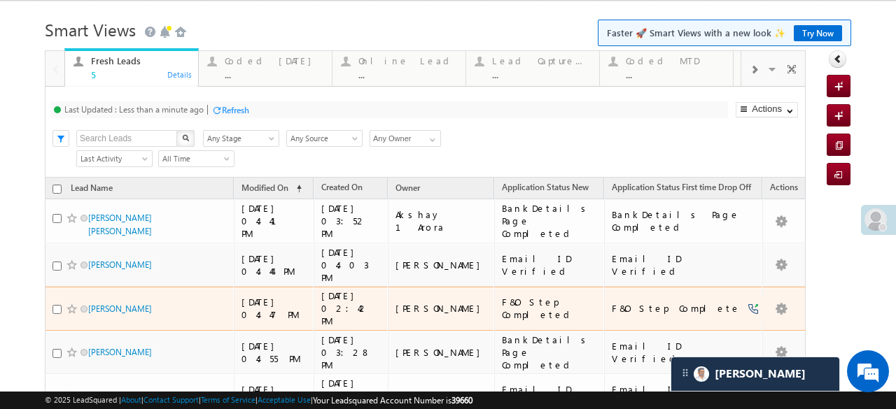
click at [405, 287] on td "[PERSON_NAME]" at bounding box center [441, 309] width 106 height 44
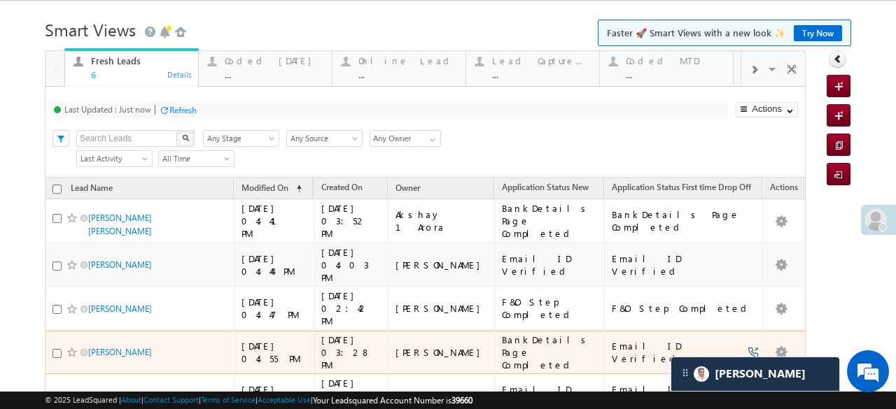
click at [424, 331] on td "[PERSON_NAME]" at bounding box center [441, 353] width 106 height 44
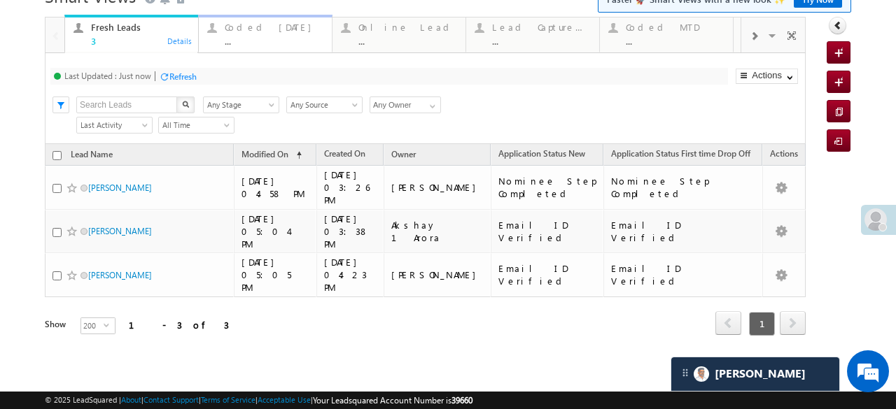
scroll to position [26, 0]
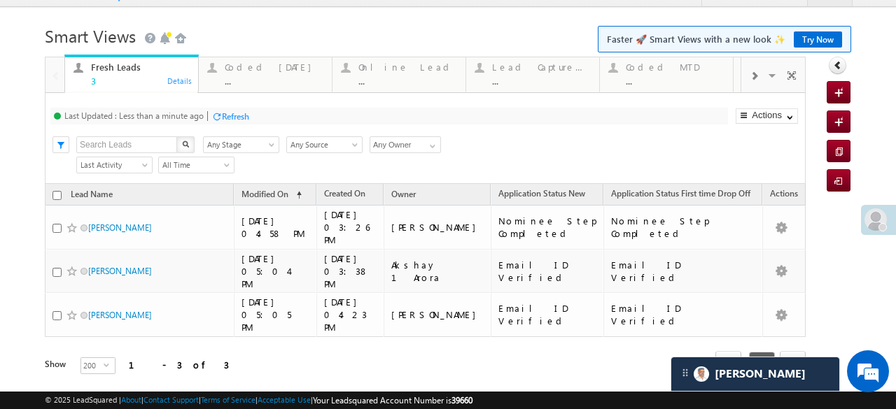
click at [230, 116] on div "Refresh" at bounding box center [235, 116] width 27 height 10
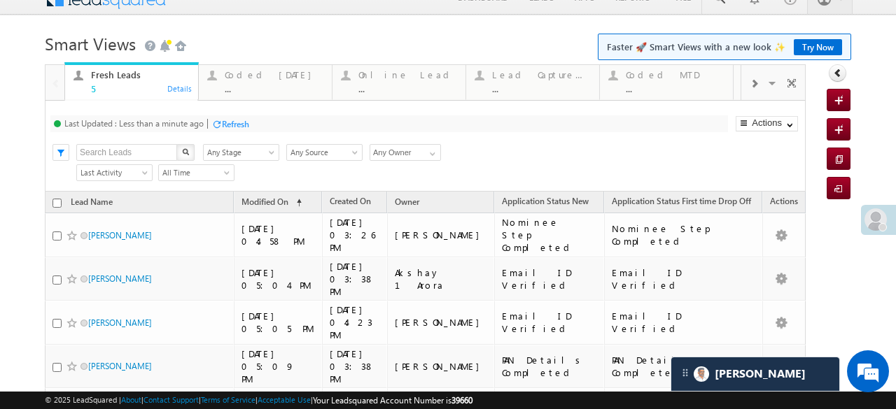
scroll to position [0, 0]
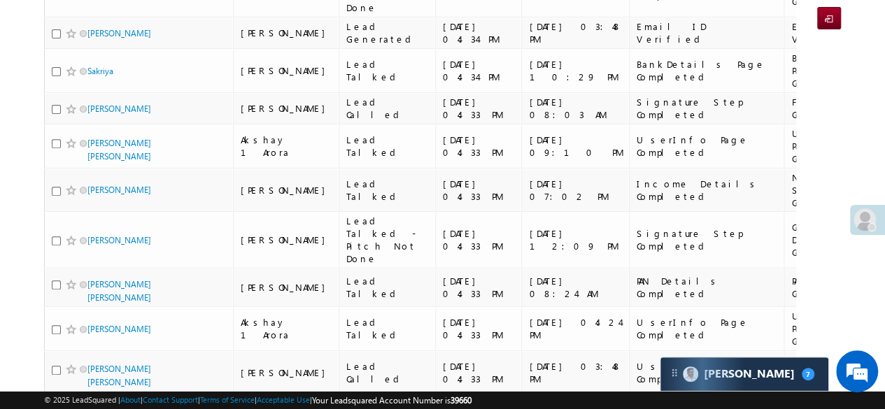
scroll to position [420, 0]
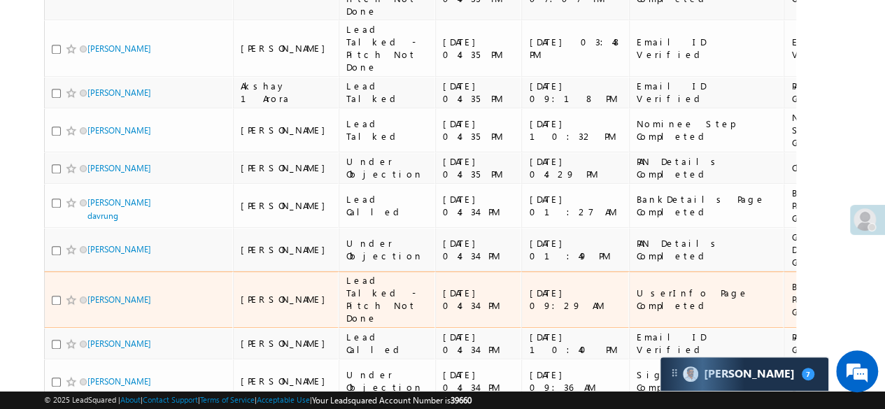
scroll to position [92, 0]
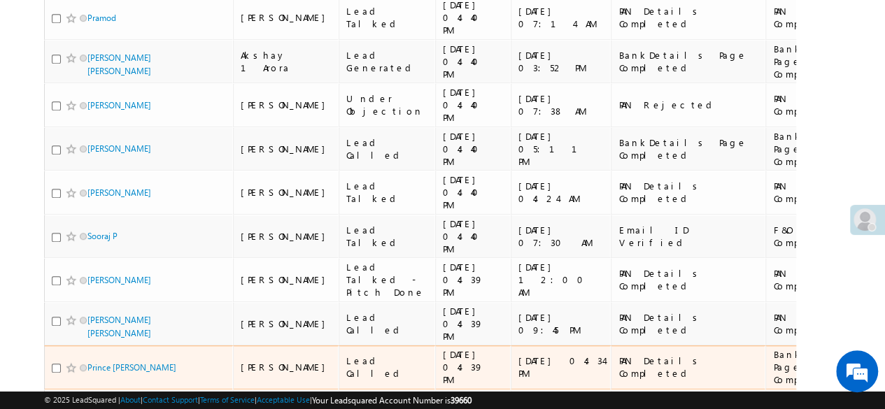
scroll to position [420, 0]
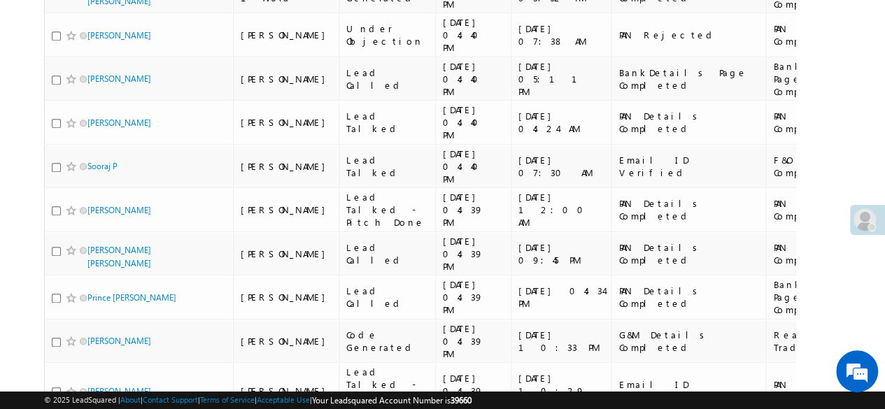
drag, startPoint x: 138, startPoint y: 322, endPoint x: 153, endPoint y: 316, distance: 16.0
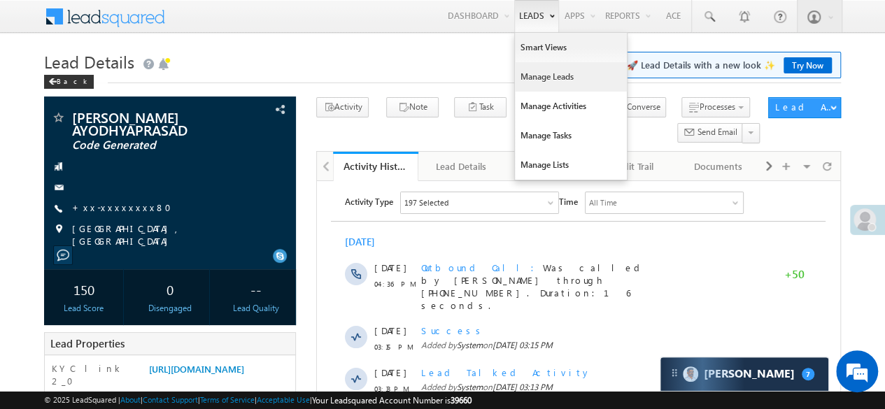
click at [544, 73] on link "Manage Leads" at bounding box center [571, 76] width 112 height 29
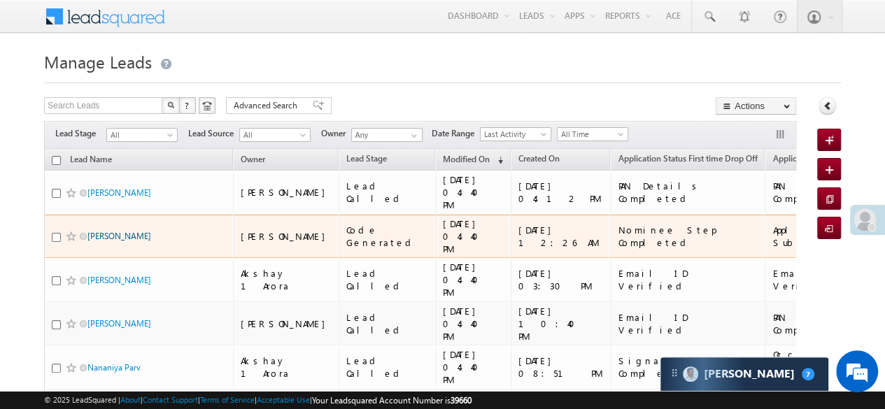
click at [120, 231] on link "[PERSON_NAME]" at bounding box center [119, 236] width 64 height 10
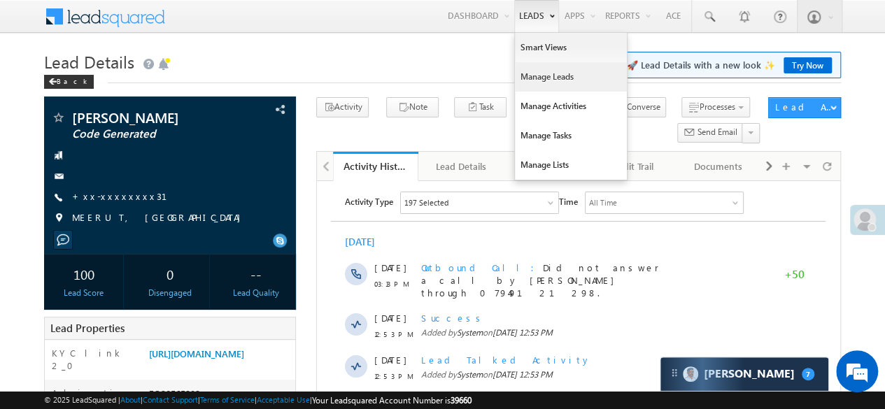
click at [556, 72] on link "Manage Leads" at bounding box center [571, 76] width 112 height 29
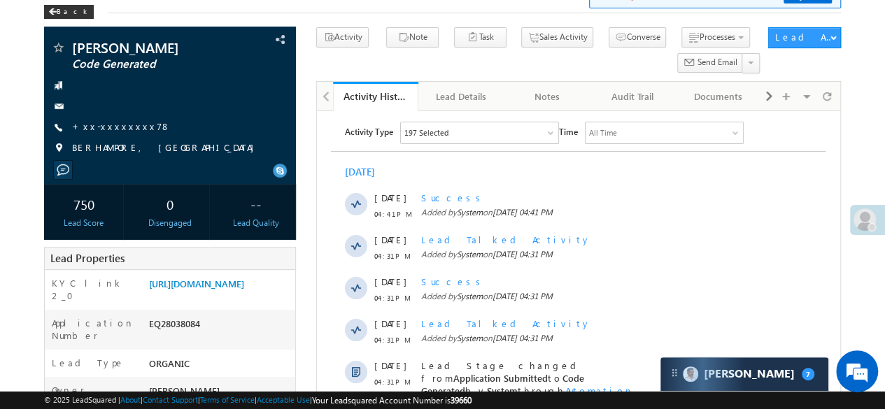
scroll to position [140, 0]
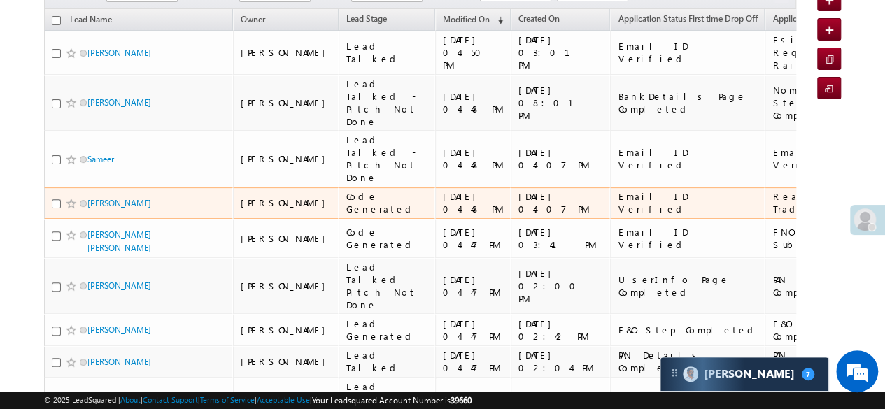
scroll to position [70, 0]
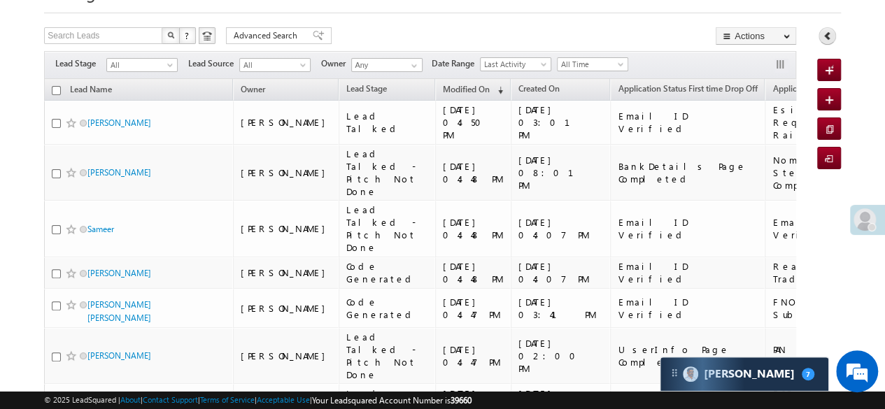
click at [822, 35] on link at bounding box center [827, 35] width 17 height 17
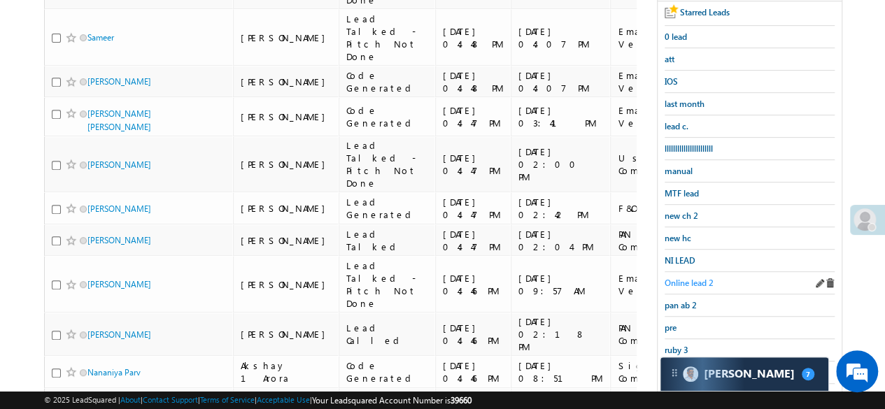
scroll to position [350, 0]
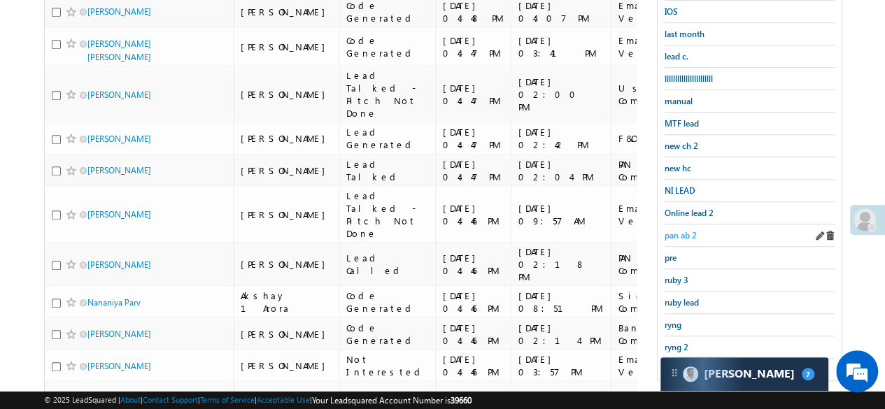
click at [675, 230] on span "pan ab 2" at bounding box center [681, 235] width 32 height 10
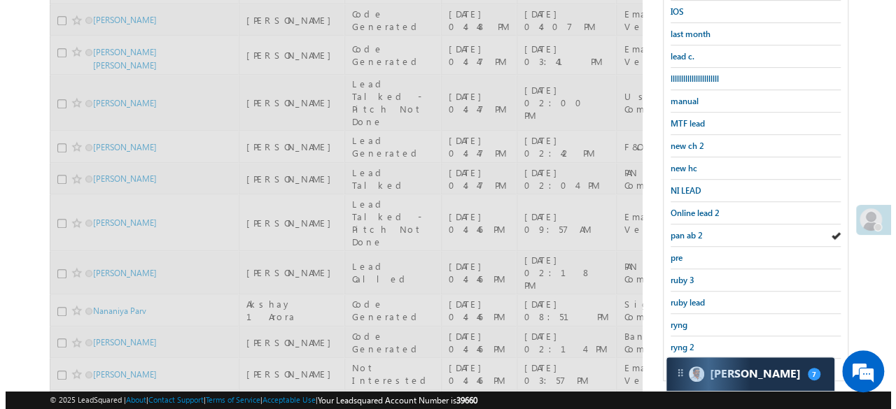
scroll to position [0, 0]
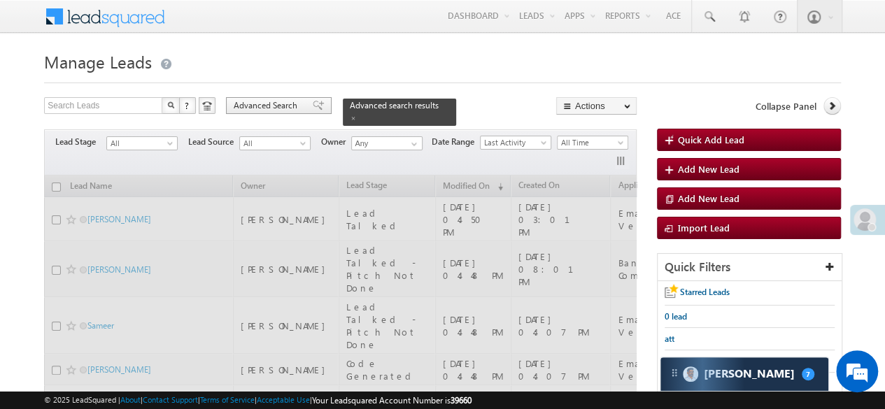
click at [286, 104] on span "Advanced Search" at bounding box center [268, 105] width 68 height 13
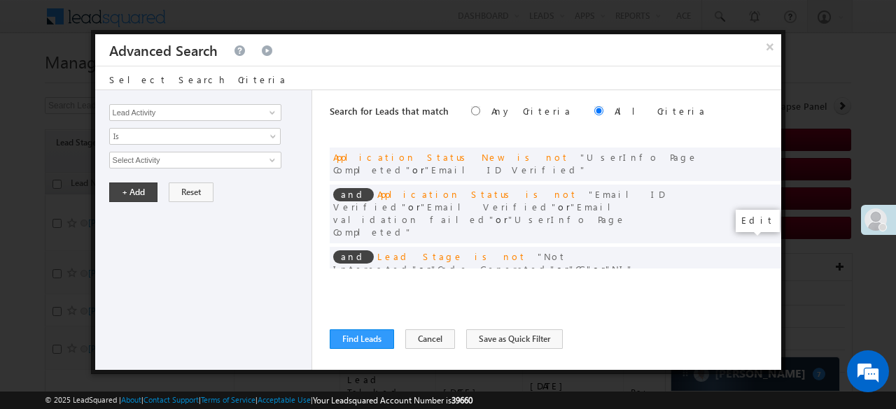
click at [745, 288] on span at bounding box center [749, 293] width 10 height 10
click at [193, 159] on span "This Month" at bounding box center [186, 160] width 152 height 13
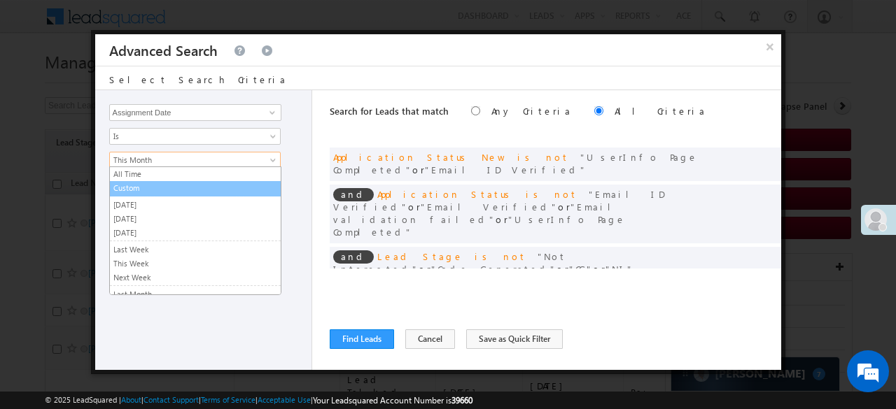
click at [167, 190] on link "Custom" at bounding box center [195, 188] width 171 height 13
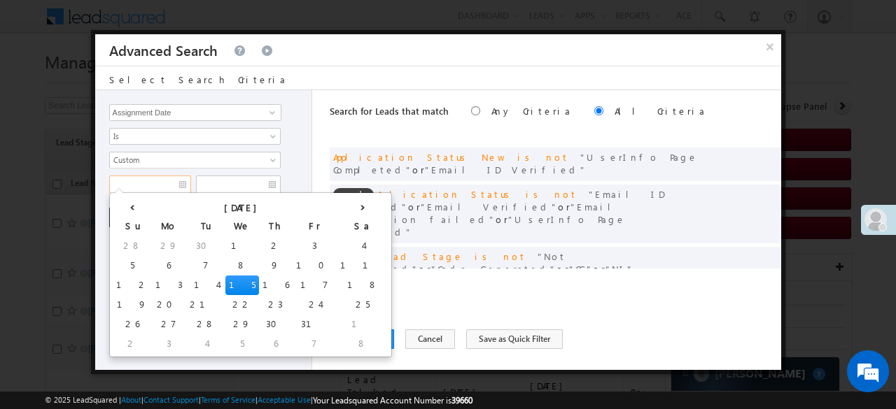
click at [171, 183] on input "text" at bounding box center [150, 185] width 82 height 18
click at [122, 209] on th "‹" at bounding box center [132, 206] width 39 height 21
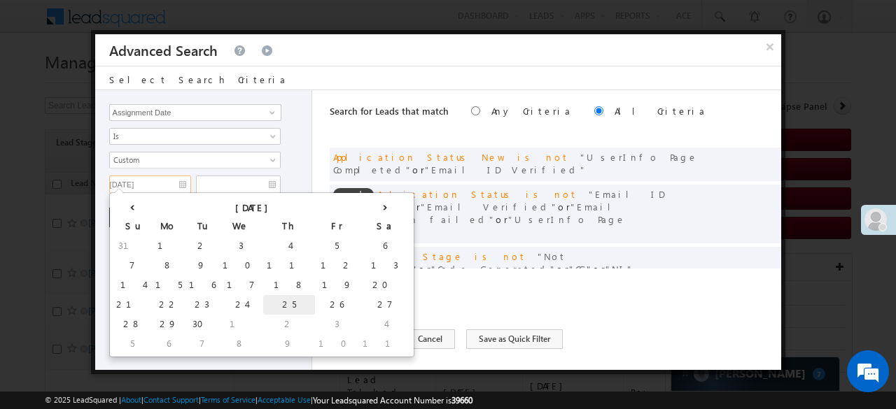
click at [263, 304] on td "25" at bounding box center [289, 305] width 52 height 20
type input "09/25/25"
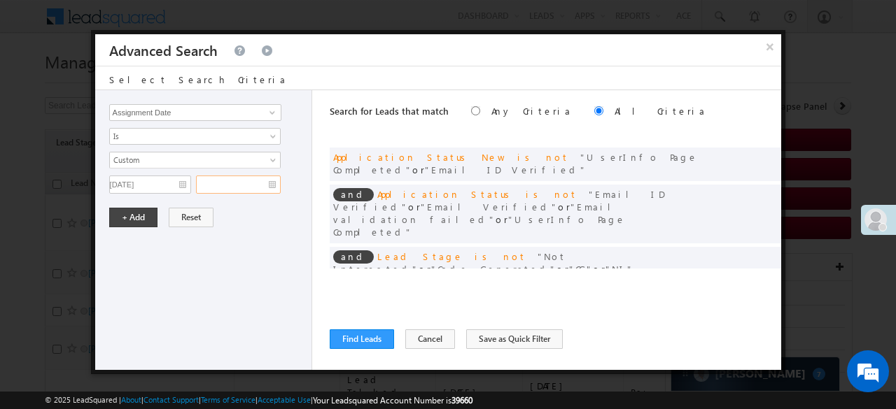
click at [269, 185] on input "text" at bounding box center [238, 185] width 85 height 18
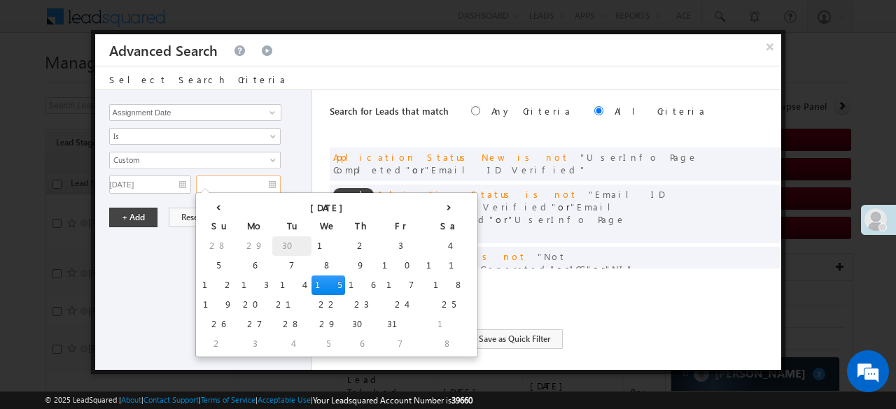
click at [272, 246] on td "30" at bounding box center [291, 247] width 39 height 20
type input "09/30/25"
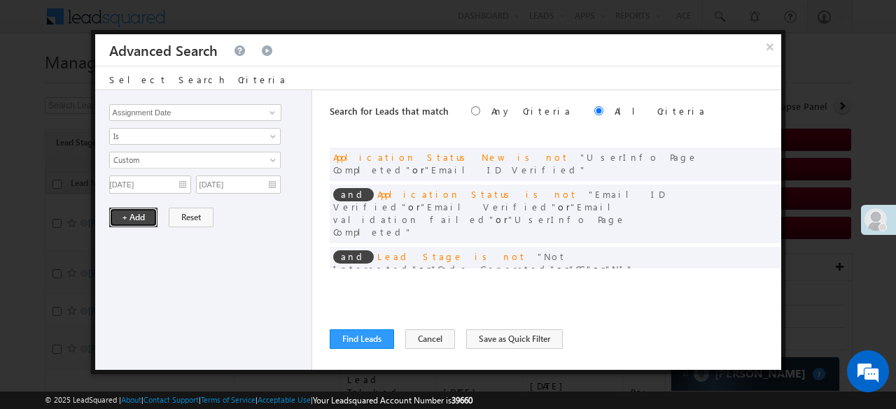
click at [146, 213] on button "+ Add" at bounding box center [133, 218] width 48 height 20
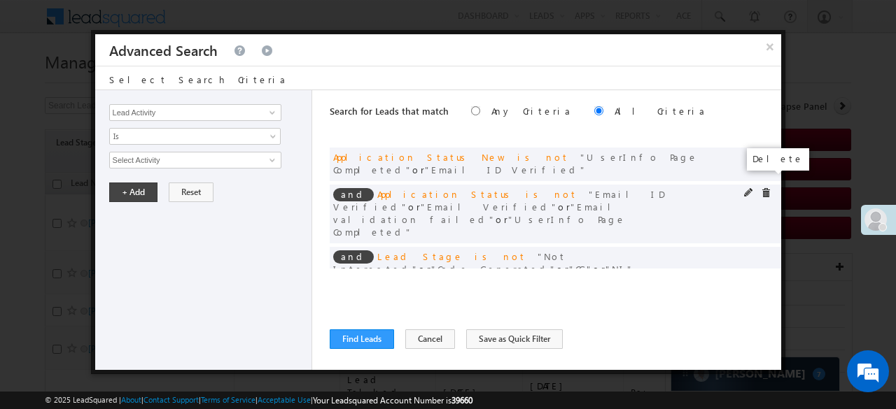
click at [765, 188] on span at bounding box center [766, 193] width 10 height 10
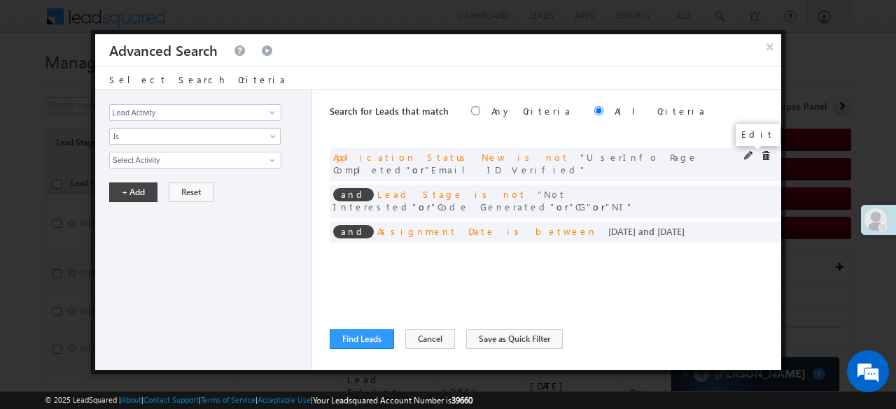
click at [747, 157] on span at bounding box center [749, 156] width 10 height 10
click at [164, 155] on span "2 selected" at bounding box center [189, 160] width 159 height 15
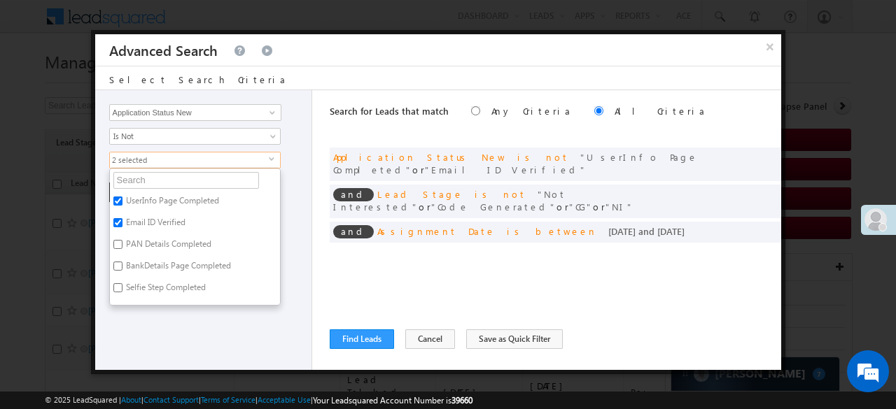
click at [153, 239] on label "PAN Details Completed" at bounding box center [167, 247] width 115 height 22
click at [122, 240] on input "PAN Details Completed" at bounding box center [117, 244] width 9 height 9
checkbox input "true"
click at [150, 260] on label "BankDetails Page Completed" at bounding box center [177, 269] width 135 height 22
click at [122, 262] on input "BankDetails Page Completed" at bounding box center [117, 266] width 9 height 9
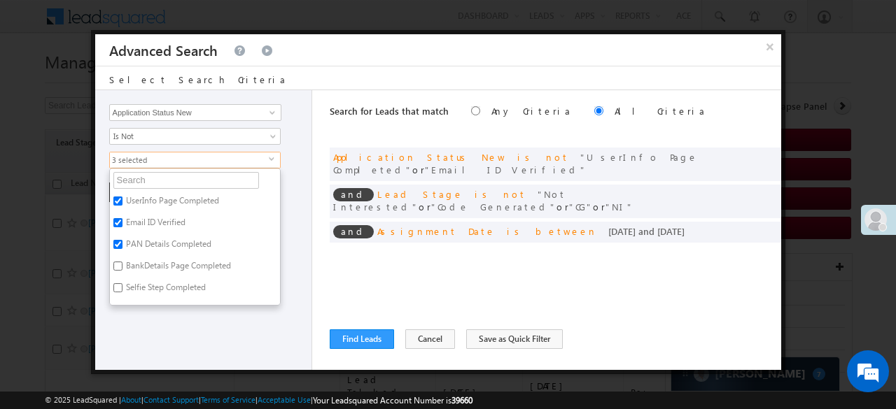
checkbox input "true"
click at [154, 183] on input "text" at bounding box center [186, 180] width 146 height 17
type input "p"
type input "pa"
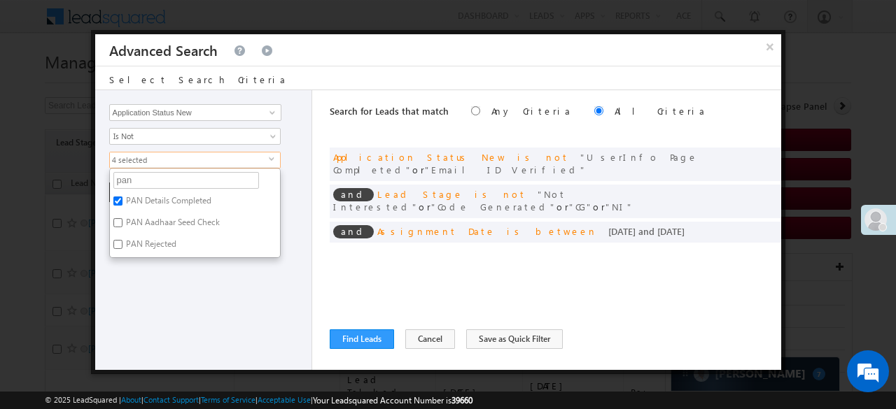
click at [155, 237] on label "PAN Rejected" at bounding box center [150, 247] width 80 height 22
click at [122, 240] on input "PAN Rejected" at bounding box center [117, 244] width 9 height 9
checkbox input "true"
click at [155, 274] on div "Lead Activity Task Sales Group Prospect Id WA Last Message Timestamp 4th Day Di…" at bounding box center [203, 230] width 217 height 280
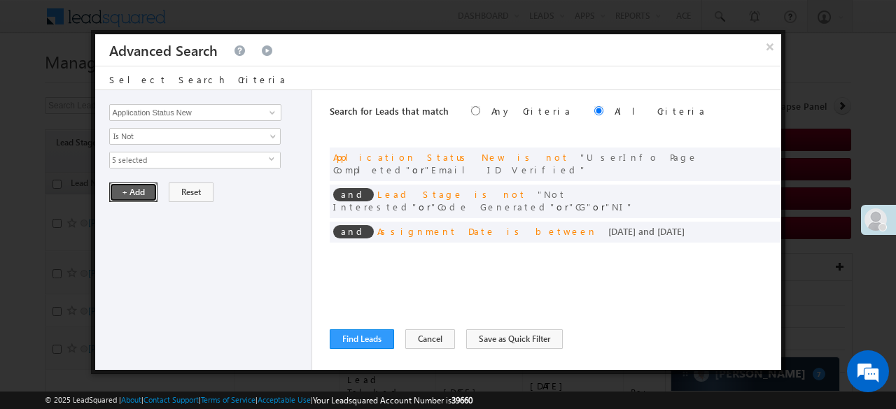
click at [137, 187] on button "+ Add" at bounding box center [133, 193] width 48 height 20
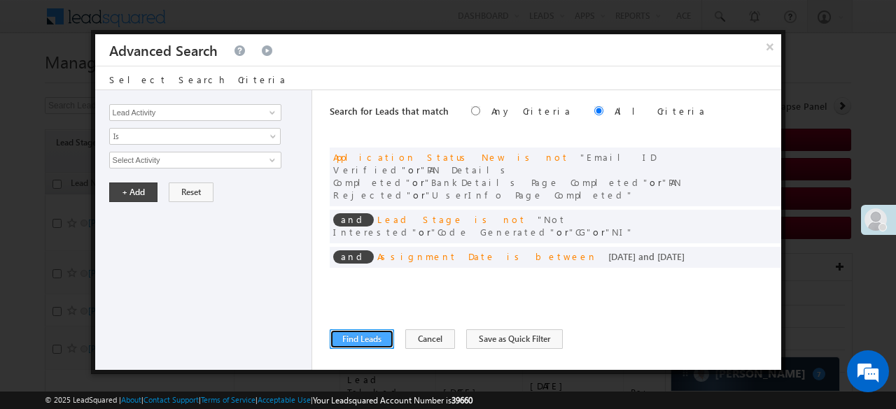
click at [357, 335] on button "Find Leads" at bounding box center [362, 340] width 64 height 20
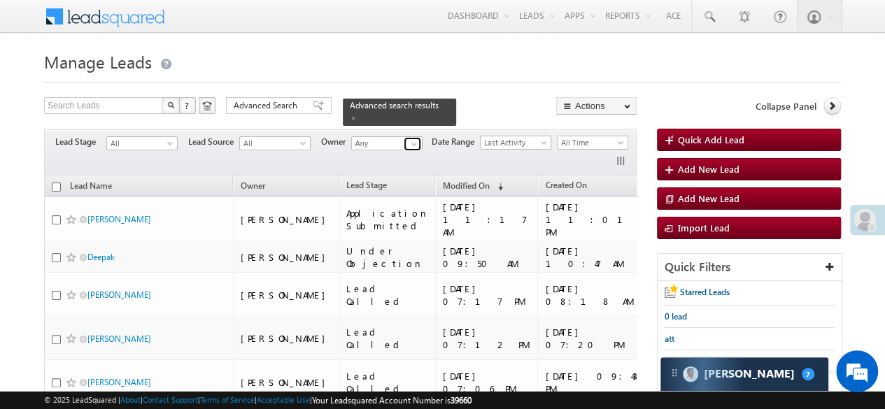
click at [409, 139] on span at bounding box center [414, 144] width 11 height 11
click at [412, 139] on span at bounding box center [414, 144] width 11 height 11
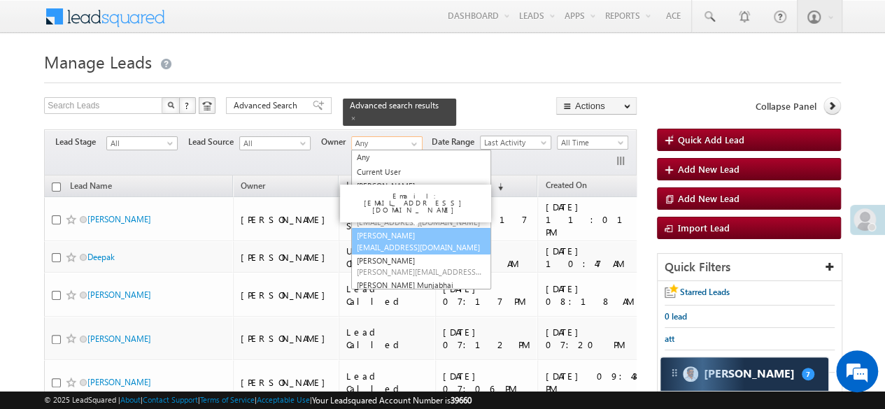
click at [380, 228] on link "chetan goswami Chetan.Goswami@angelbroking.com" at bounding box center [421, 241] width 140 height 27
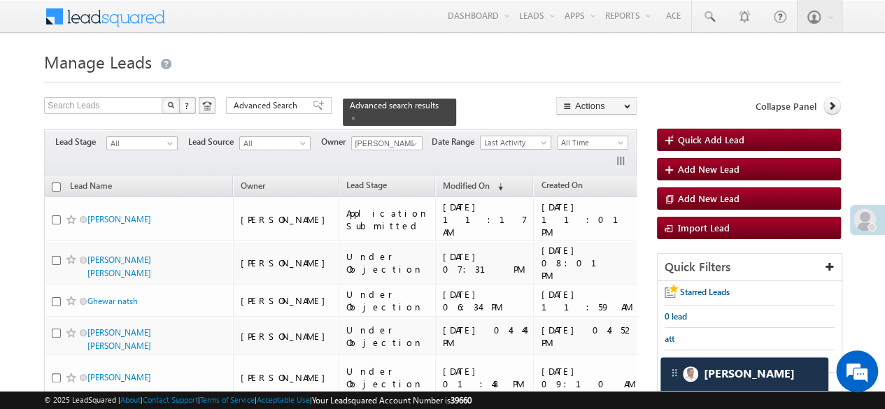
click at [280, 104] on span "Advanced Search" at bounding box center [268, 105] width 68 height 13
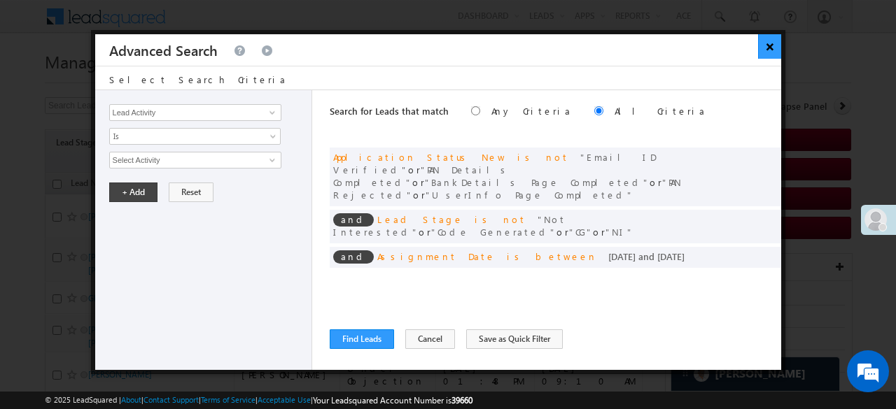
click at [771, 46] on button "×" at bounding box center [769, 46] width 23 height 24
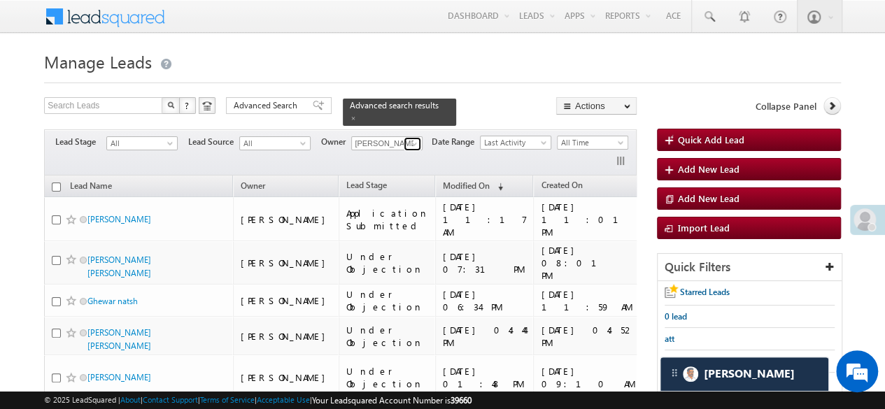
click at [412, 139] on span at bounding box center [414, 144] width 11 height 11
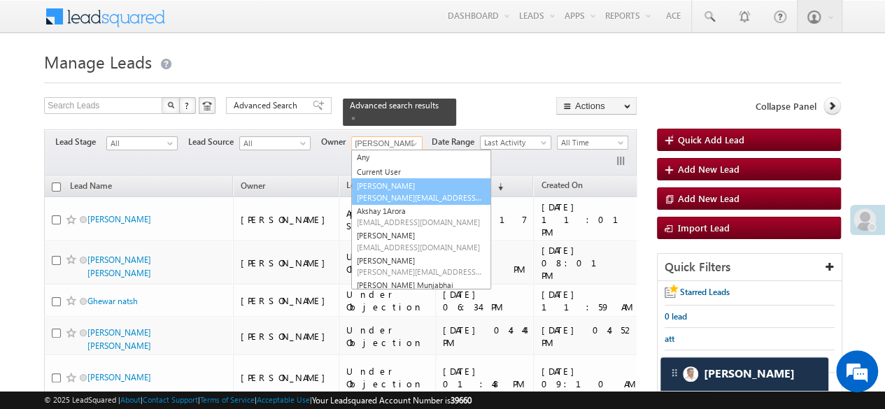
click at [393, 180] on link "Aftab Desai Aftab.Desai@angelbroking.com" at bounding box center [421, 191] width 140 height 27
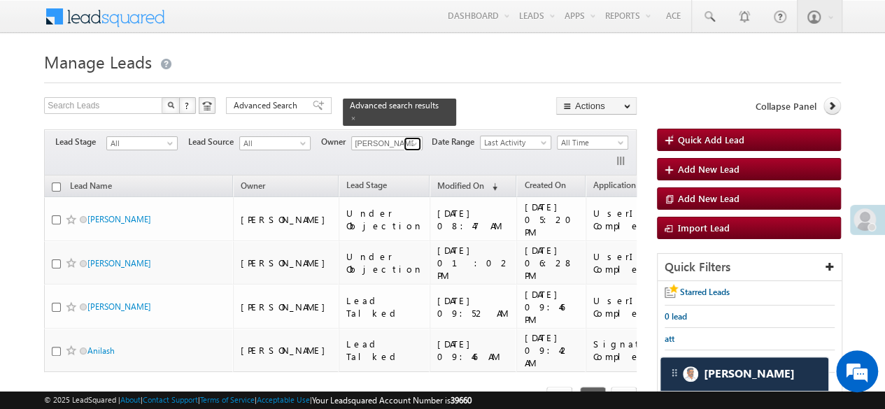
click at [409, 139] on span at bounding box center [414, 144] width 11 height 11
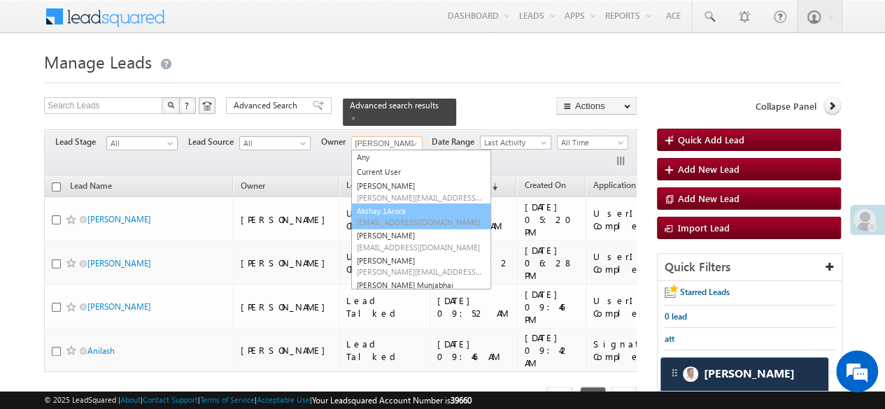
scroll to position [213, 0]
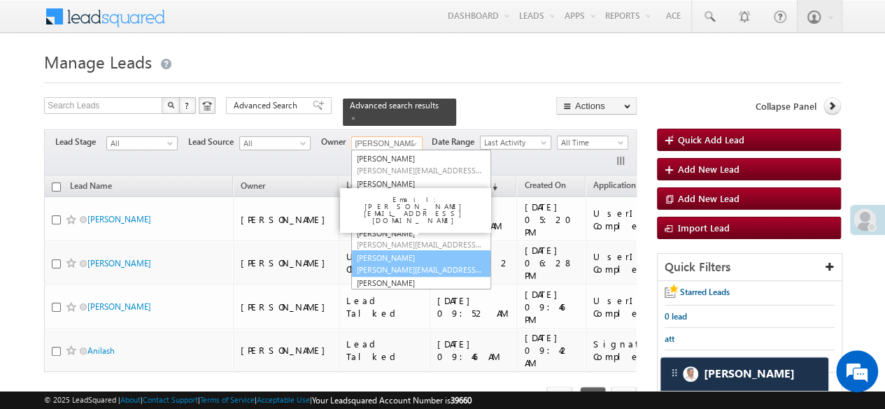
click at [390, 251] on link "Shubhamkumar keshari Shubham.KumarKeshari@angelbroking.com" at bounding box center [421, 264] width 140 height 27
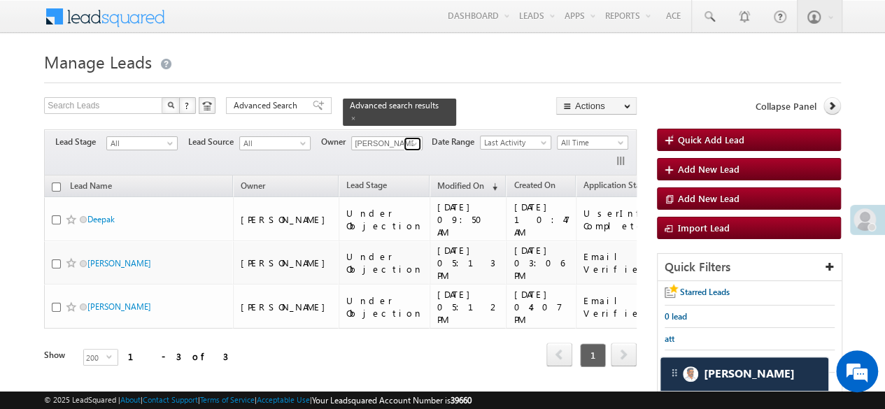
click at [410, 139] on span at bounding box center [414, 144] width 11 height 11
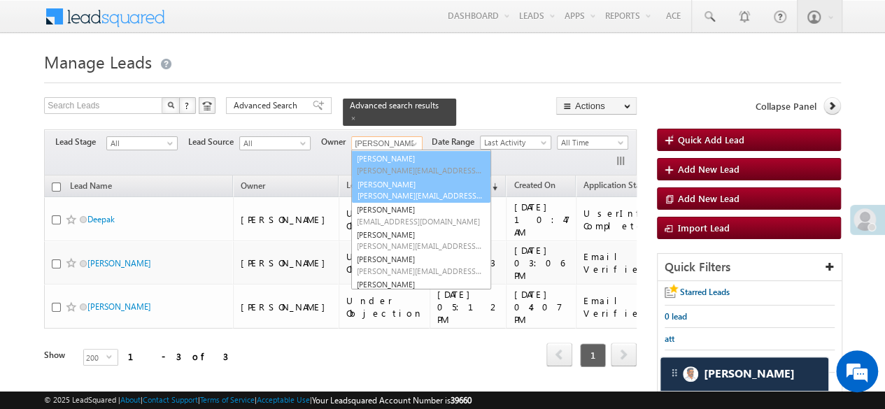
scroll to position [202, 0]
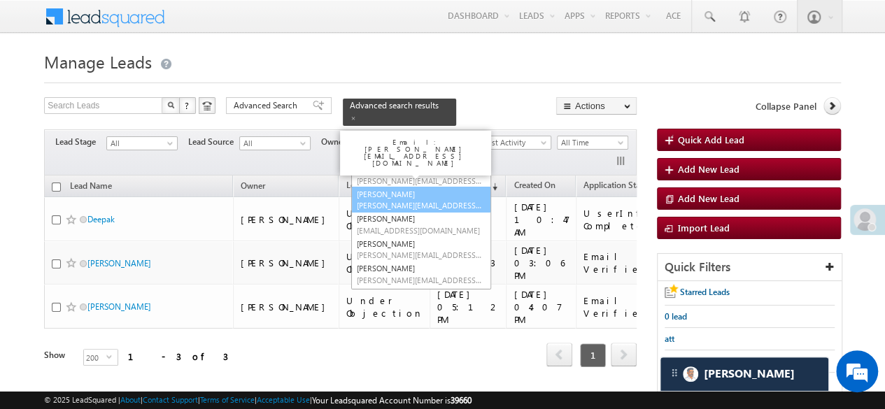
click at [398, 200] on span "Kureshi.1Saddam@angelbroking.com" at bounding box center [420, 205] width 126 height 10
type input "Saddam Kureshi"
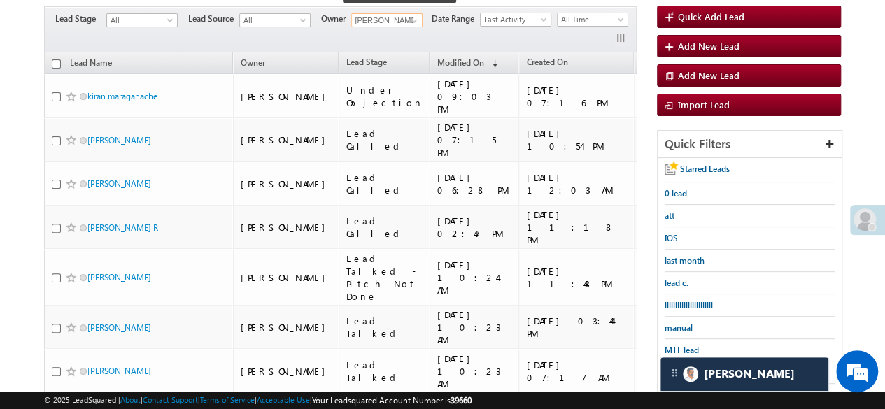
scroll to position [0, 0]
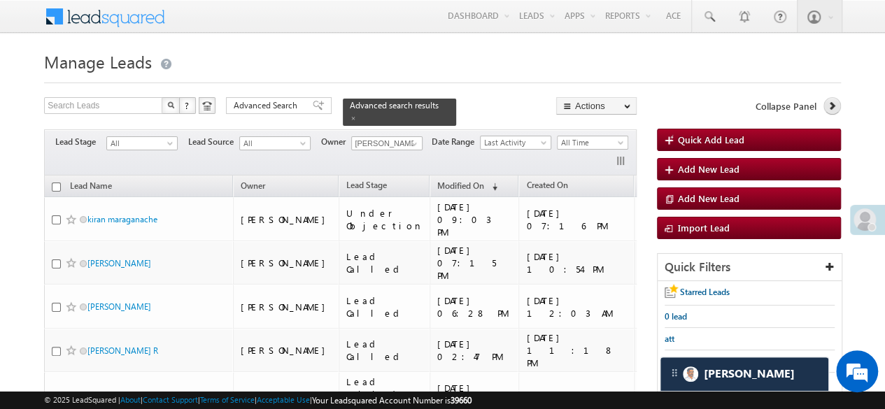
click at [838, 104] on link at bounding box center [832, 105] width 17 height 17
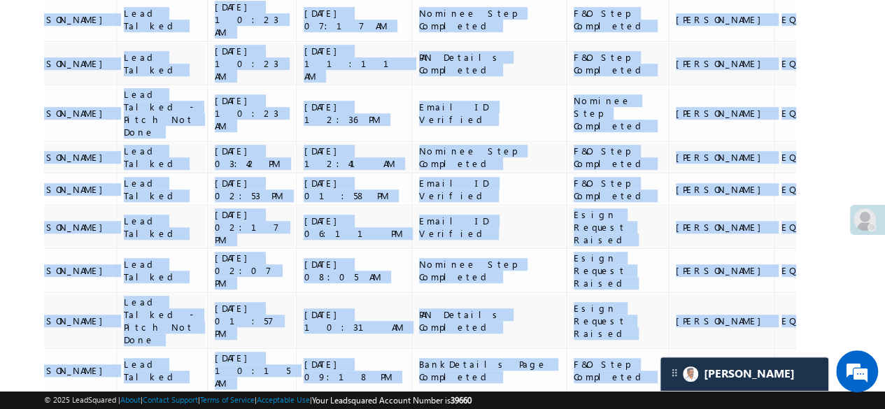
scroll to position [0, 262]
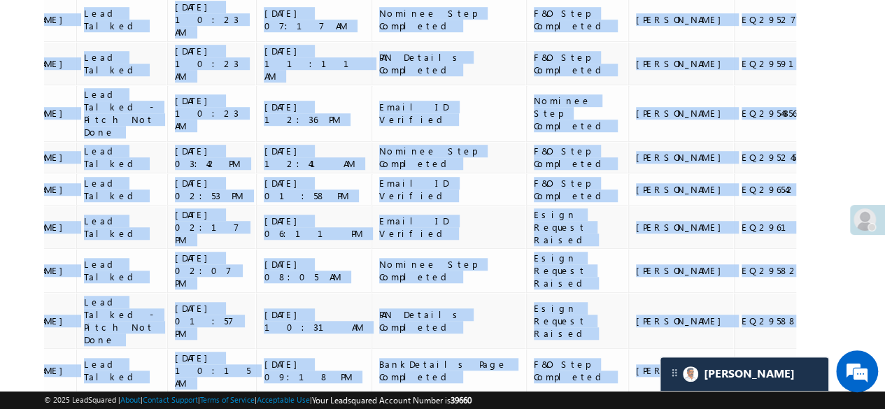
drag, startPoint x: 827, startPoint y: 252, endPoint x: 835, endPoint y: 251, distance: 7.7
click at [835, 251] on div "Search Leads X ? 16 results found Advanced Search Advanced Search Advanced sear…" at bounding box center [442, 77] width 797 height 873
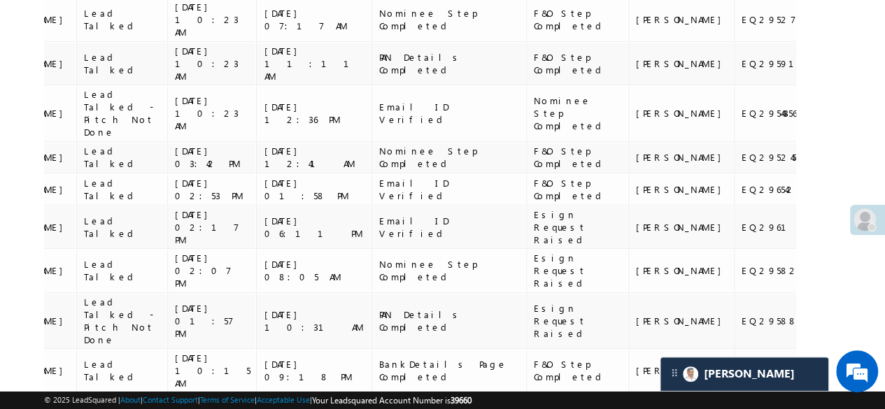
click at [780, 293] on div "Lead Name Owner Lead Stage Modified On (sorted descending) Created On Applicati…" at bounding box center [420, 99] width 752 height 796
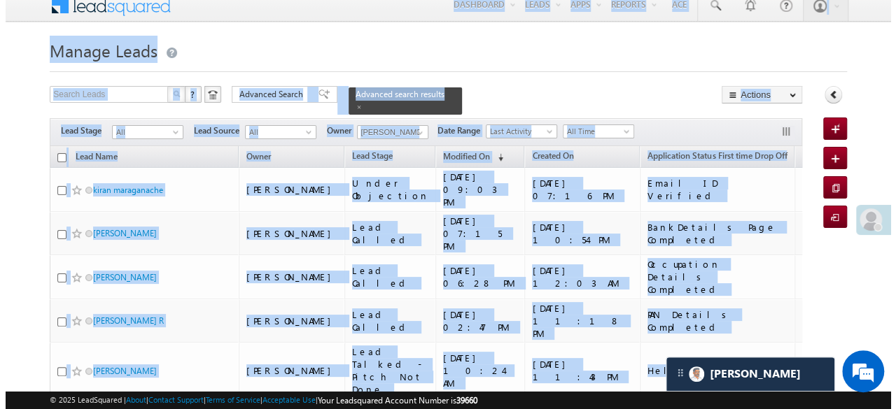
scroll to position [0, 0]
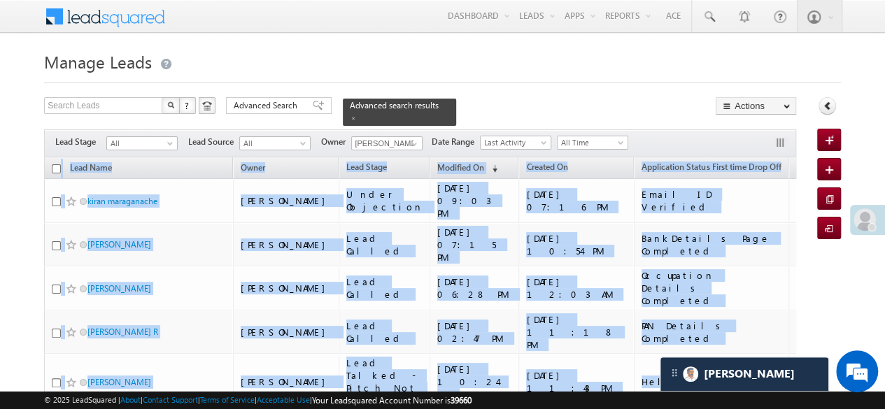
drag, startPoint x: 759, startPoint y: 265, endPoint x: 41, endPoint y: 160, distance: 726.5
copy table "Lead Name Owner Lead Stage Modified On (sorted descending) Created On Applicati…"
click at [55, 164] on input "checkbox" at bounding box center [56, 168] width 9 height 9
checkbox input "true"
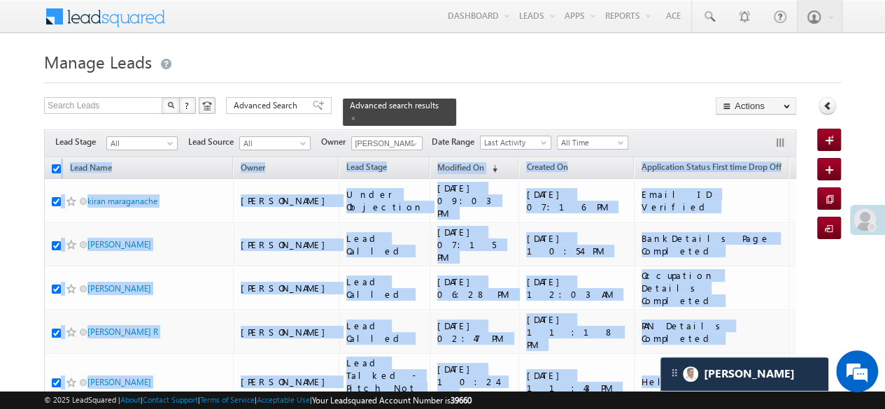
checkbox input "true"
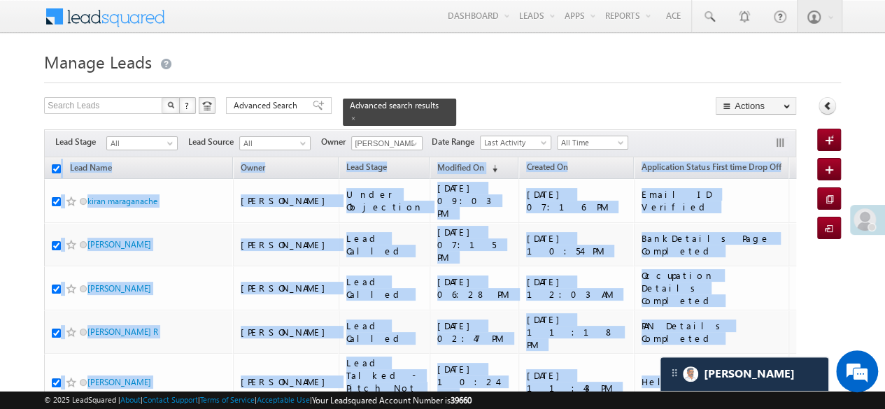
checkbox input "true"
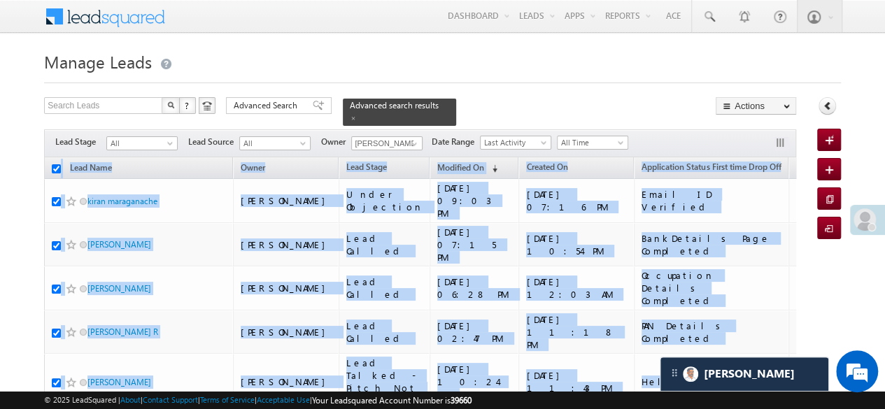
checkbox input "true"
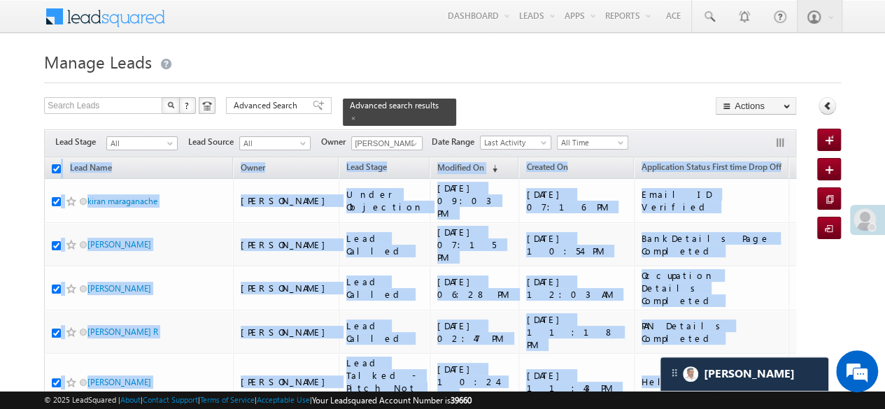
checkbox input "true"
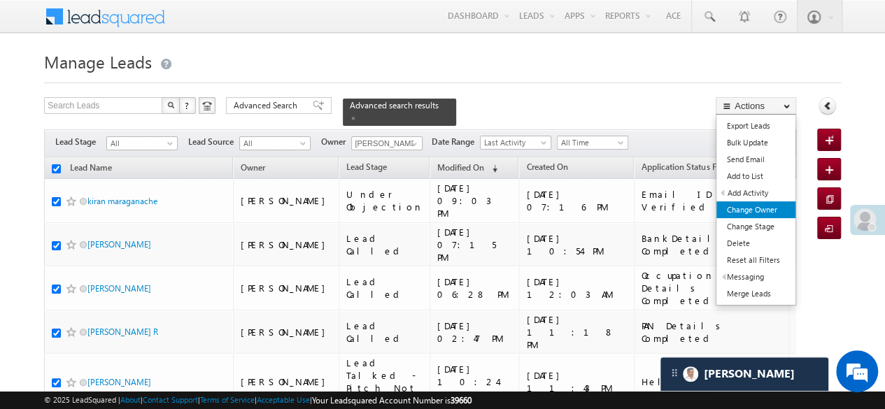
click at [767, 203] on link "Change Owner" at bounding box center [756, 210] width 79 height 17
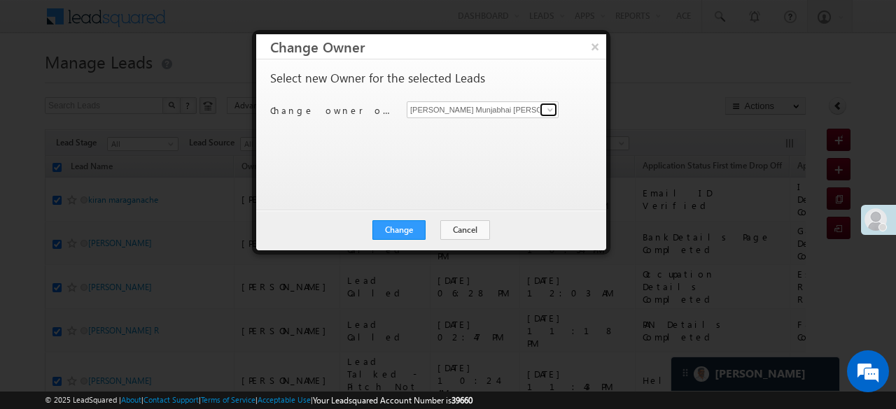
click at [550, 110] on span at bounding box center [549, 109] width 11 height 11
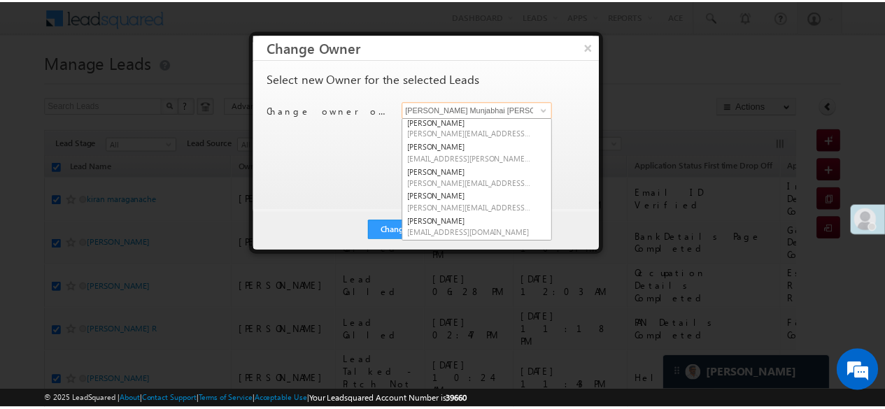
scroll to position [199, 0]
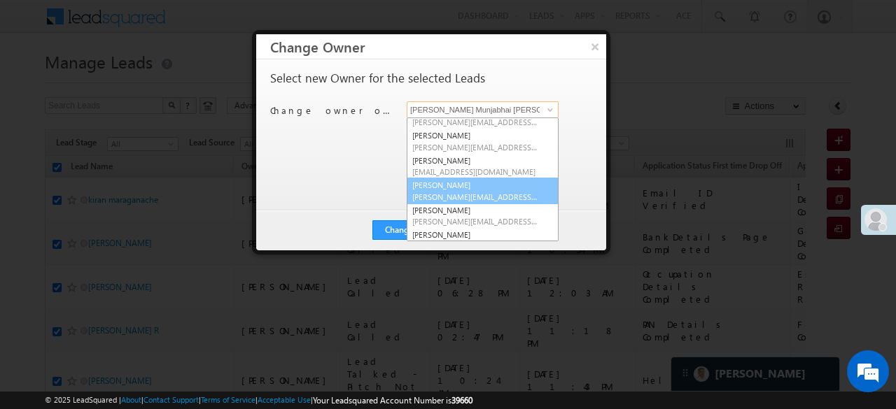
click at [435, 178] on link "Shalini Gupta Shalini.Gupta@angelbroking.com" at bounding box center [483, 191] width 152 height 27
type input "Shalini Gupta"
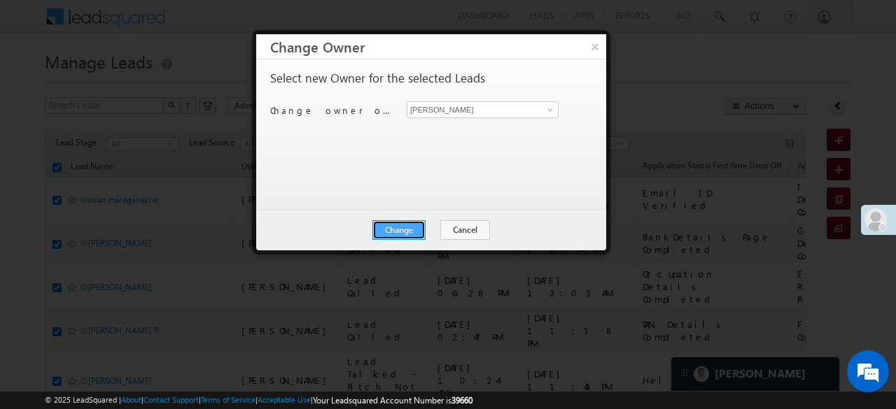
click at [406, 229] on button "Change" at bounding box center [398, 230] width 53 height 20
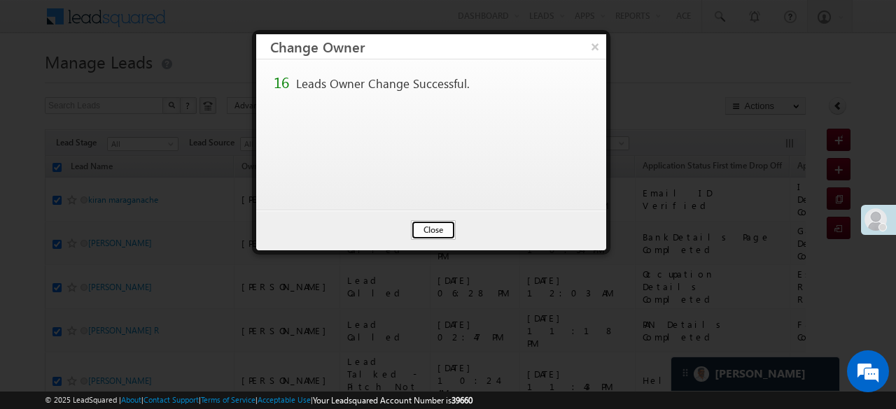
click at [430, 235] on button "Close" at bounding box center [433, 230] width 45 height 20
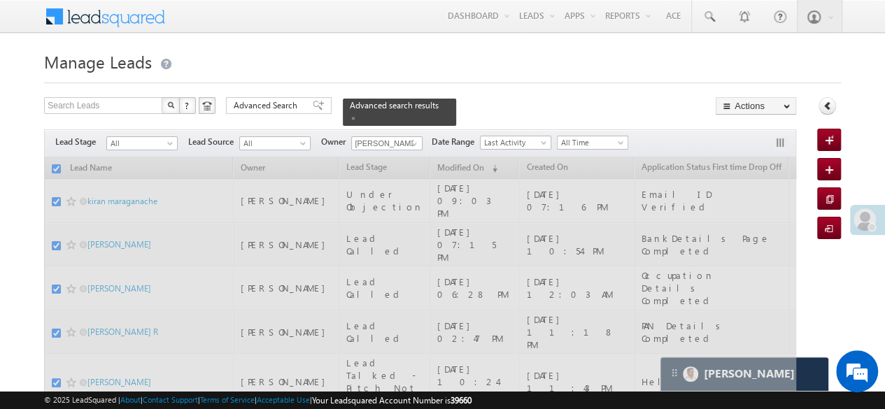
checkbox input "false"
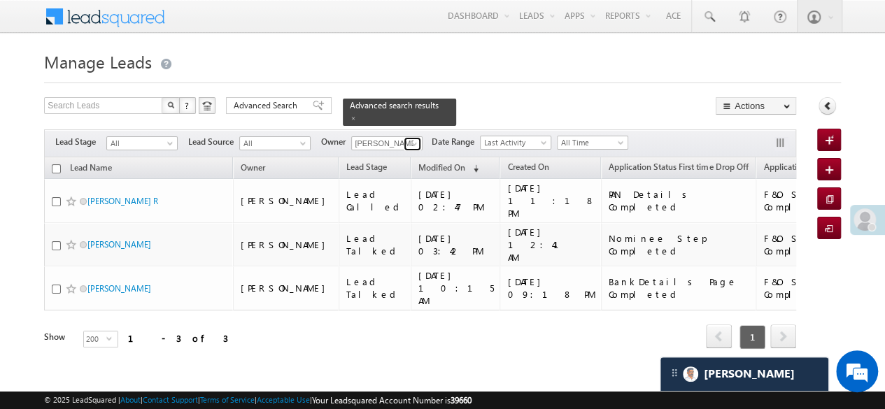
click at [412, 139] on span at bounding box center [414, 144] width 11 height 11
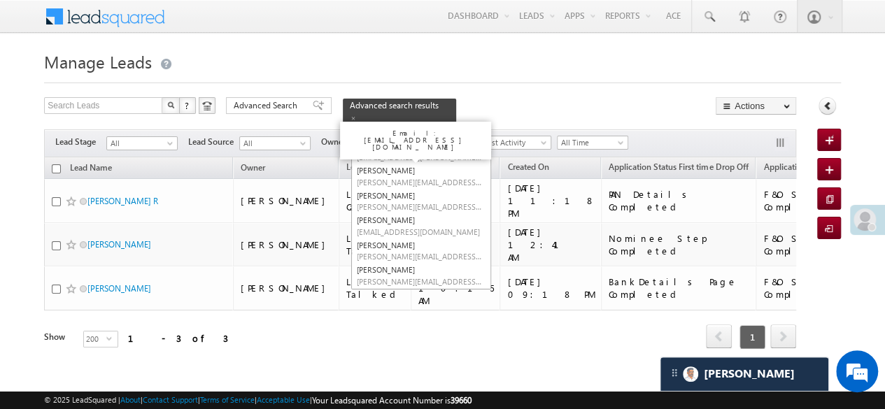
scroll to position [0, 0]
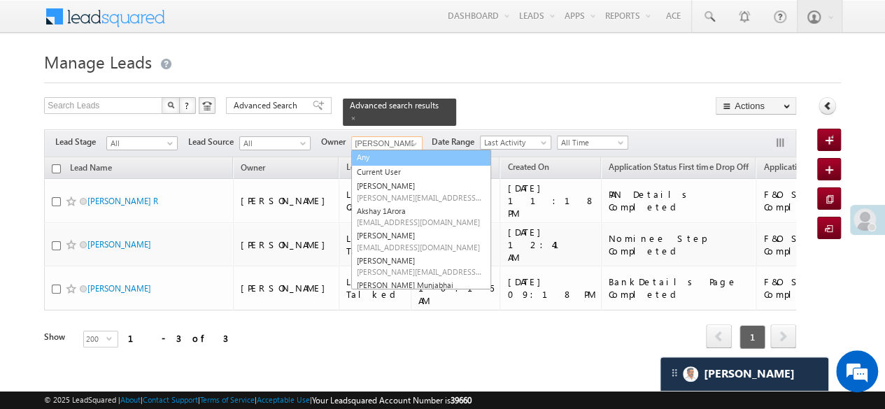
click at [372, 150] on link "Any" at bounding box center [421, 158] width 140 height 16
type input "Any"
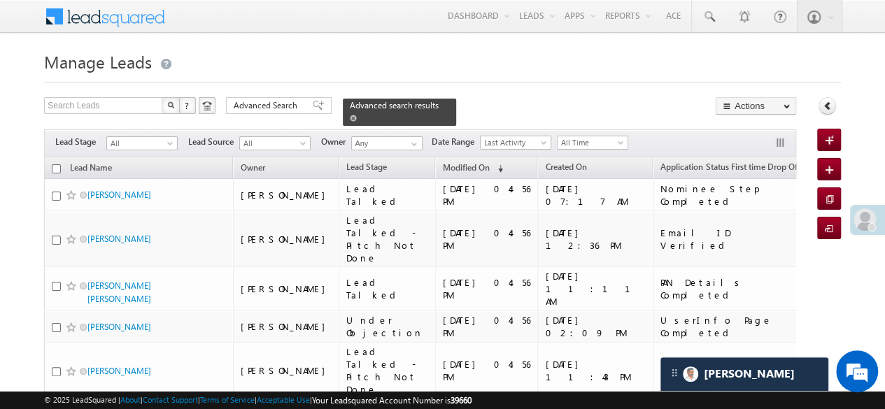
click at [357, 115] on span at bounding box center [353, 118] width 7 height 7
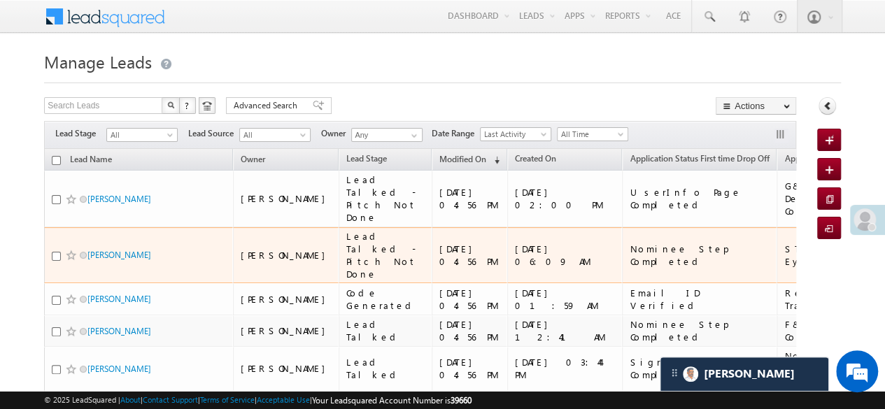
scroll to position [70, 0]
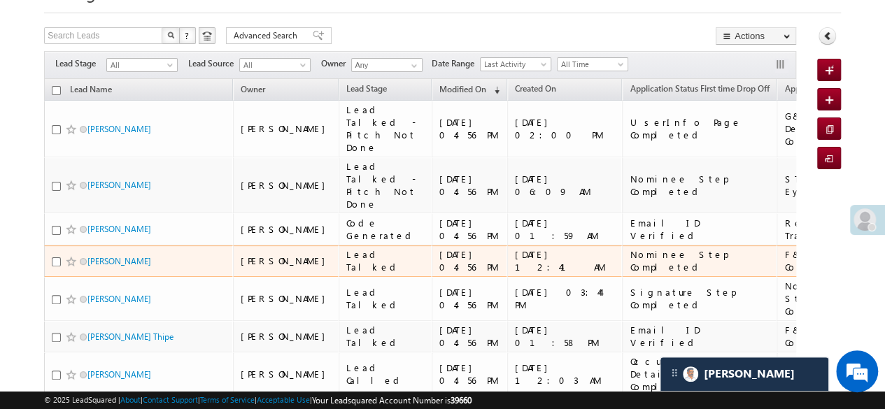
click at [439, 254] on div "[DATE] 04:56 PM" at bounding box center [470, 260] width 62 height 25
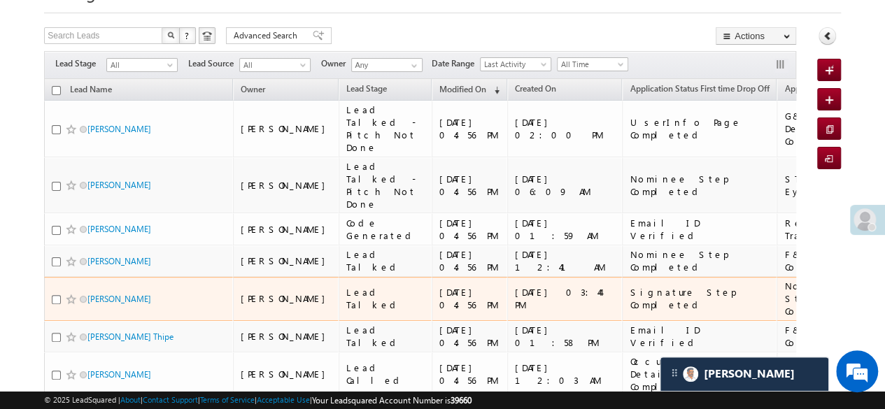
scroll to position [0, 0]
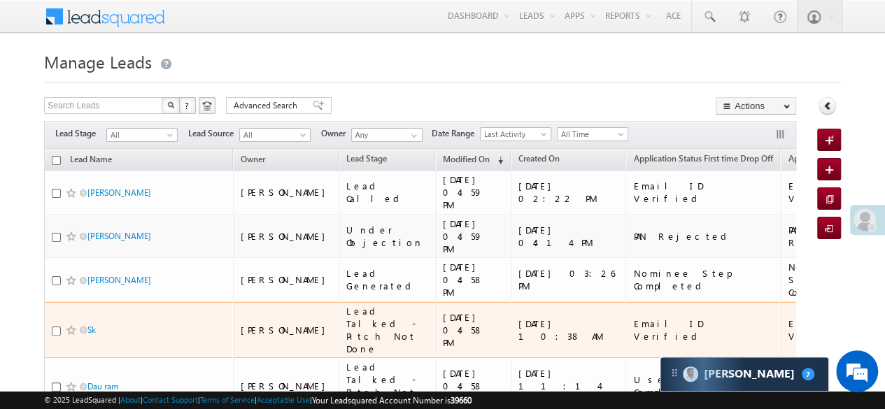
click at [519, 318] on div "[DATE] 10:38 AM" at bounding box center [569, 330] width 101 height 25
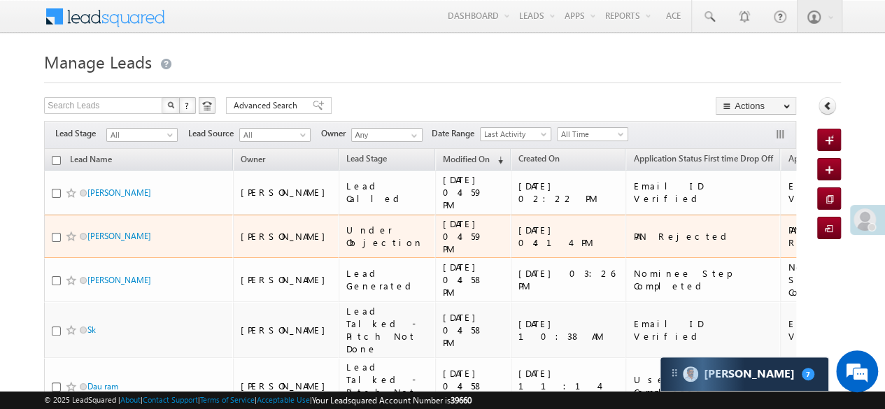
click at [511, 258] on td "[DATE] 03:26 PM" at bounding box center [568, 280] width 115 height 44
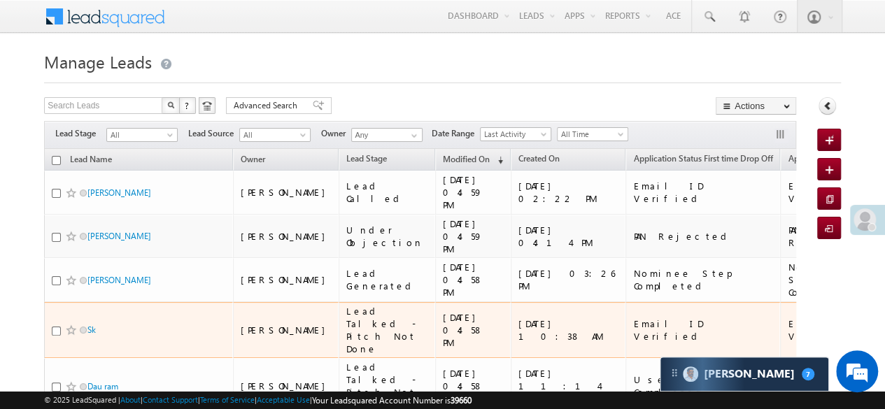
click at [511, 302] on td "[DATE] 10:38 AM" at bounding box center [568, 330] width 115 height 57
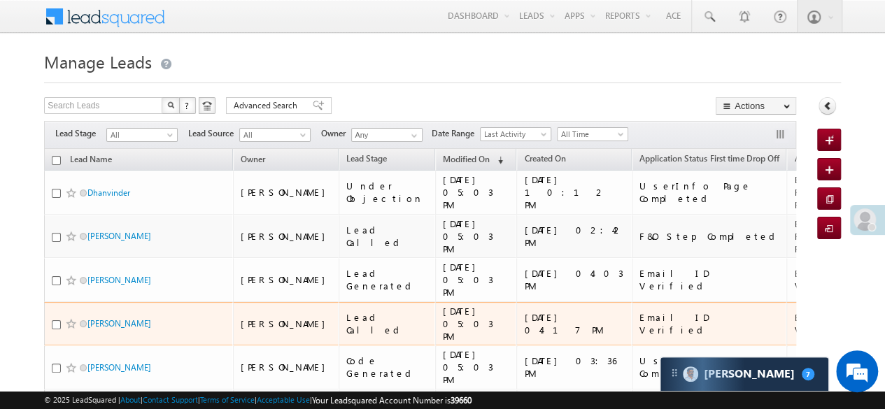
click at [346, 311] on div "Lead Called" at bounding box center [387, 323] width 83 height 25
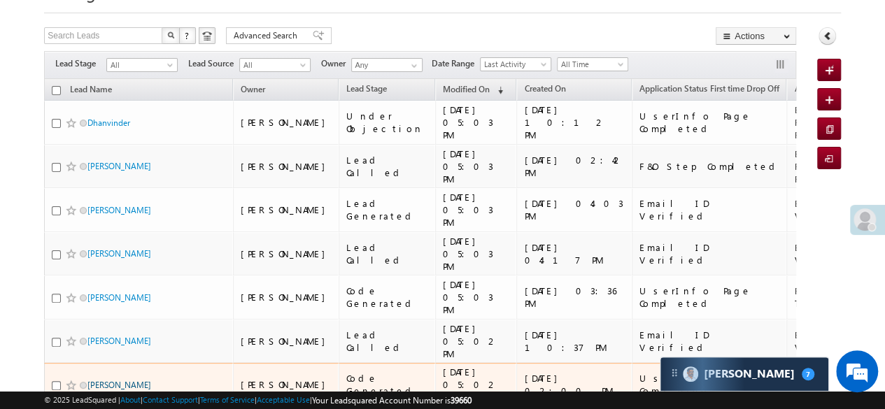
click at [118, 380] on link "[PERSON_NAME]" at bounding box center [119, 385] width 64 height 10
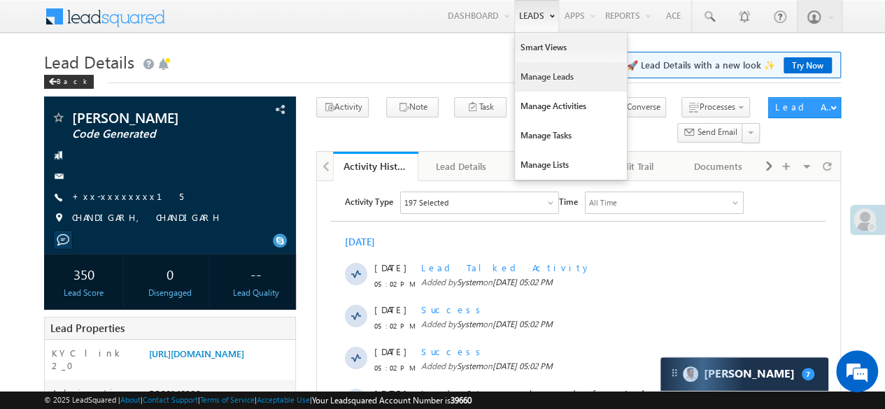
click at [539, 81] on link "Manage Leads" at bounding box center [571, 76] width 112 height 29
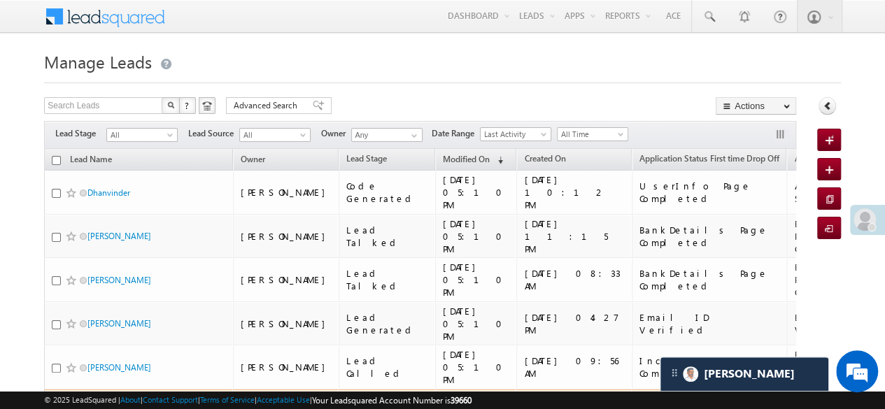
click at [120, 406] on link "SK TASIM" at bounding box center [104, 411] width 35 height 10
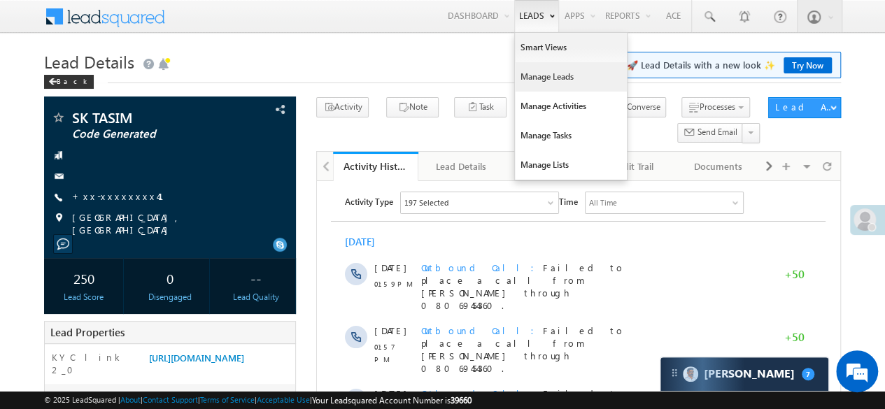
click at [561, 80] on link "Manage Leads" at bounding box center [571, 76] width 112 height 29
